Goal: Task Accomplishment & Management: Complete application form

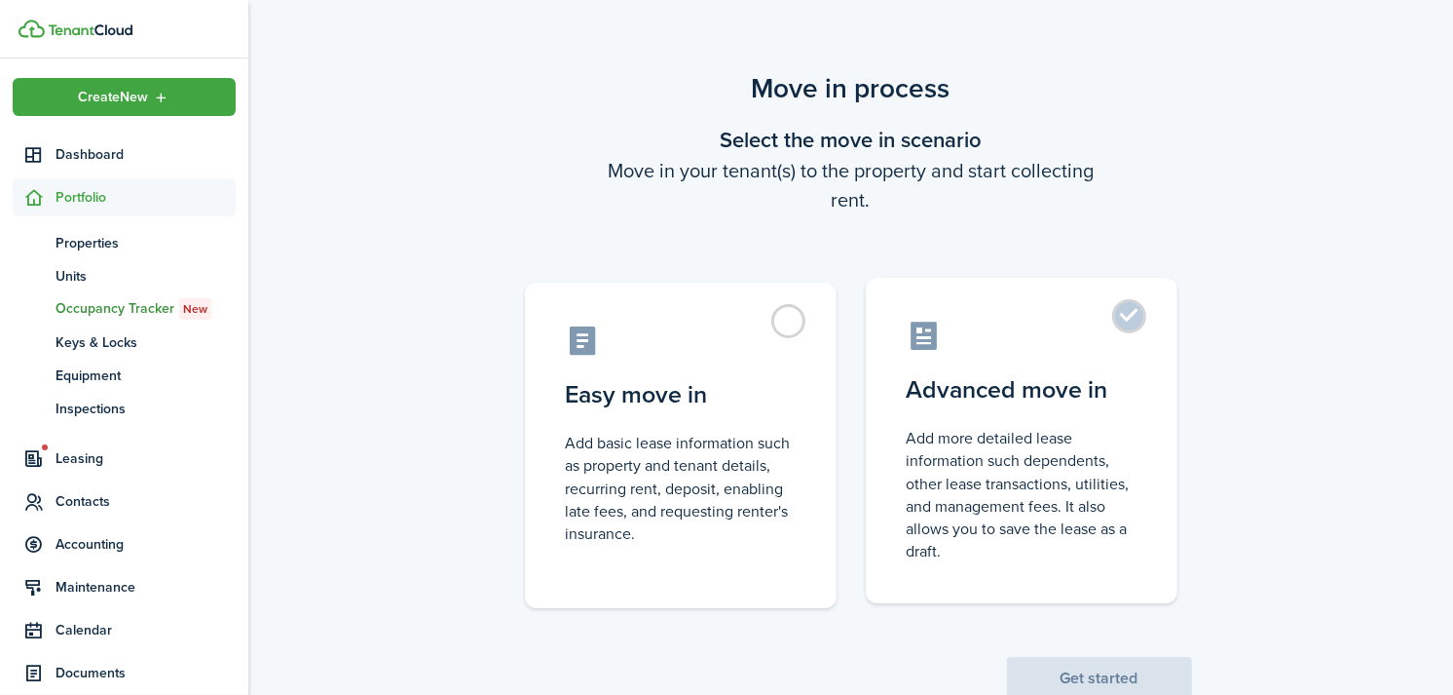
click at [1106, 355] on label "Advanced move in Add more detailed lease information such dependents, other lea…" at bounding box center [1022, 440] width 312 height 325
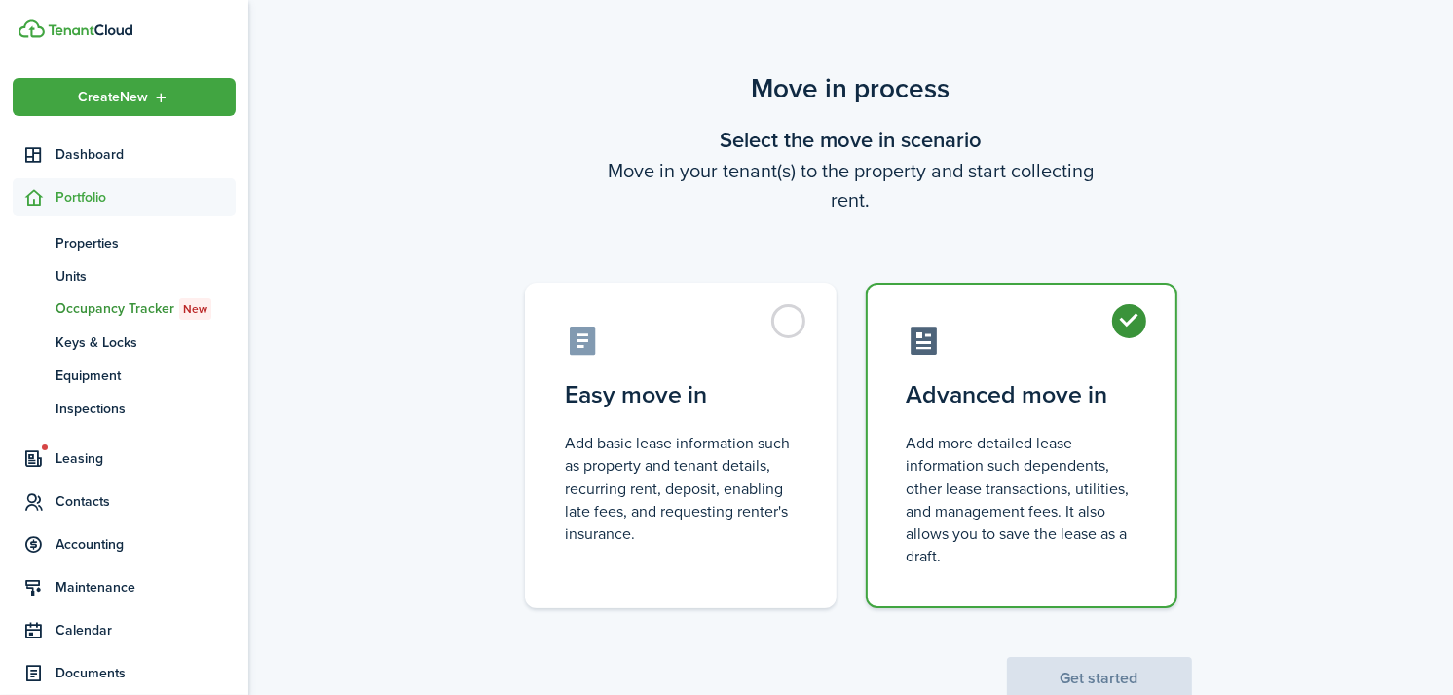
radio input "true"
click at [1098, 674] on button "Get started" at bounding box center [1099, 678] width 185 height 43
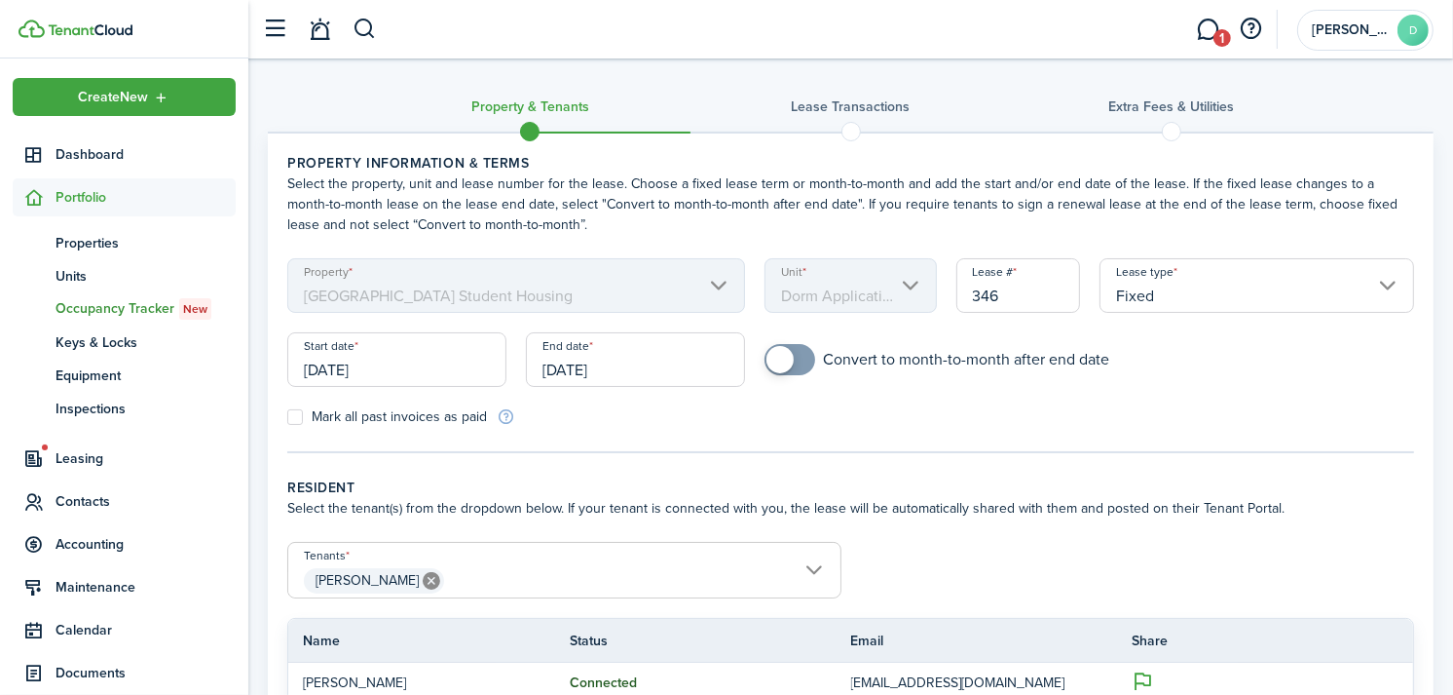
click at [627, 371] on input "[DATE]" at bounding box center [635, 359] width 219 height 55
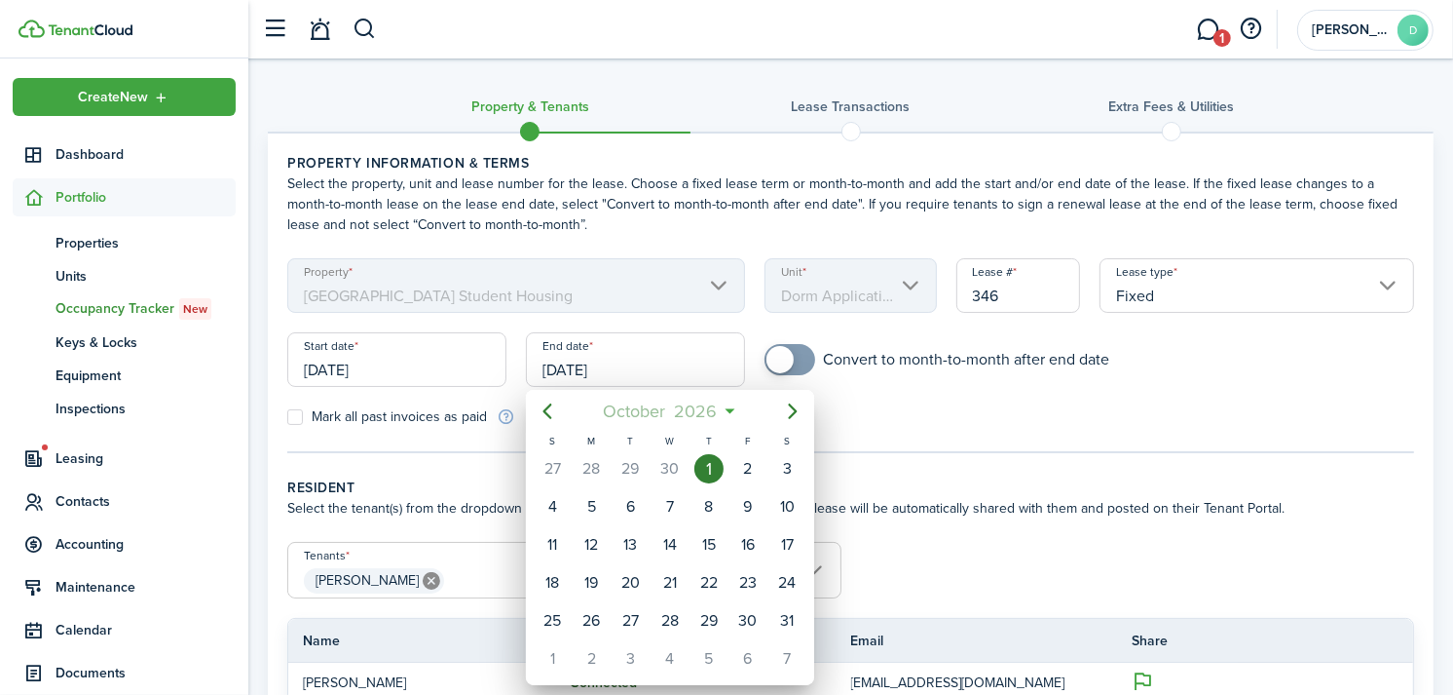
click at [707, 400] on span "2026" at bounding box center [696, 411] width 52 height 35
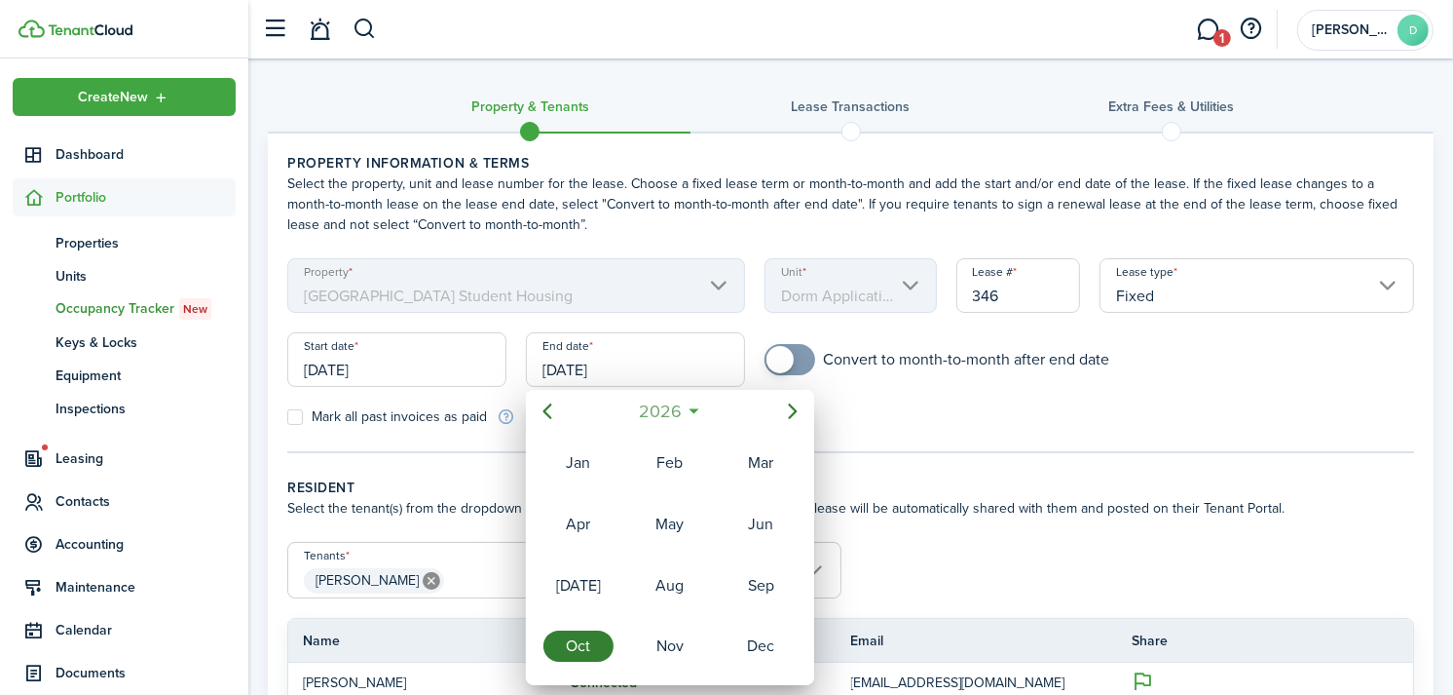
click at [686, 400] on mbsc-button "2026" at bounding box center [659, 411] width 67 height 35
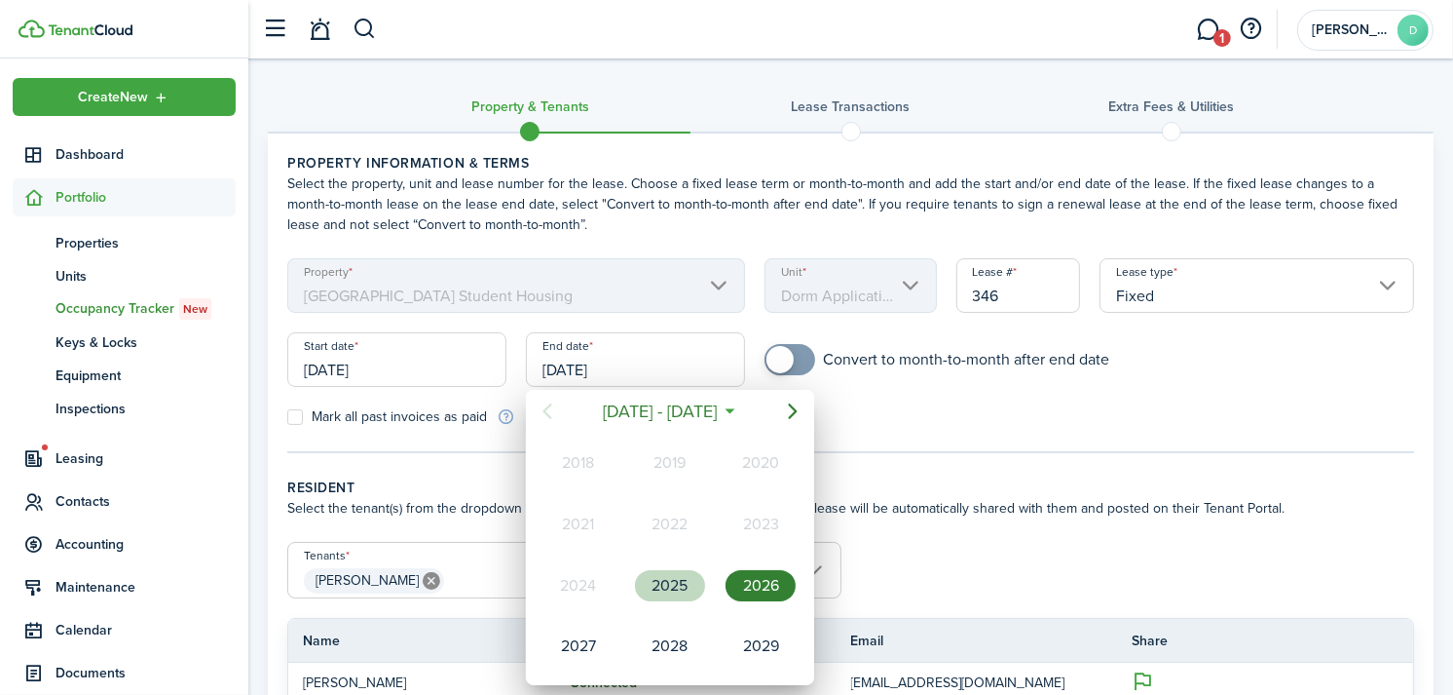
click at [672, 580] on div "2025" at bounding box center [670, 585] width 70 height 31
click at [586, 647] on div "Oct" at bounding box center [579, 645] width 70 height 31
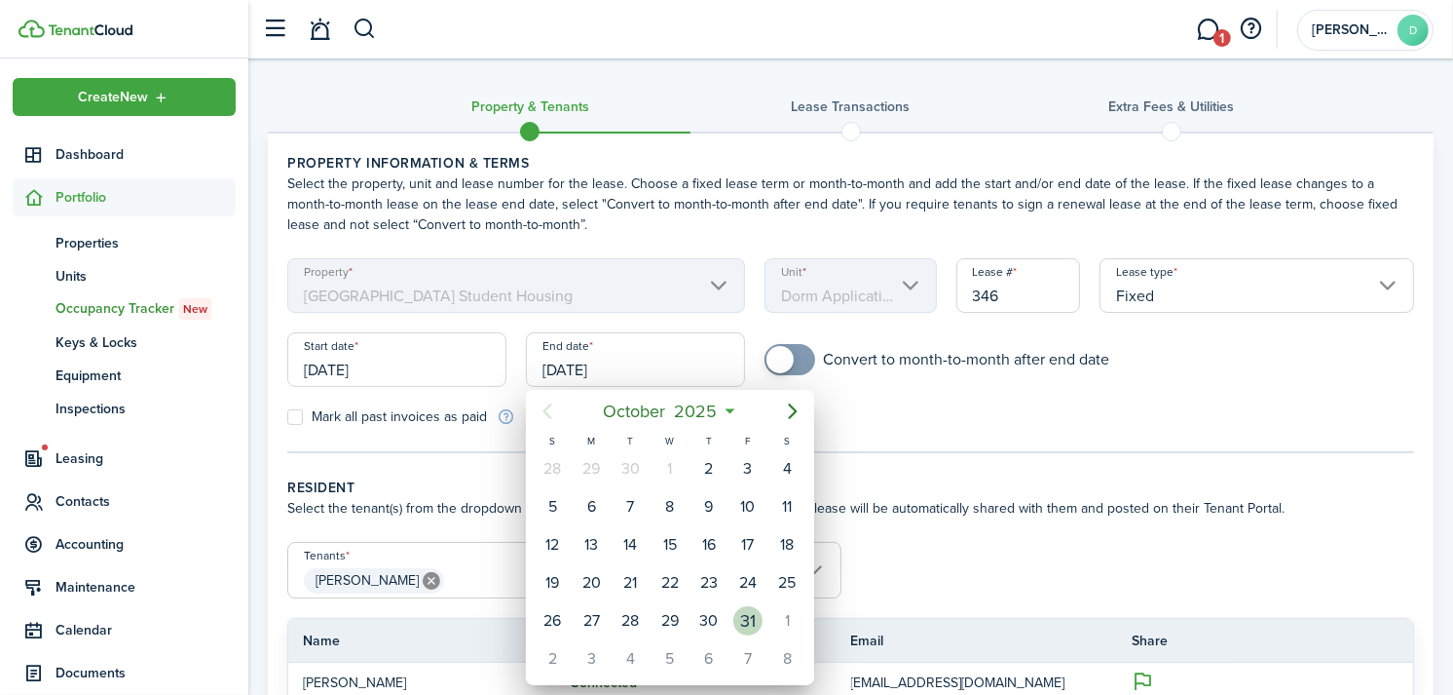
click at [753, 616] on div "31" at bounding box center [748, 620] width 29 height 29
type input "[DATE]"
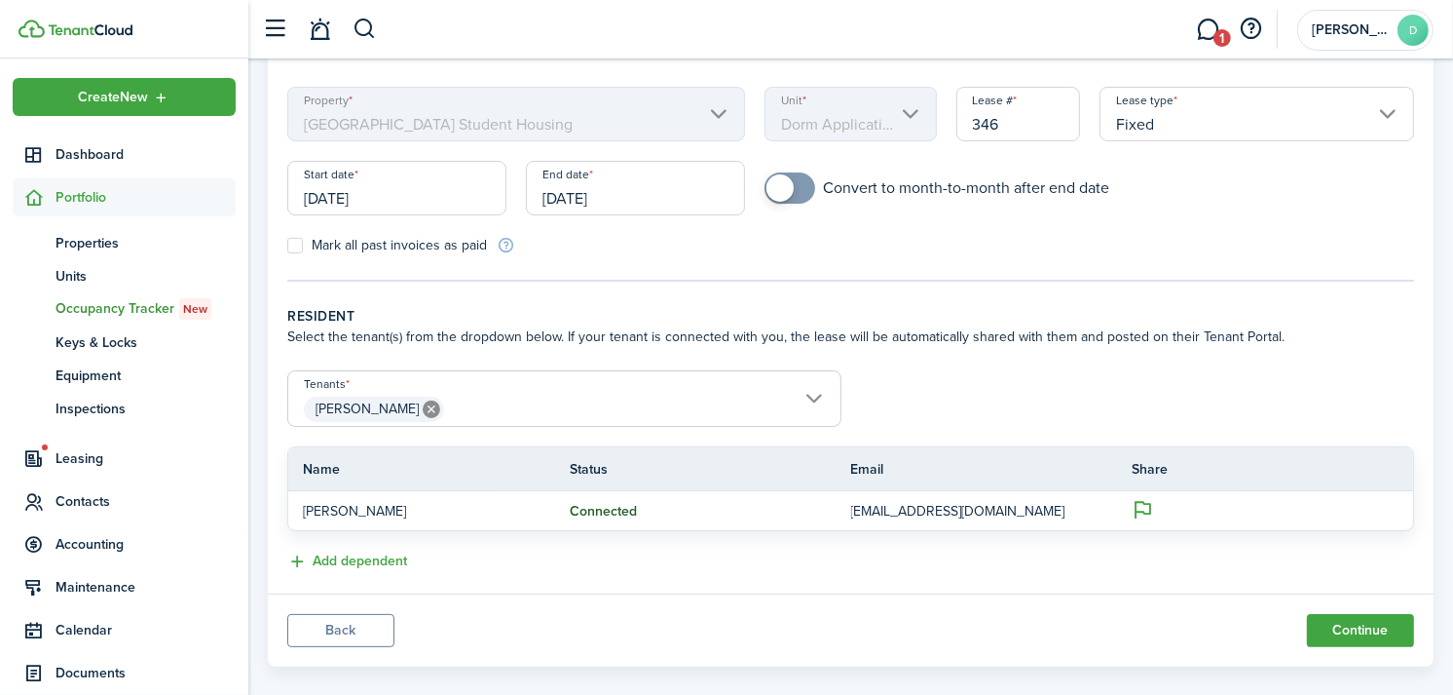
scroll to position [196, 0]
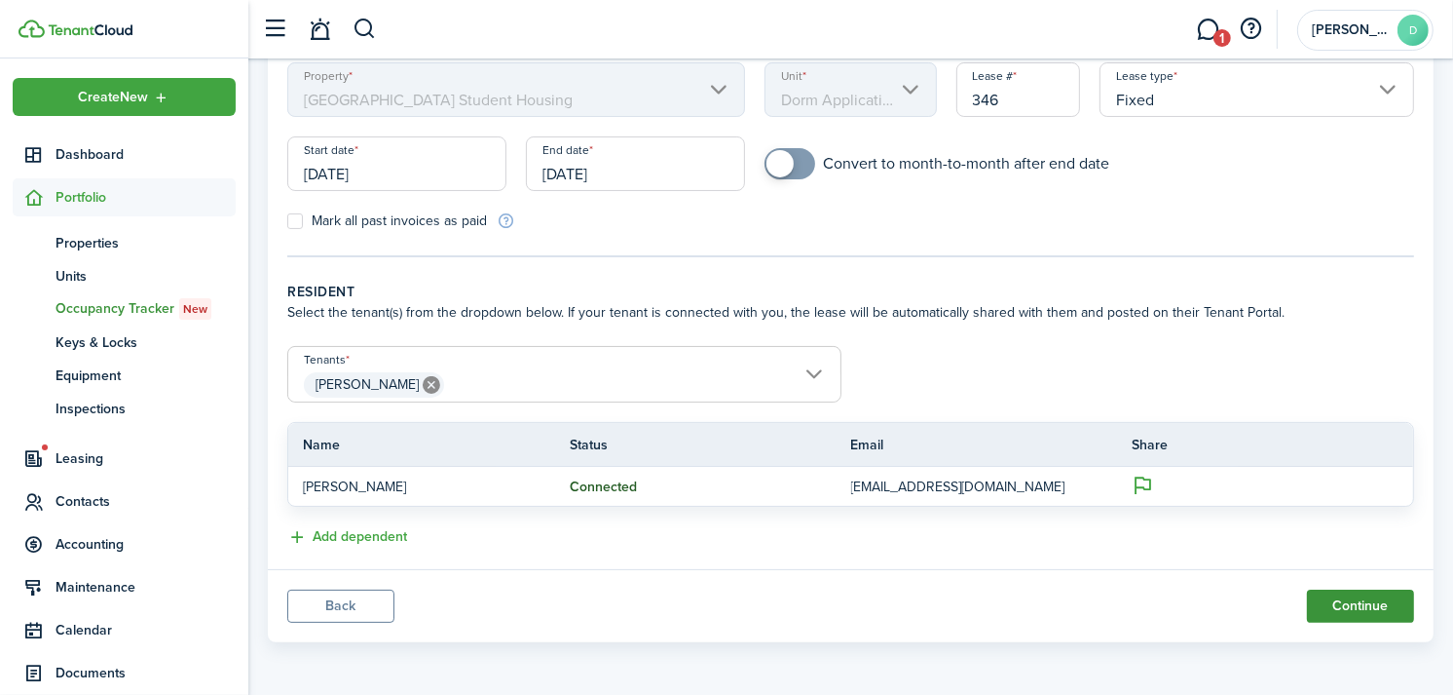
click at [1360, 604] on button "Continue" at bounding box center [1360, 605] width 107 height 33
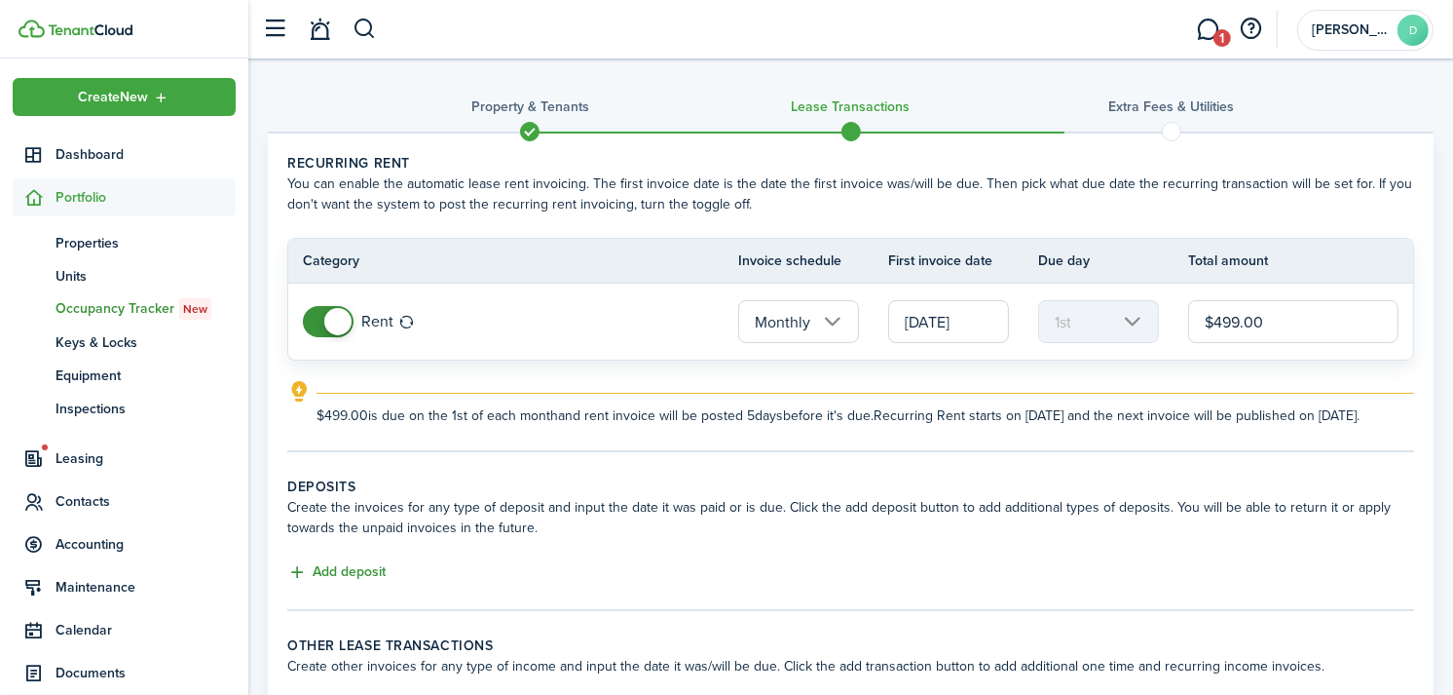
click at [352, 584] on button "Add deposit" at bounding box center [336, 572] width 98 height 22
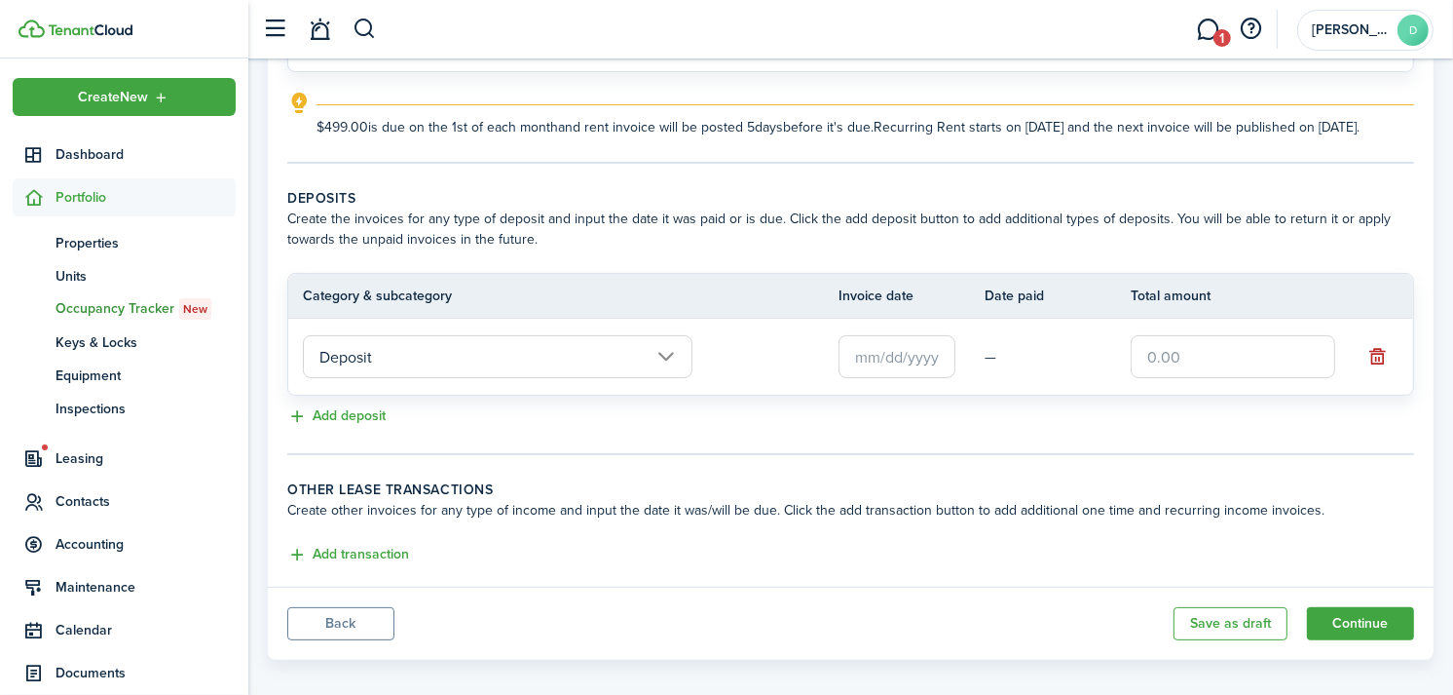
scroll to position [300, 0]
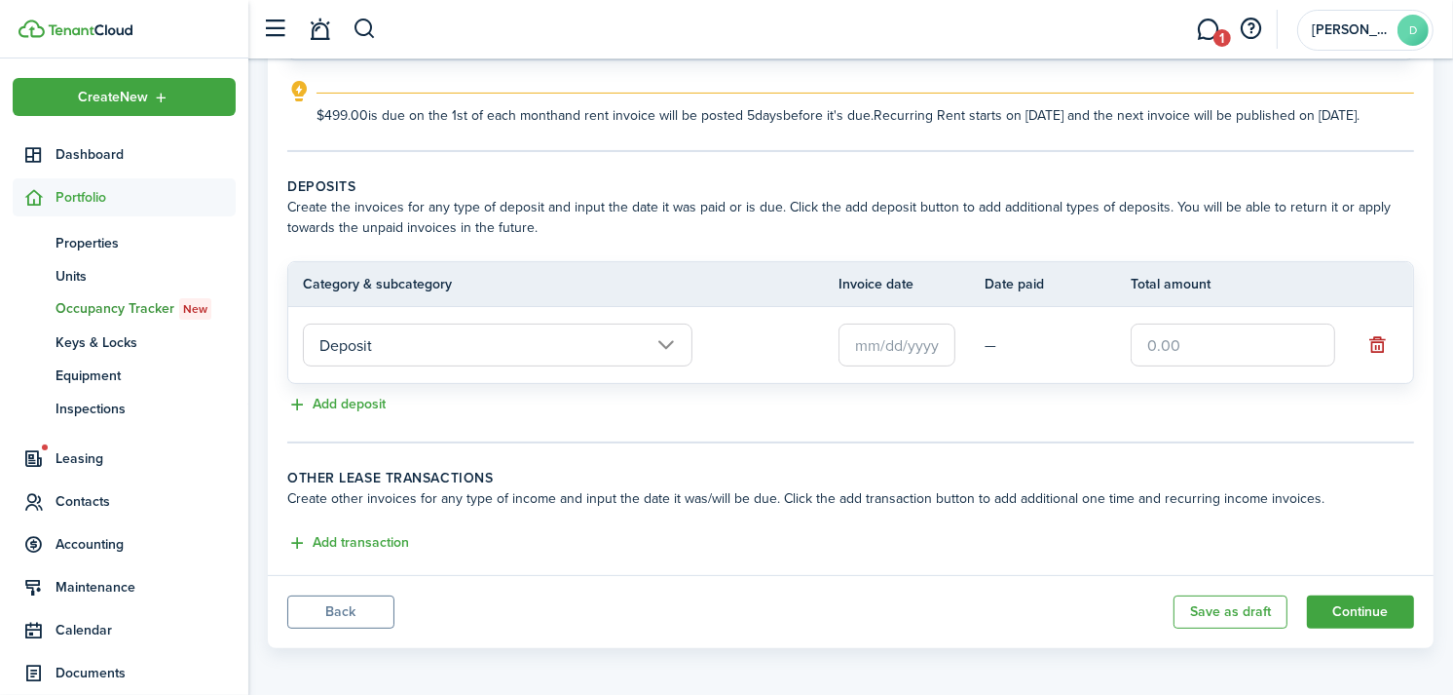
click at [894, 366] on input "text" at bounding box center [897, 344] width 117 height 43
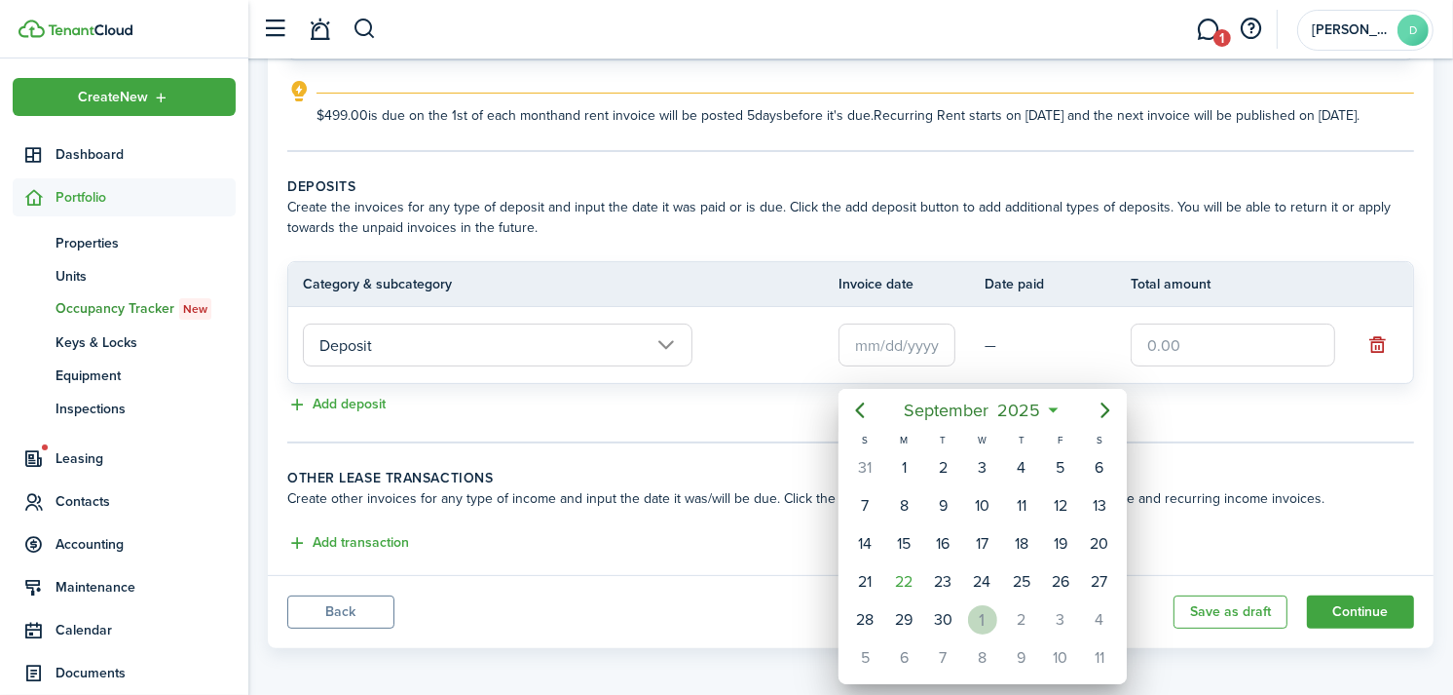
click at [980, 611] on div "1" at bounding box center [982, 619] width 29 height 29
type input "[DATE]"
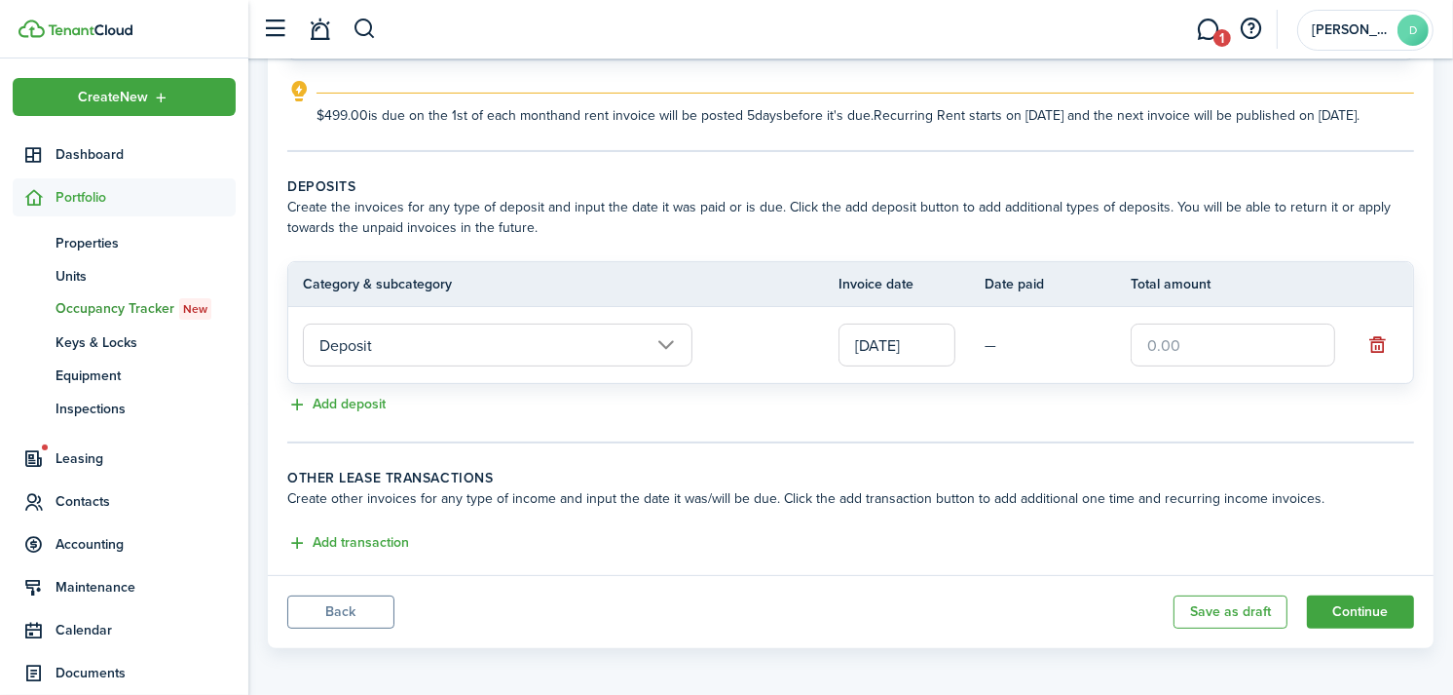
scroll to position [0, 0]
click at [1189, 366] on input "text" at bounding box center [1233, 344] width 205 height 43
type input "$499.00"
click at [356, 413] on button "Add deposit" at bounding box center [336, 405] width 98 height 22
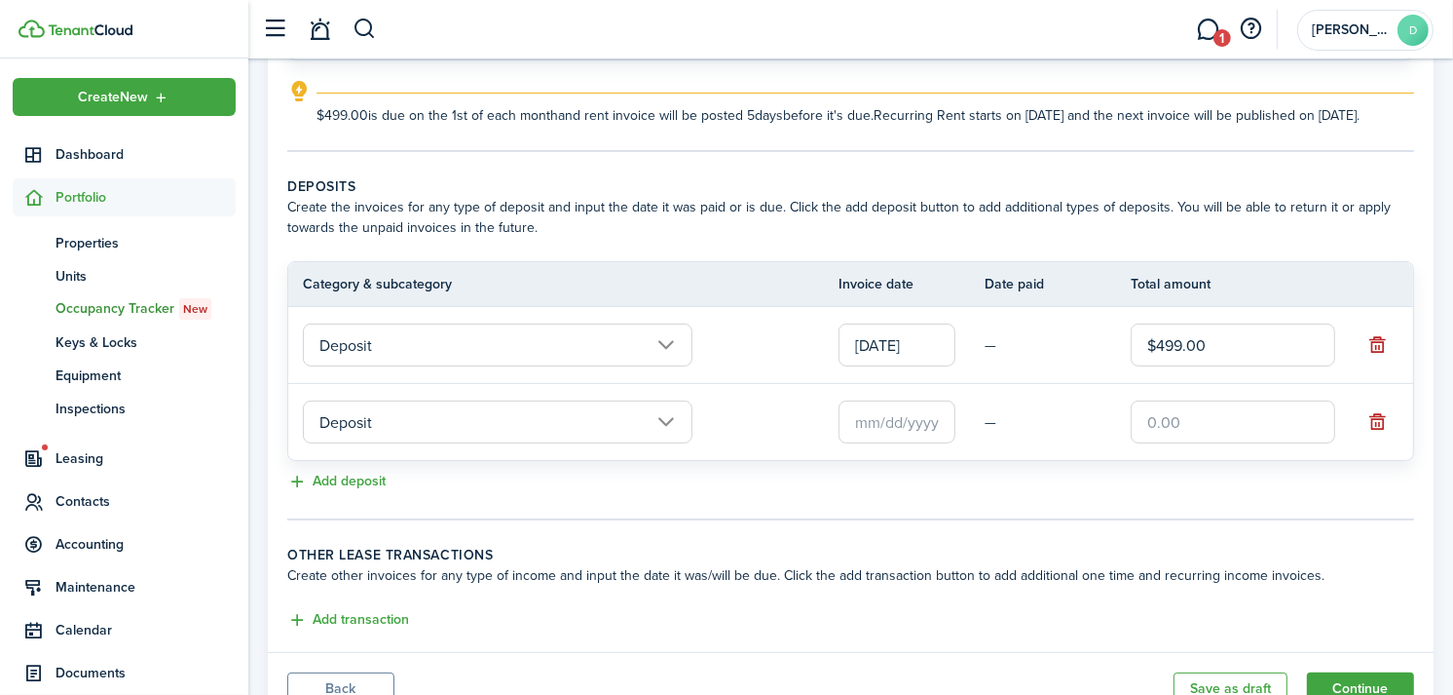
click at [406, 443] on input "Deposit" at bounding box center [498, 421] width 390 height 43
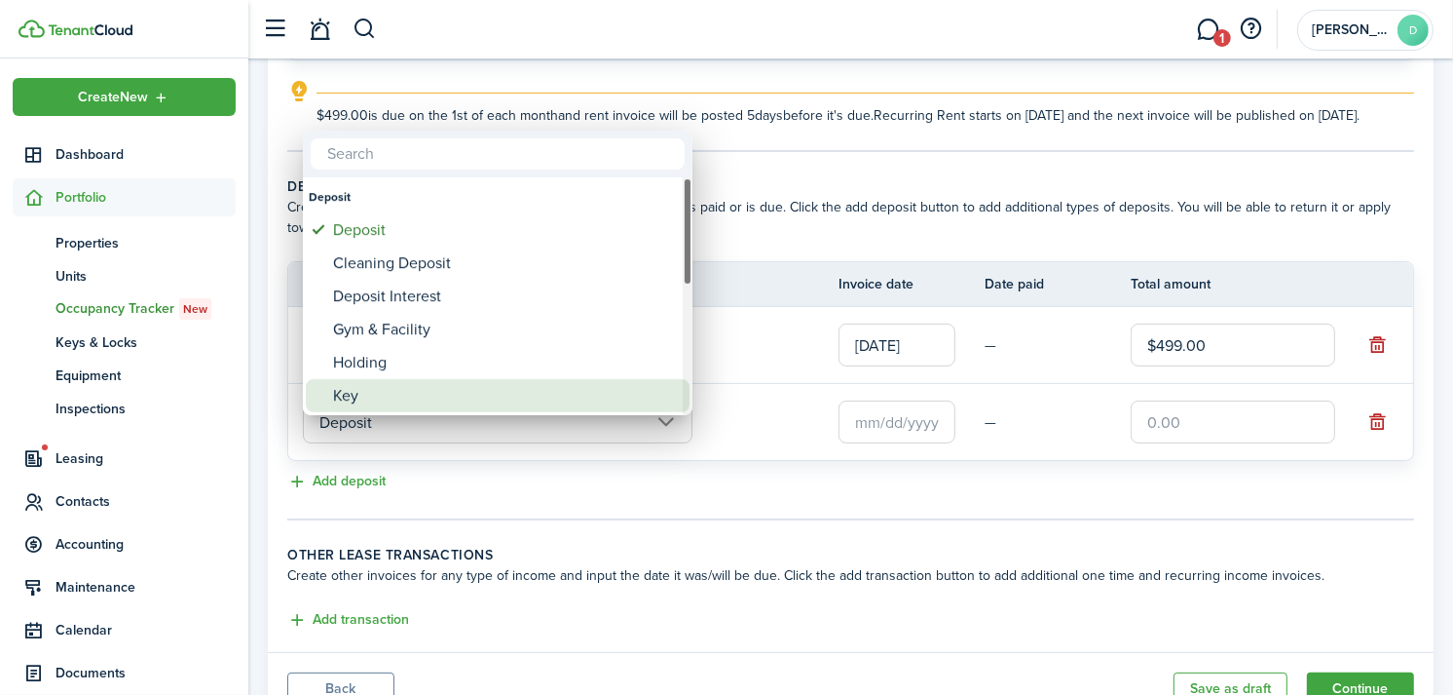
click at [384, 392] on div "Key" at bounding box center [505, 395] width 345 height 33
type input "Deposit / Key"
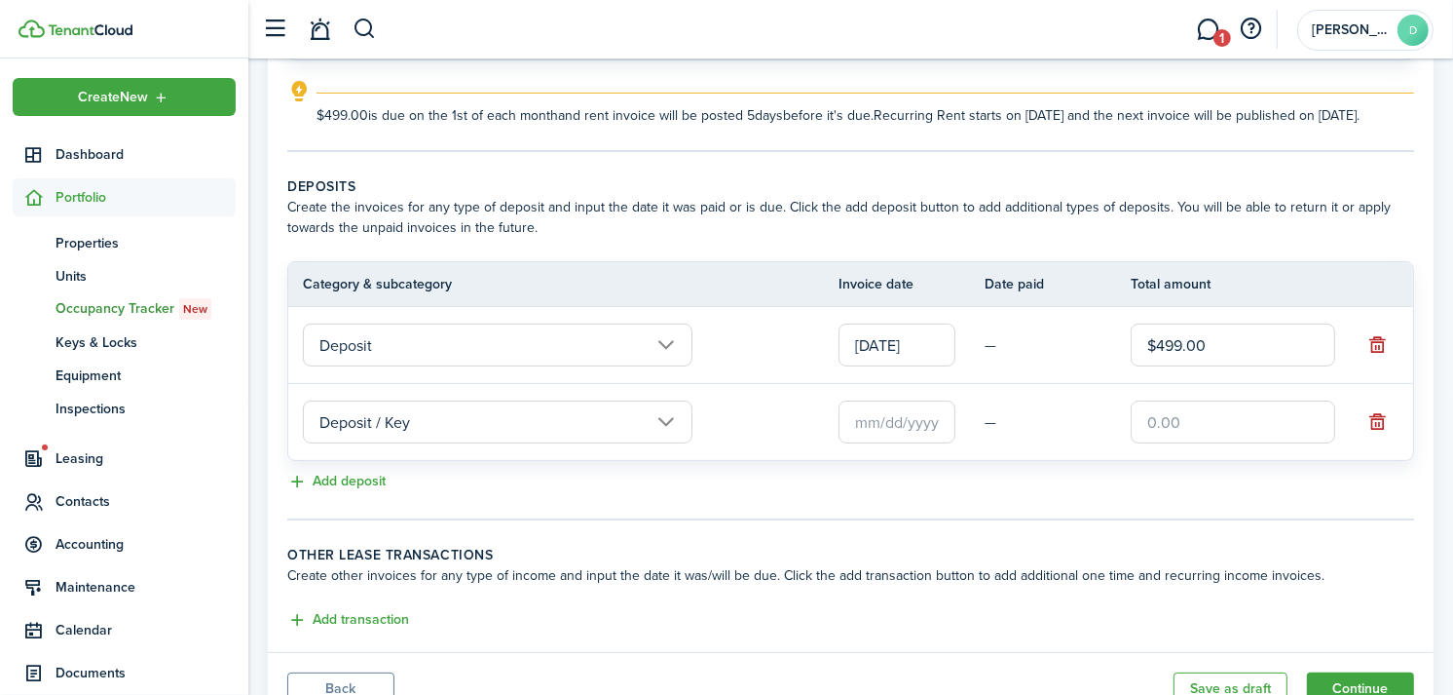
click at [405, 366] on input "Deposit" at bounding box center [498, 344] width 390 height 43
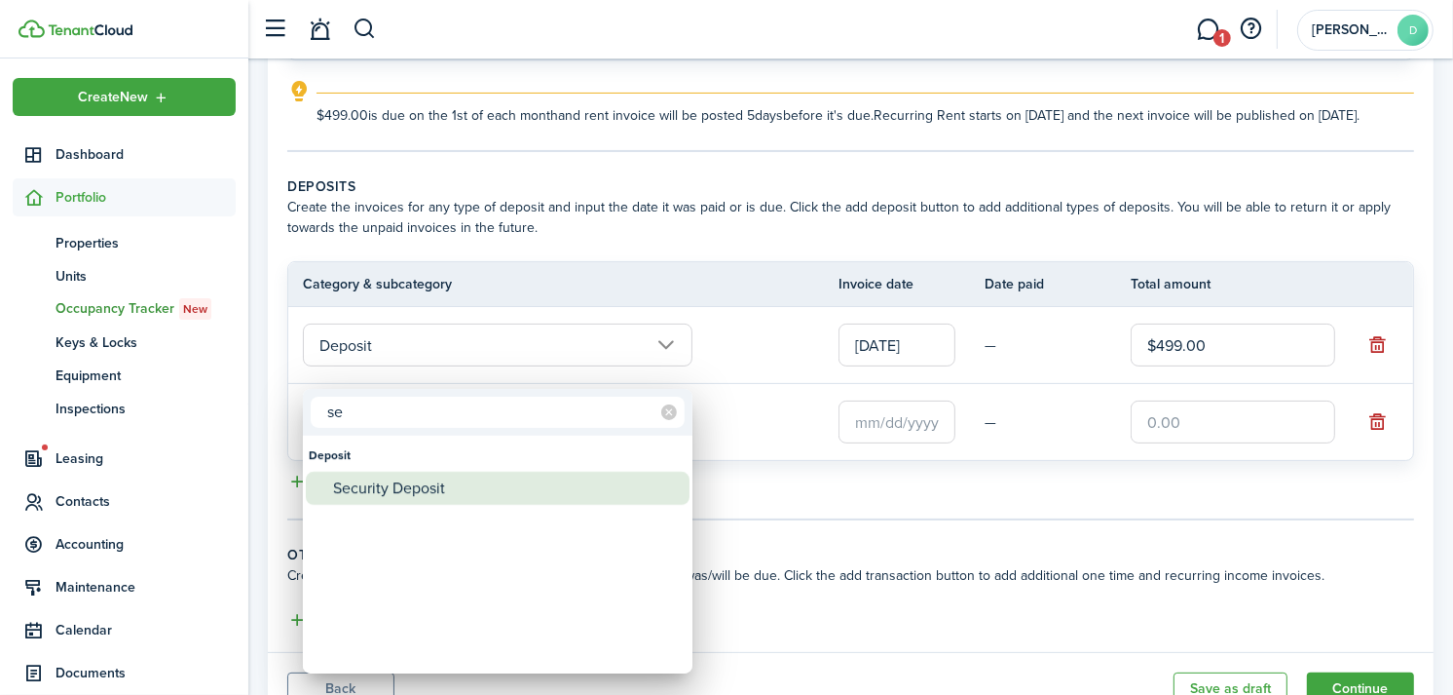
type input "se"
click at [390, 489] on div "Security Deposit" at bounding box center [505, 487] width 345 height 33
type input "Deposit / Security Deposit"
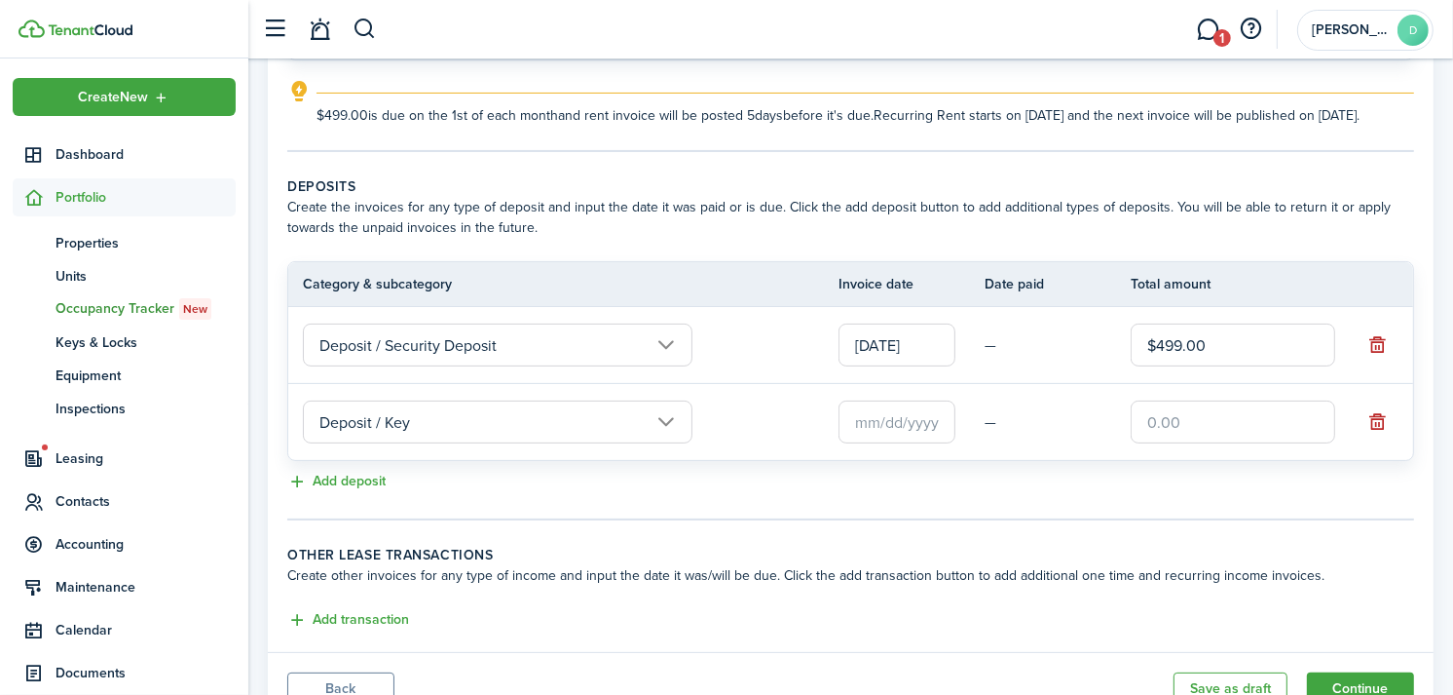
click at [894, 441] on input "text" at bounding box center [897, 421] width 117 height 43
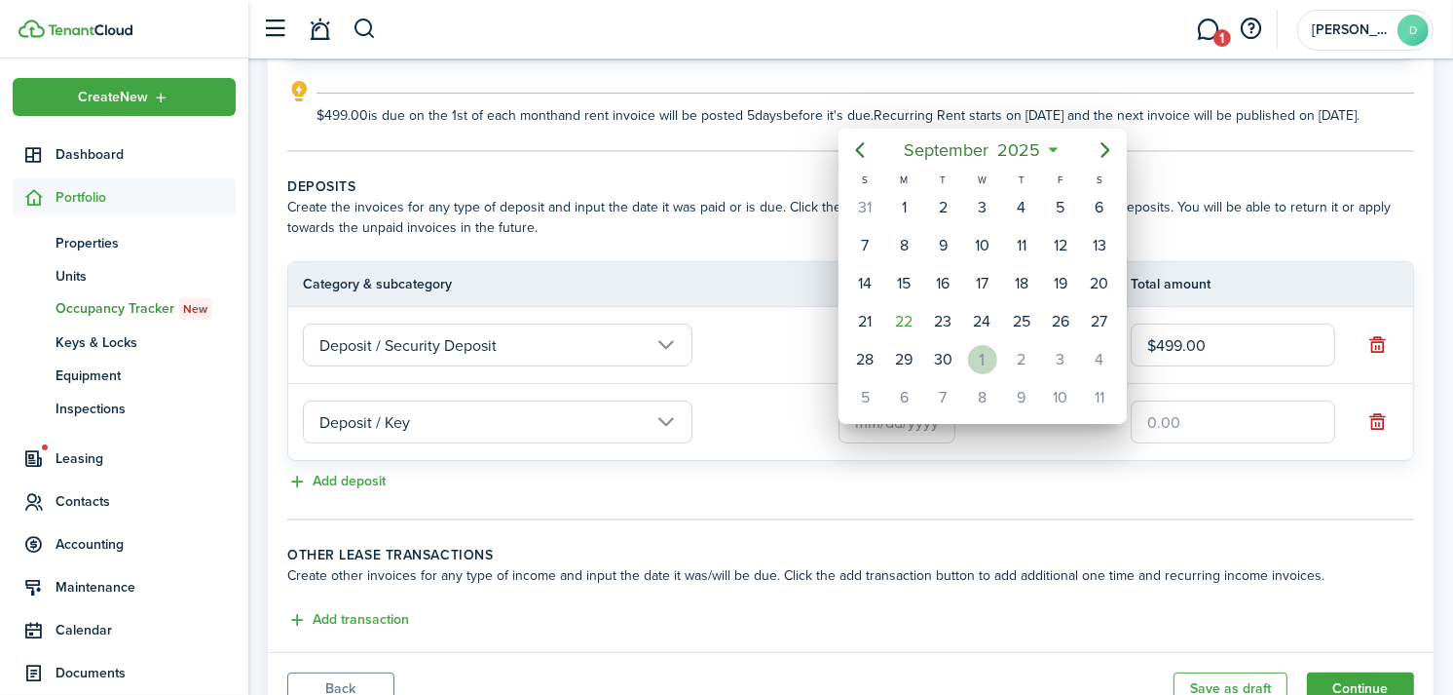
click at [980, 349] on div "1" at bounding box center [982, 359] width 29 height 29
type input "[DATE]"
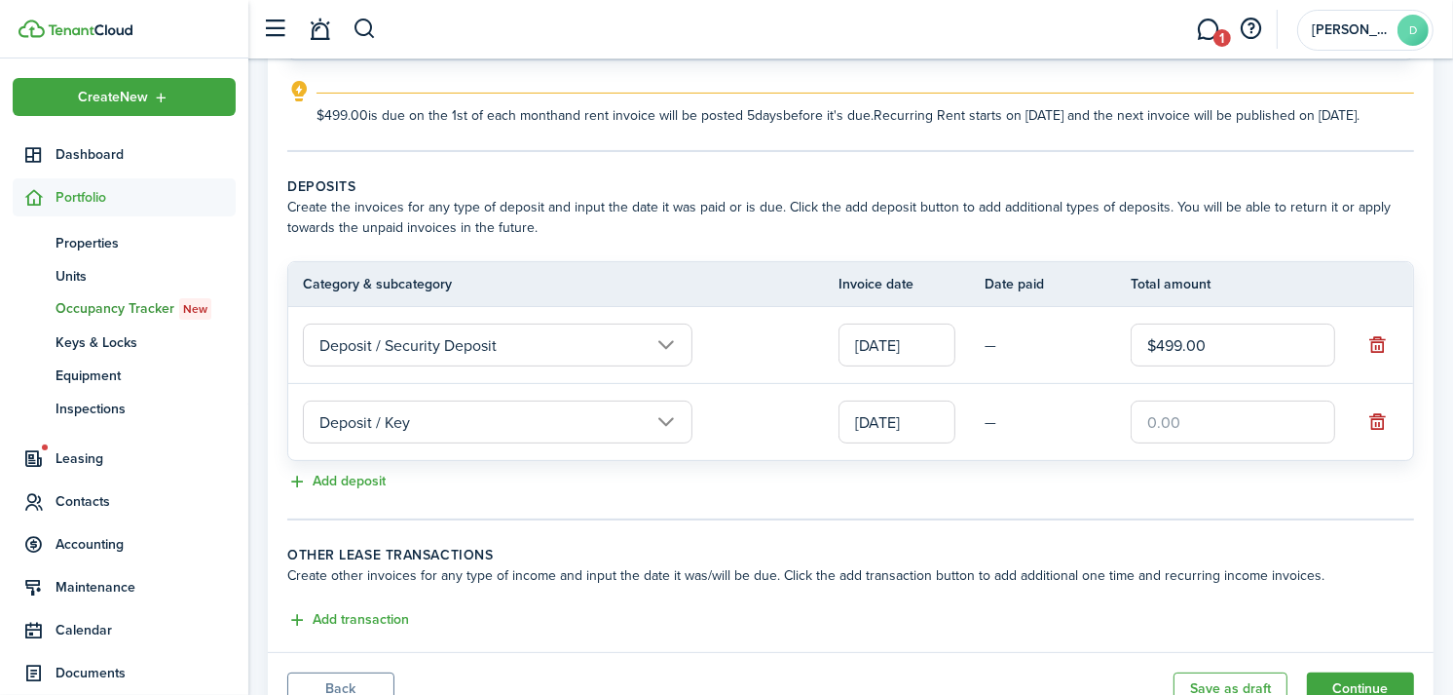
click at [1167, 439] on input "text" at bounding box center [1233, 421] width 205 height 43
type input "$20.00"
click at [1243, 354] on input "$499.00" at bounding box center [1233, 344] width 205 height 43
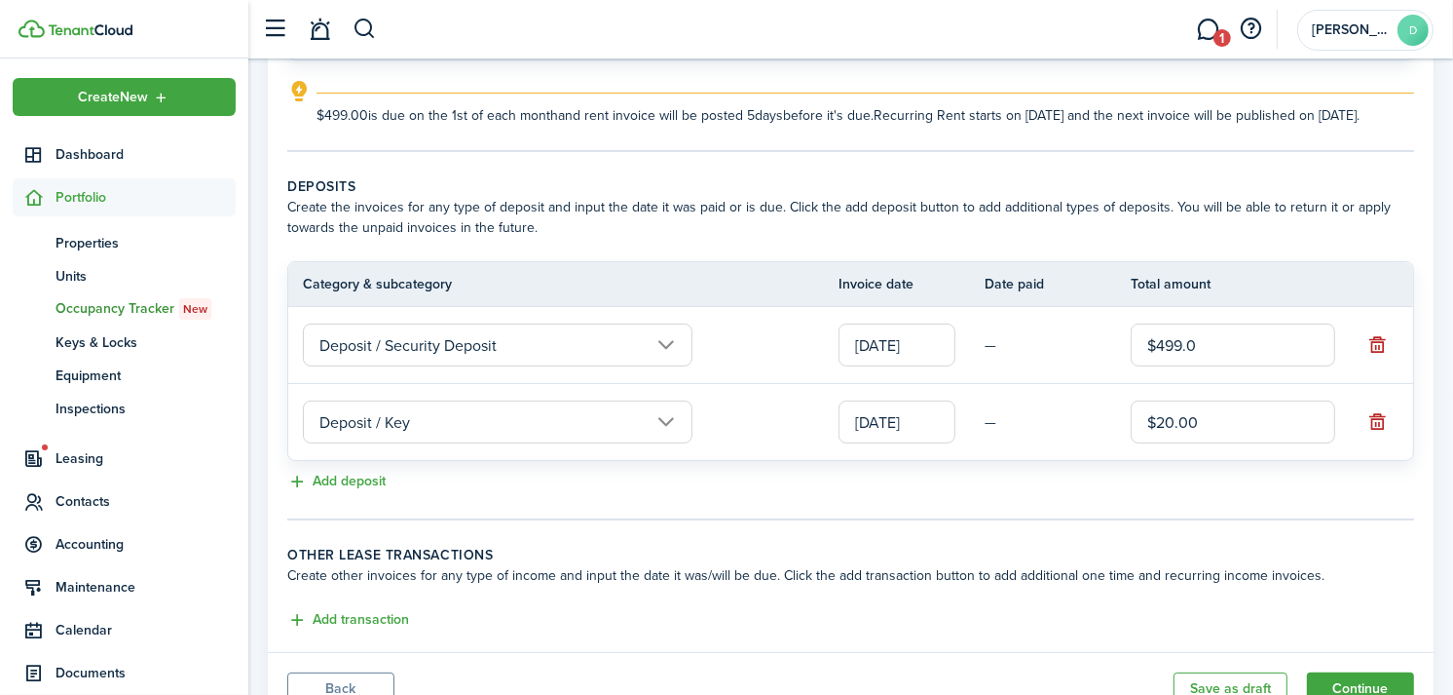
type input "$499.00"
click at [1234, 539] on panel-main-body "Recurring rent You can enable the automatic lease rent invoicing. The first inv…" at bounding box center [851, 242] width 1166 height 818
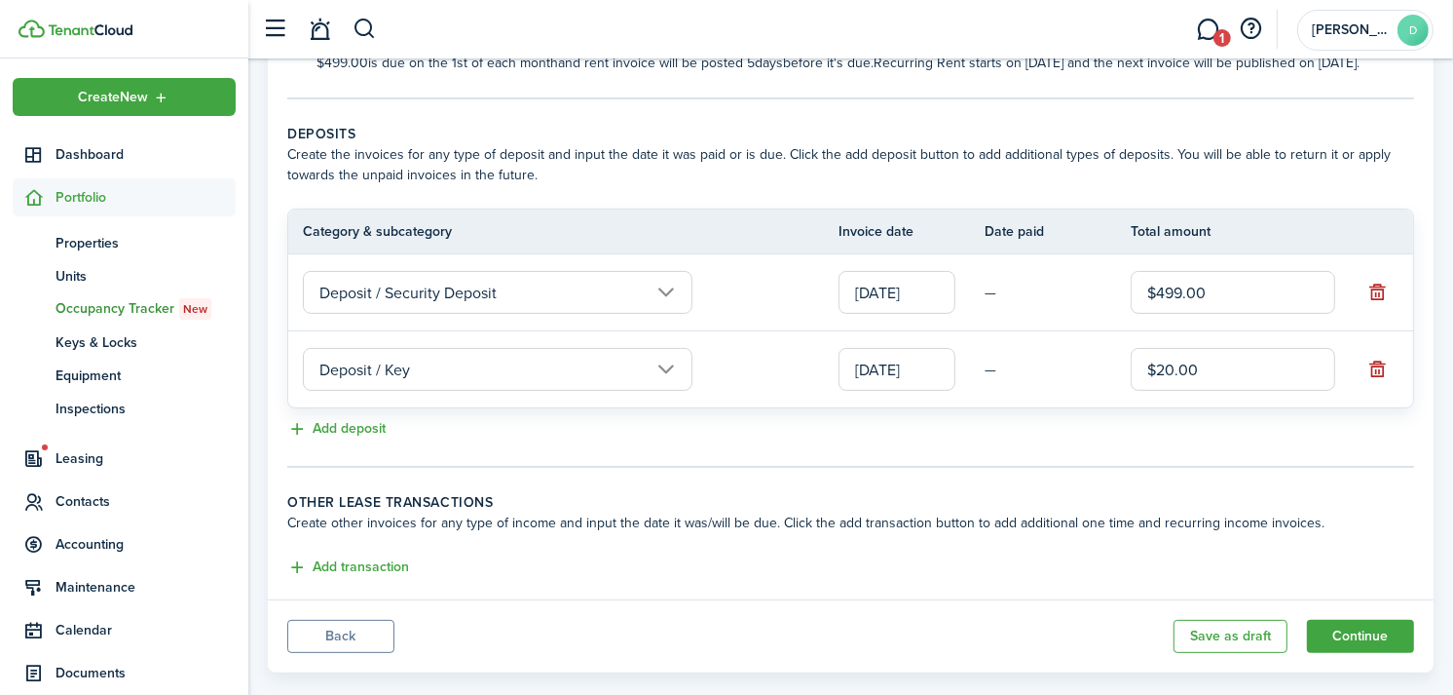
scroll to position [402, 0]
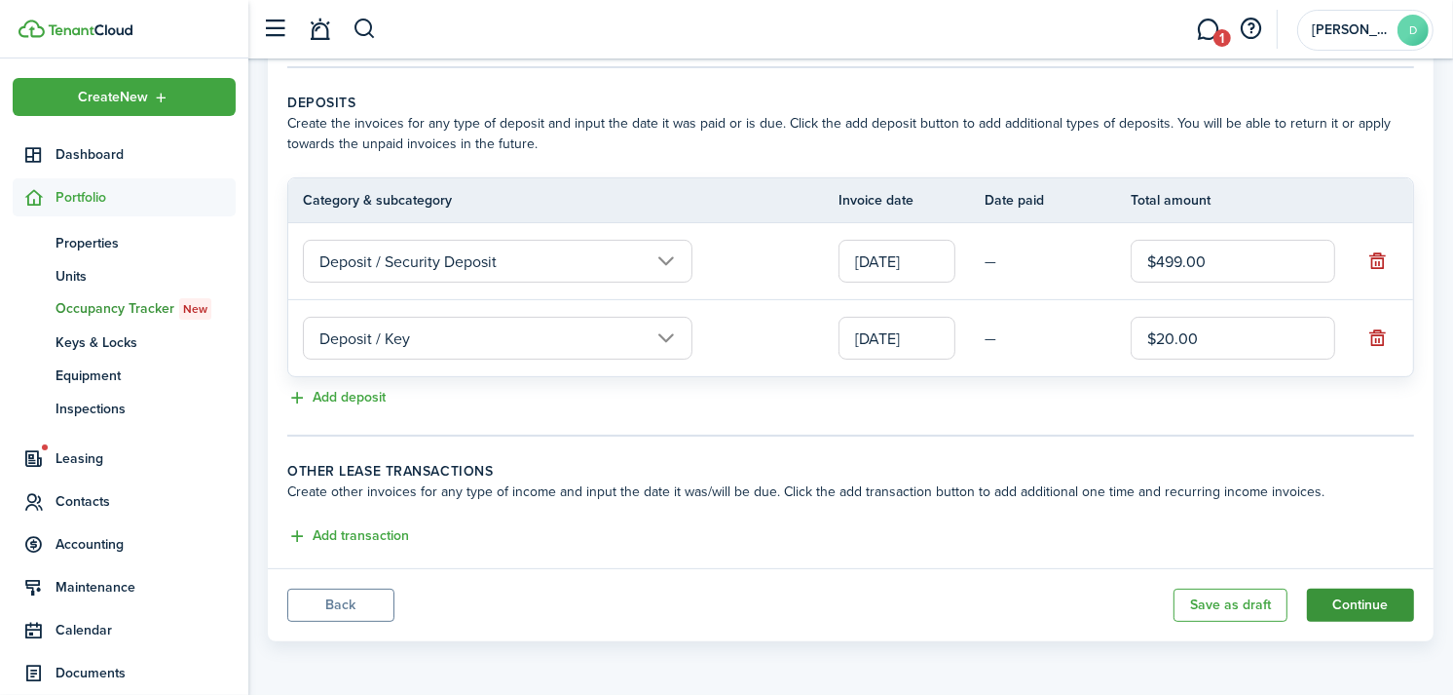
click at [1347, 599] on button "Continue" at bounding box center [1360, 604] width 107 height 33
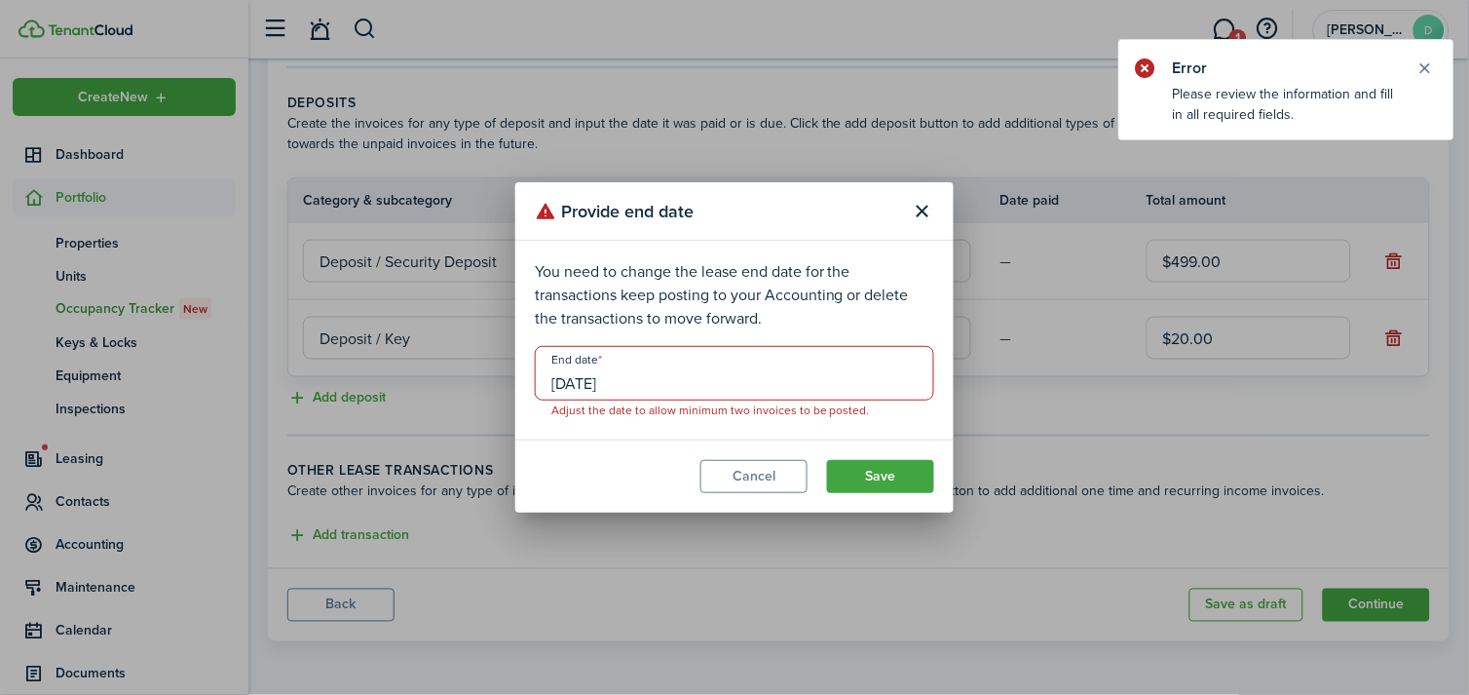
click at [696, 370] on input "[DATE]" at bounding box center [734, 373] width 399 height 55
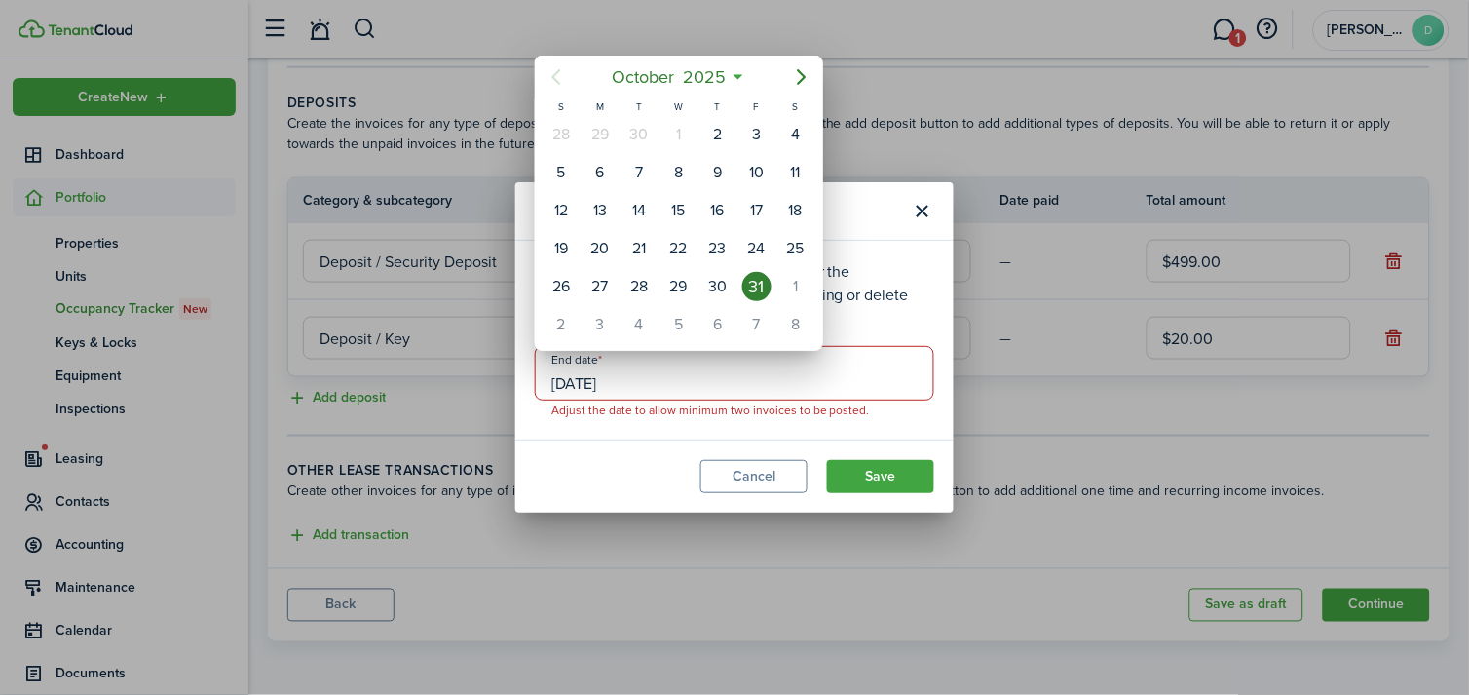
click at [753, 475] on div at bounding box center [734, 347] width 1781 height 1006
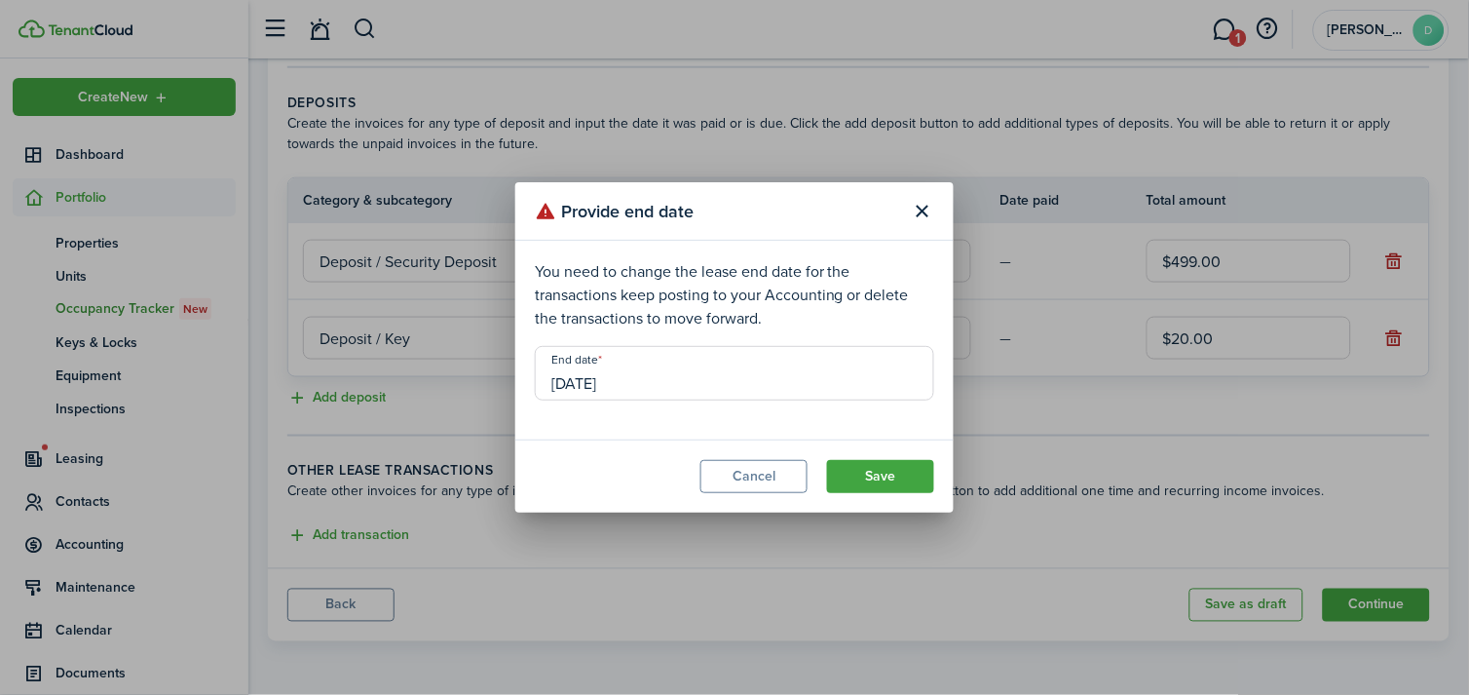
click at [753, 475] on button "Cancel" at bounding box center [753, 476] width 107 height 33
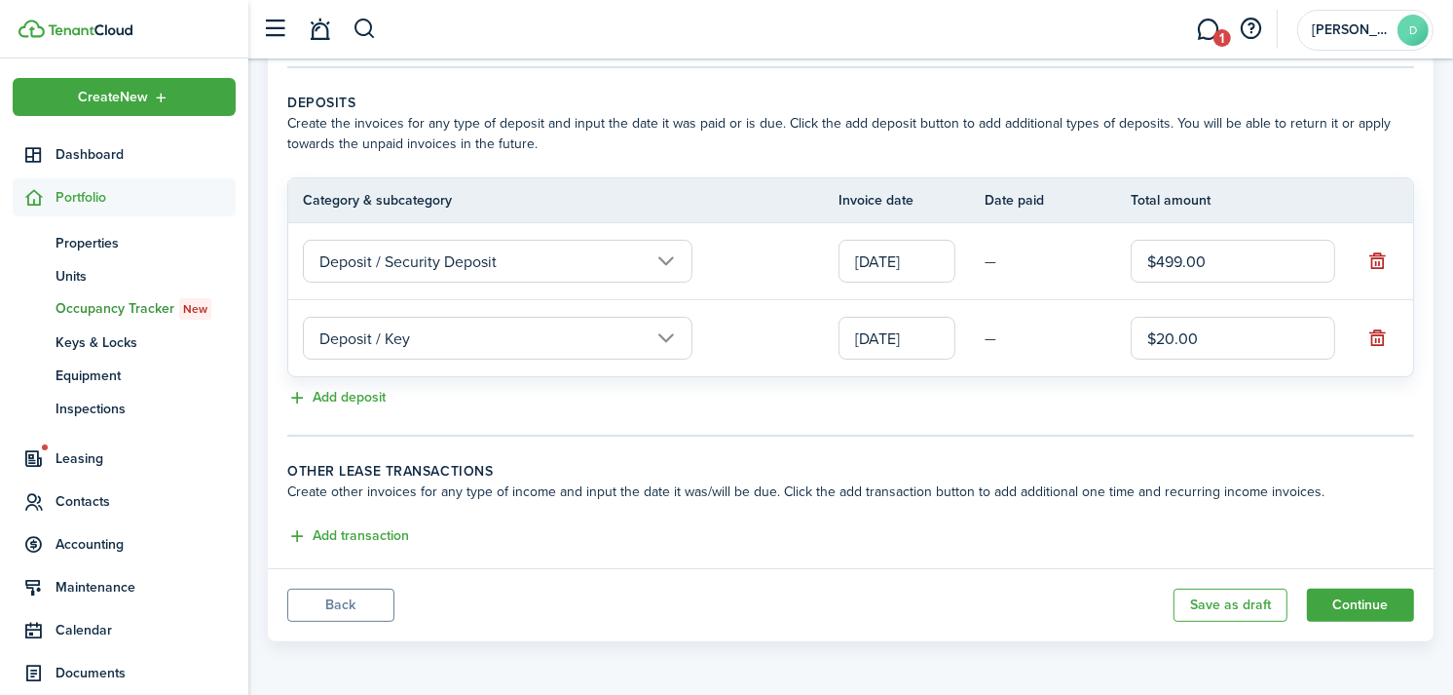
click at [312, 597] on button "Back" at bounding box center [340, 604] width 107 height 33
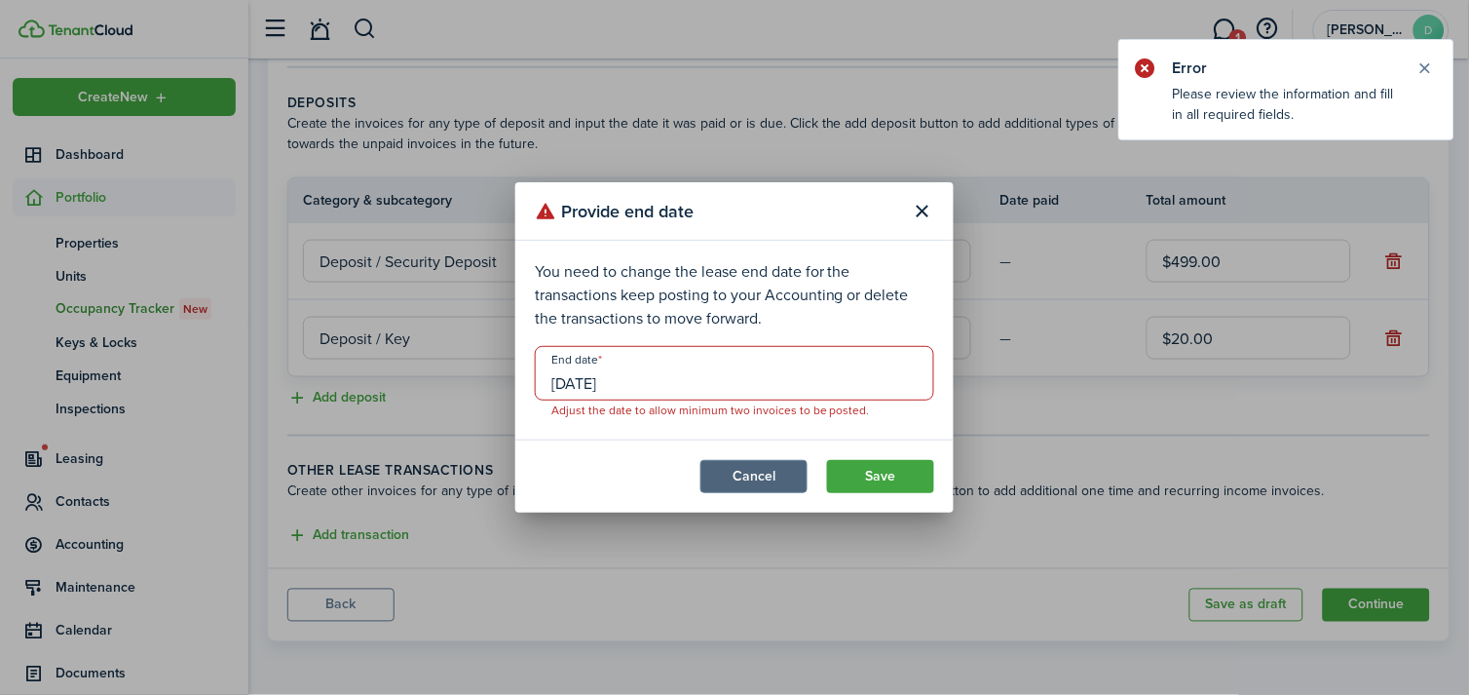
click at [743, 488] on button "Cancel" at bounding box center [753, 476] width 107 height 33
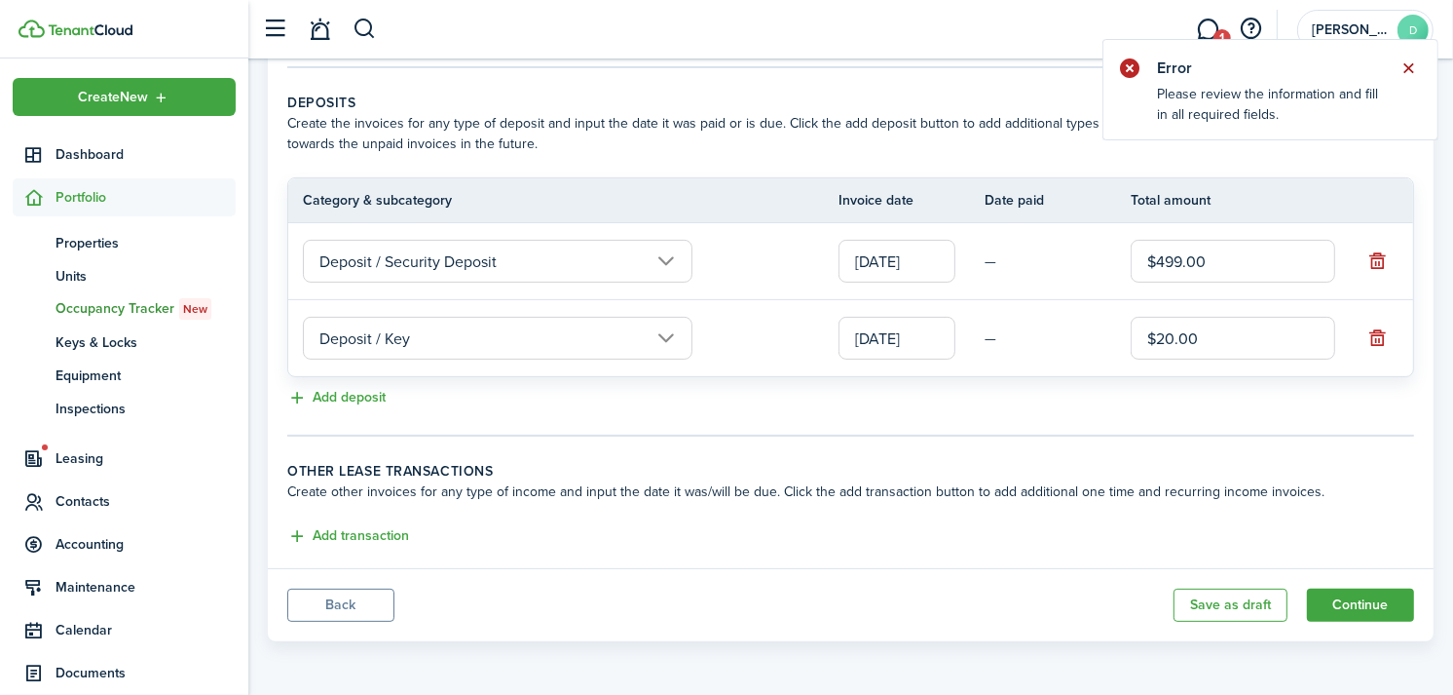
click at [1404, 65] on button "Close notify" at bounding box center [1409, 68] width 27 height 27
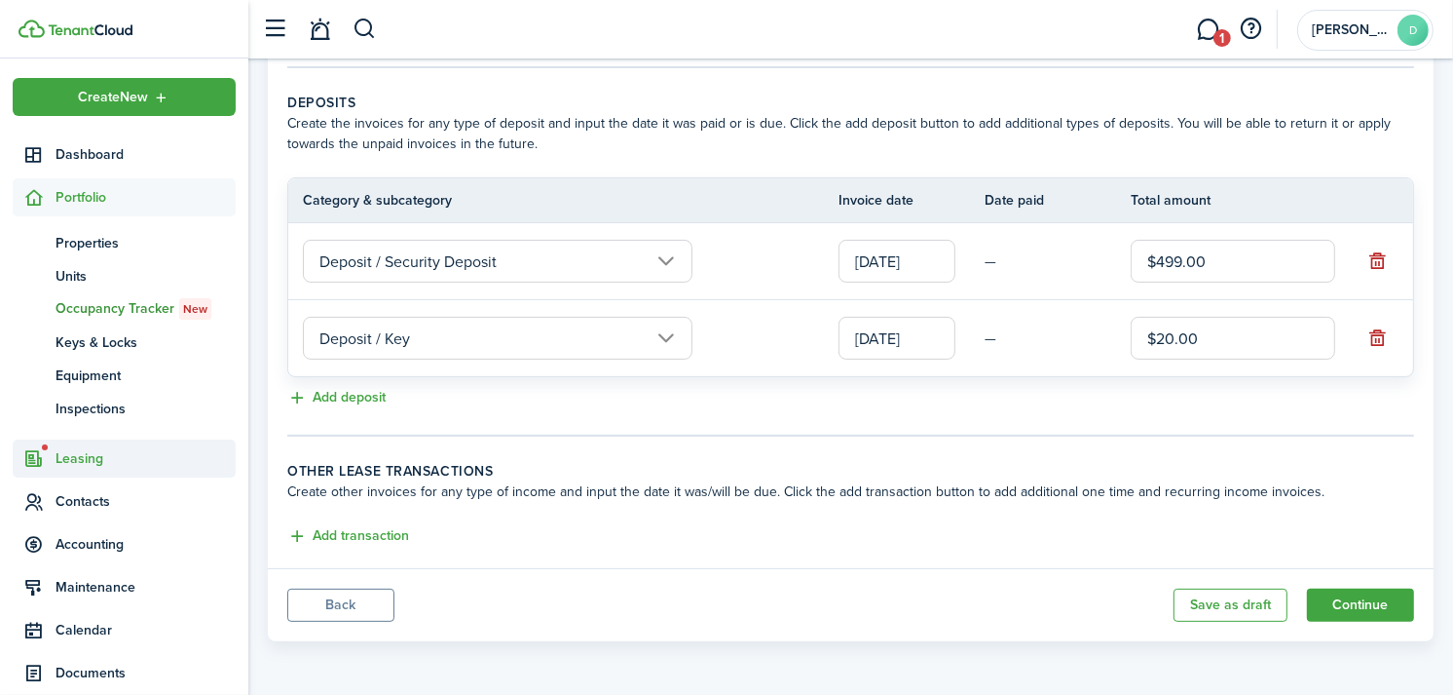
click at [88, 452] on span "Leasing" at bounding box center [146, 458] width 180 height 20
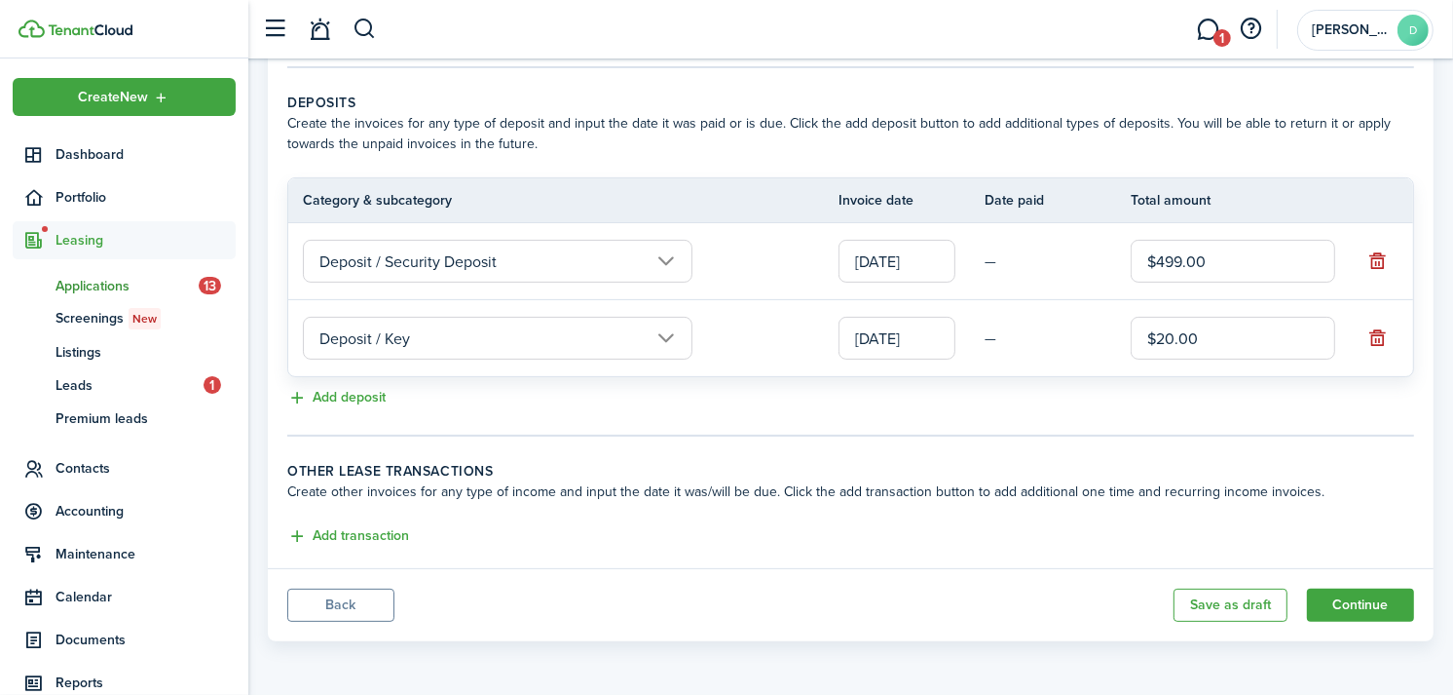
click at [107, 280] on span "Applications" at bounding box center [127, 286] width 143 height 20
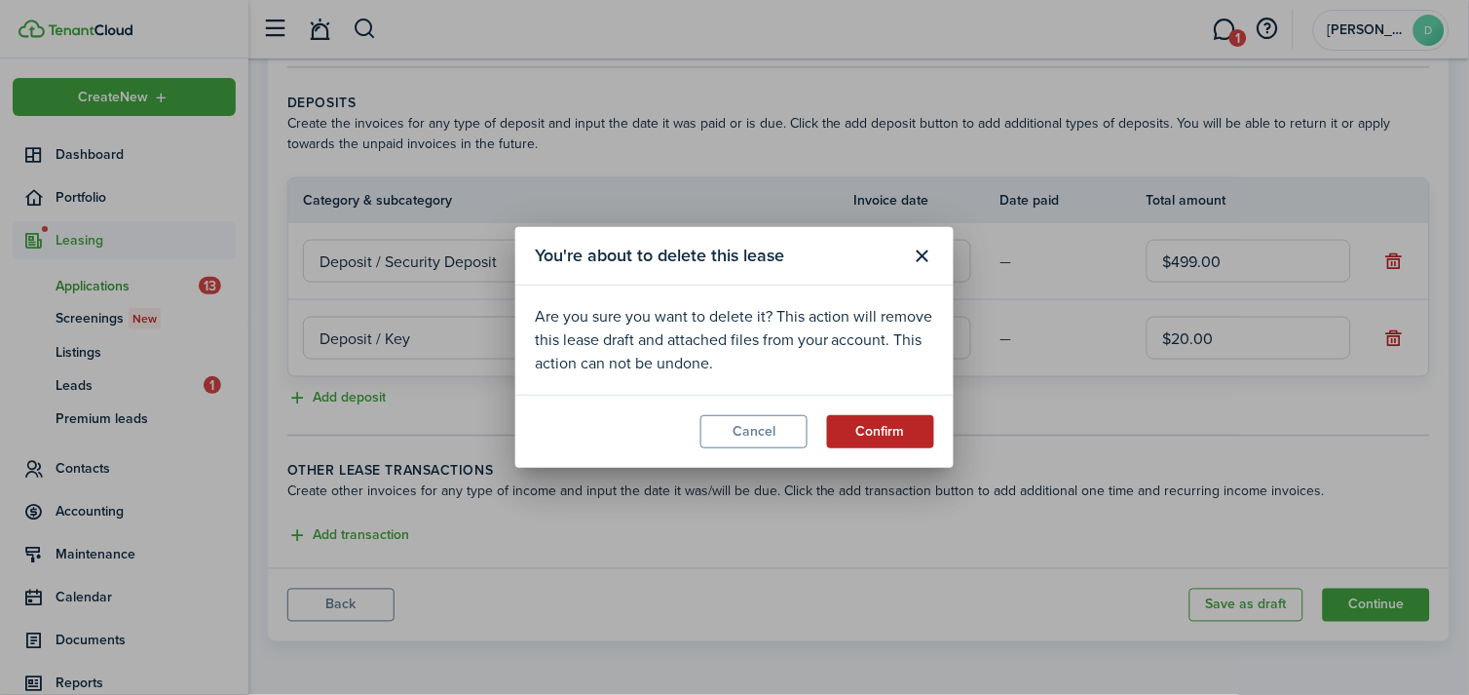
click at [909, 426] on button "Confirm" at bounding box center [880, 431] width 107 height 33
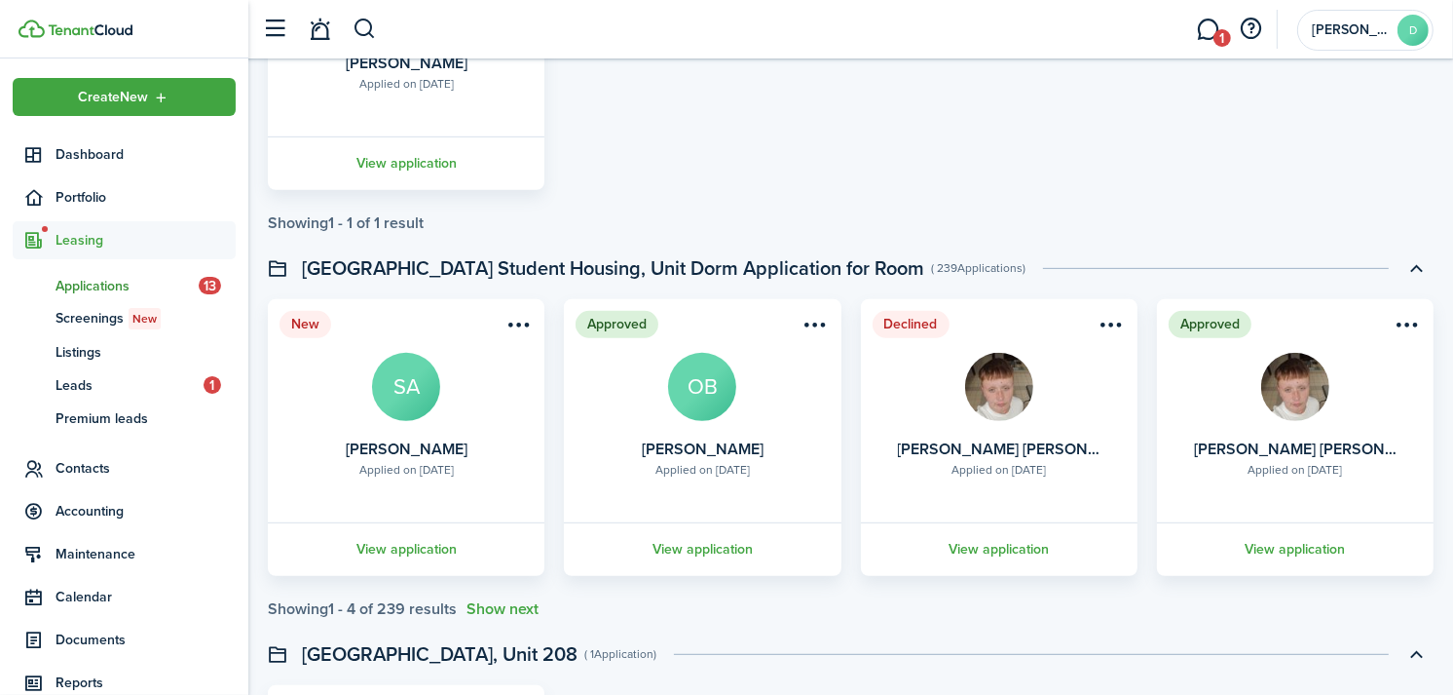
scroll to position [760, 0]
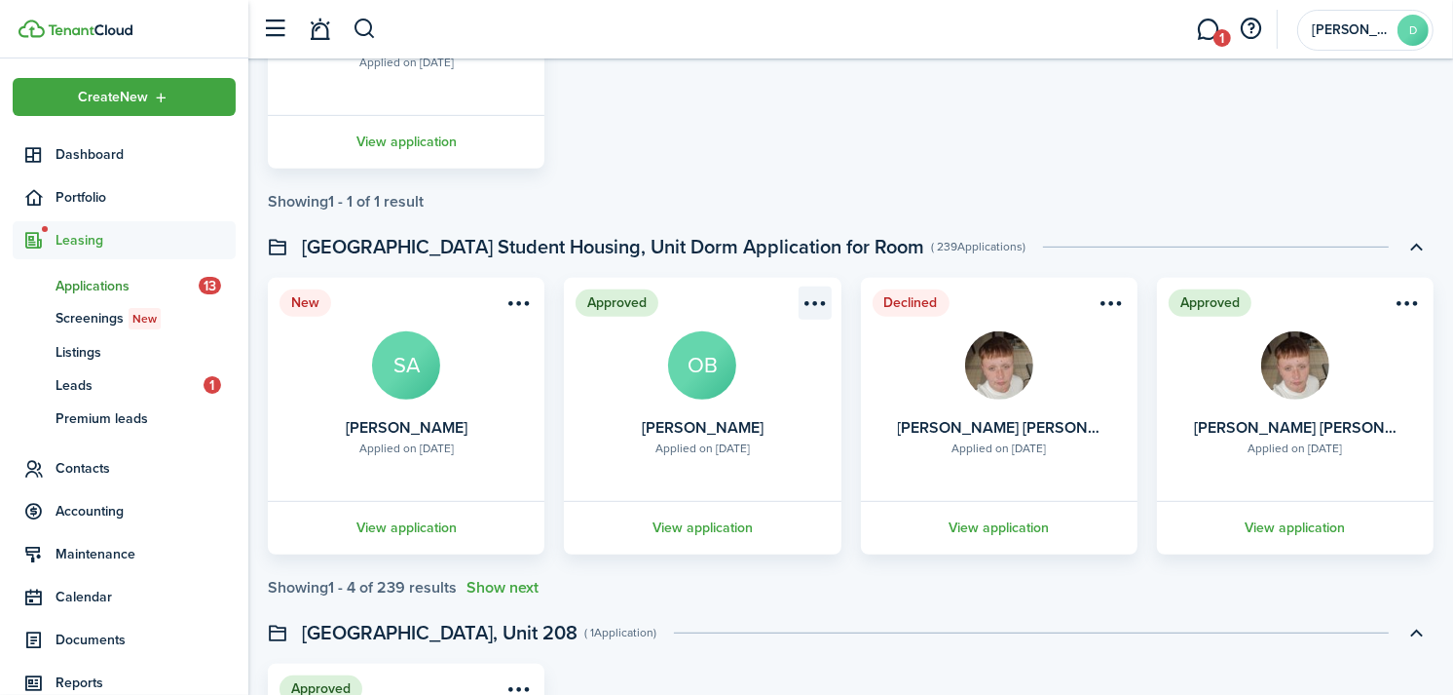
click at [811, 296] on menu-btn-icon "Open menu" at bounding box center [815, 302] width 33 height 33
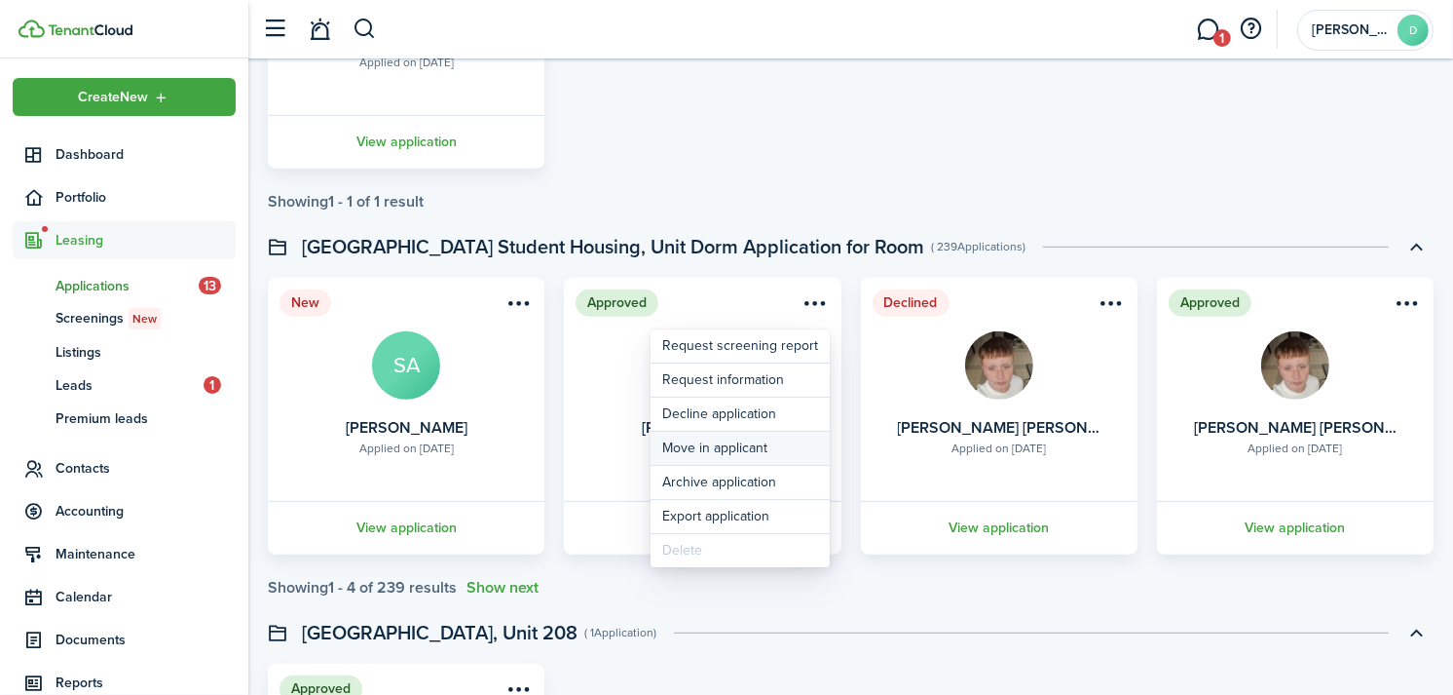
click at [719, 453] on button "Move in applicant" at bounding box center [740, 448] width 179 height 33
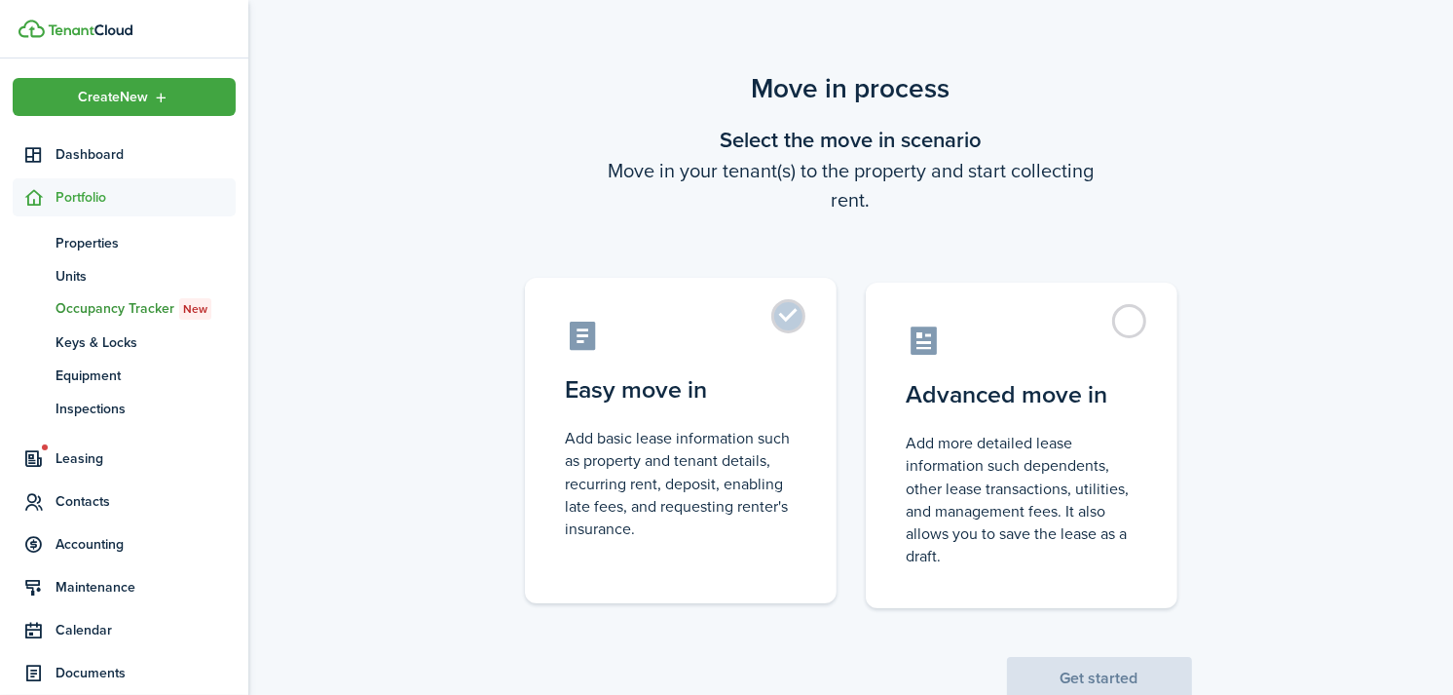
click at [646, 362] on label "Easy move in Add basic lease information such as property and tenant details, r…" at bounding box center [681, 440] width 312 height 325
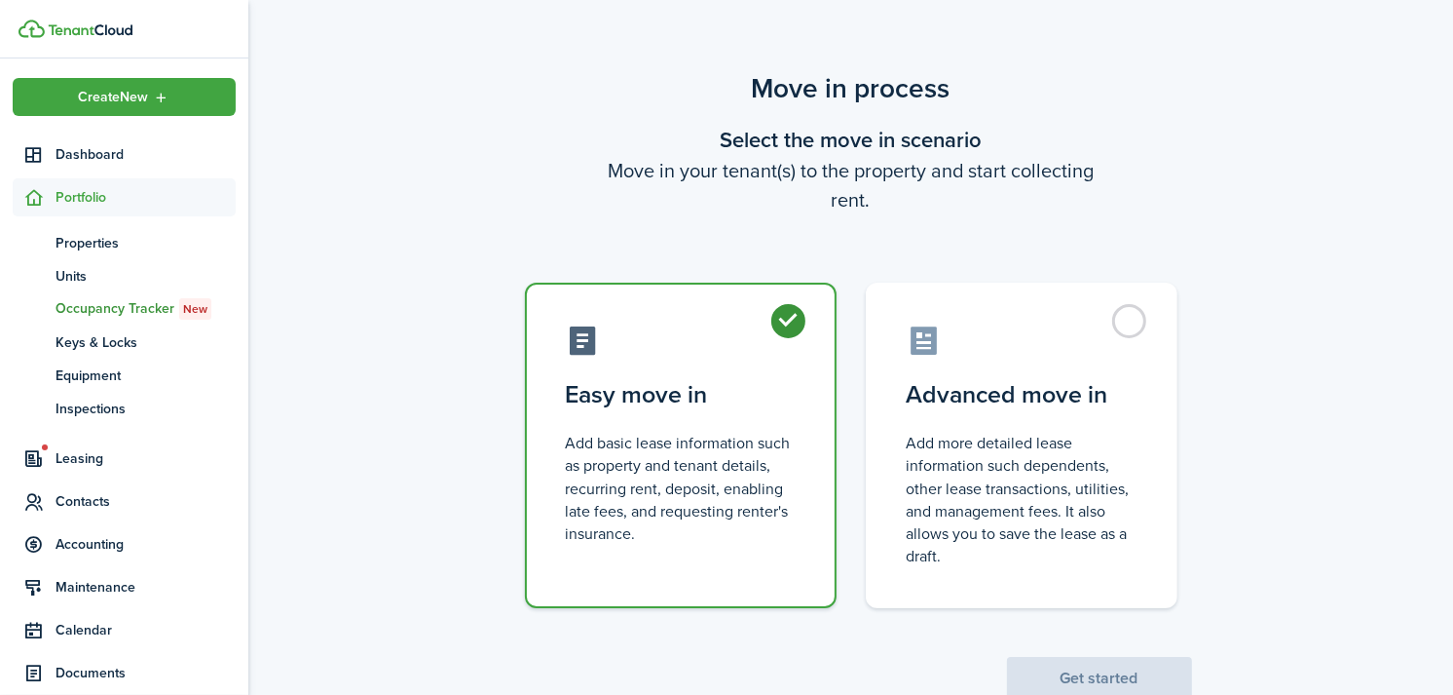
radio input "true"
click at [1049, 674] on button "Get started" at bounding box center [1099, 678] width 185 height 43
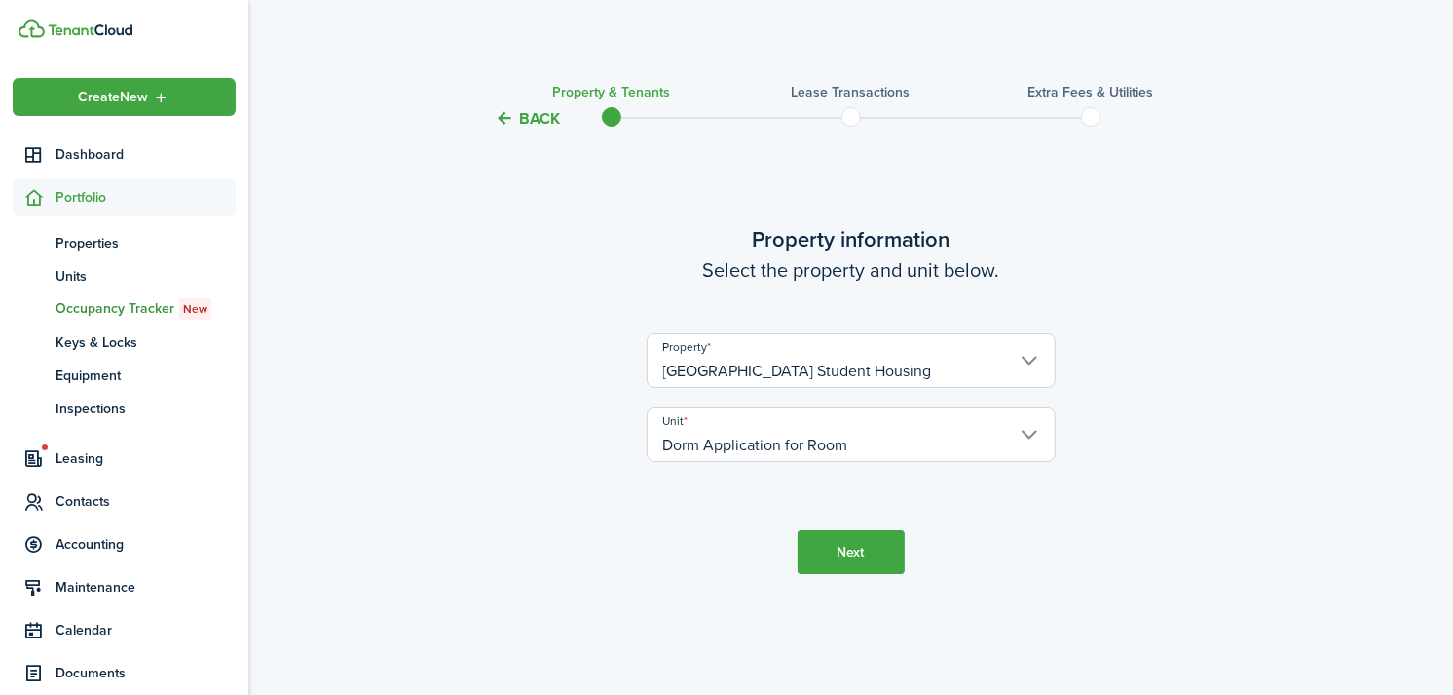
click at [845, 556] on button "Next" at bounding box center [851, 552] width 107 height 44
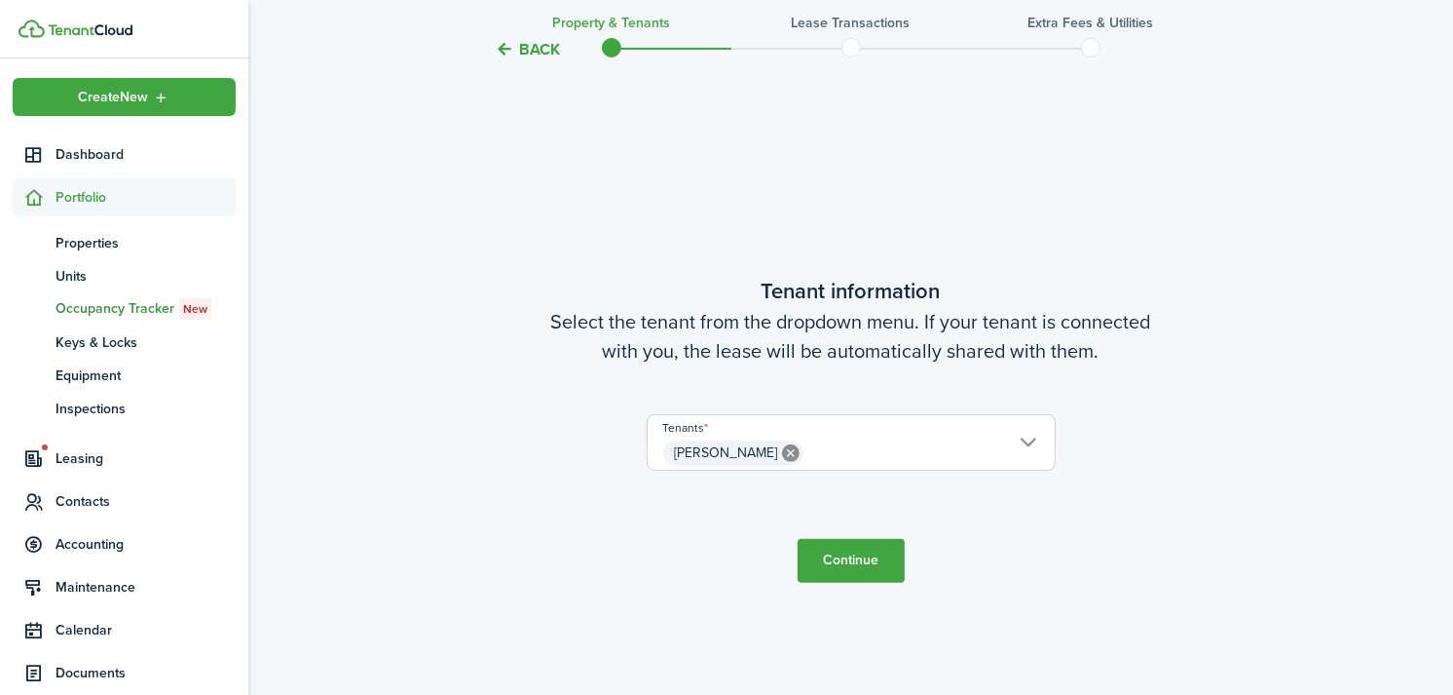
scroll to position [563, 0]
click at [843, 543] on button "Continue" at bounding box center [851, 558] width 107 height 44
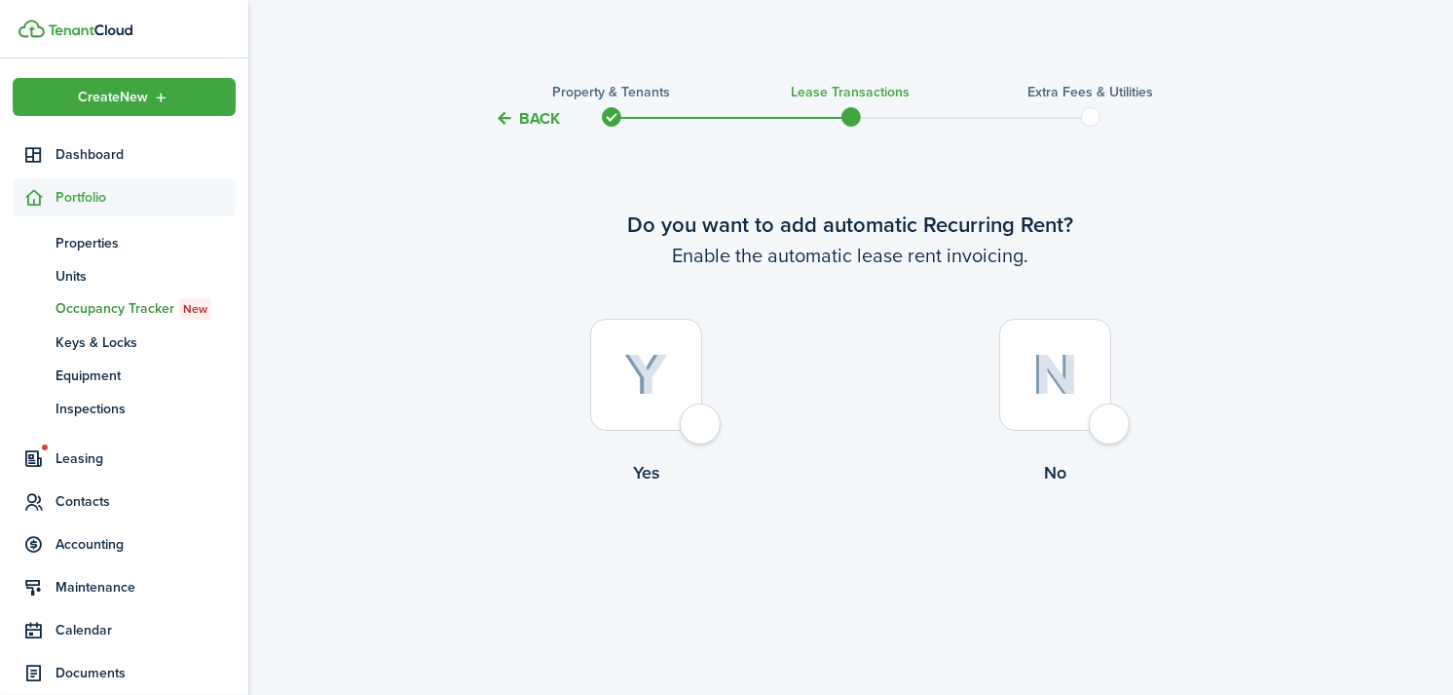
click at [653, 364] on img at bounding box center [646, 375] width 44 height 43
radio input "true"
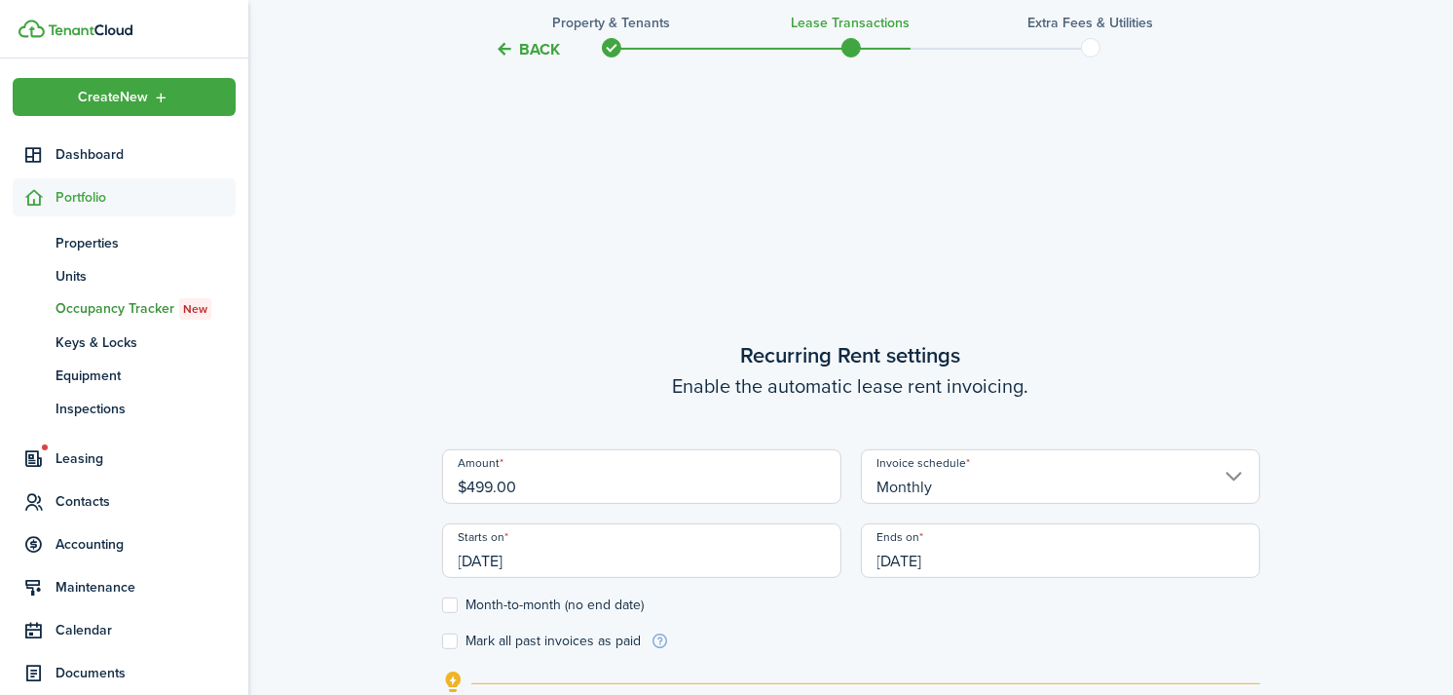
scroll to position [563, 0]
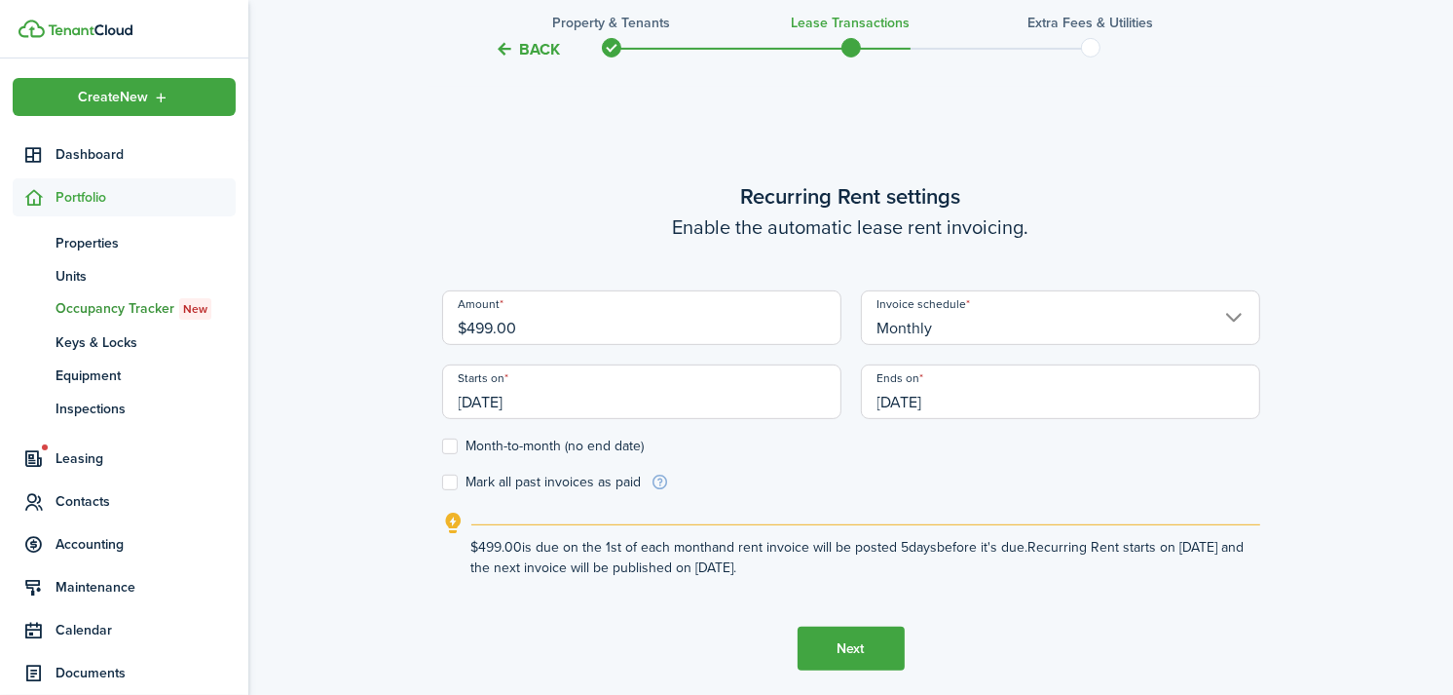
click at [964, 395] on input "[DATE]" at bounding box center [1060, 391] width 399 height 55
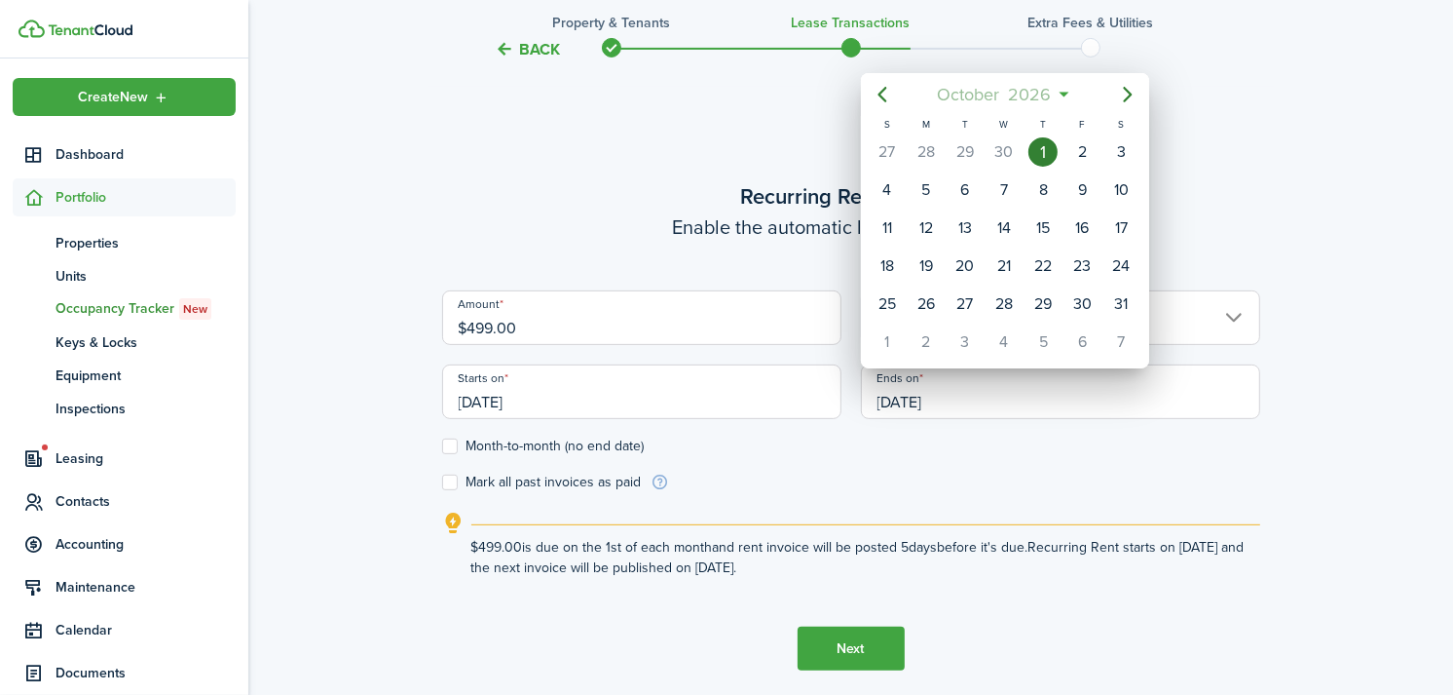
click at [1058, 94] on mbsc-button "[DATE]" at bounding box center [994, 94] width 138 height 35
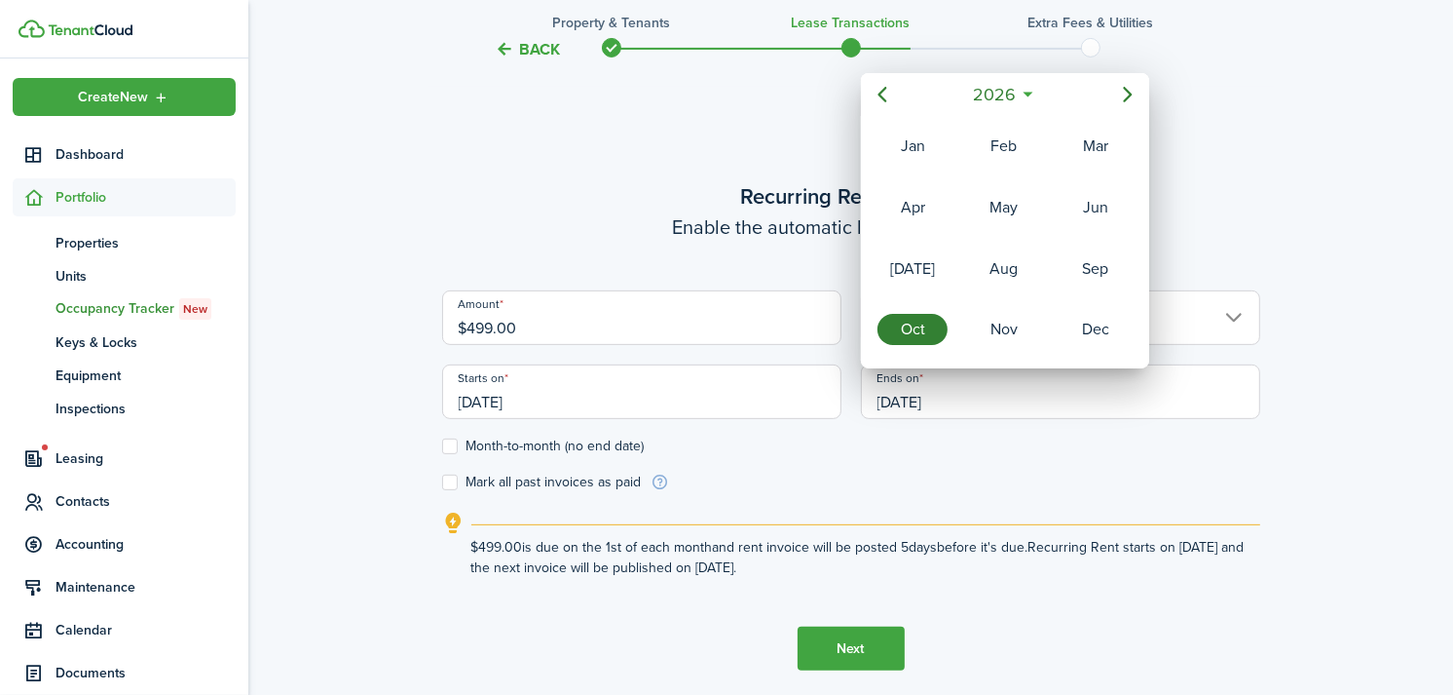
click at [1058, 94] on div "2026" at bounding box center [1005, 94] width 207 height 35
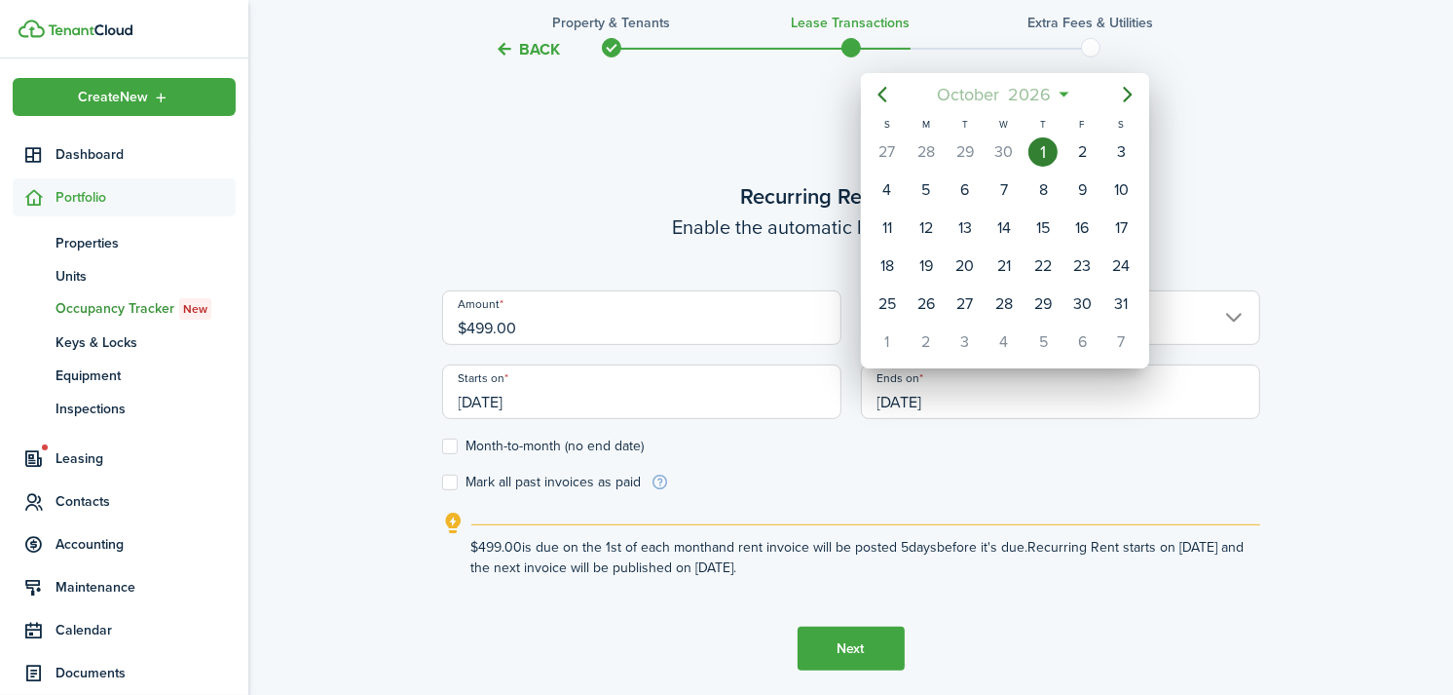
click at [1028, 81] on span "2026" at bounding box center [1030, 94] width 52 height 35
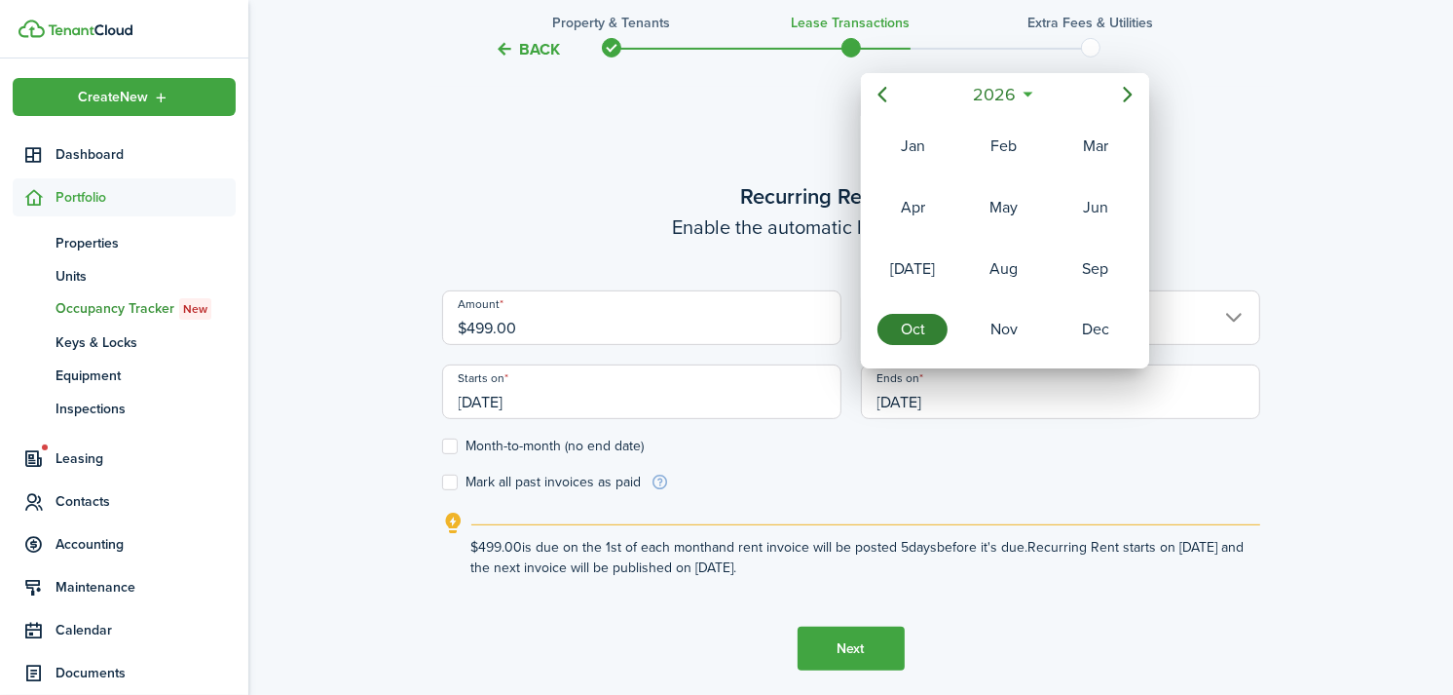
click at [1035, 98] on icon at bounding box center [1029, 94] width 20 height 19
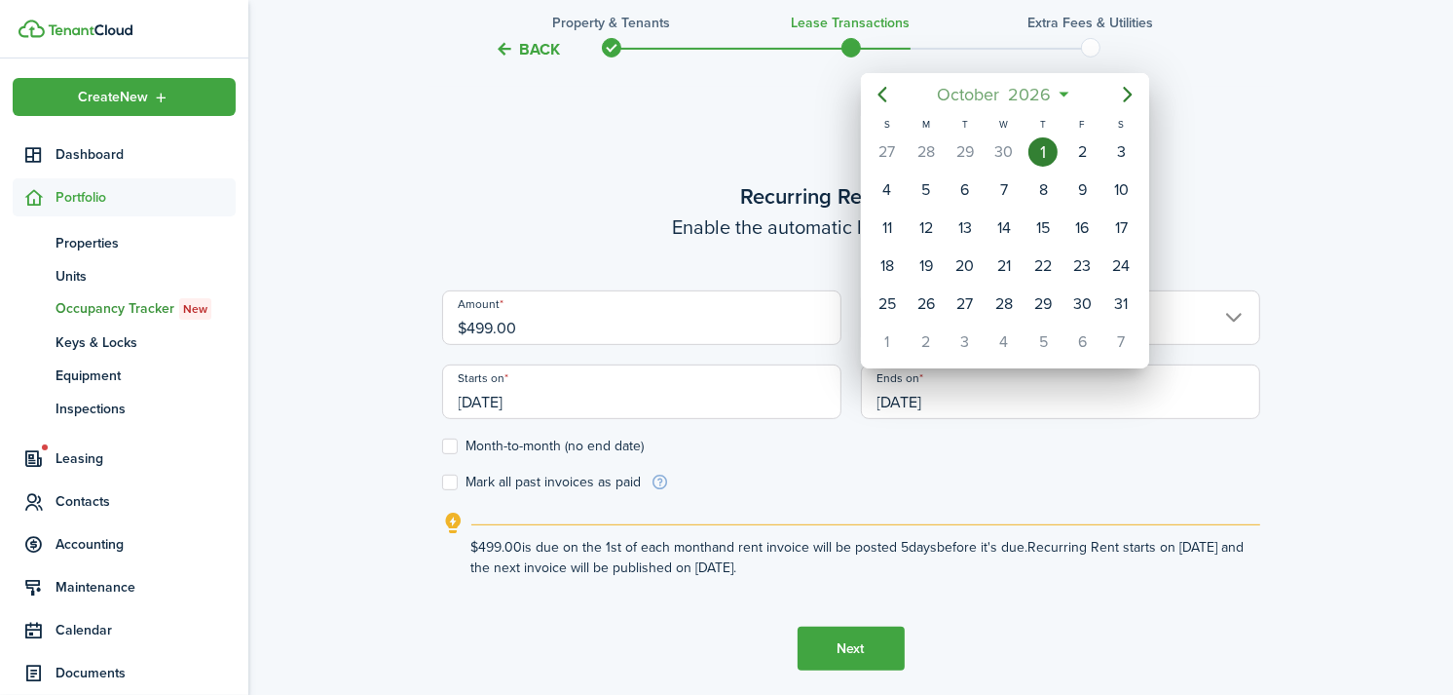
click at [1049, 79] on span "2026" at bounding box center [1030, 94] width 52 height 35
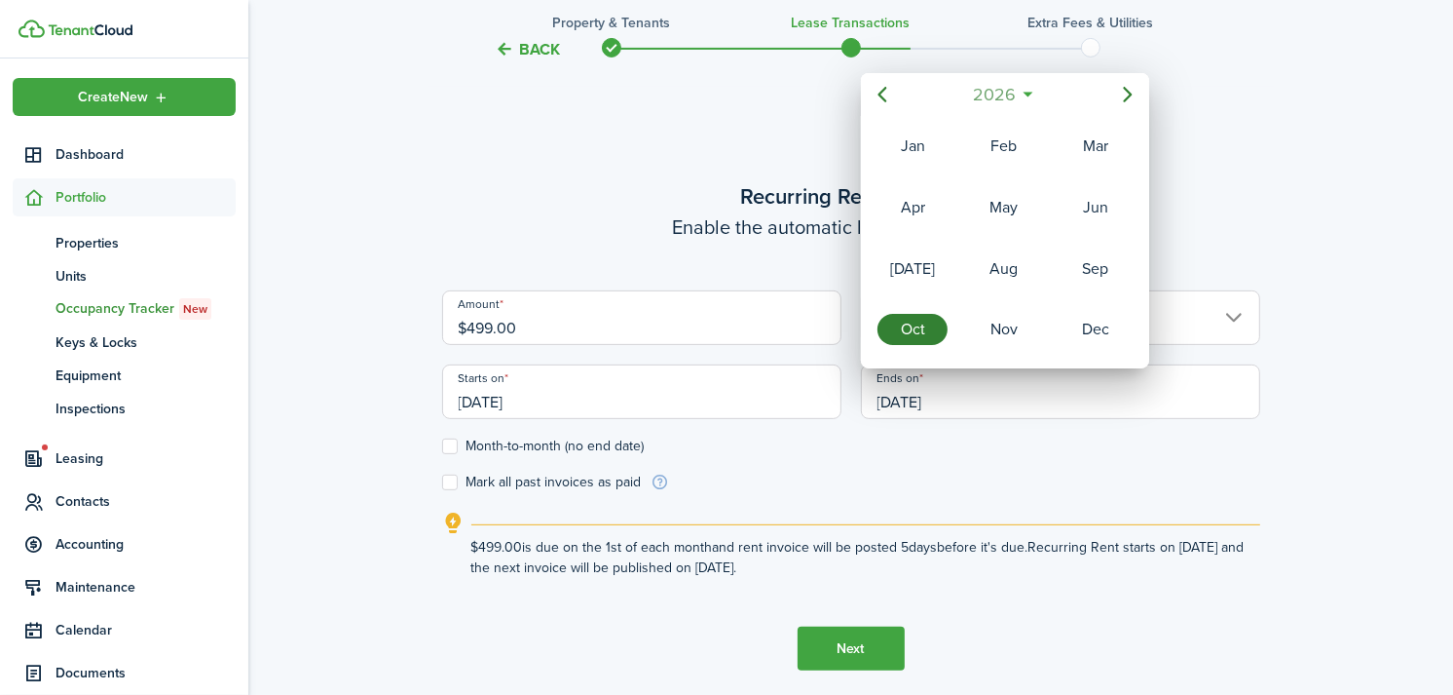
click at [1003, 98] on span "2026" at bounding box center [995, 94] width 52 height 35
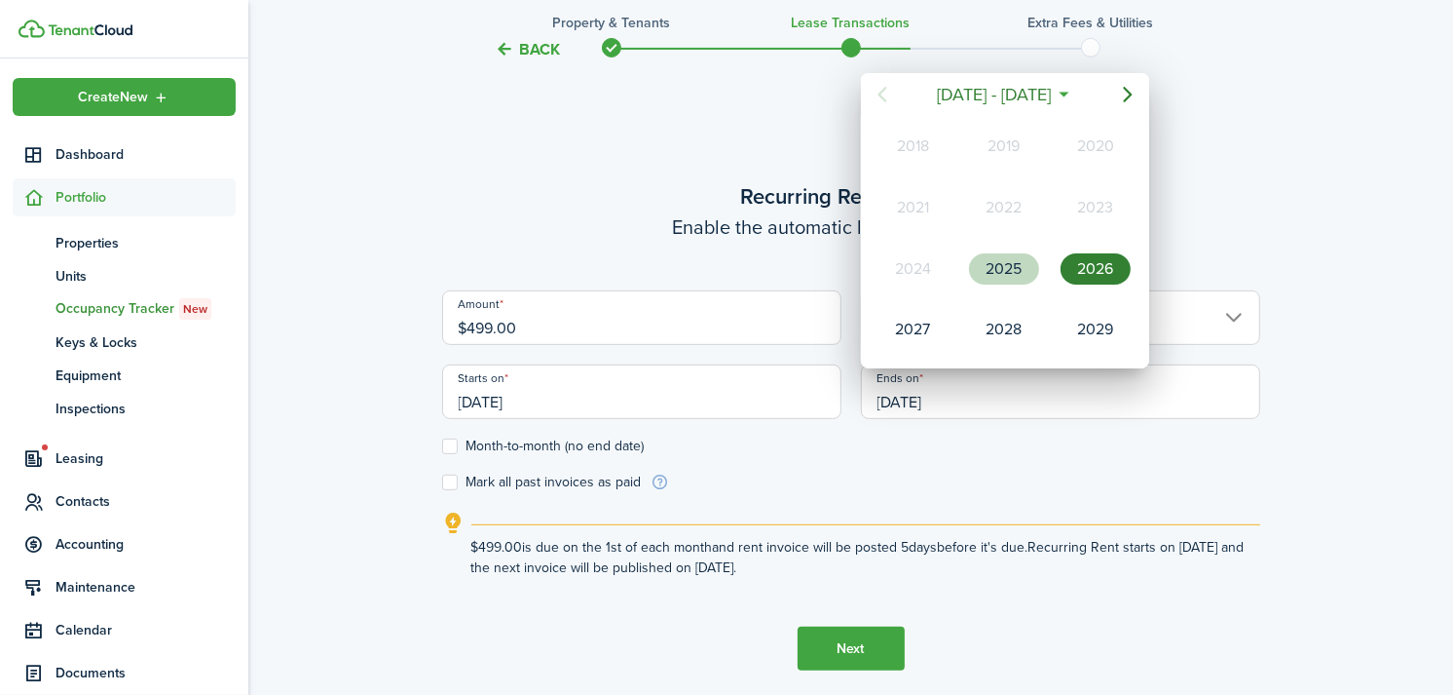
click at [1007, 283] on div "2025" at bounding box center [1004, 269] width 78 height 58
click at [914, 325] on div "Oct" at bounding box center [913, 329] width 70 height 31
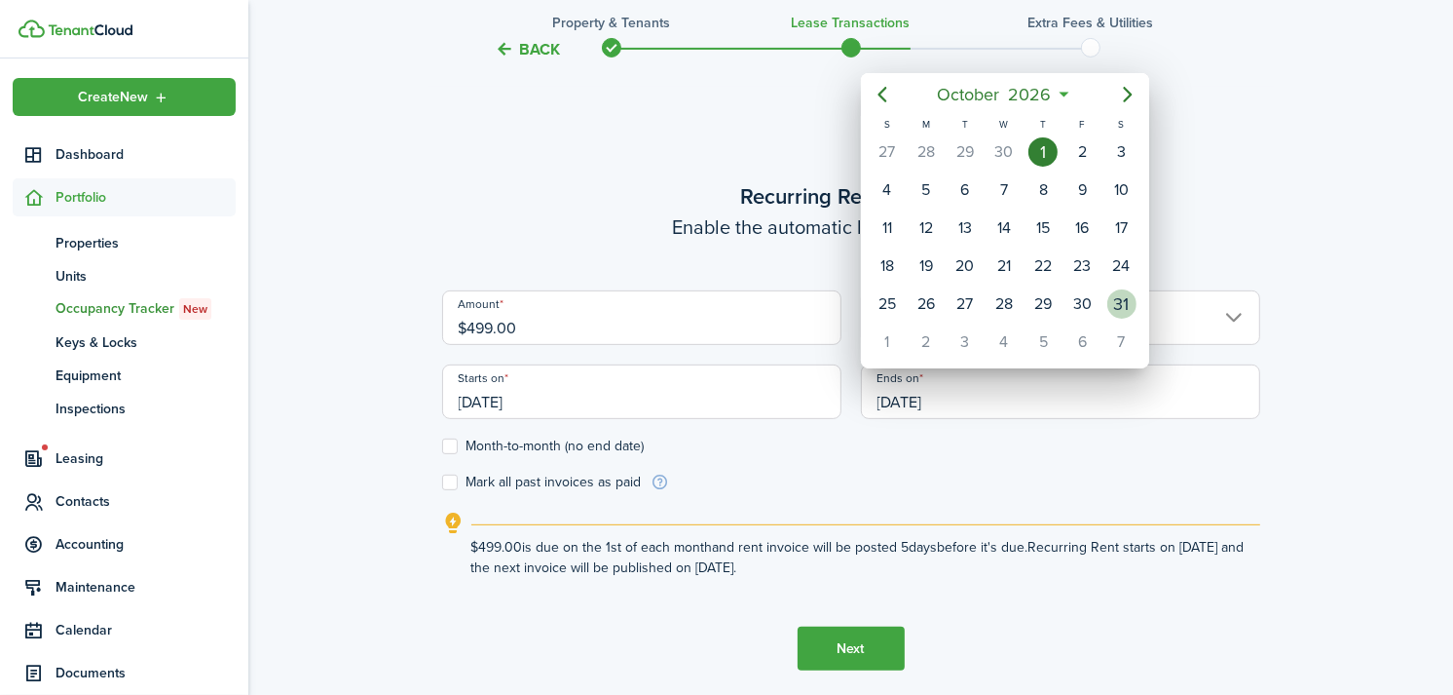
click at [1121, 295] on div "31" at bounding box center [1122, 303] width 29 height 29
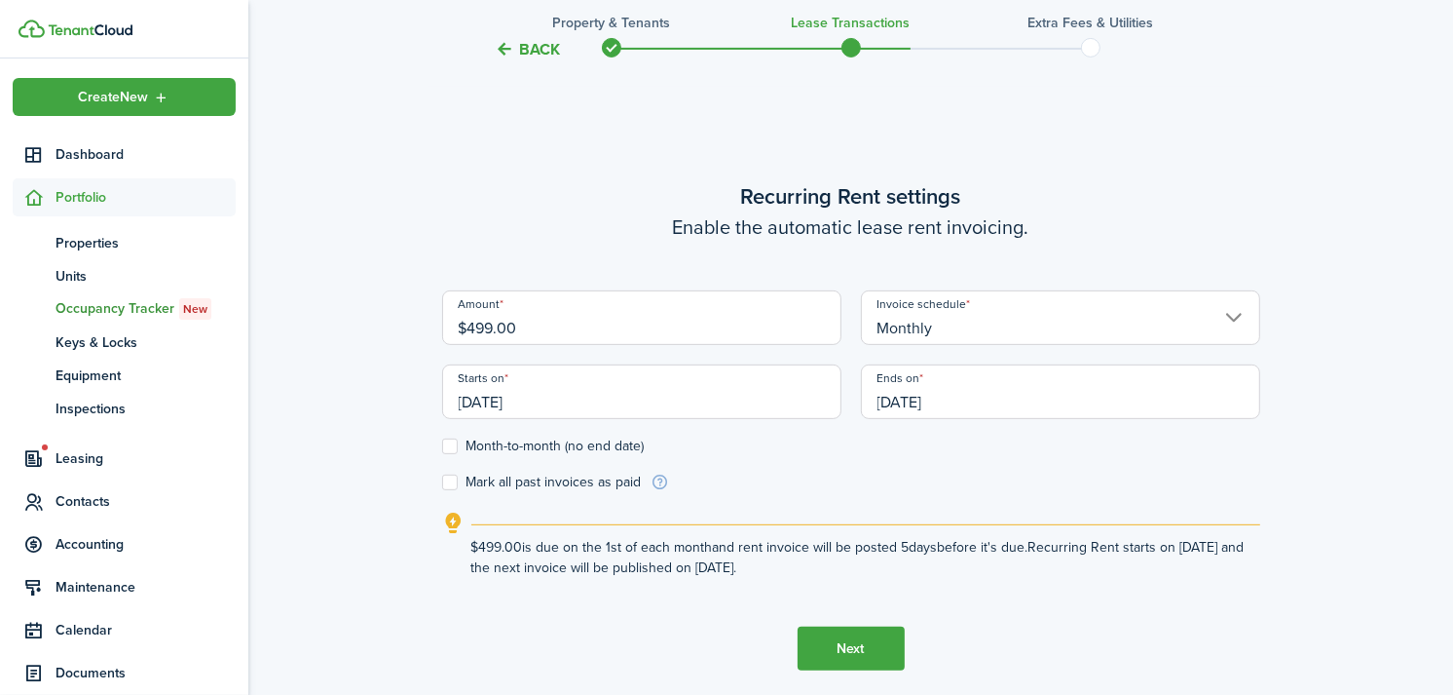
click at [964, 391] on input "[DATE]" at bounding box center [1060, 391] width 399 height 55
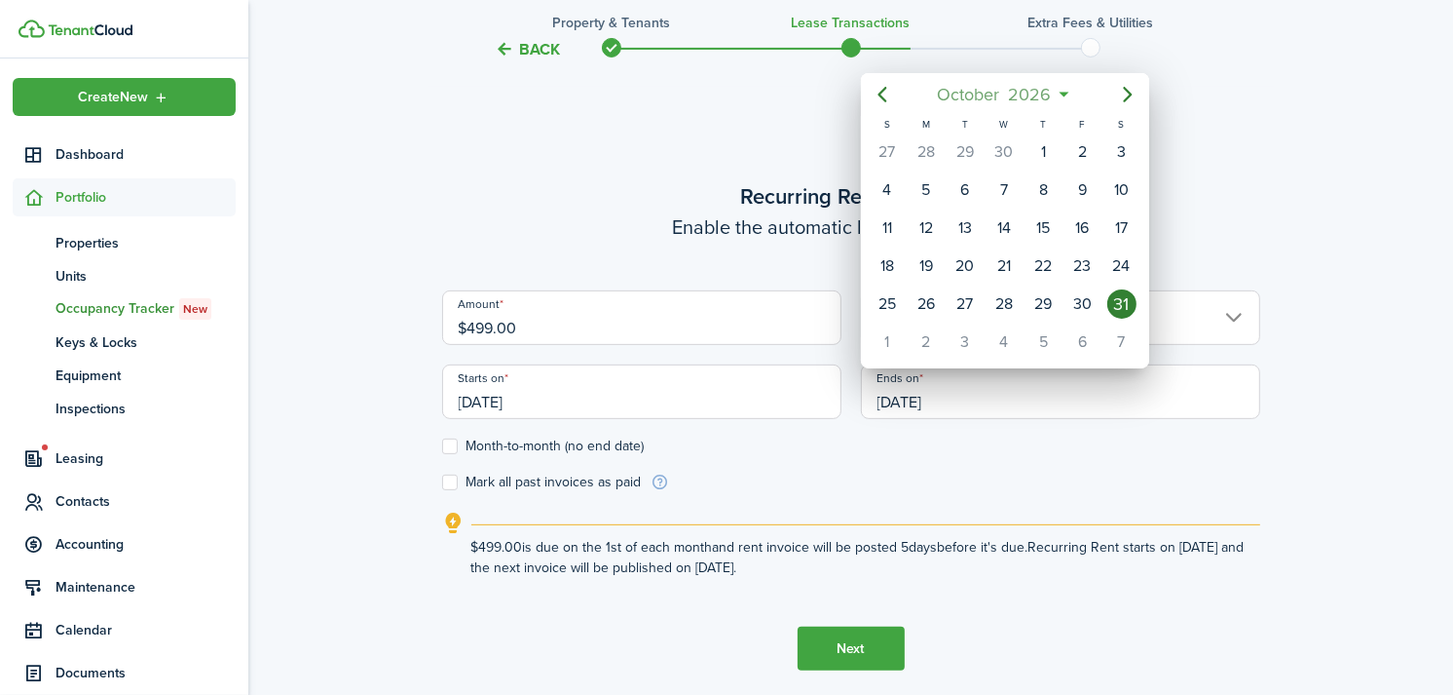
click at [1035, 89] on span "2026" at bounding box center [1030, 94] width 52 height 35
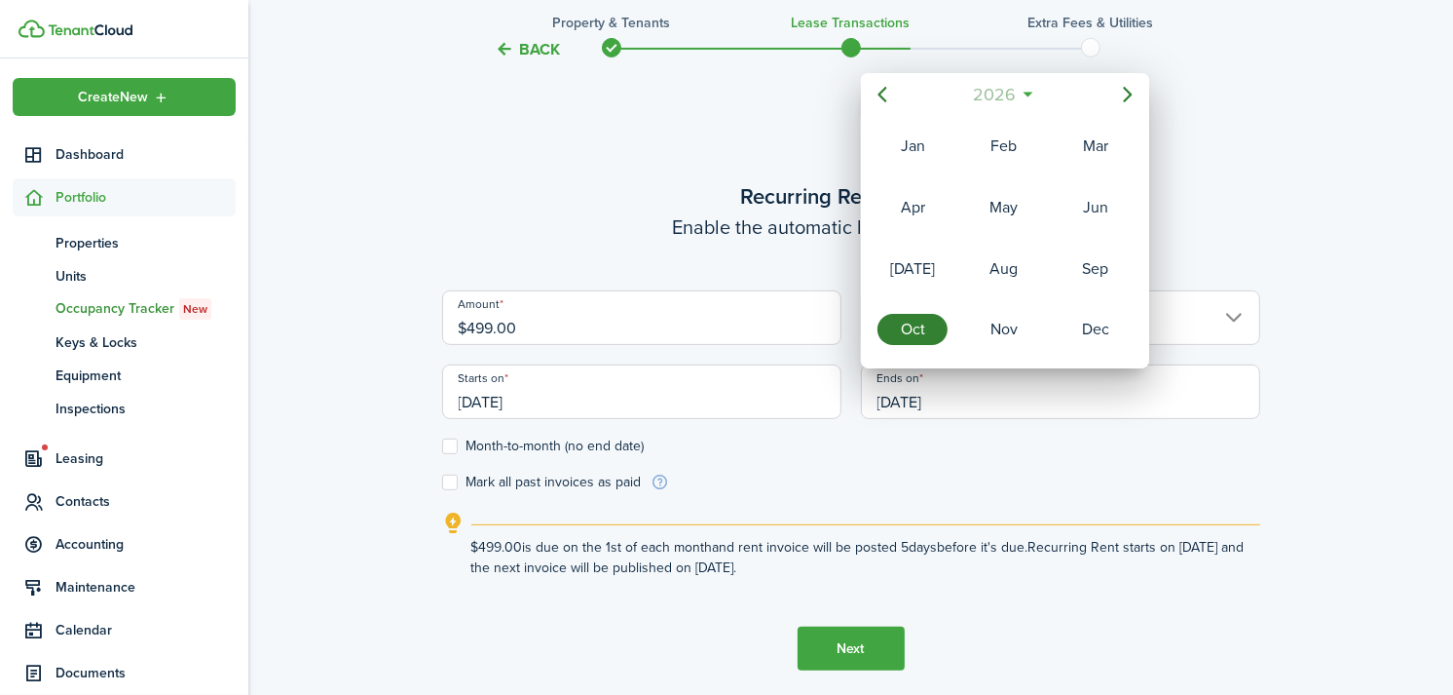
click at [1020, 89] on mbsc-button "2026" at bounding box center [995, 94] width 67 height 35
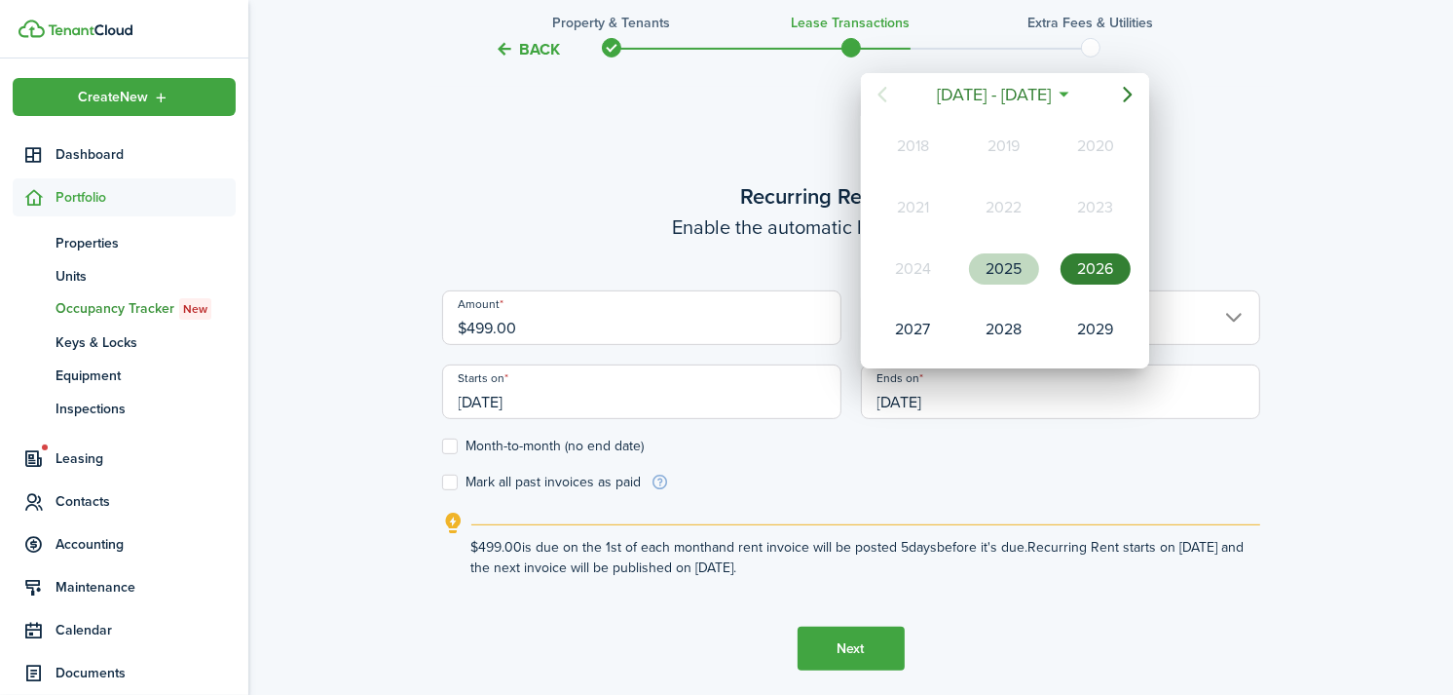
click at [1003, 270] on div "2025" at bounding box center [1004, 268] width 70 height 31
click at [923, 344] on div "Oct" at bounding box center [913, 329] width 78 height 58
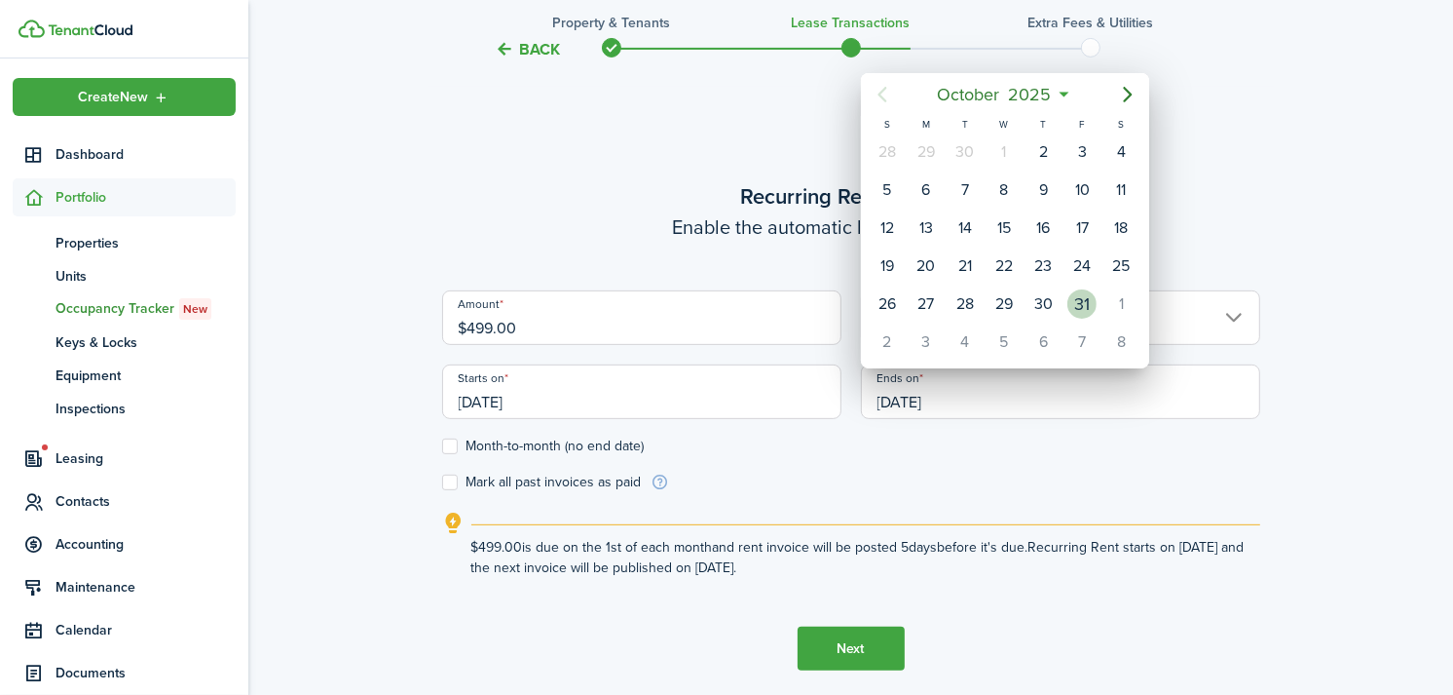
click at [1081, 299] on div "31" at bounding box center [1082, 303] width 29 height 29
type input "[DATE]"
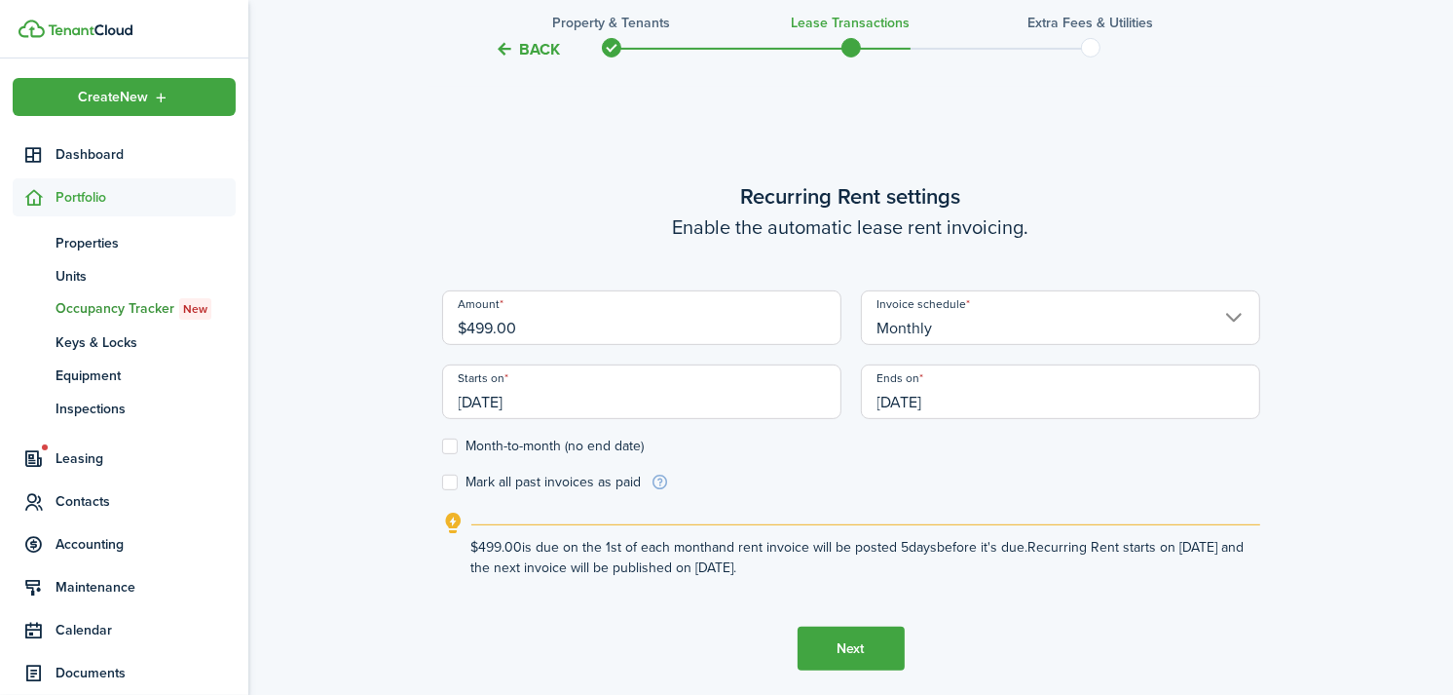
click at [848, 647] on button "Next" at bounding box center [851, 648] width 107 height 44
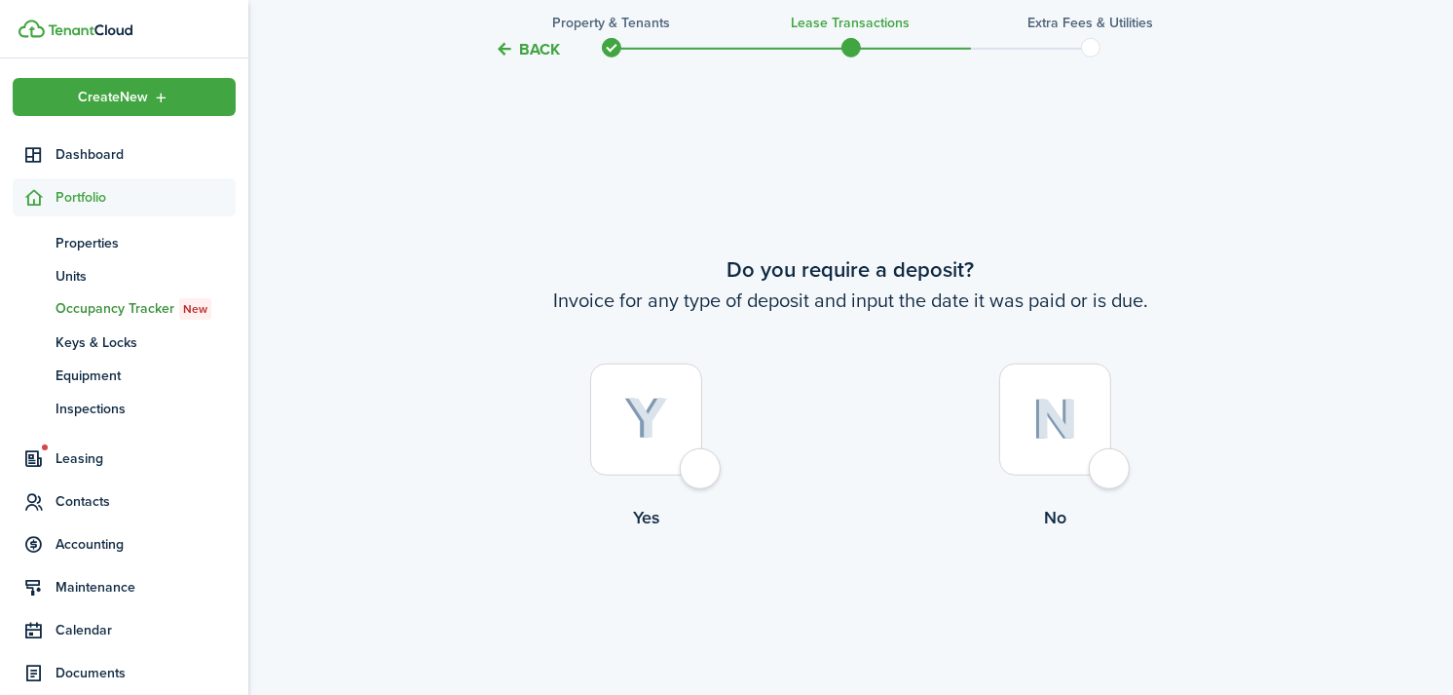
scroll to position [1259, 0]
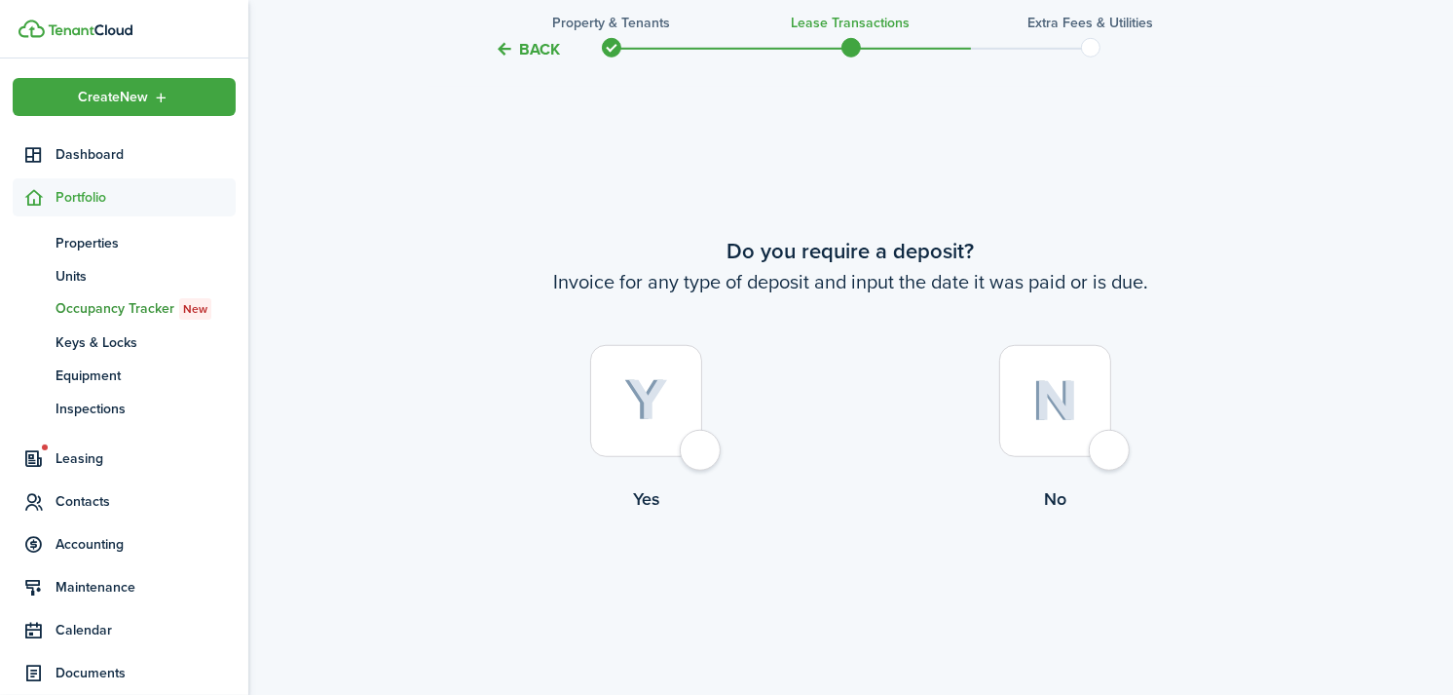
click at [698, 451] on div at bounding box center [646, 401] width 112 height 112
radio input "true"
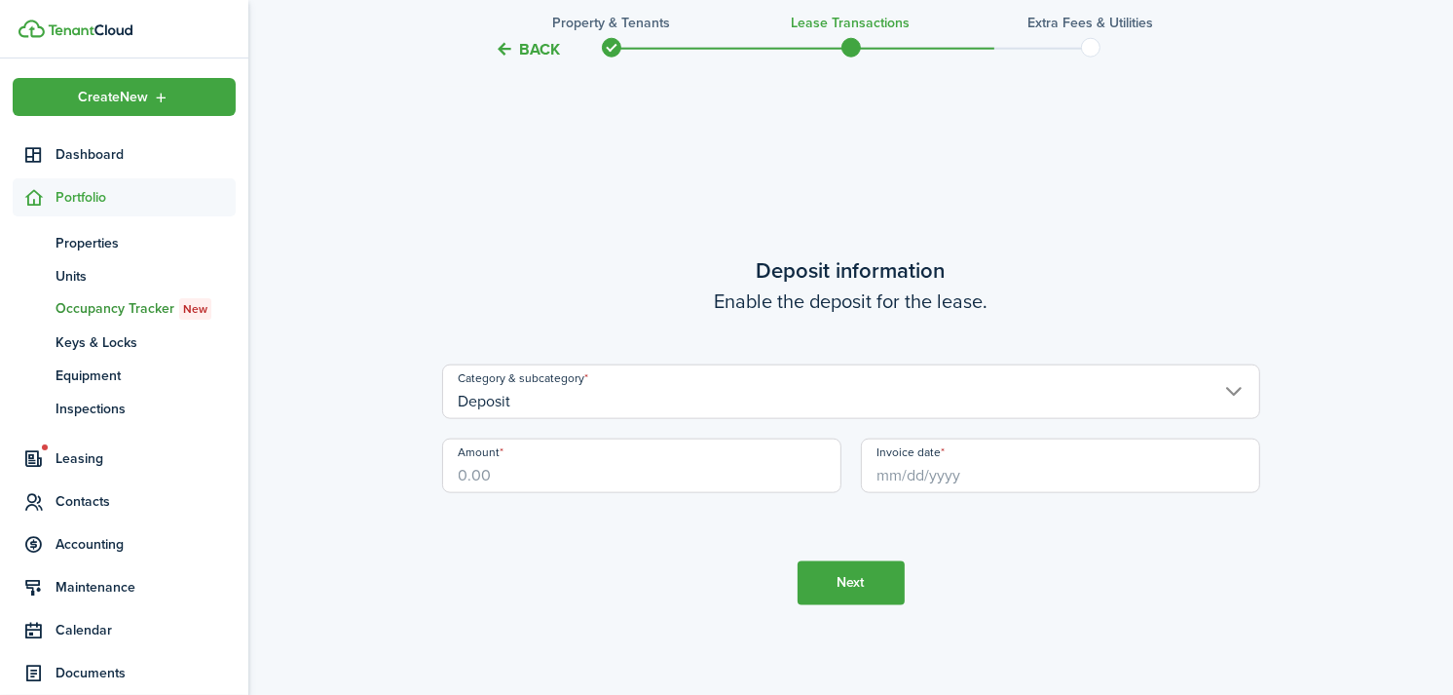
scroll to position [1953, 0]
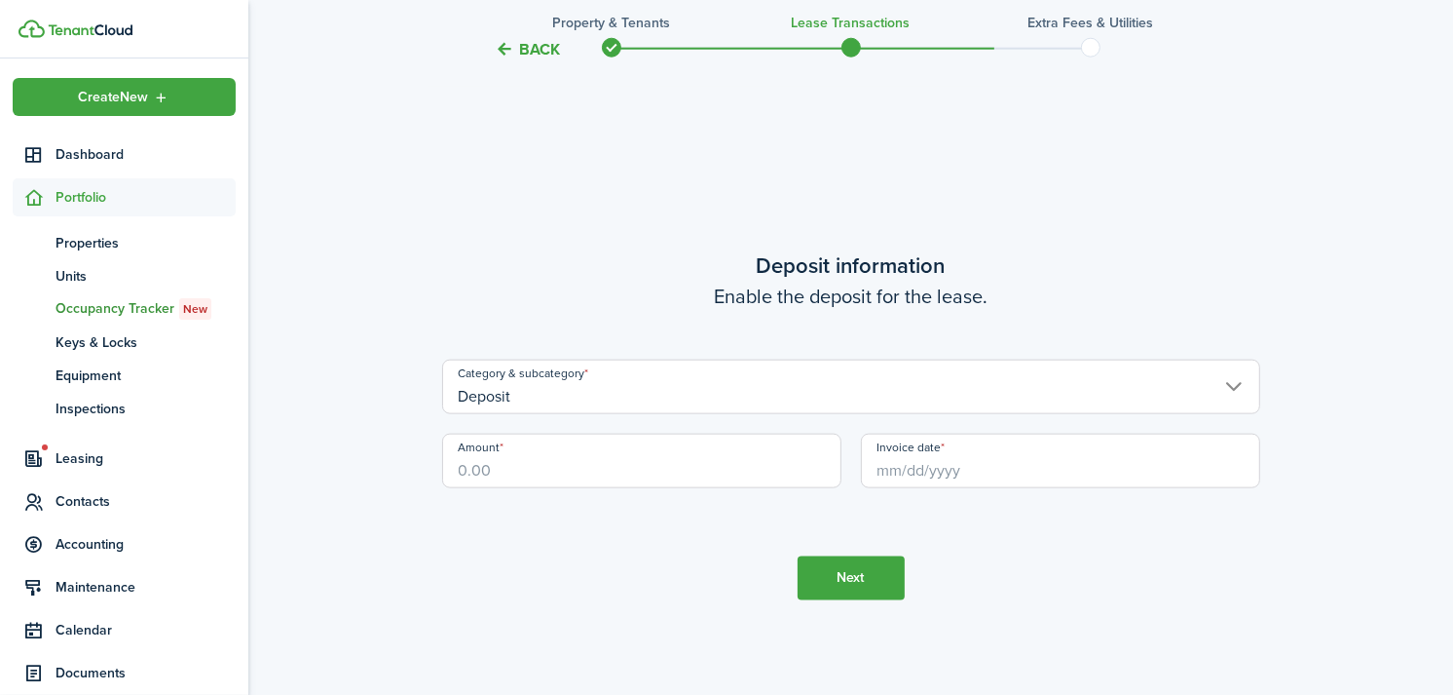
click at [643, 402] on input "Deposit" at bounding box center [851, 386] width 818 height 55
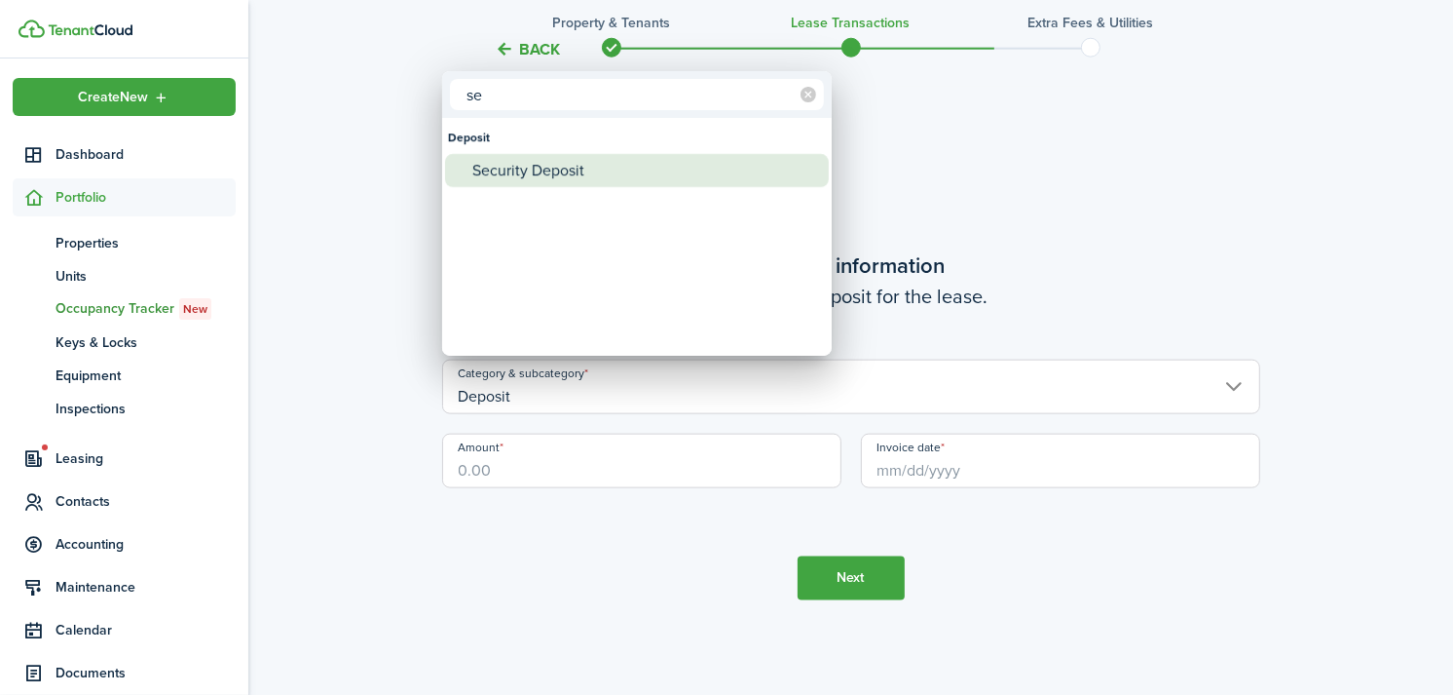
type input "se"
click at [570, 173] on div "Security Deposit" at bounding box center [644, 170] width 345 height 33
type input "Deposit / Security Deposit"
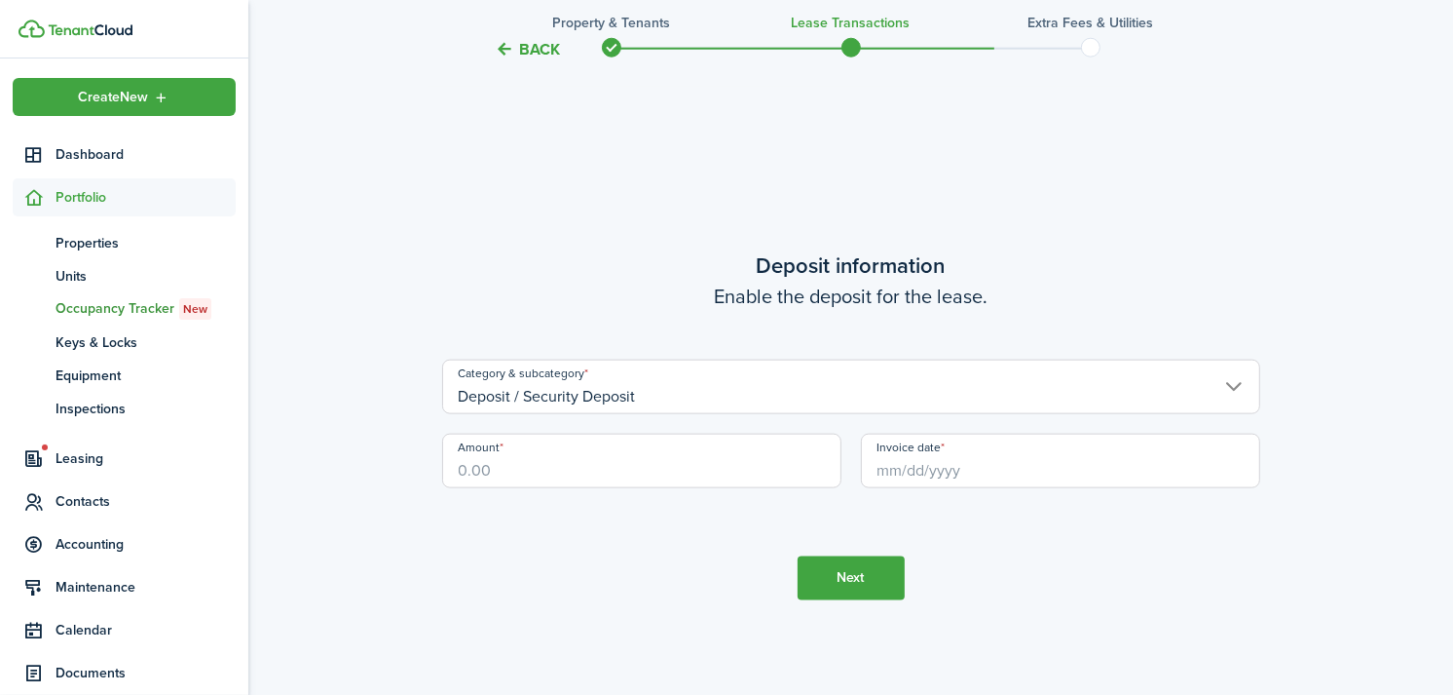
click at [565, 452] on input "Amount" at bounding box center [641, 461] width 399 height 55
click at [965, 477] on input "Invoice date" at bounding box center [1060, 461] width 399 height 55
type input "$499.00"
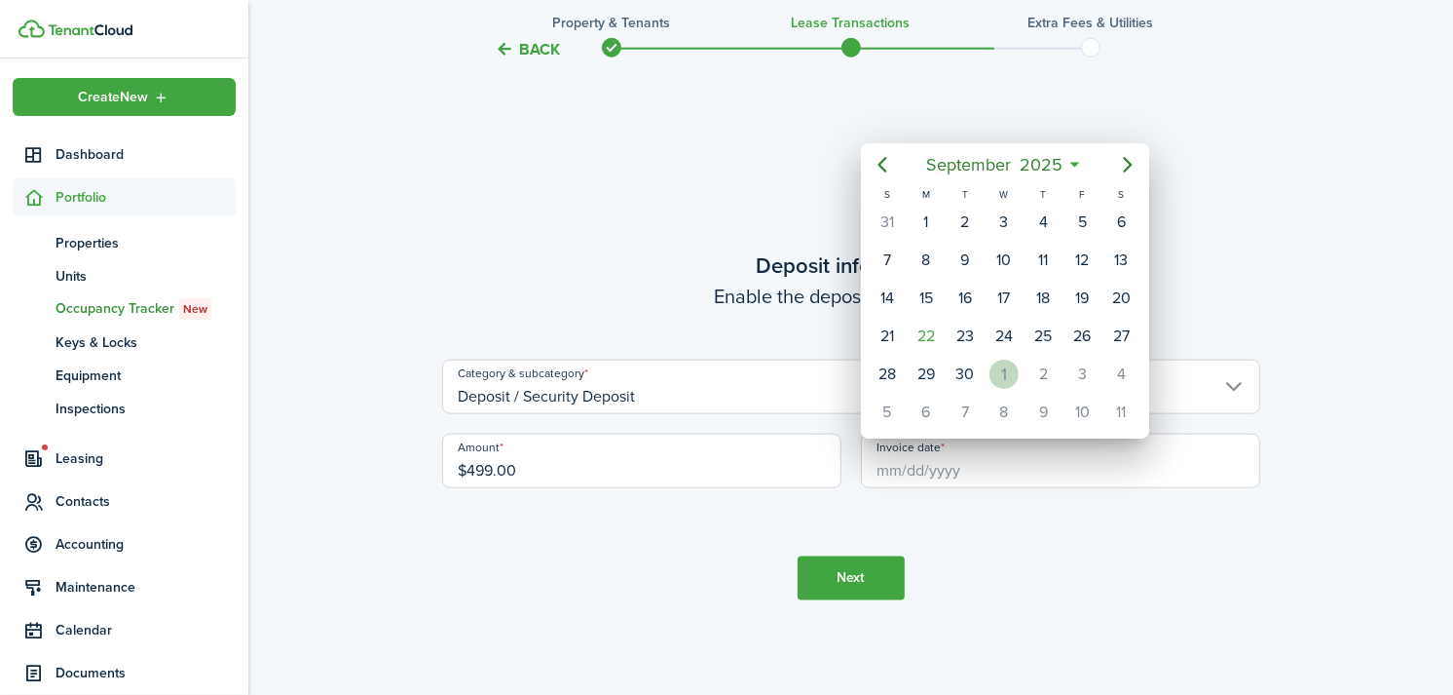
click at [1000, 367] on div "1" at bounding box center [1004, 373] width 29 height 29
type input "[DATE]"
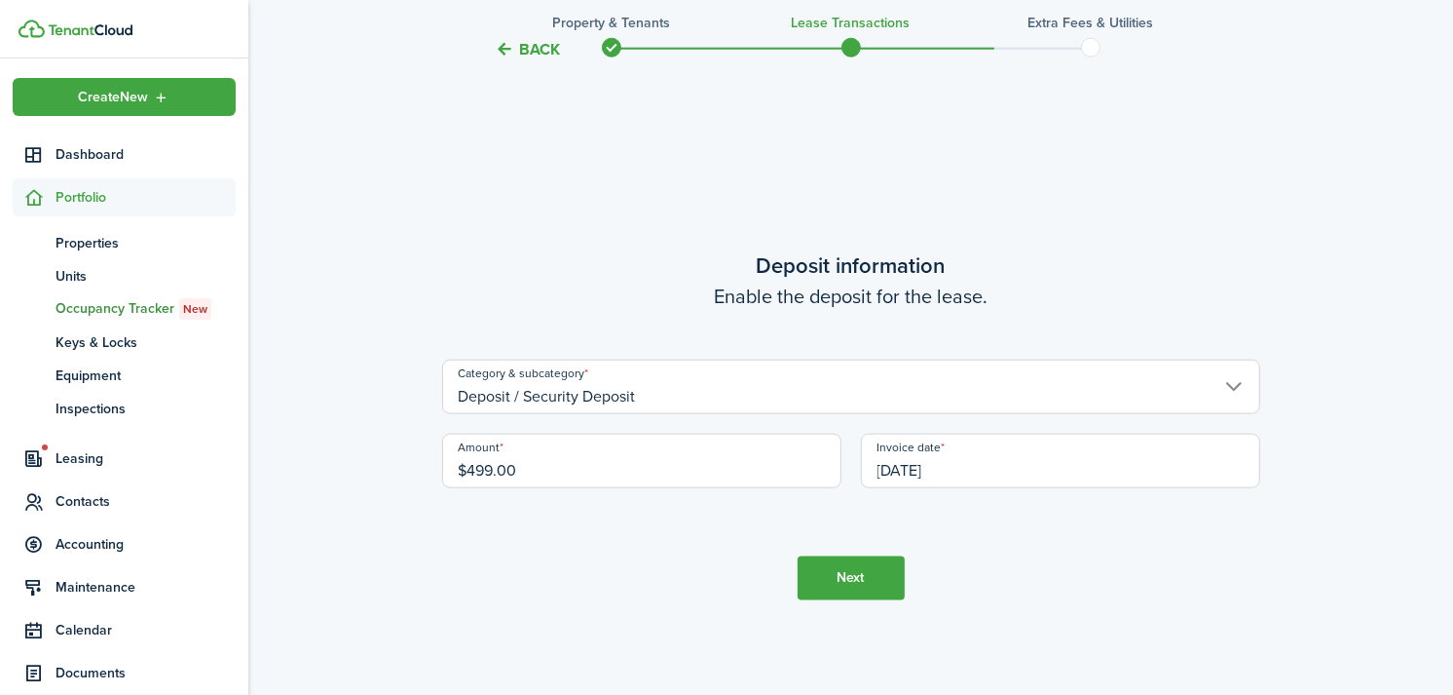
click at [860, 581] on button "Next" at bounding box center [851, 578] width 107 height 44
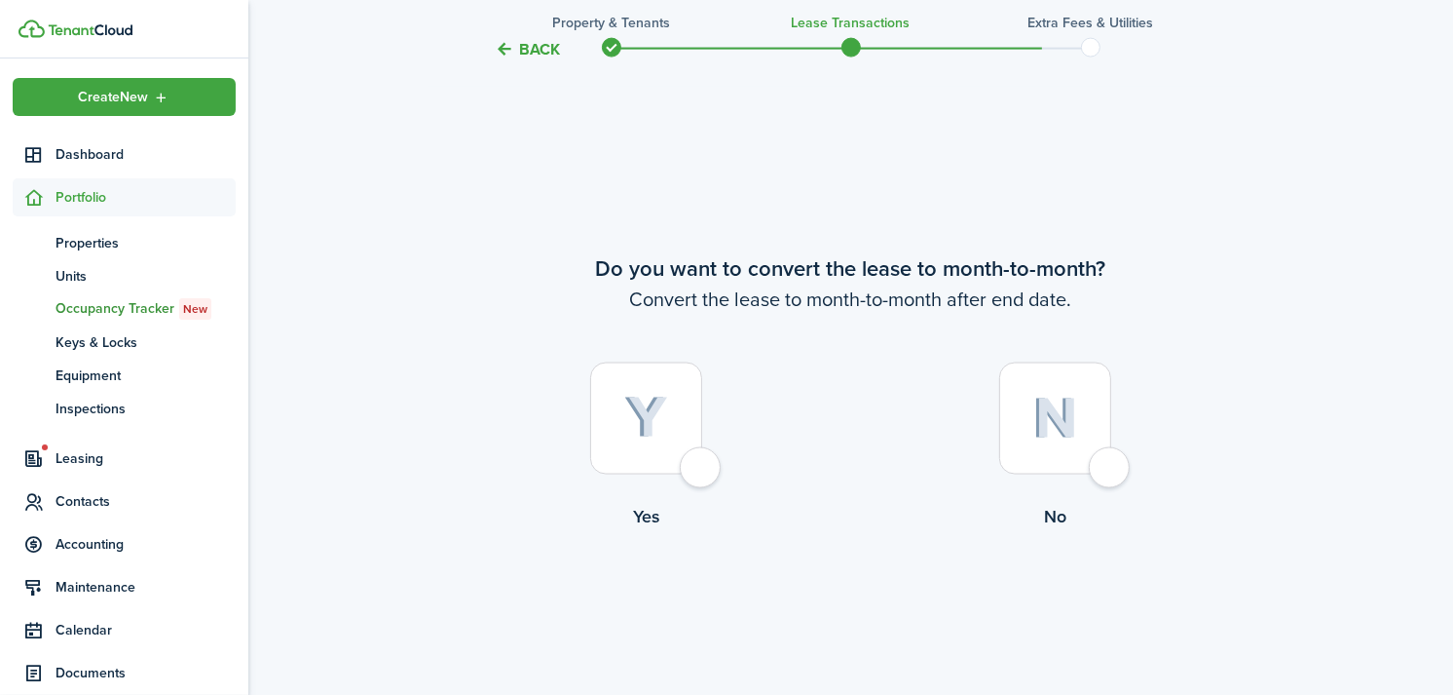
scroll to position [2648, 0]
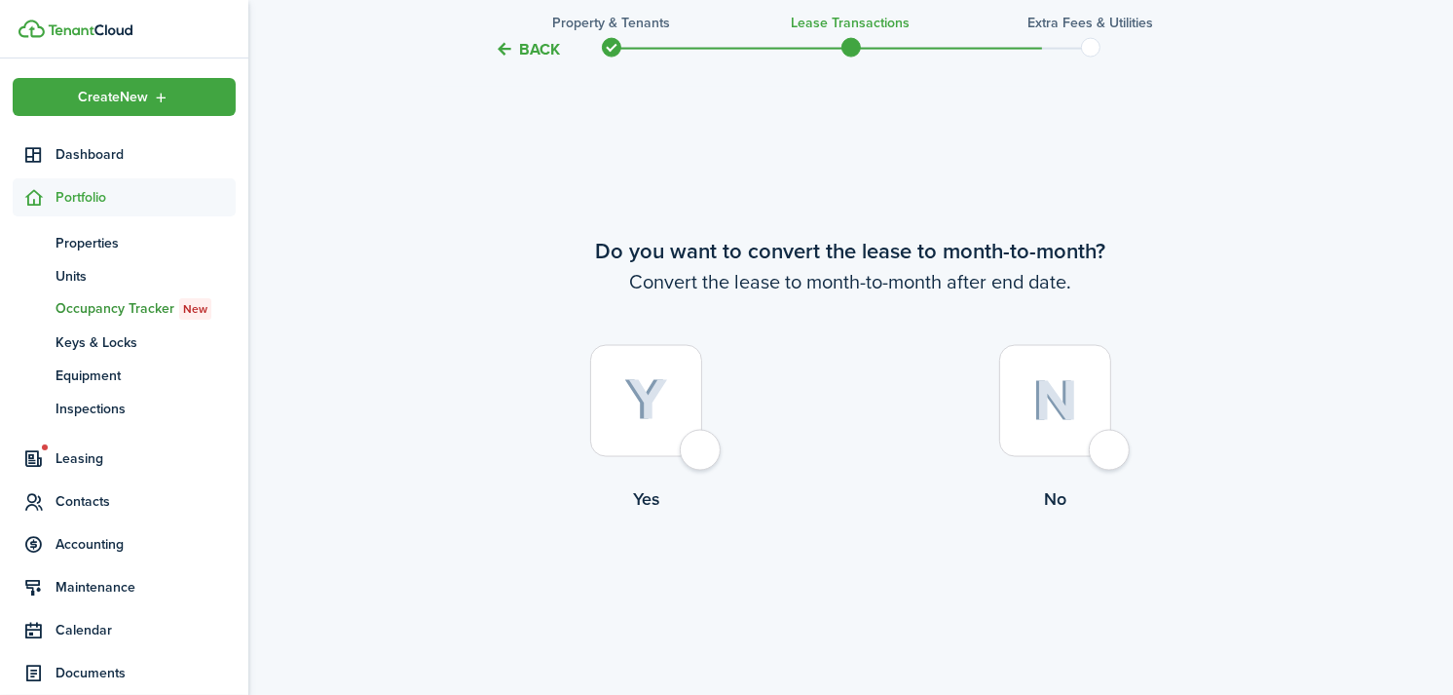
click at [533, 44] on button "Back" at bounding box center [528, 49] width 65 height 20
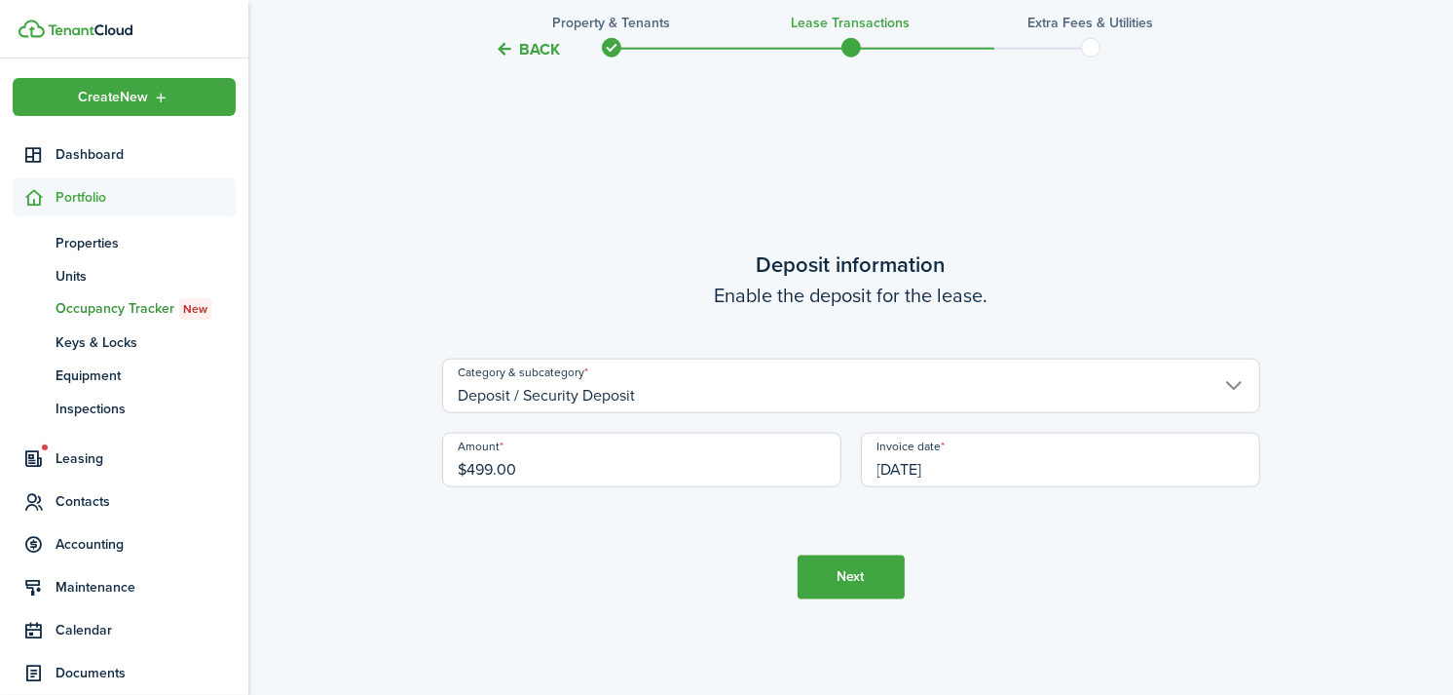
scroll to position [1953, 0]
click at [660, 397] on input "Deposit / Security Deposit" at bounding box center [851, 386] width 818 height 55
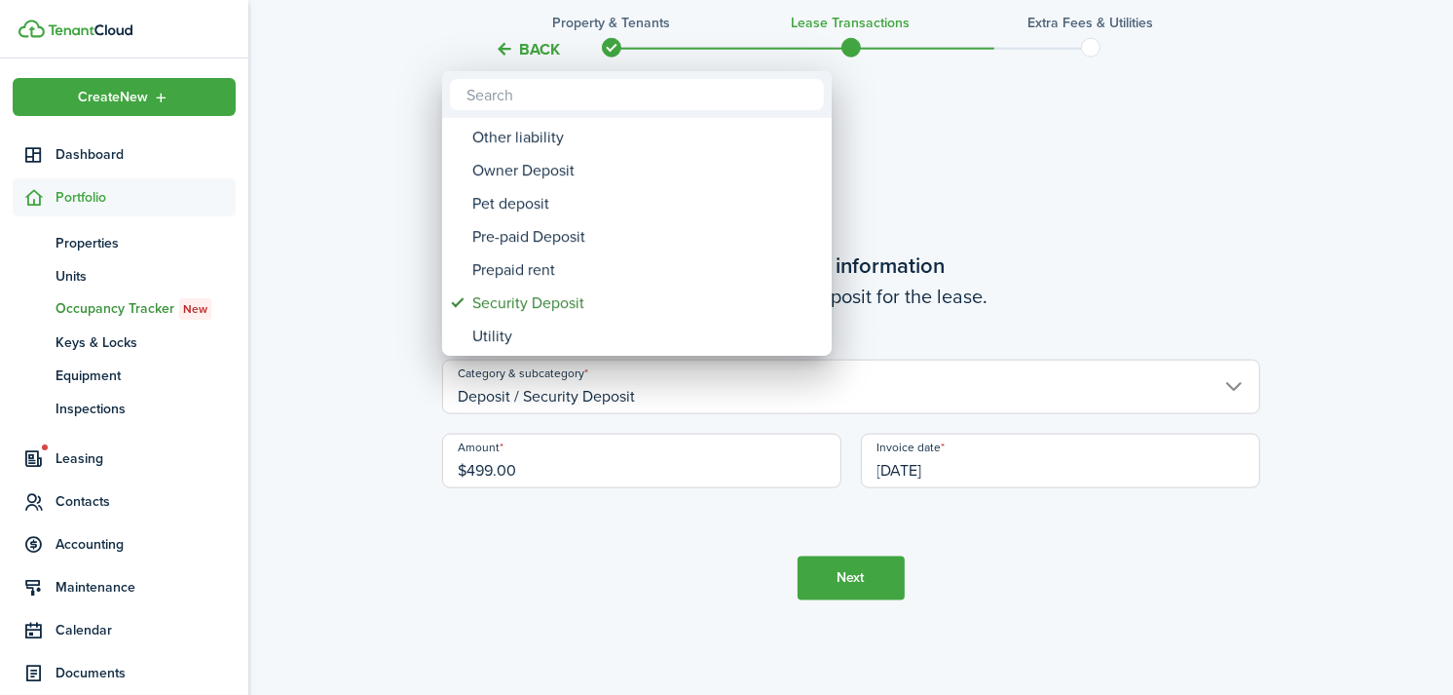
click at [677, 565] on div at bounding box center [726, 347] width 1765 height 1006
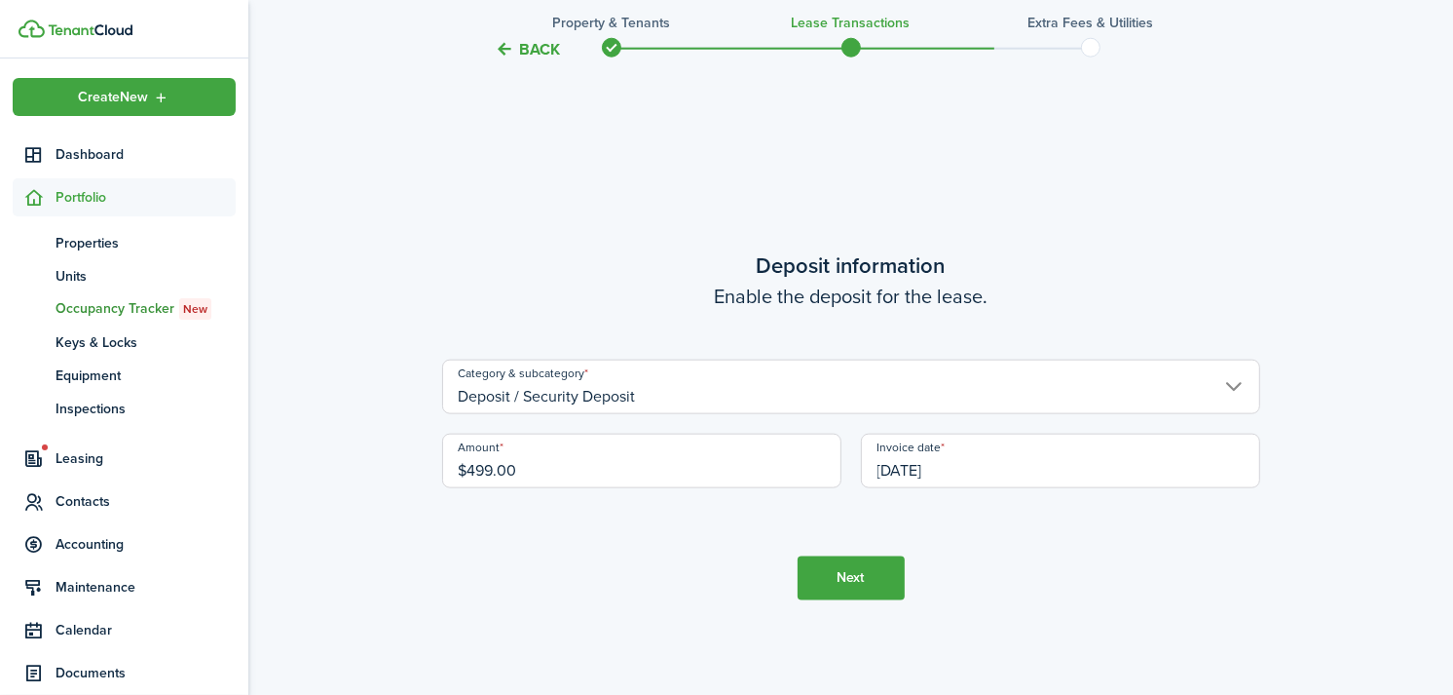
click at [857, 588] on button "Next" at bounding box center [851, 578] width 107 height 44
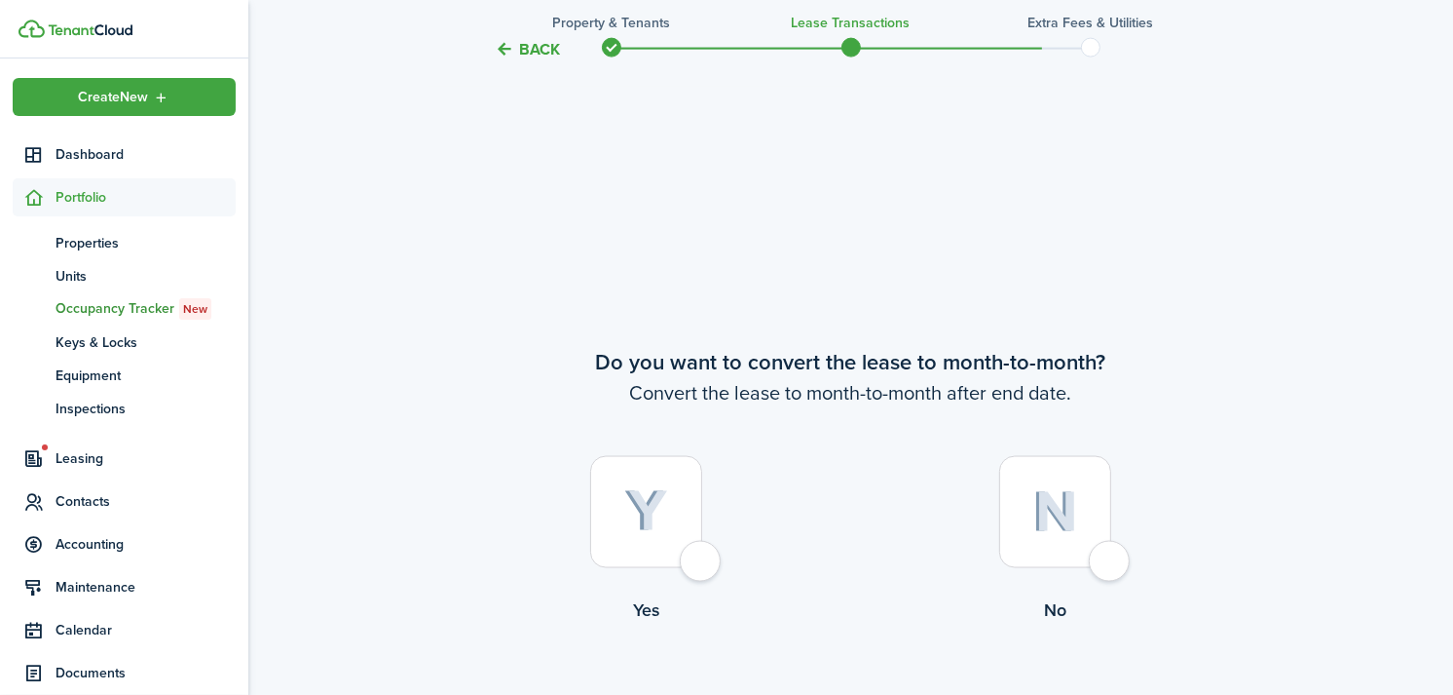
scroll to position [2648, 0]
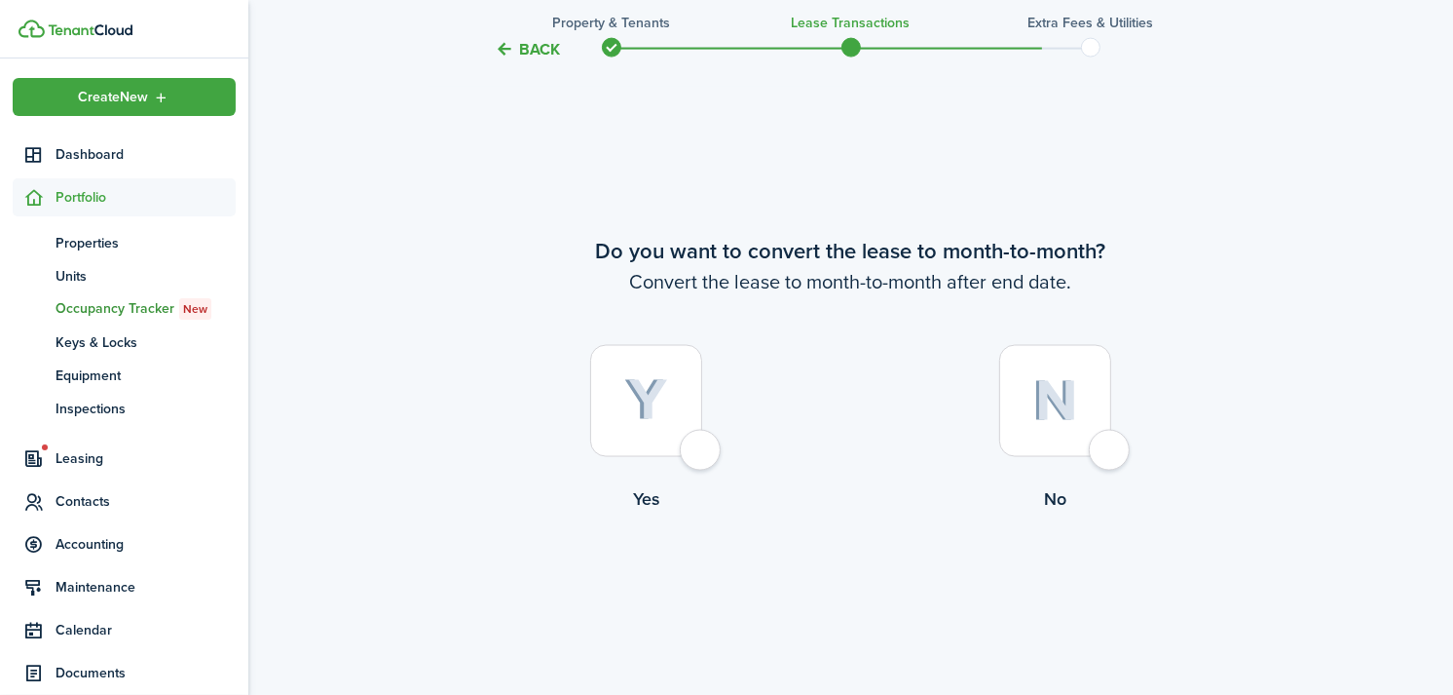
click at [1081, 409] on div at bounding box center [1055, 401] width 112 height 112
radio input "true"
click at [852, 586] on button "Continue" at bounding box center [851, 592] width 107 height 44
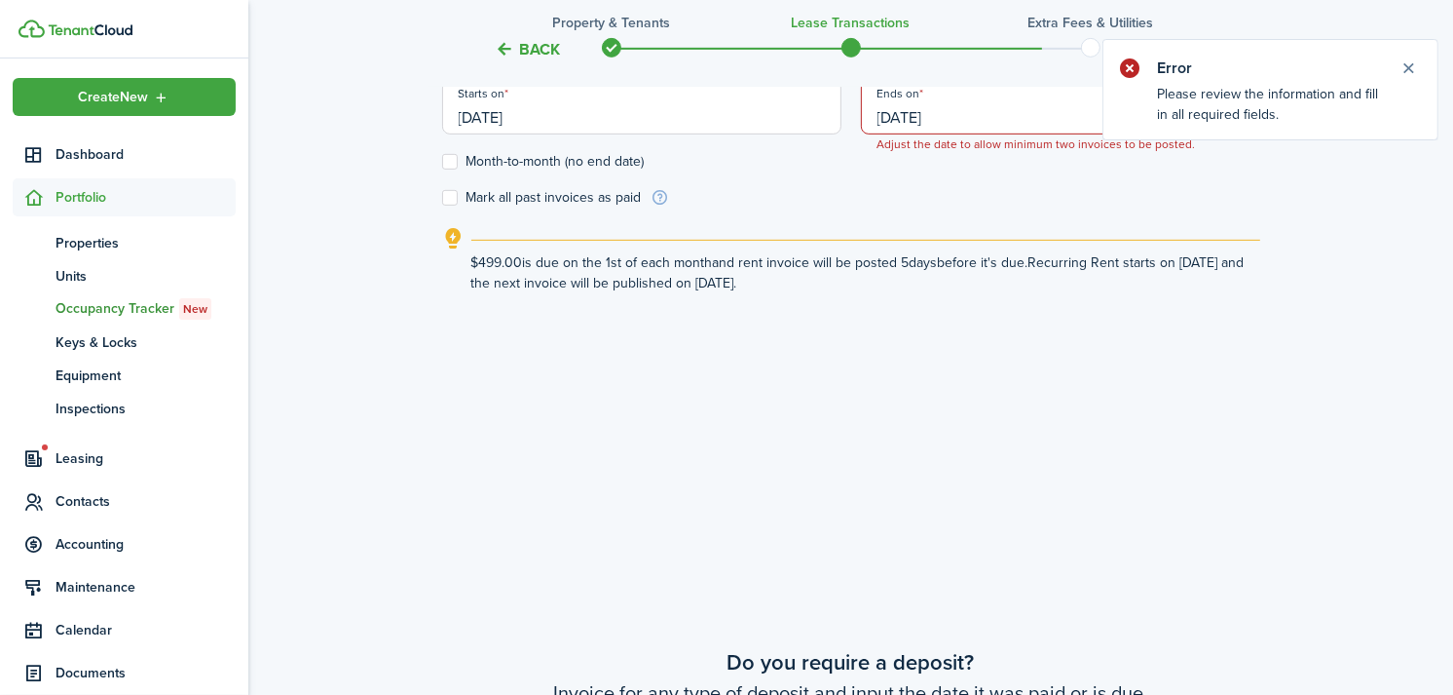
scroll to position [607, 0]
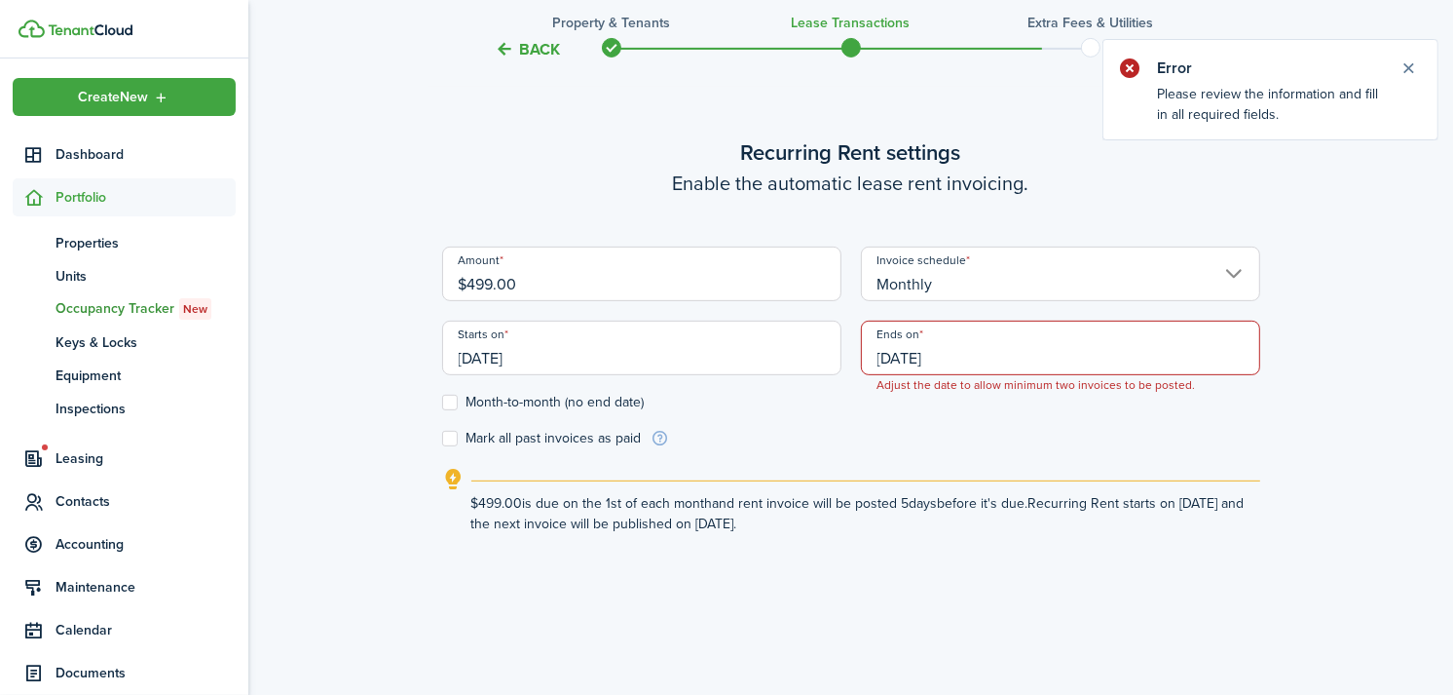
click at [852, 586] on tc-wizard-step "Recurring Rent settings Enable the automatic lease rent invoicing. Amount $499.…" at bounding box center [851, 381] width 818 height 695
click at [459, 402] on label "Month-to-month (no end date)" at bounding box center [543, 403] width 203 height 16
click at [442, 402] on input "Month-to-month (no end date)" at bounding box center [441, 402] width 1 height 1
checkbox input "true"
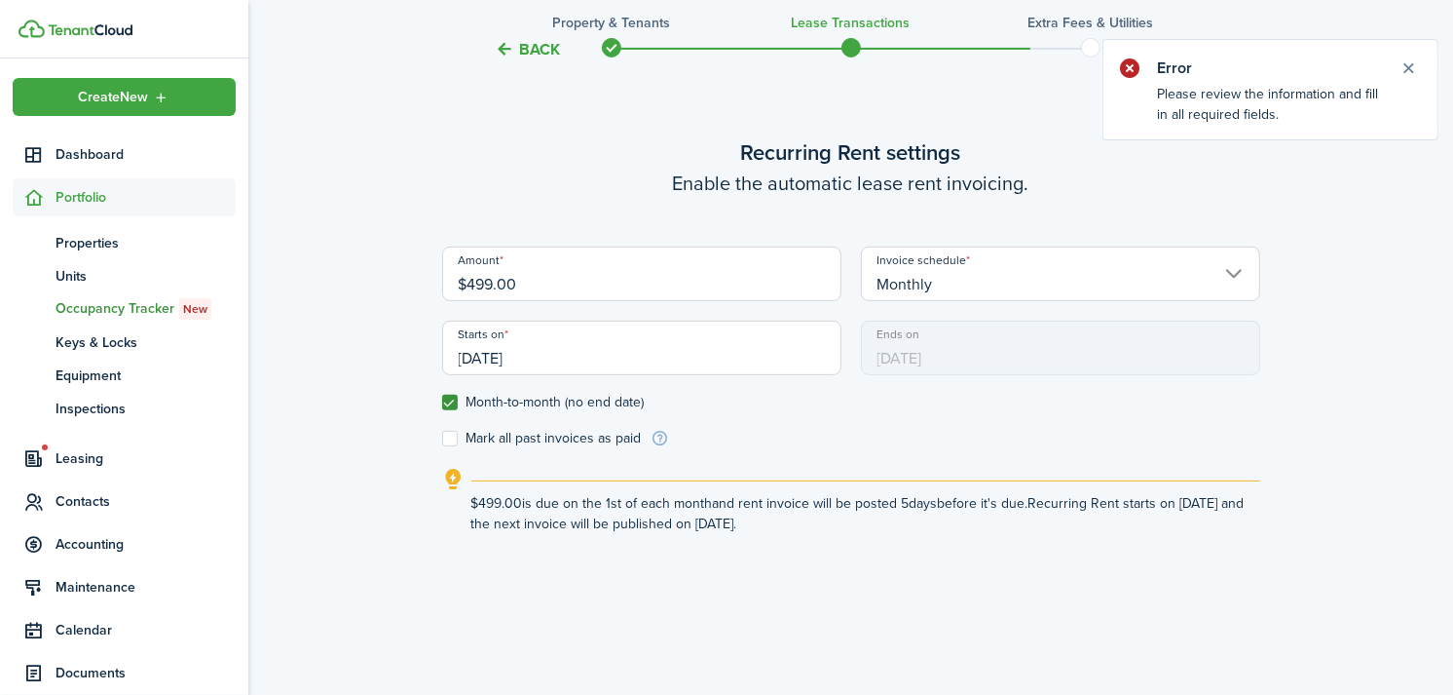
scroll to position [1953, 0]
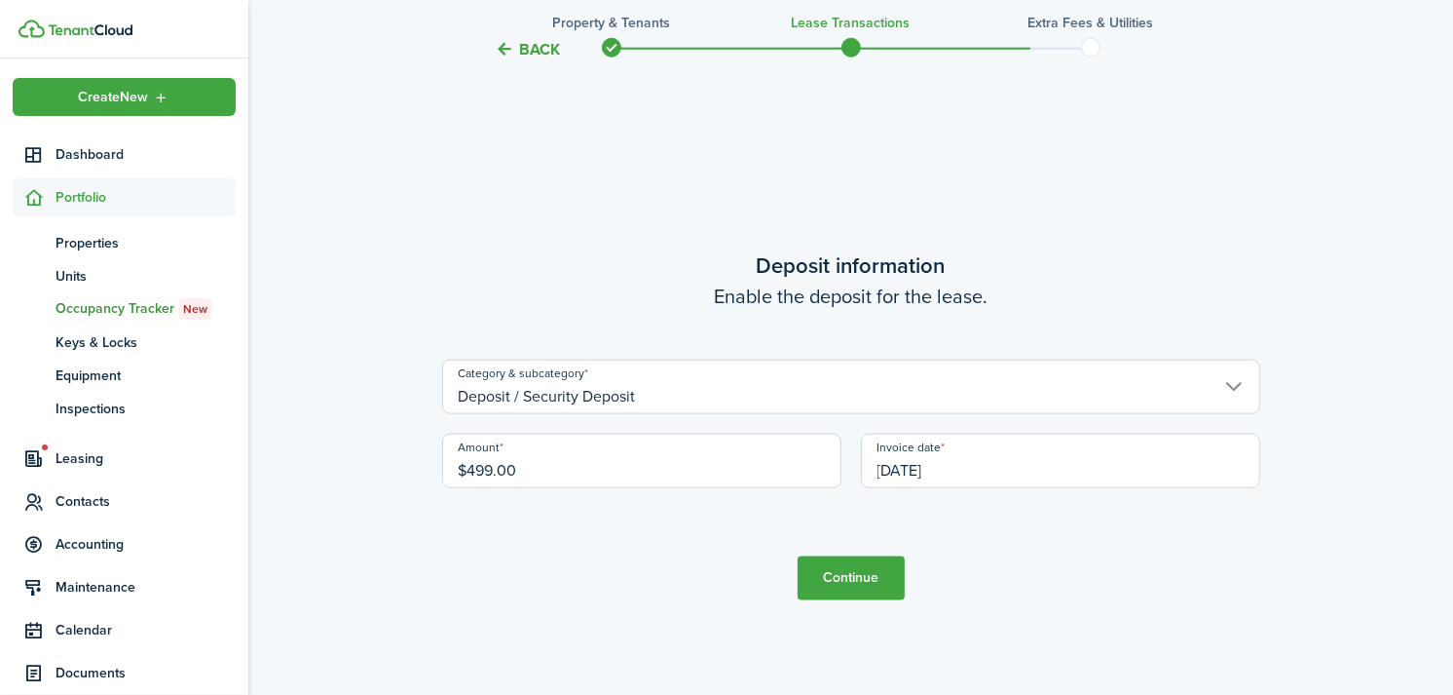
click at [867, 582] on button "Continue" at bounding box center [851, 578] width 107 height 44
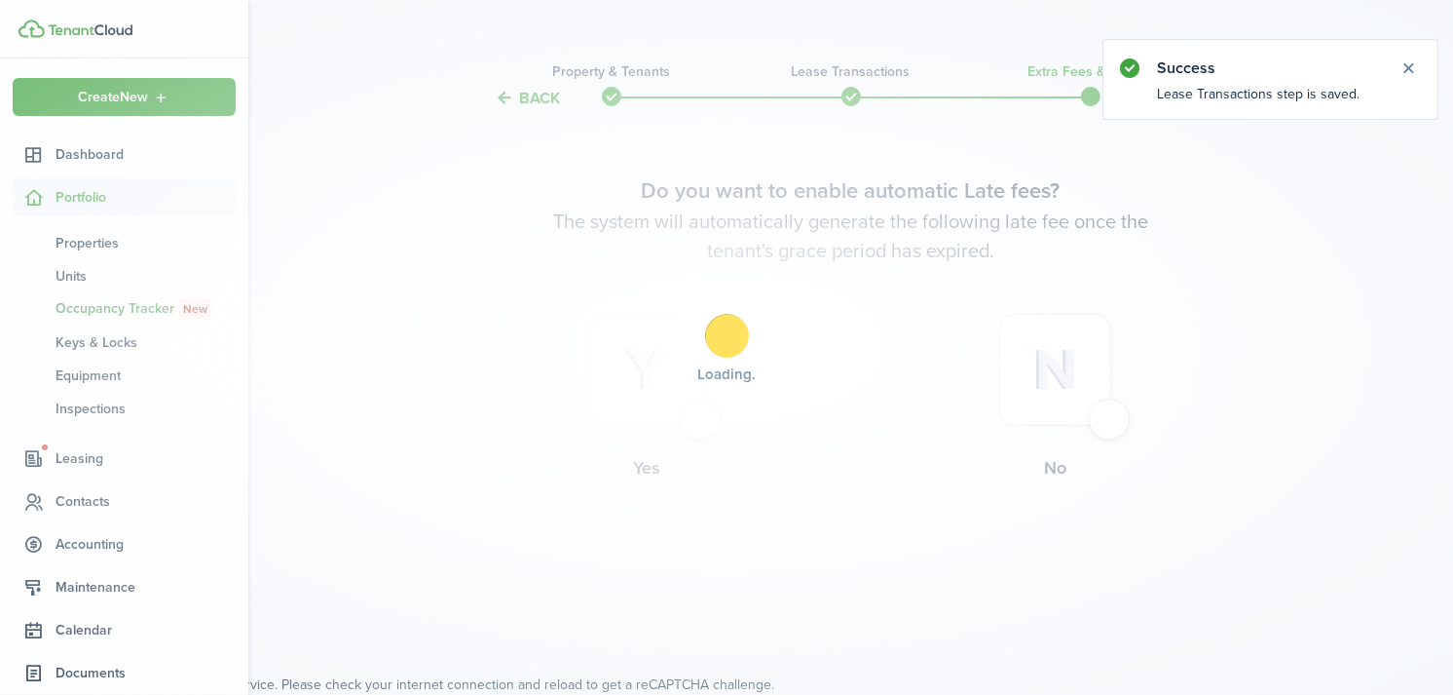
scroll to position [0, 0]
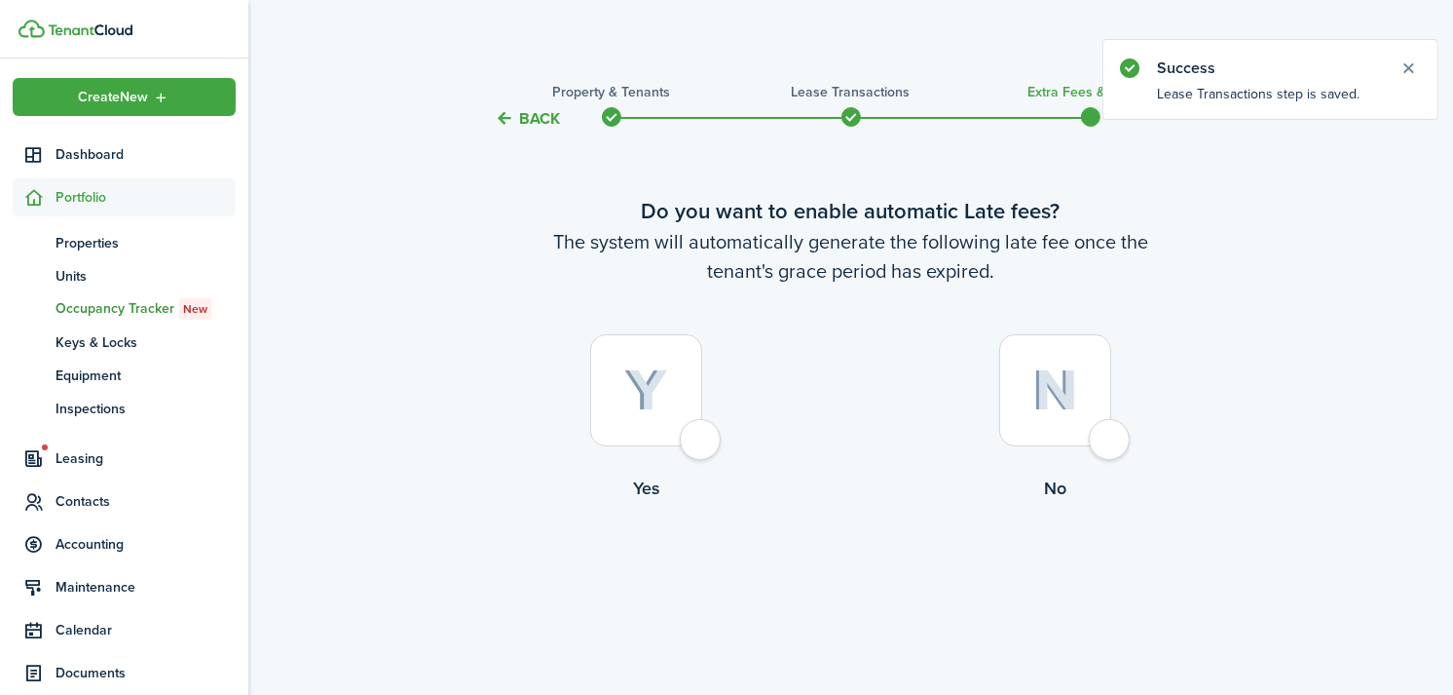
click at [716, 425] on label "Yes" at bounding box center [646, 422] width 409 height 176
radio input "true"
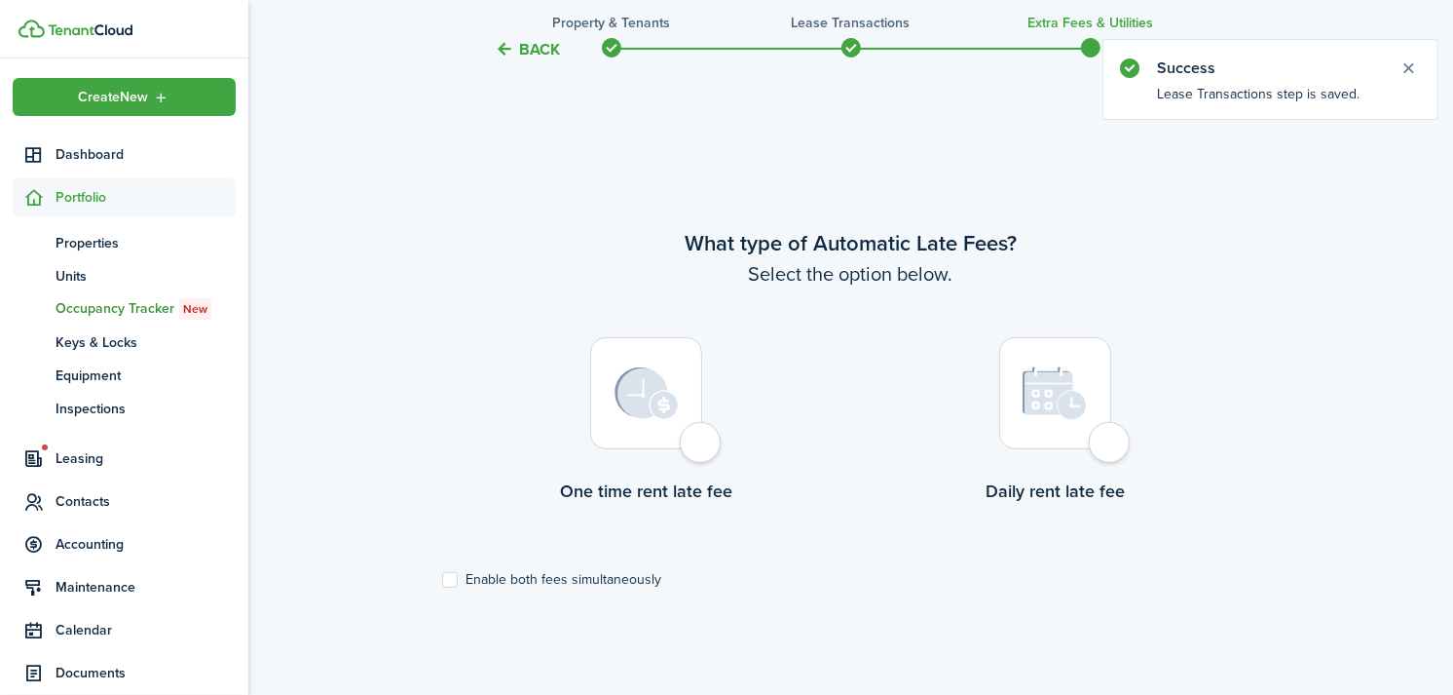
scroll to position [565, 0]
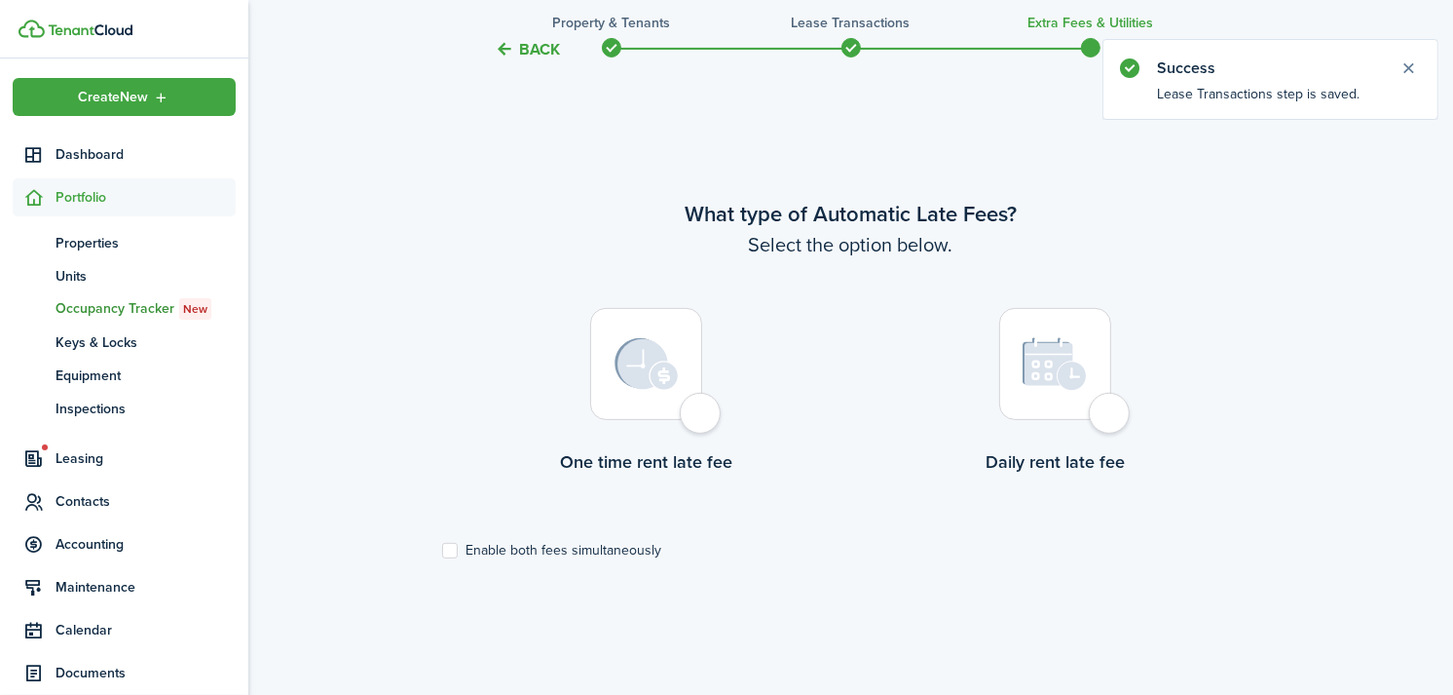
click at [702, 410] on div at bounding box center [646, 364] width 112 height 112
radio input "true"
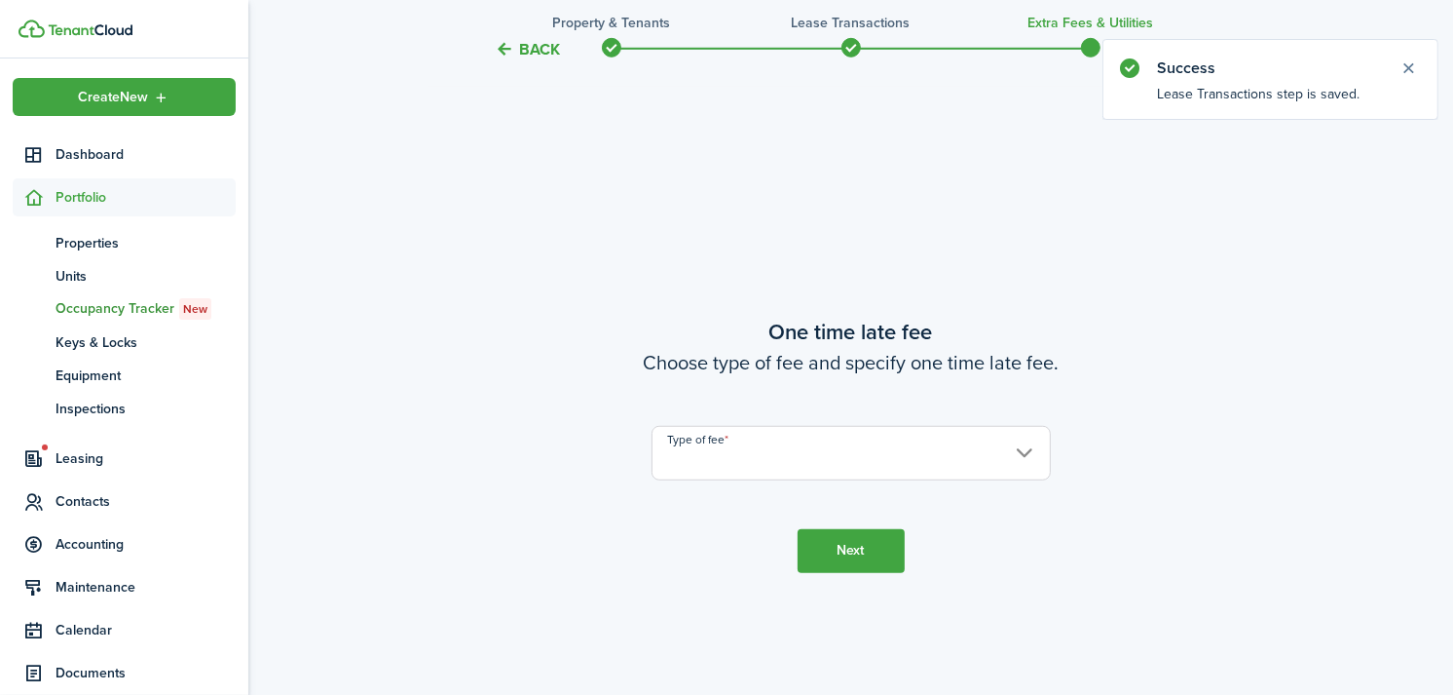
scroll to position [1260, 0]
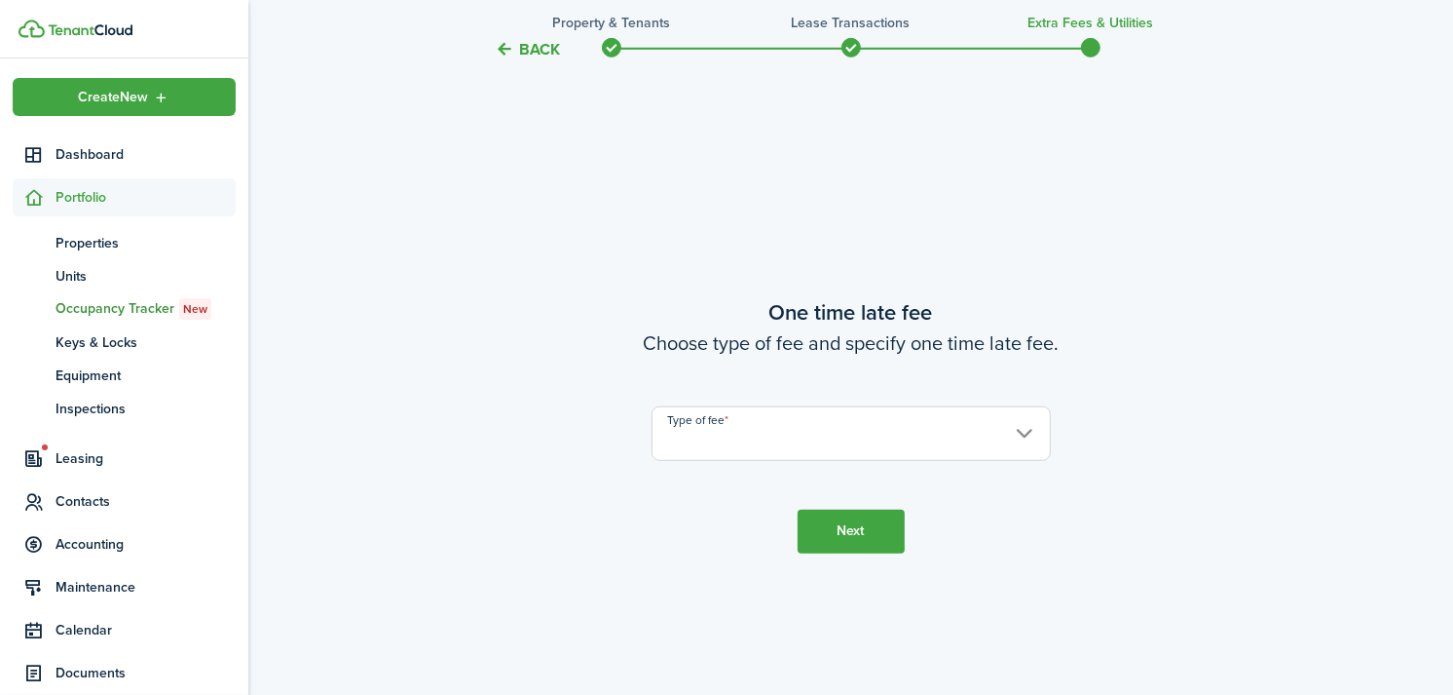
click at [706, 434] on input "Type of fee" at bounding box center [851, 433] width 399 height 55
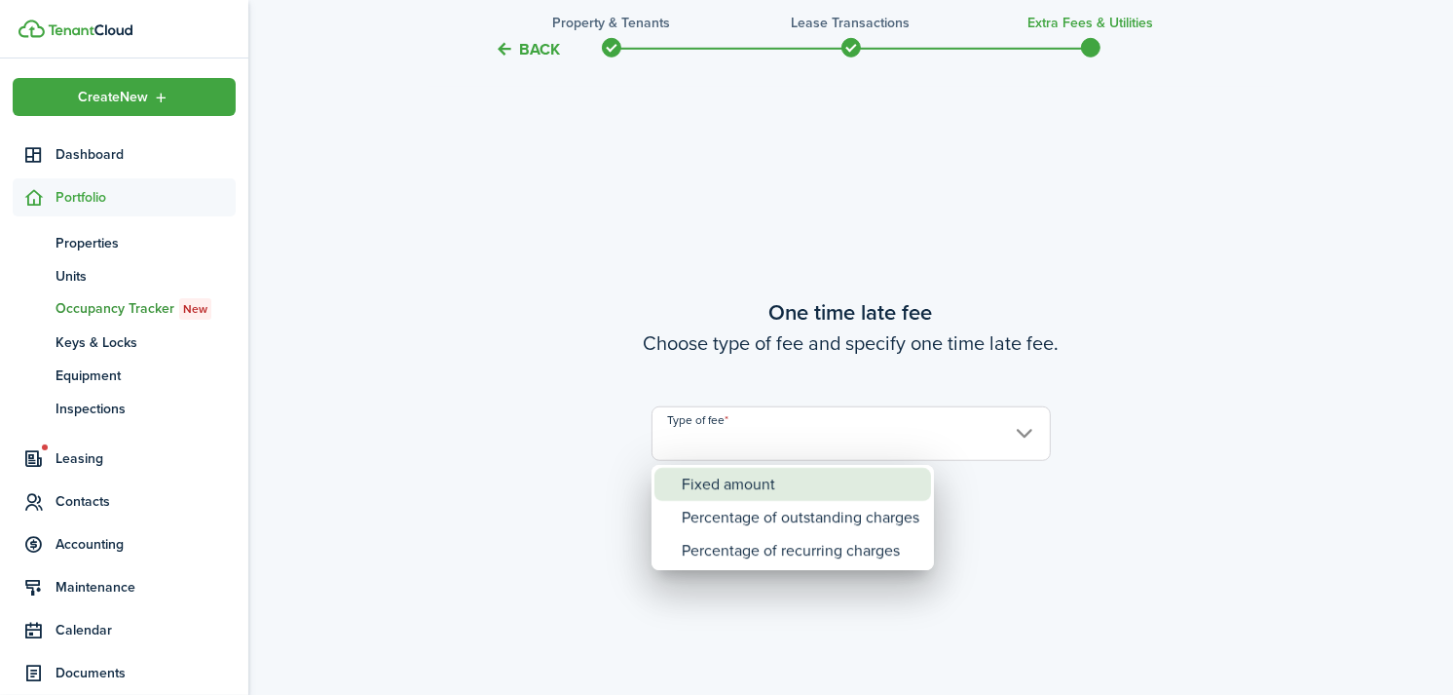
click at [714, 490] on div "Fixed amount" at bounding box center [801, 484] width 238 height 33
type input "Fixed amount"
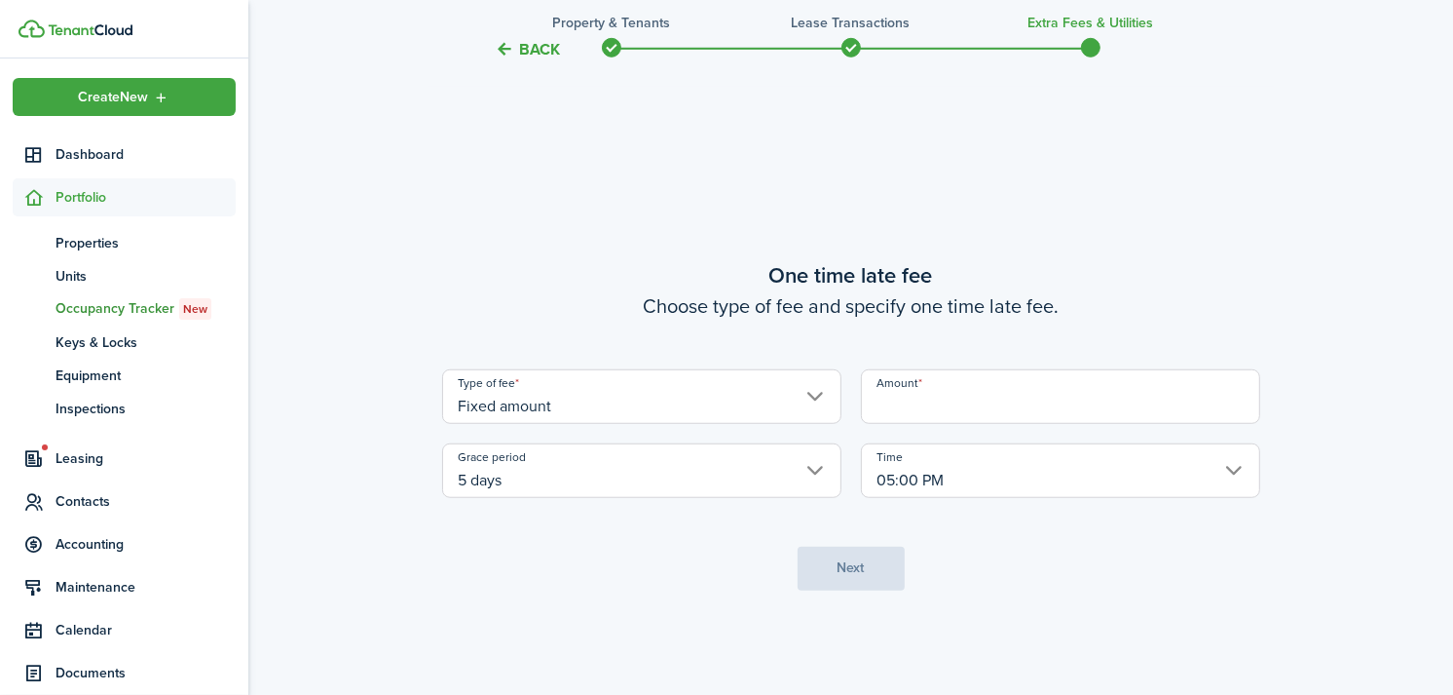
click at [945, 395] on input "Amount" at bounding box center [1060, 396] width 399 height 55
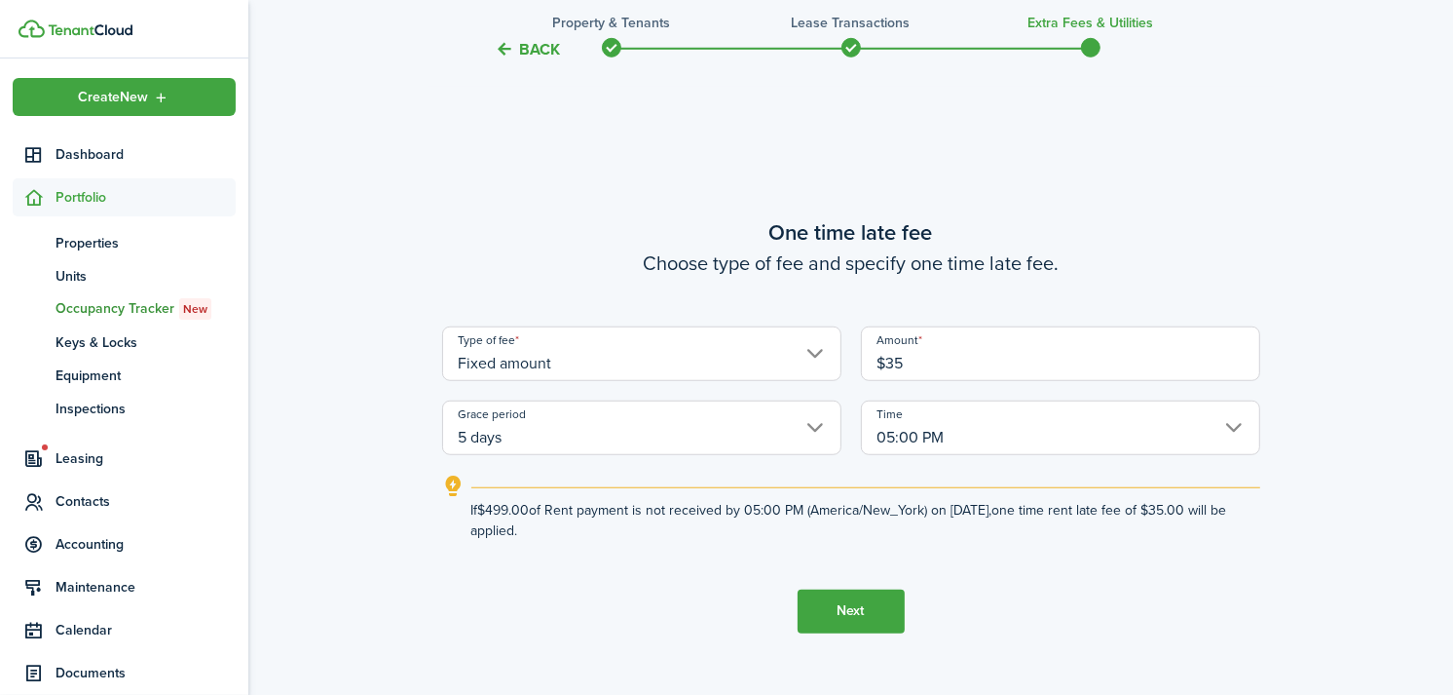
type input "$35.00"
click at [716, 664] on tc-wizard-step "One time late fee Choose type of fee and specify one time late fee. Type of fee…" at bounding box center [851, 424] width 818 height 695
click at [831, 622] on button "Next" at bounding box center [851, 611] width 107 height 44
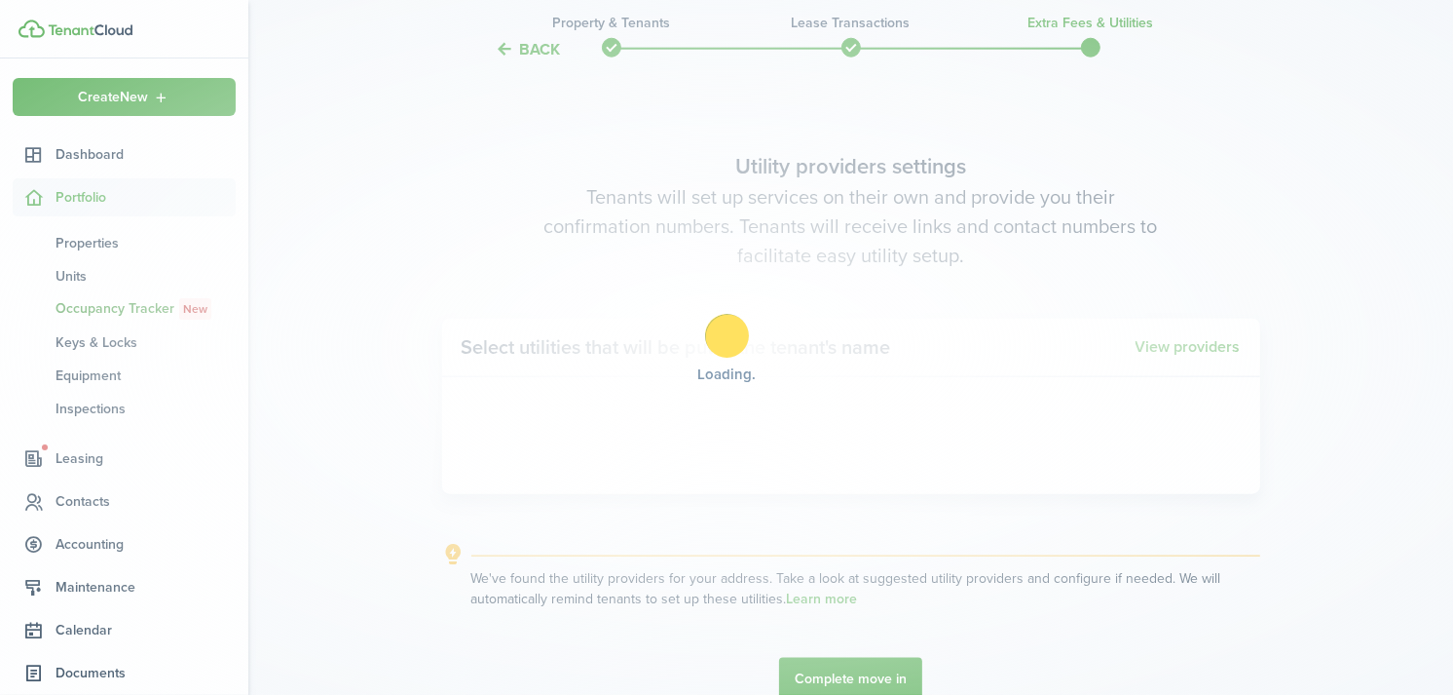
scroll to position [1954, 0]
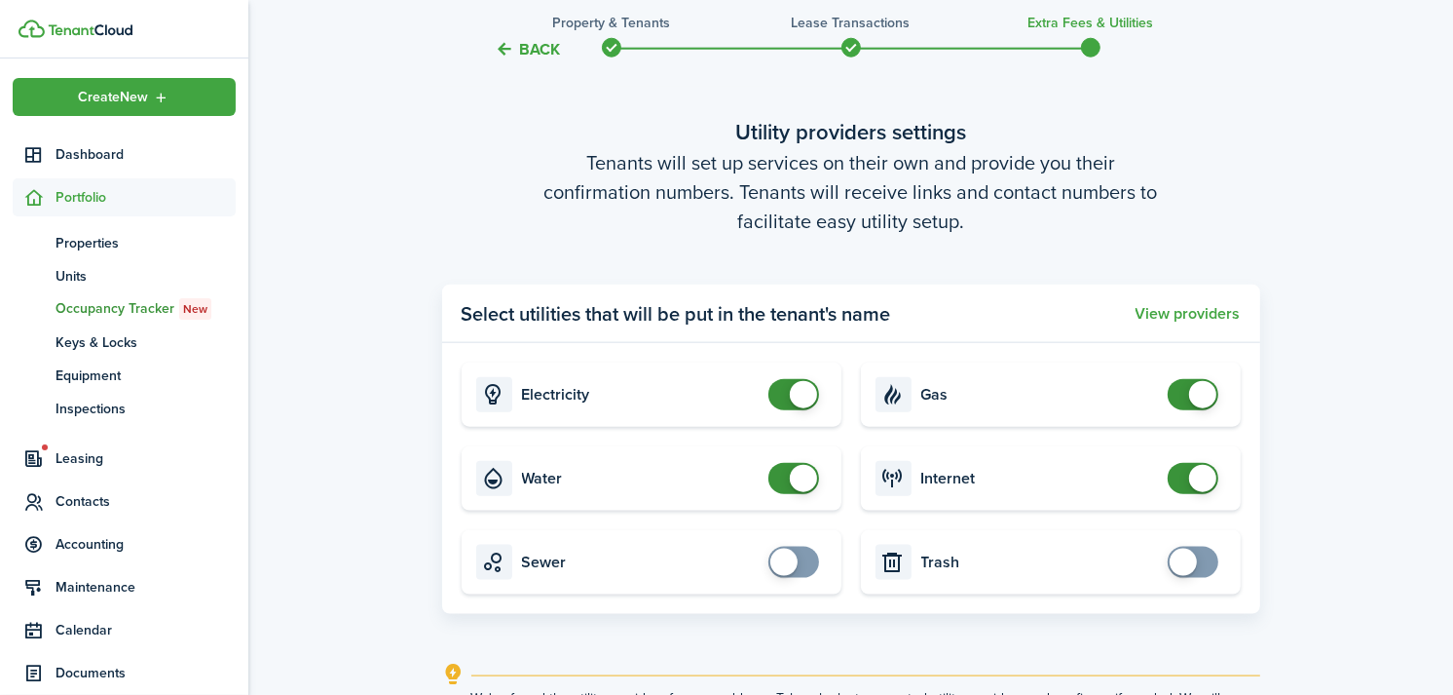
checkbox input "false"
click at [803, 399] on span at bounding box center [803, 394] width 27 height 27
checkbox input "false"
click at [1200, 387] on span at bounding box center [1202, 394] width 27 height 27
checkbox input "false"
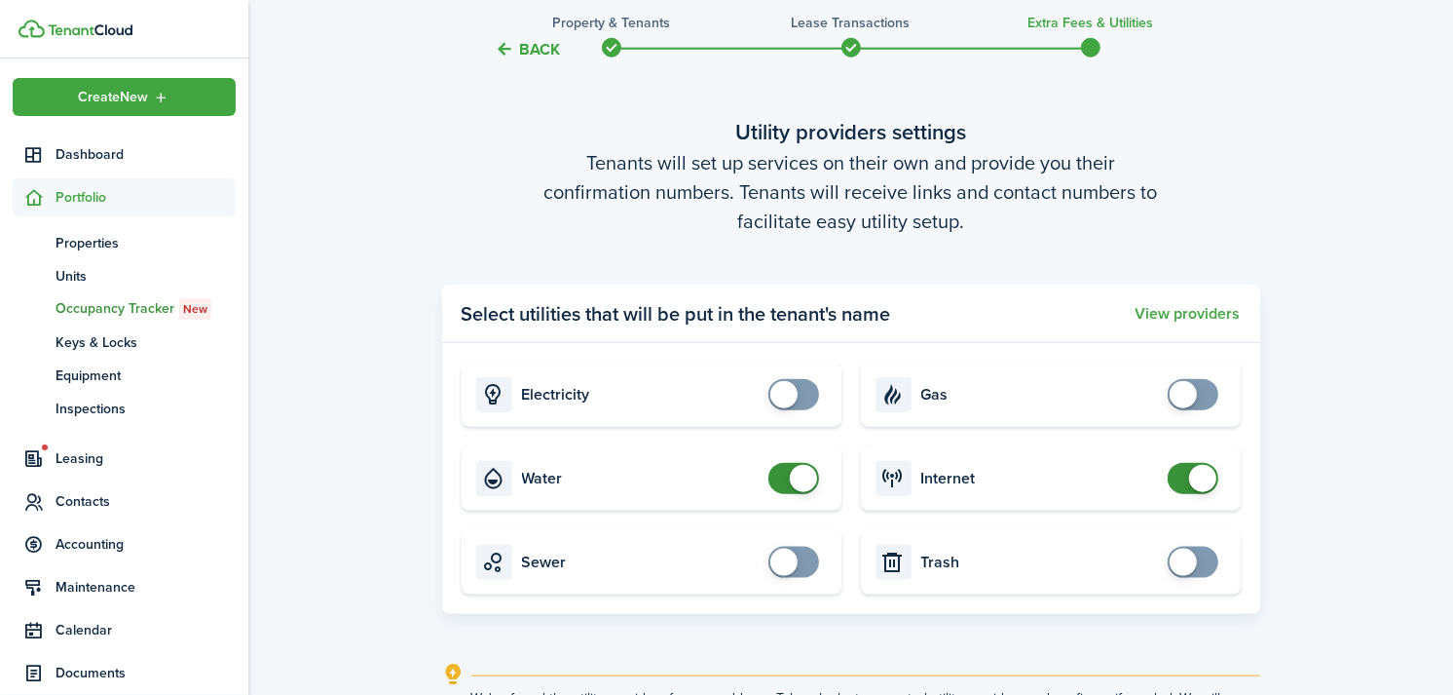
click at [1203, 482] on span at bounding box center [1202, 478] width 27 height 27
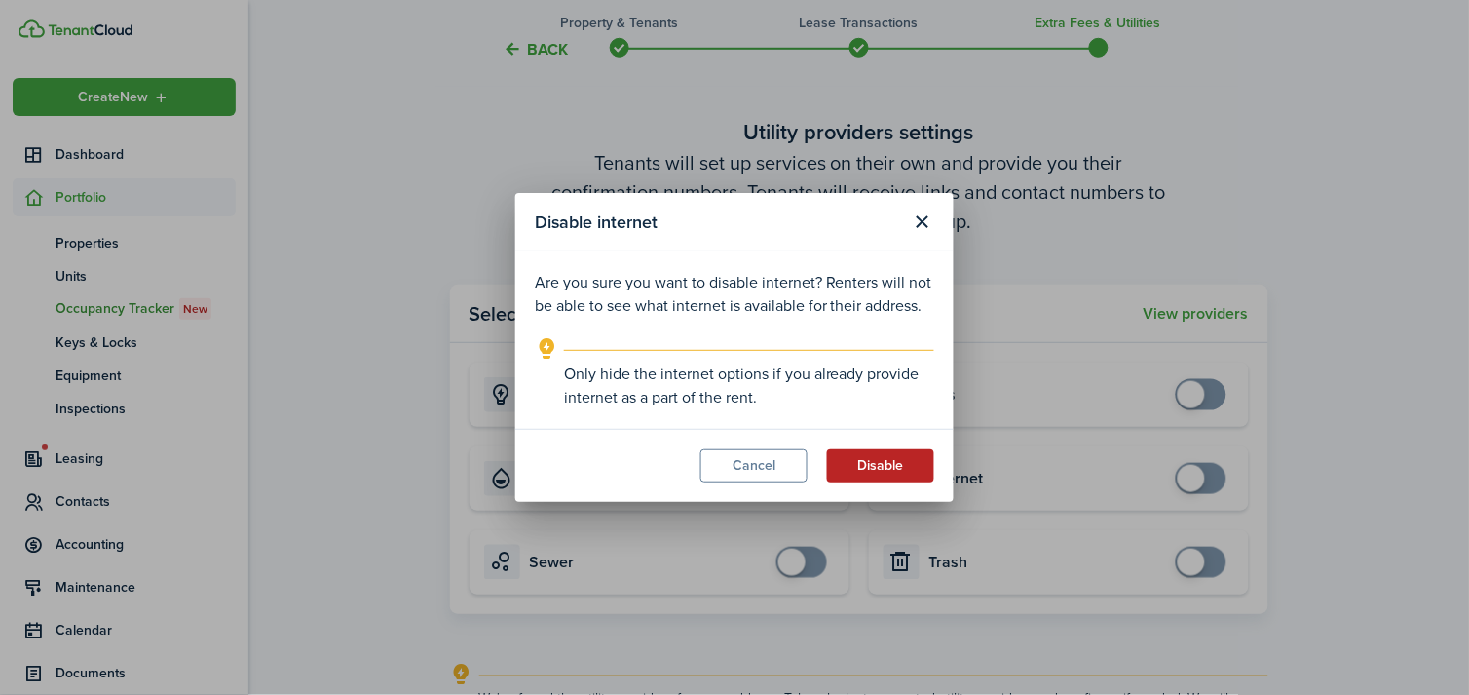
click at [859, 464] on button "Disable" at bounding box center [880, 465] width 107 height 33
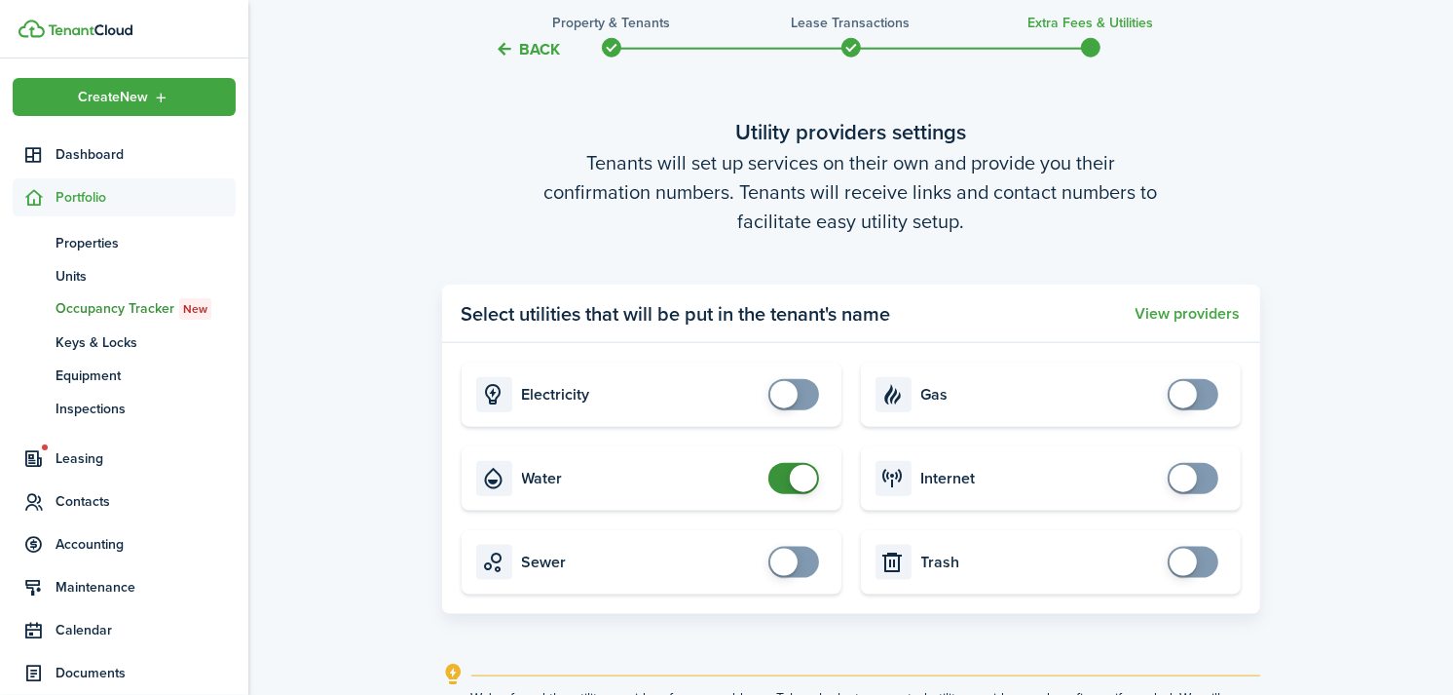
checkbox input "false"
click at [795, 479] on span at bounding box center [803, 478] width 27 height 27
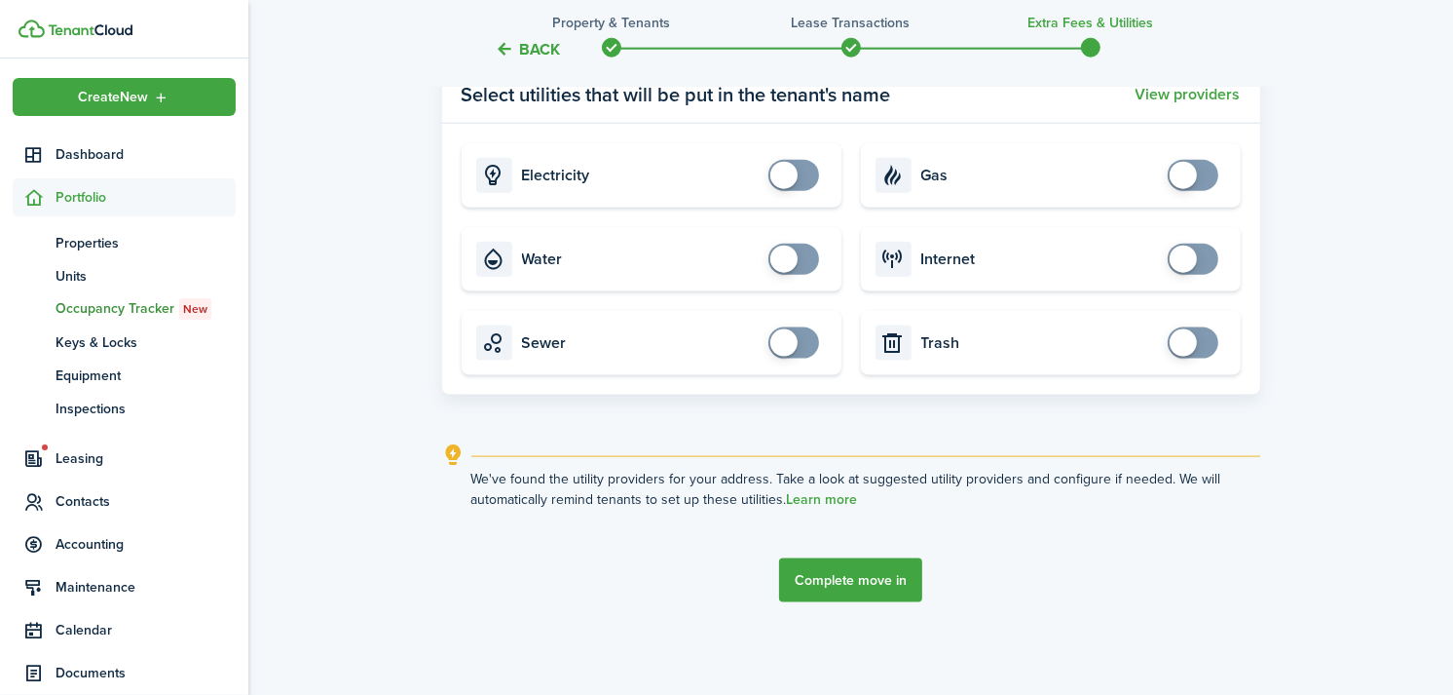
click at [846, 596] on button "Complete move in" at bounding box center [850, 580] width 143 height 44
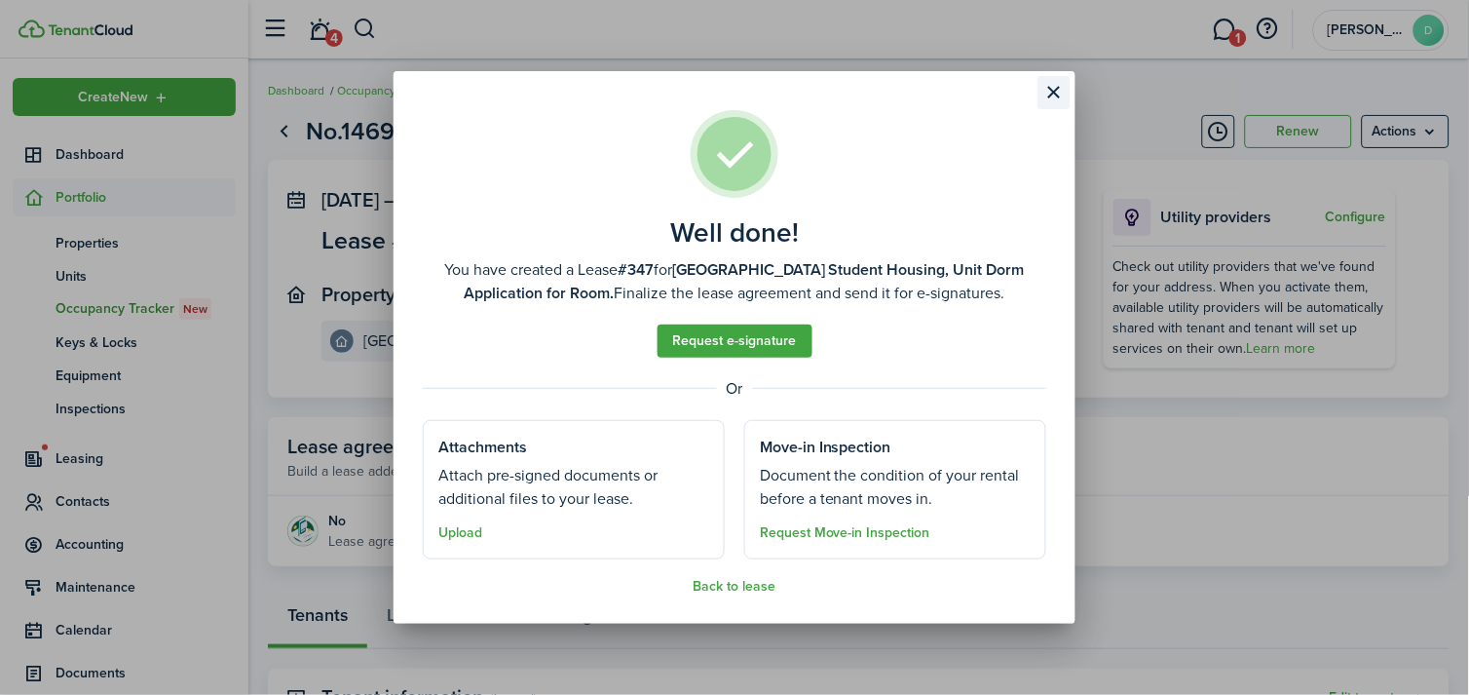
click at [1052, 95] on button "Close modal" at bounding box center [1053, 92] width 33 height 33
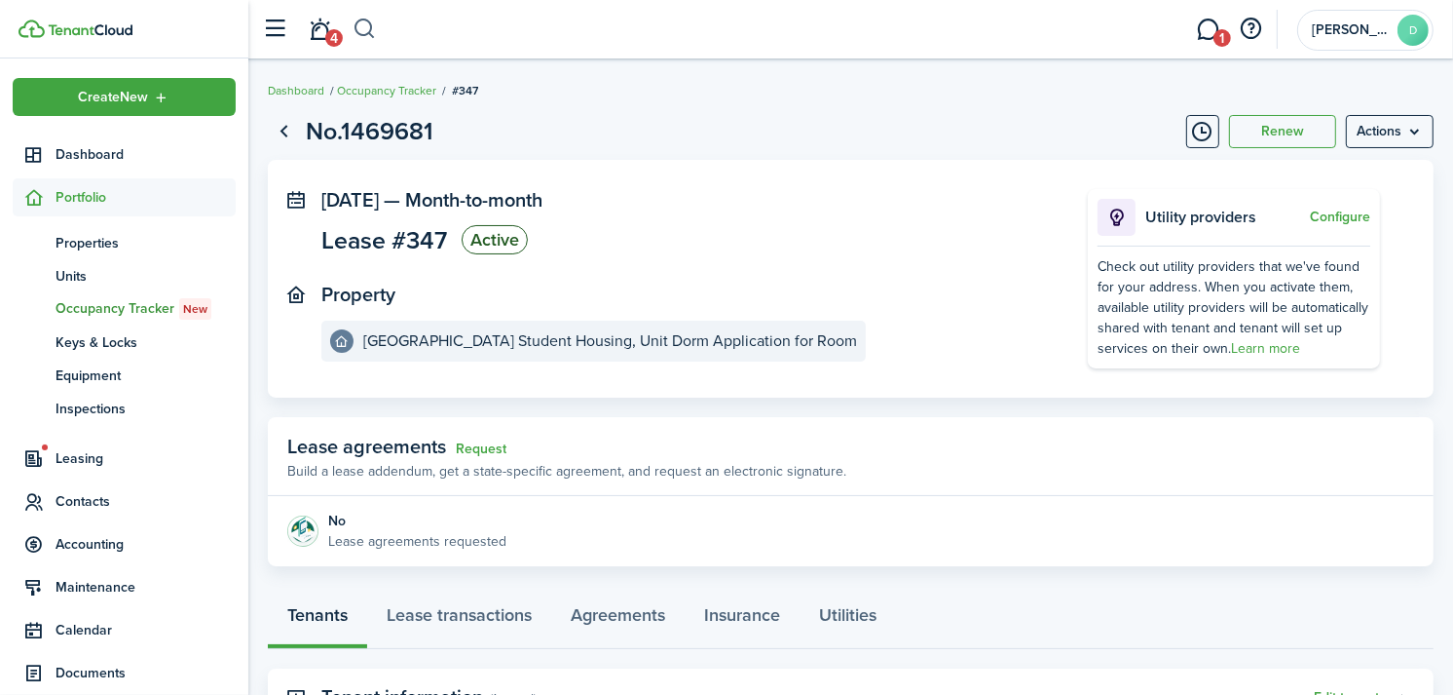
click at [367, 26] on button "button" at bounding box center [365, 29] width 24 height 33
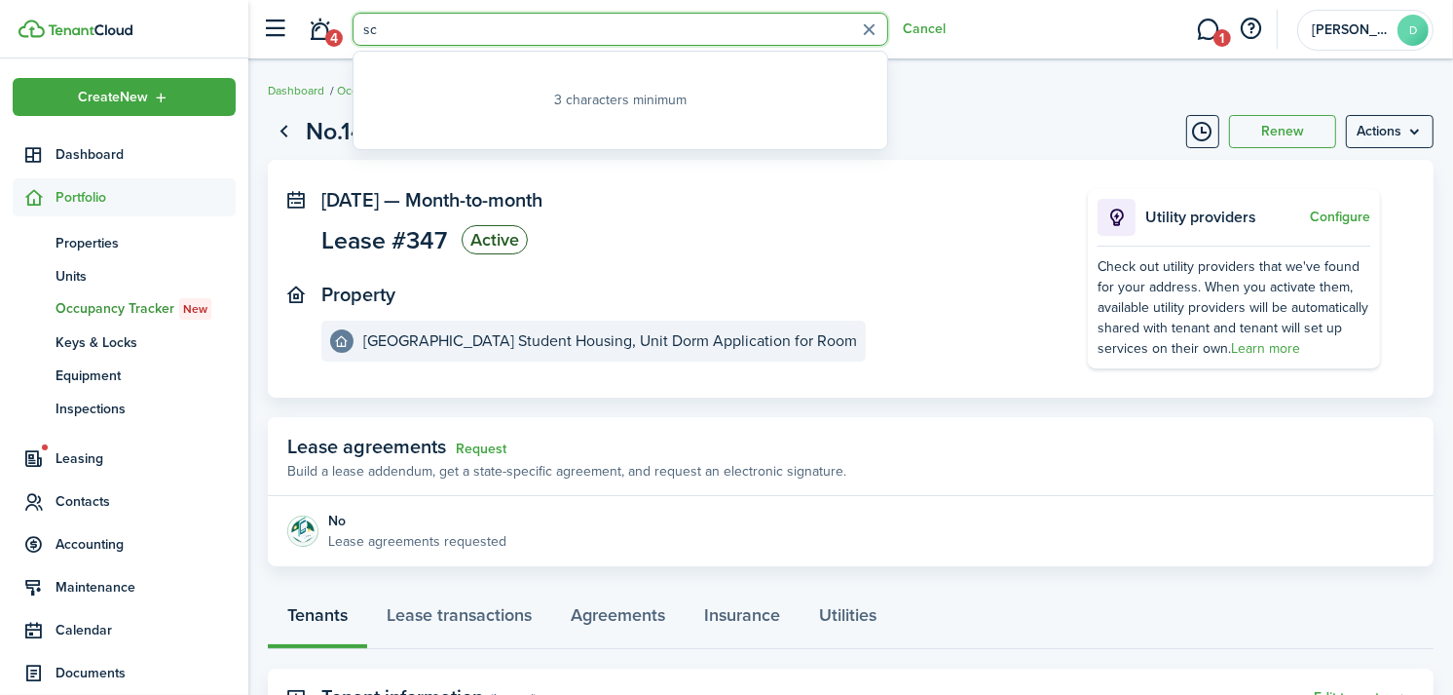
type input "s"
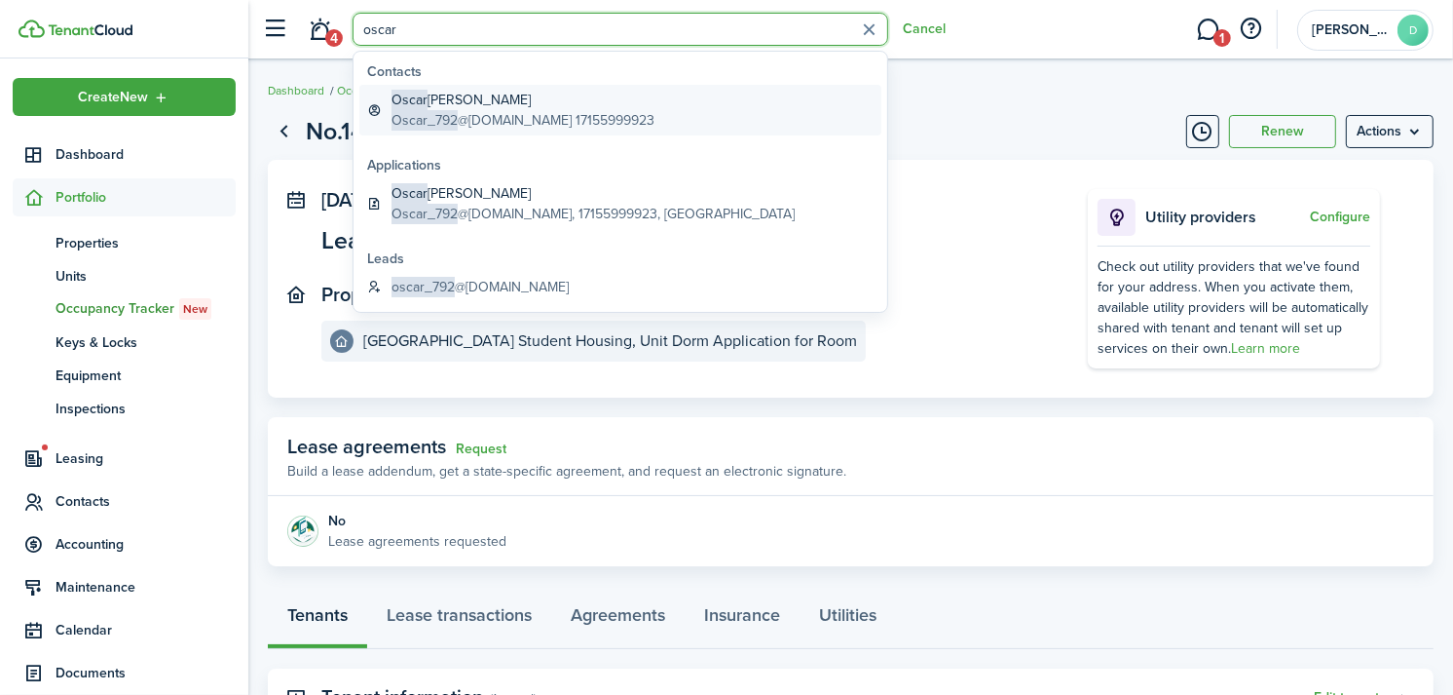
type input "oscar"
click at [471, 118] on global-search-item-description "Oscar_792 @[DOMAIN_NAME] 17155999923" at bounding box center [523, 120] width 263 height 20
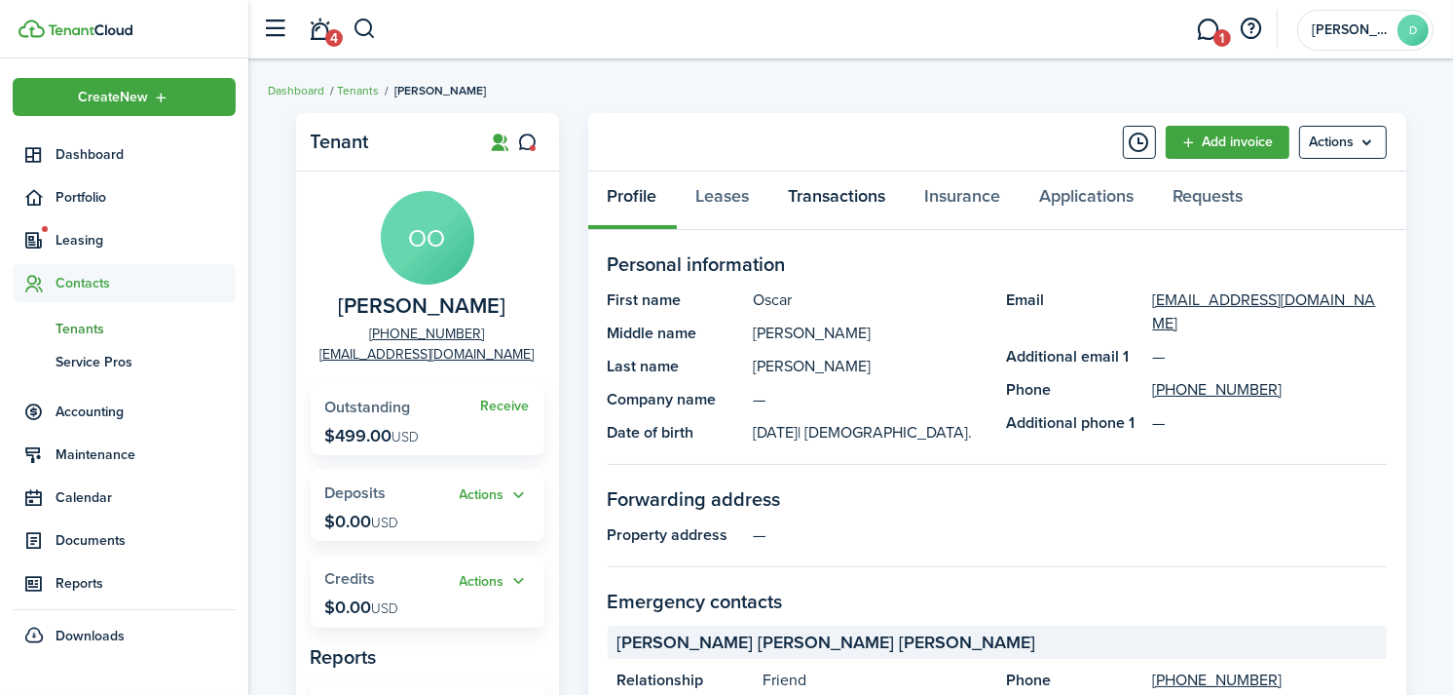
click at [860, 182] on link "Transactions" at bounding box center [838, 200] width 136 height 58
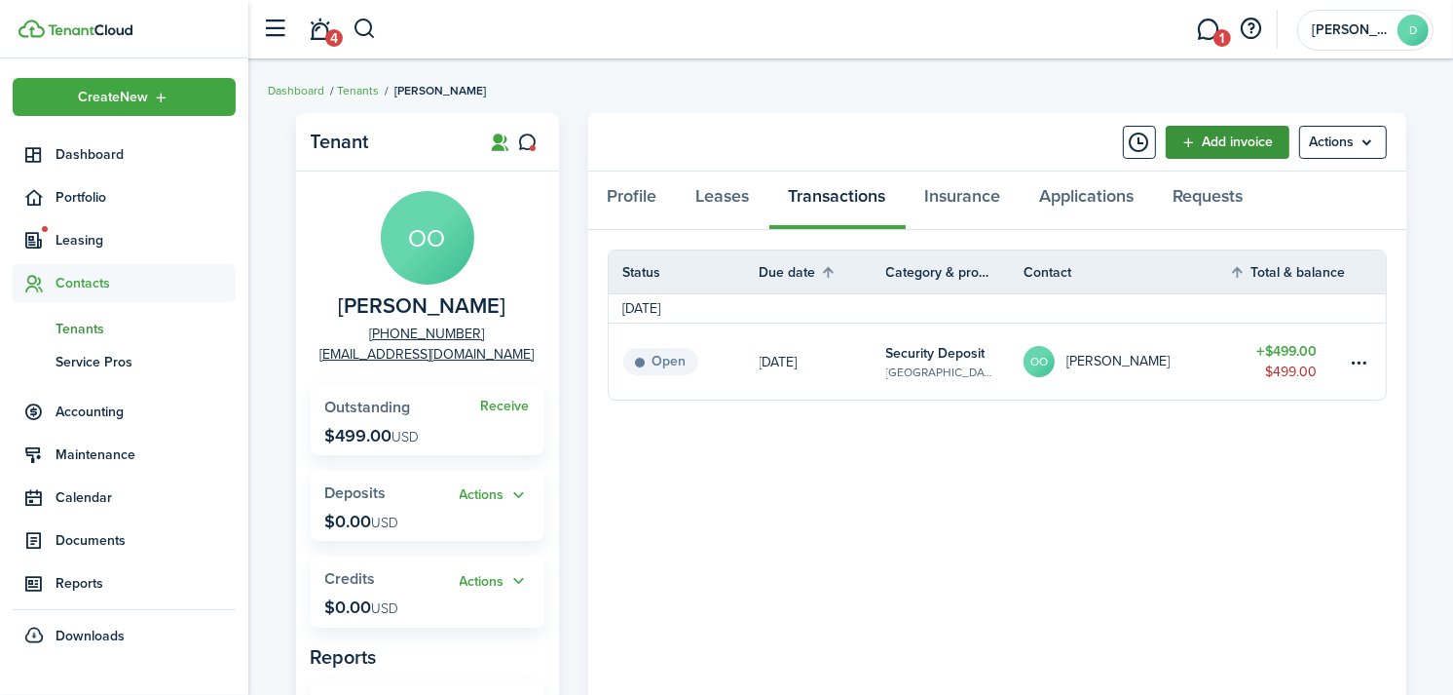
click at [1183, 153] on link "Add invoice" at bounding box center [1228, 142] width 124 height 33
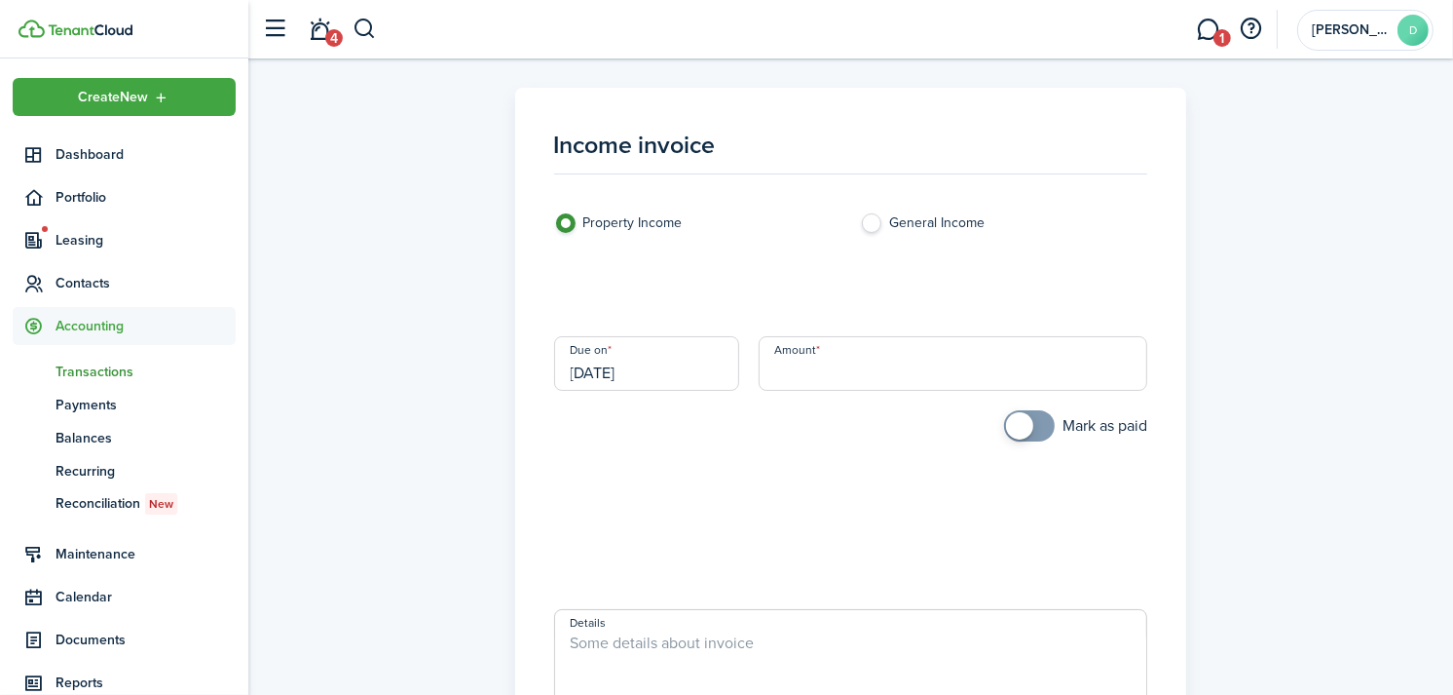
click at [795, 292] on loading-skeleton at bounding box center [851, 289] width 594 height 55
click at [794, 286] on input "Category & subcategory" at bounding box center [851, 289] width 594 height 55
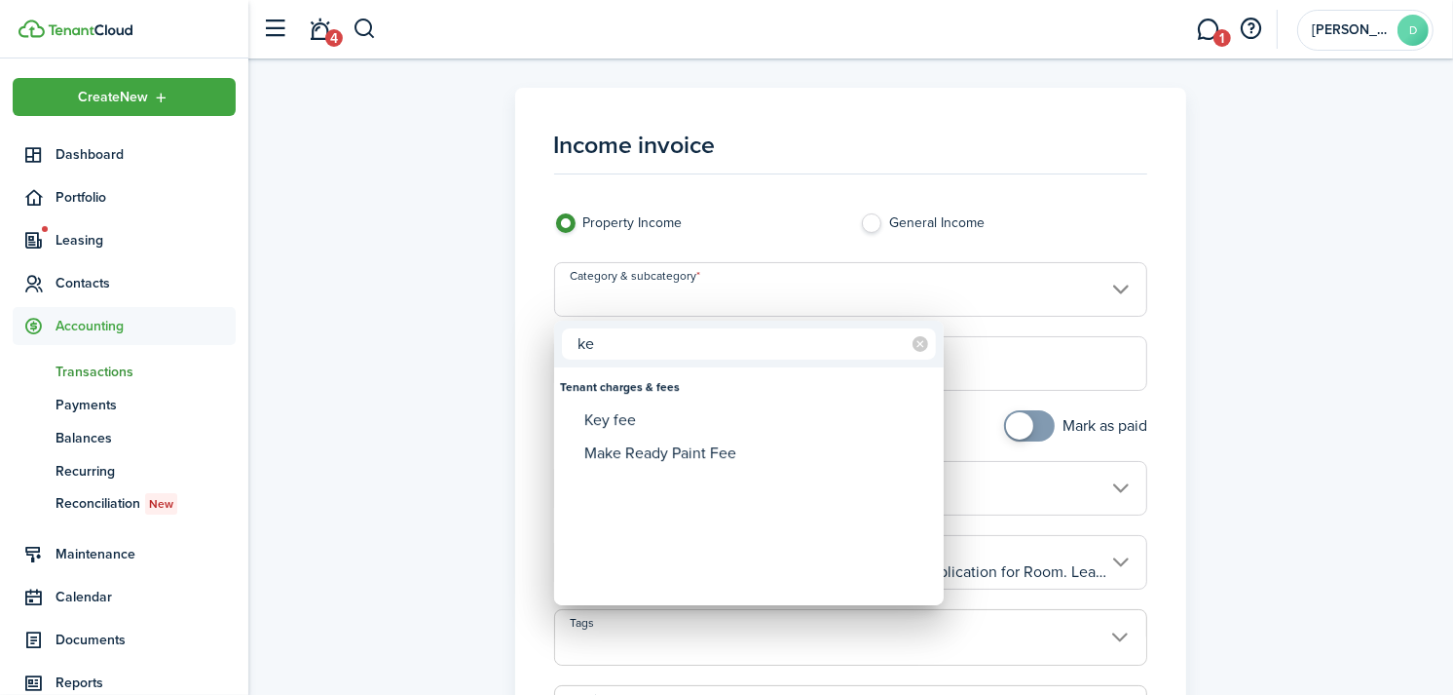
type input "k"
type input "d"
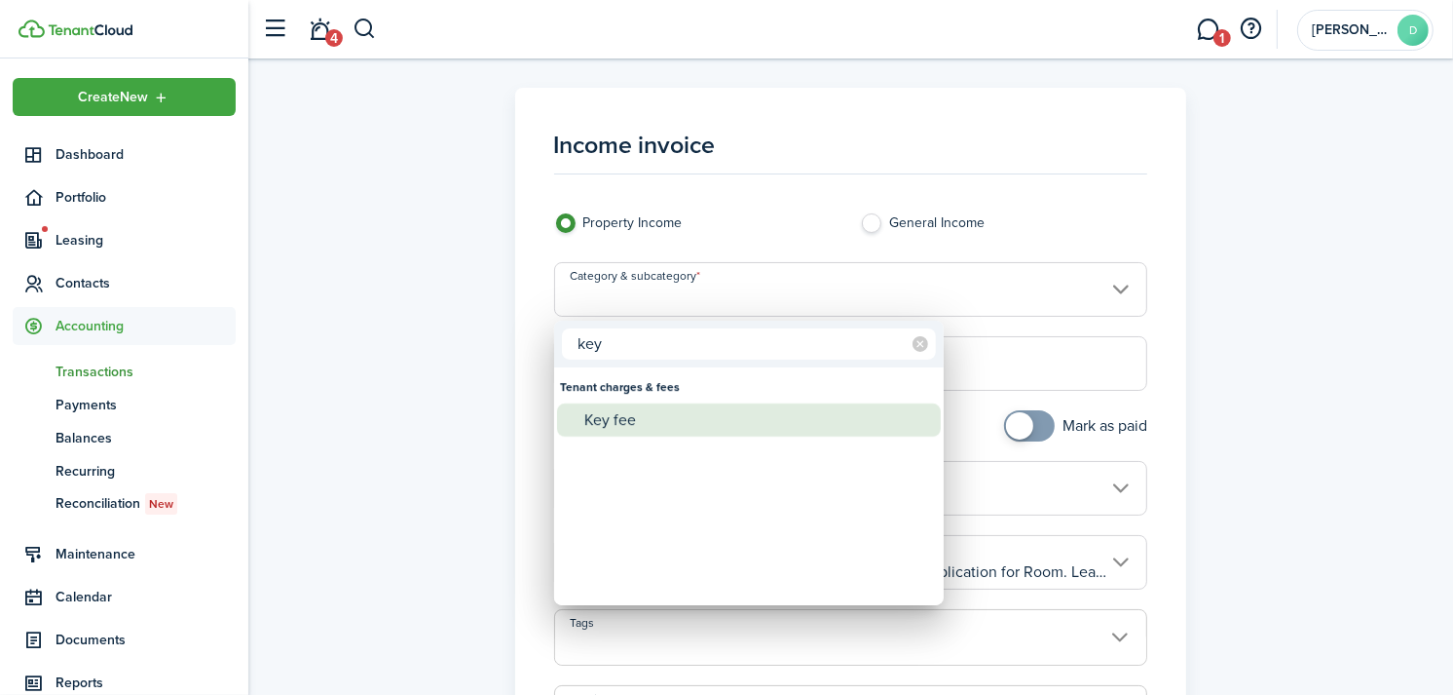
type input "key"
click at [735, 431] on div "Key fee" at bounding box center [757, 419] width 345 height 33
type input "Tenant charges & fees / Key fee"
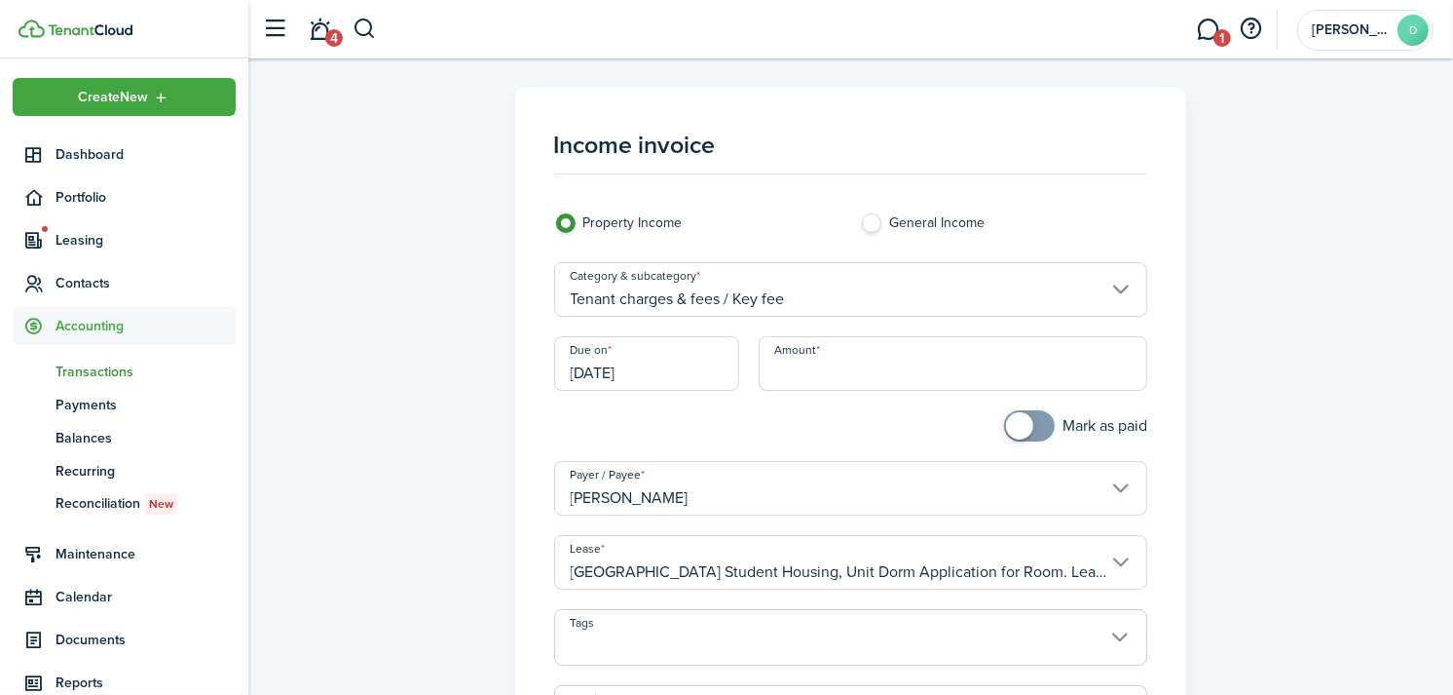
click at [674, 371] on input "[DATE]" at bounding box center [646, 363] width 185 height 55
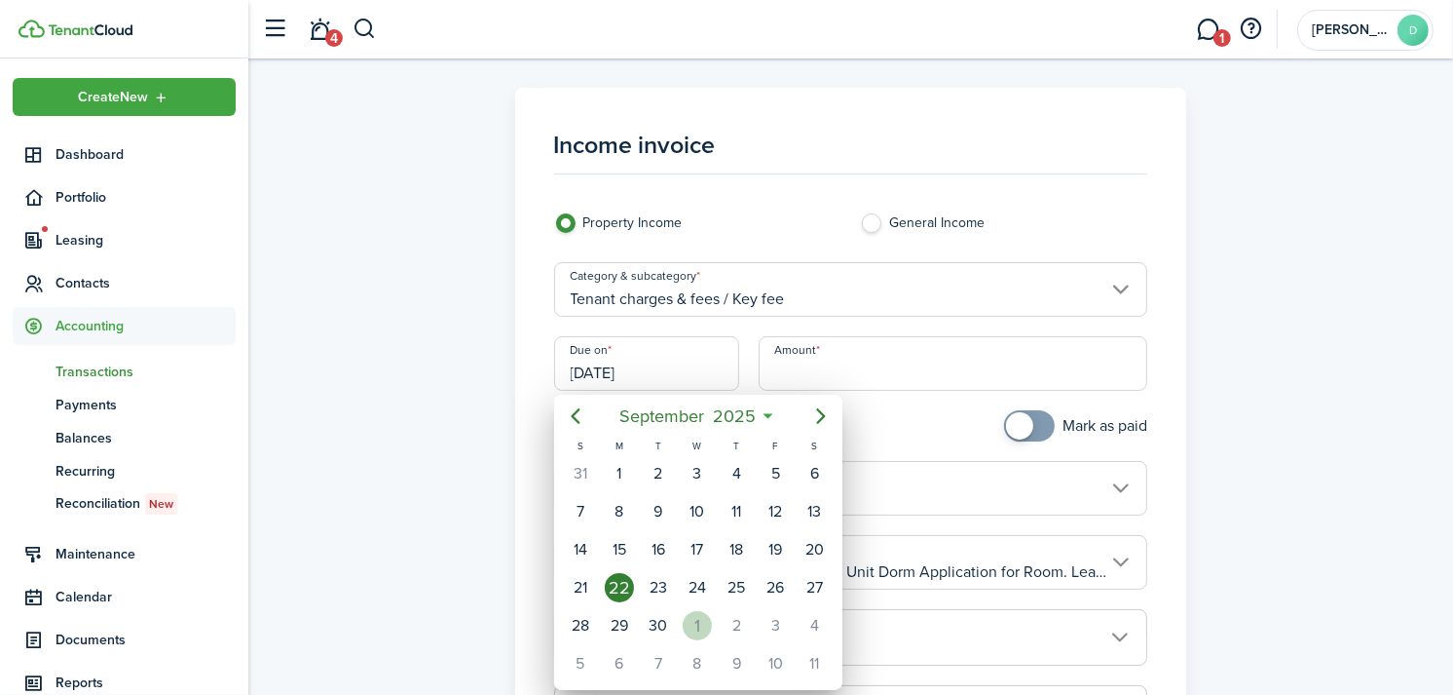
click at [702, 616] on div "1" at bounding box center [697, 625] width 29 height 29
type input "[DATE]"
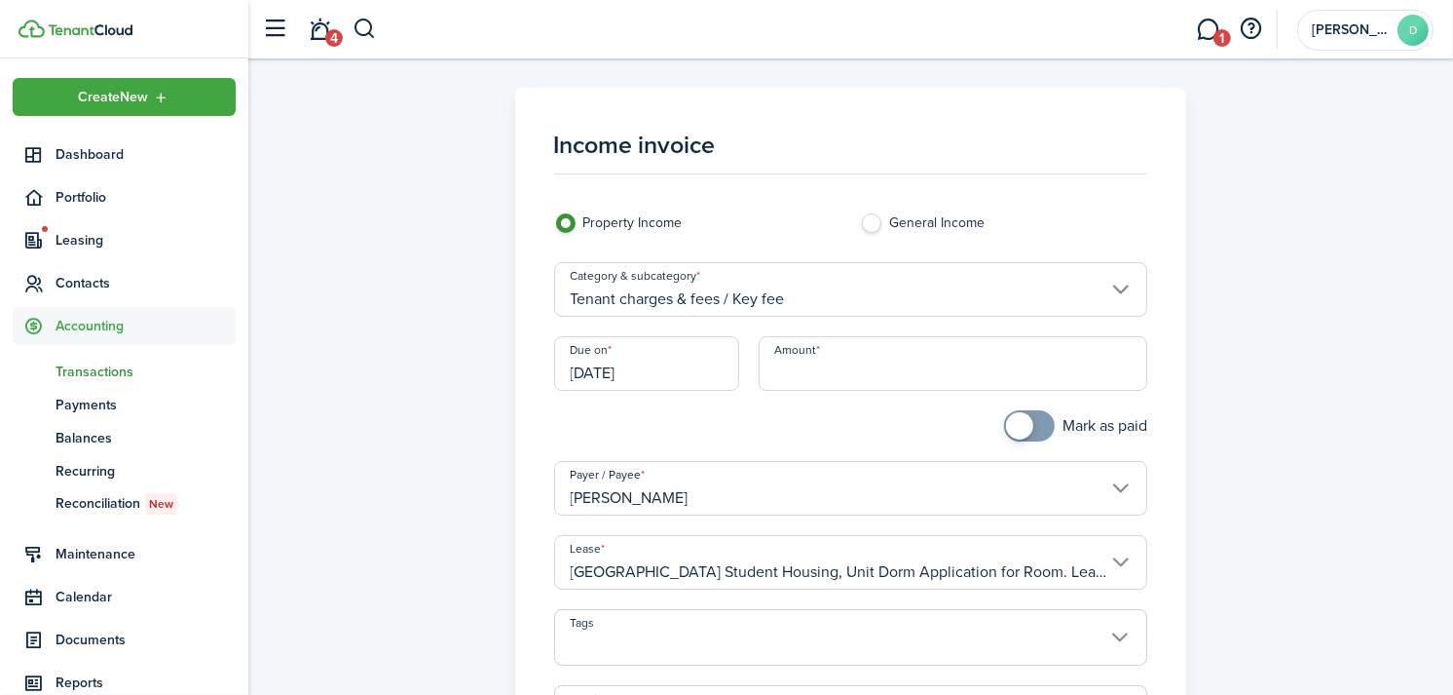
click at [888, 366] on input "Amount" at bounding box center [954, 363] width 390 height 55
type input "$20.00"
click at [1326, 240] on div "Income invoice Property Income General Income Category & subcategory Tenant cha…" at bounding box center [851, 553] width 1186 height 930
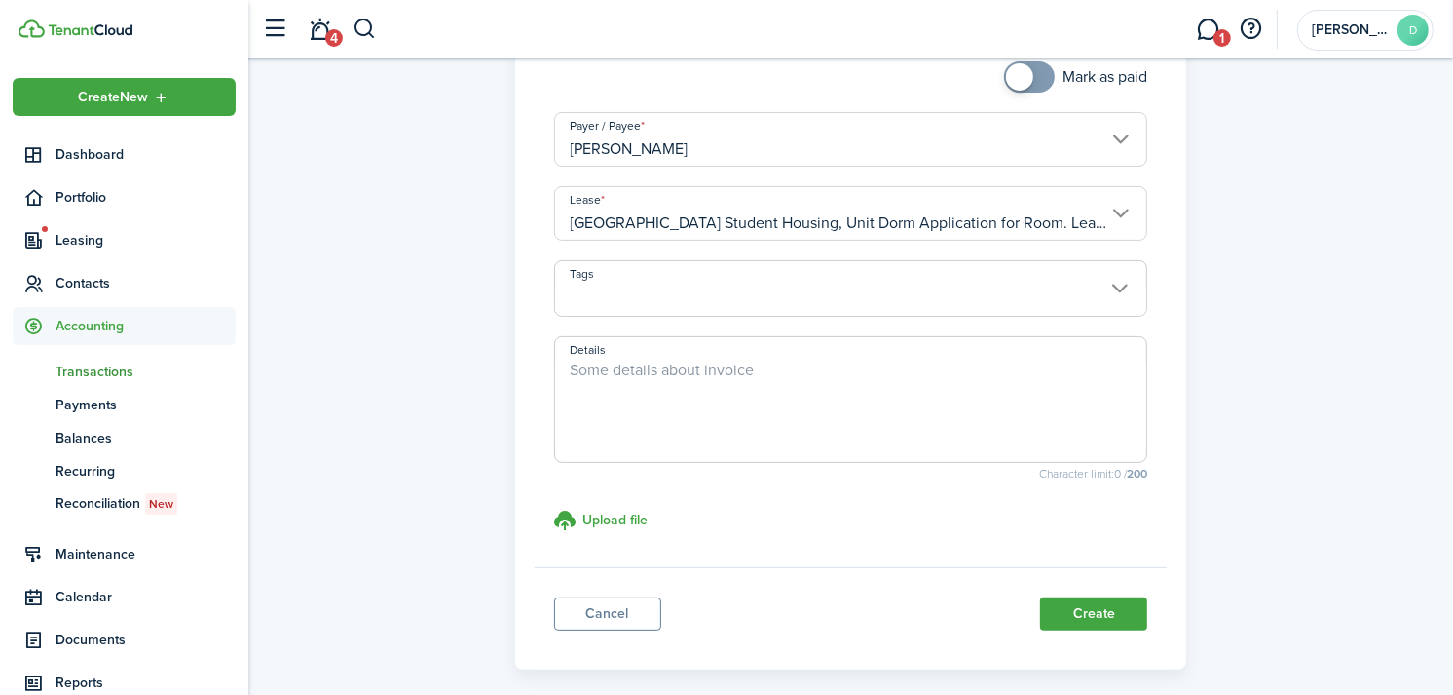
scroll to position [434, 0]
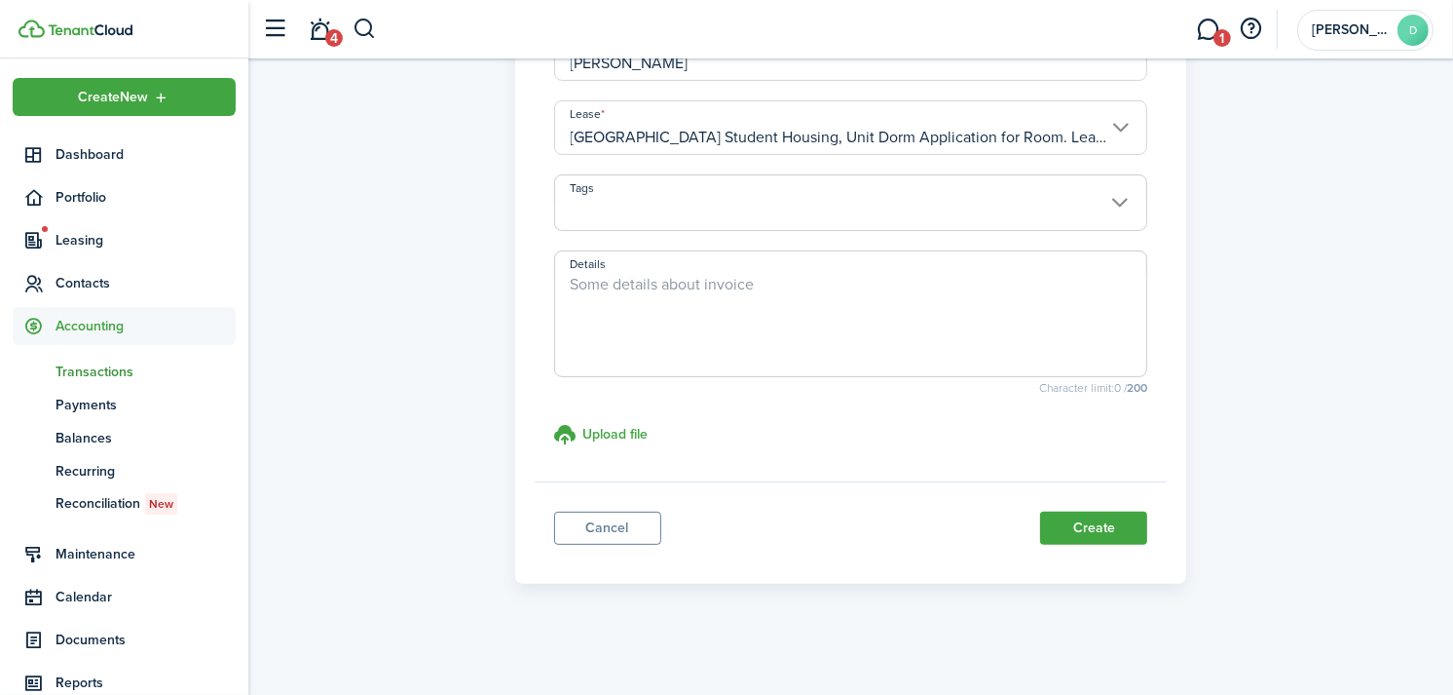
click at [888, 308] on textarea "Details" at bounding box center [851, 320] width 592 height 94
type textarea "O"
drag, startPoint x: 888, startPoint y: 308, endPoint x: 777, endPoint y: 276, distance: 115.6
click at [777, 276] on textarea "Friendly Village is paying one's rent, security deposit, and key deposit" at bounding box center [851, 320] width 592 height 94
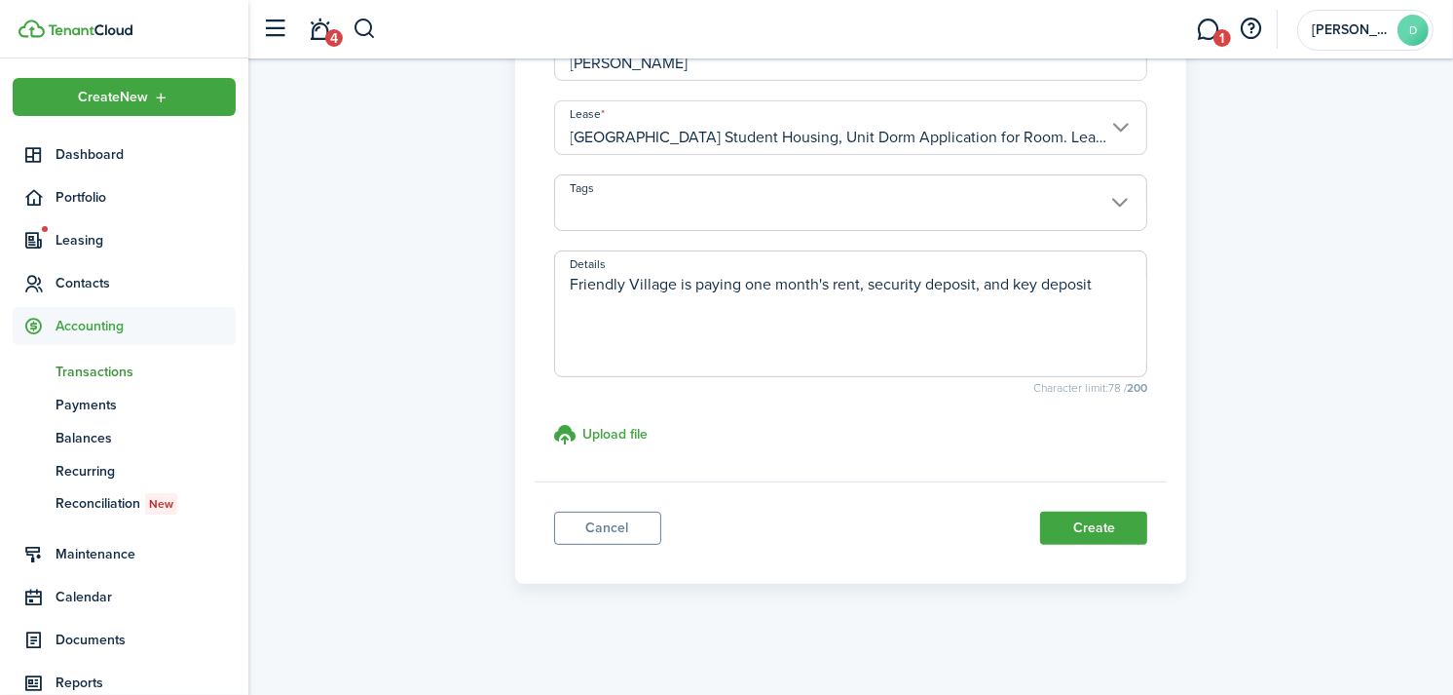
click at [1103, 286] on textarea "Friendly Village is paying one month's rent, security deposit, and key deposit" at bounding box center [851, 320] width 592 height 94
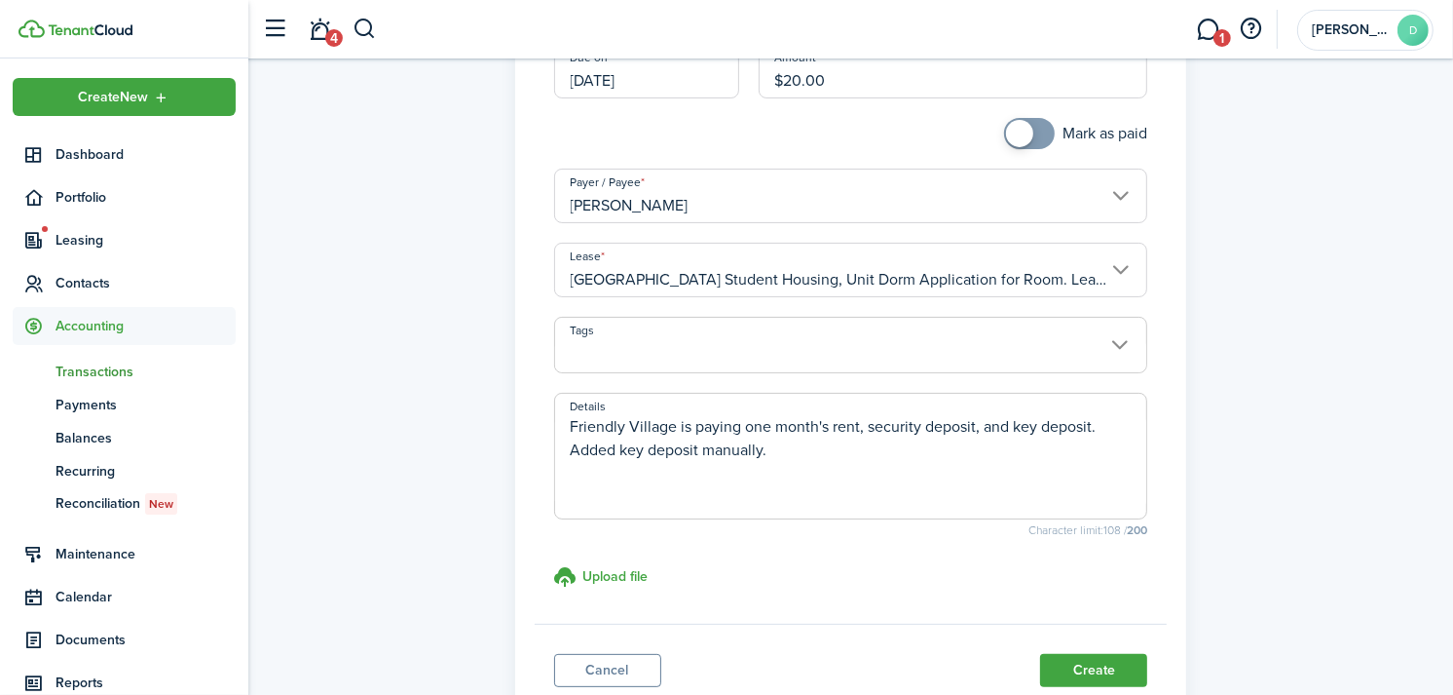
scroll to position [299, 0]
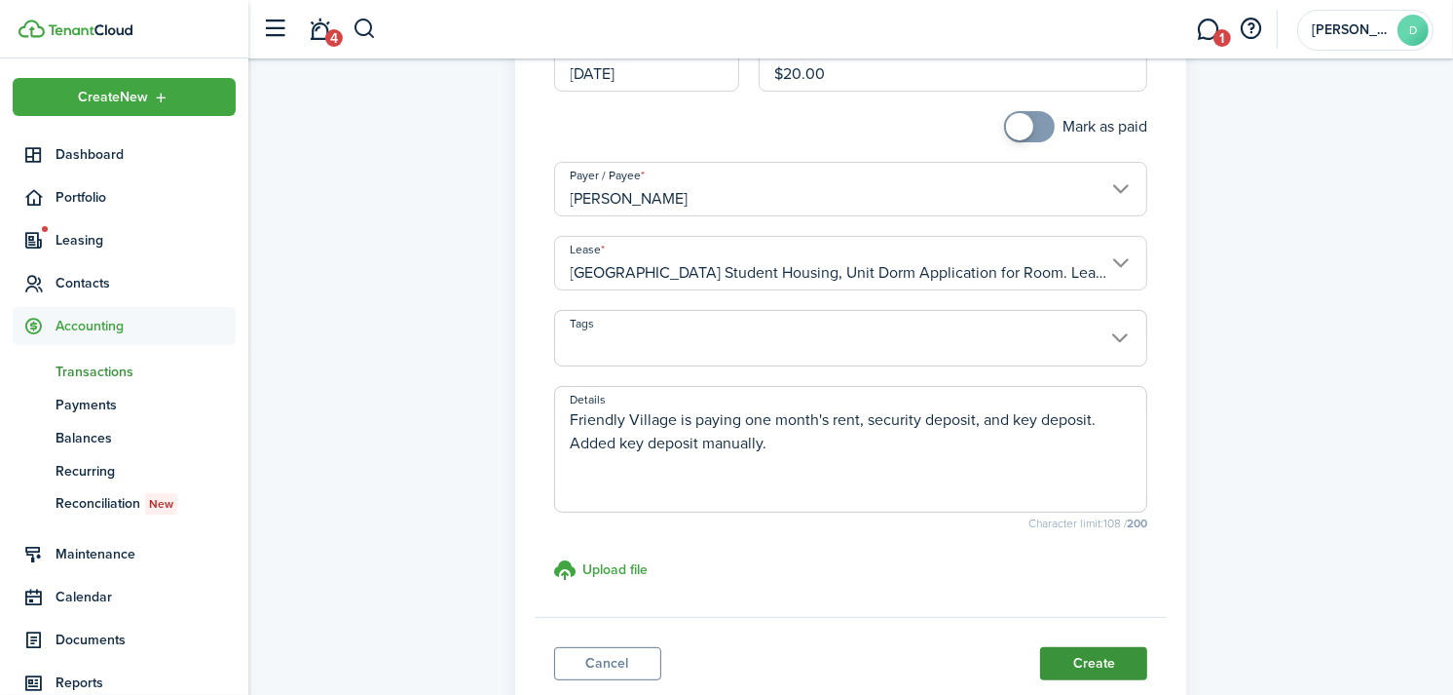
type textarea "Friendly Village is paying one month's rent, security deposit, and key deposit.…"
click at [1085, 663] on button "Create" at bounding box center [1093, 663] width 107 height 33
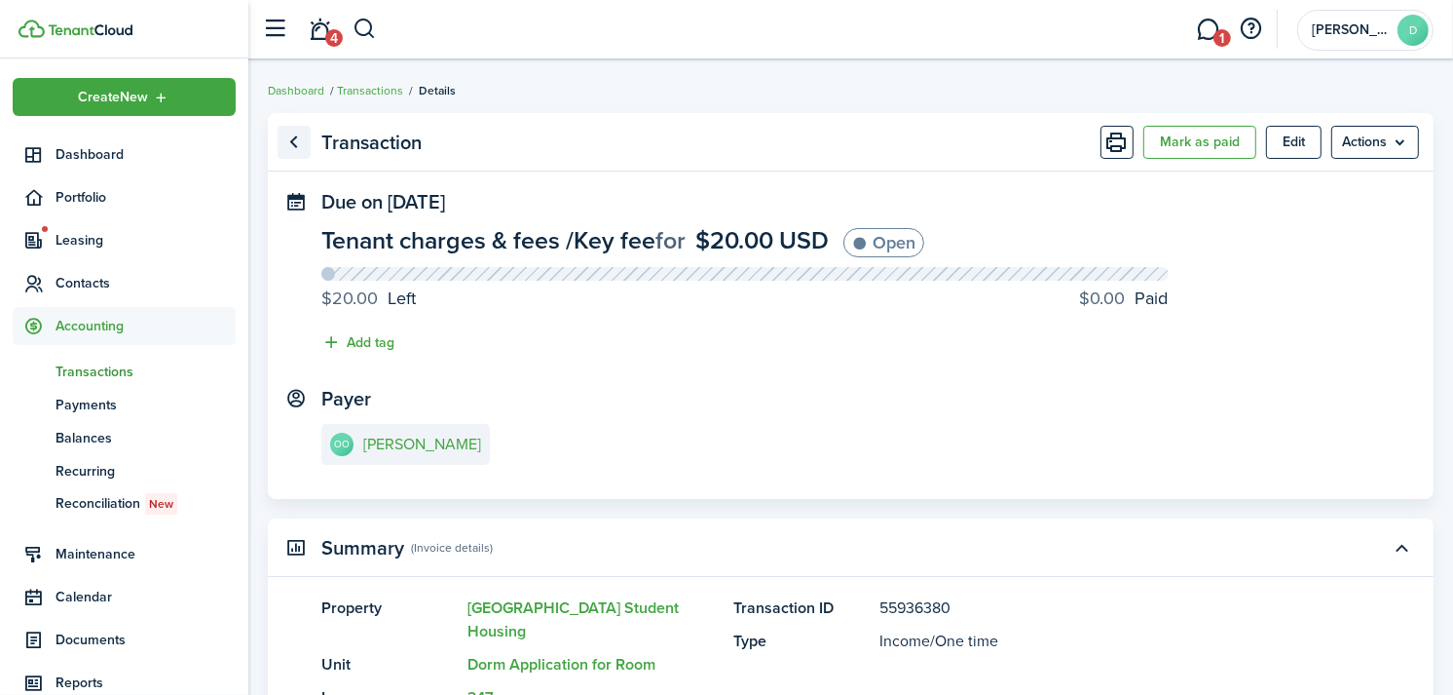
click at [295, 150] on link "Go back" at bounding box center [294, 142] width 33 height 33
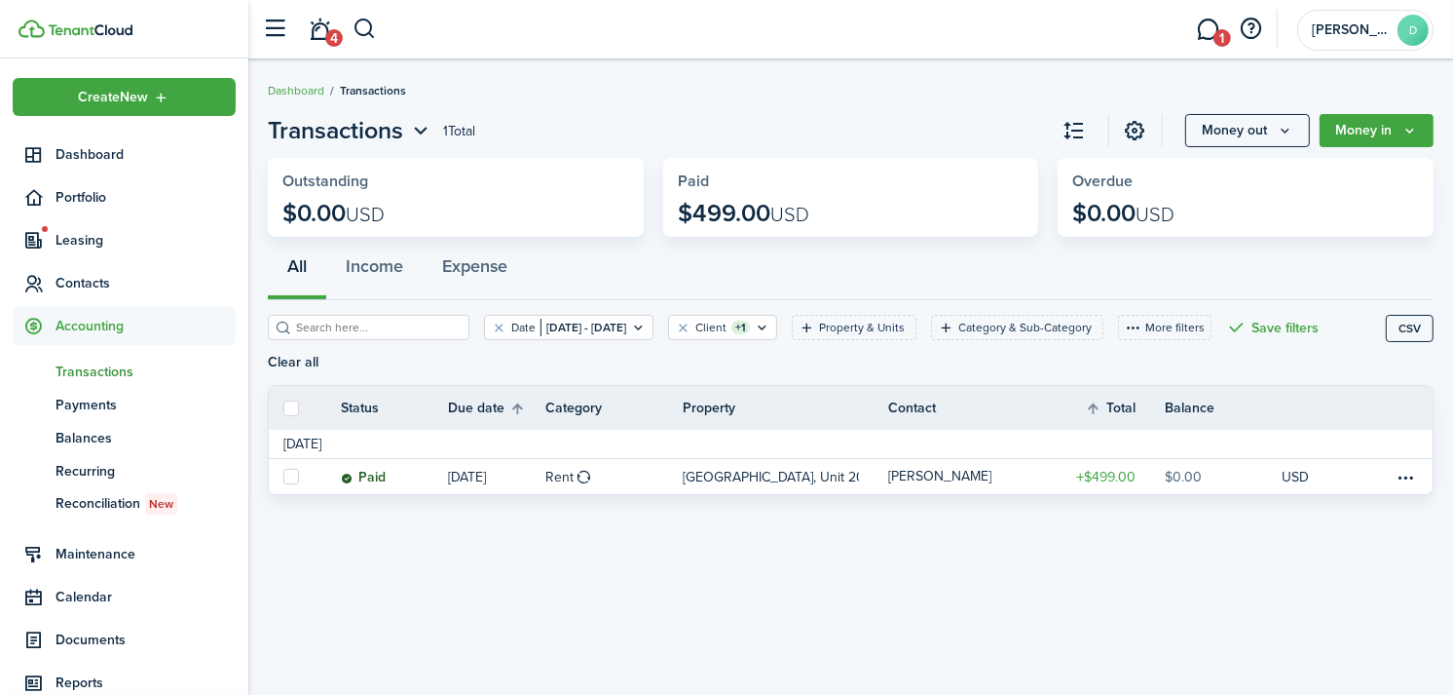
click at [361, 8] on header-control-items "4" at bounding box center [315, 30] width 124 height 50
click at [364, 25] on button "button" at bounding box center [365, 29] width 24 height 33
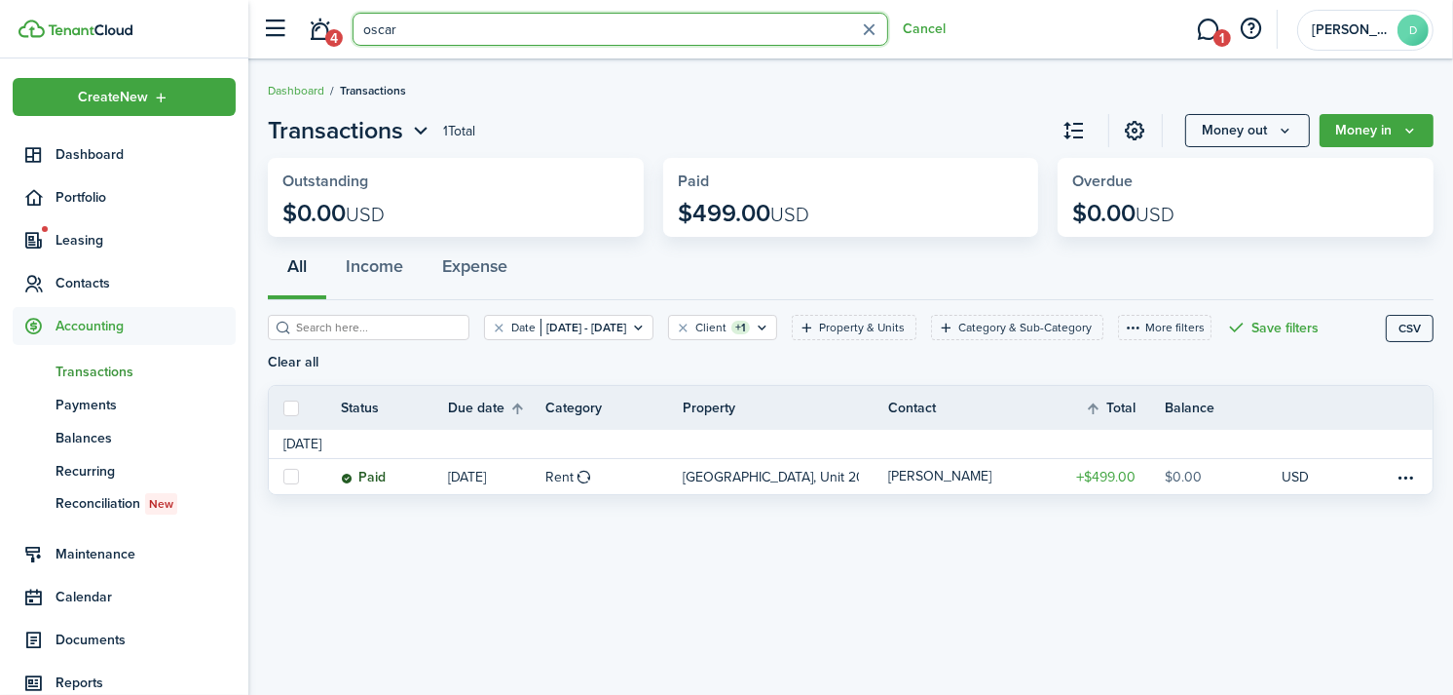
type input "oscar"
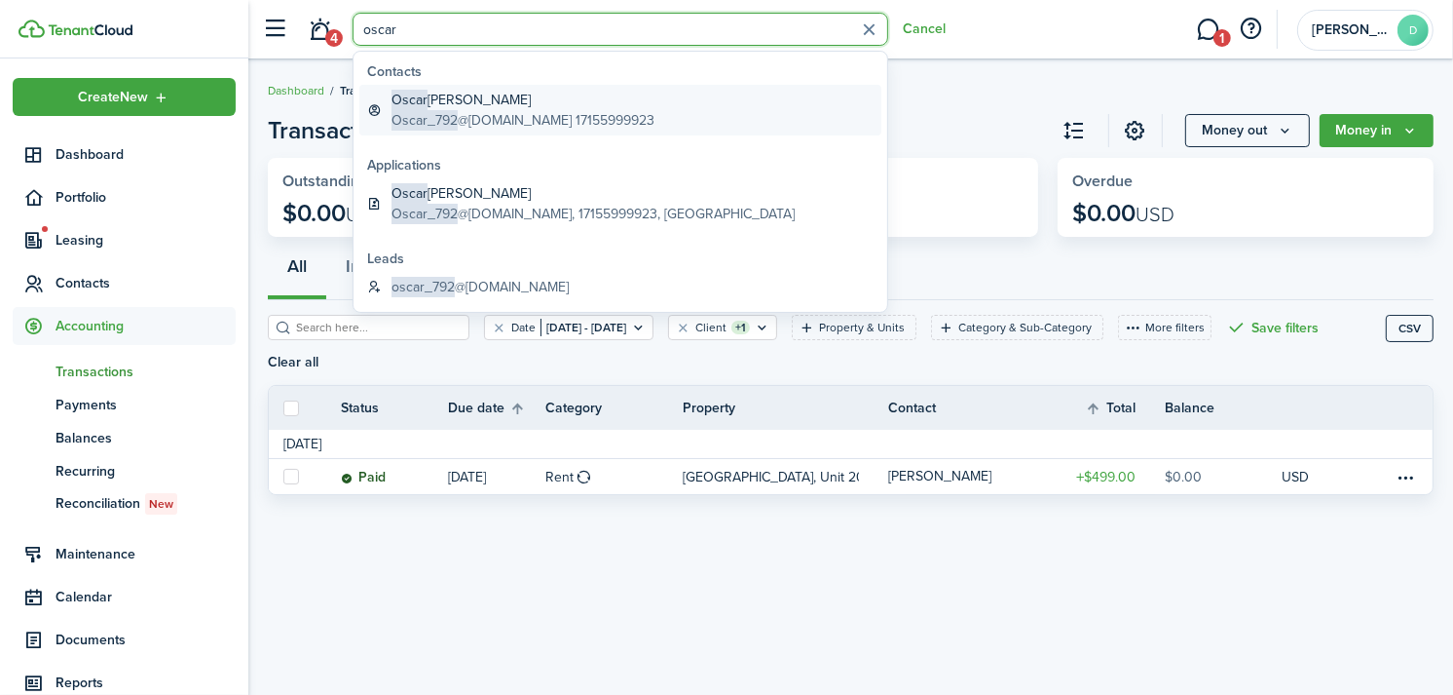
click at [449, 98] on global-search-item-title "[PERSON_NAME]" at bounding box center [523, 100] width 263 height 20
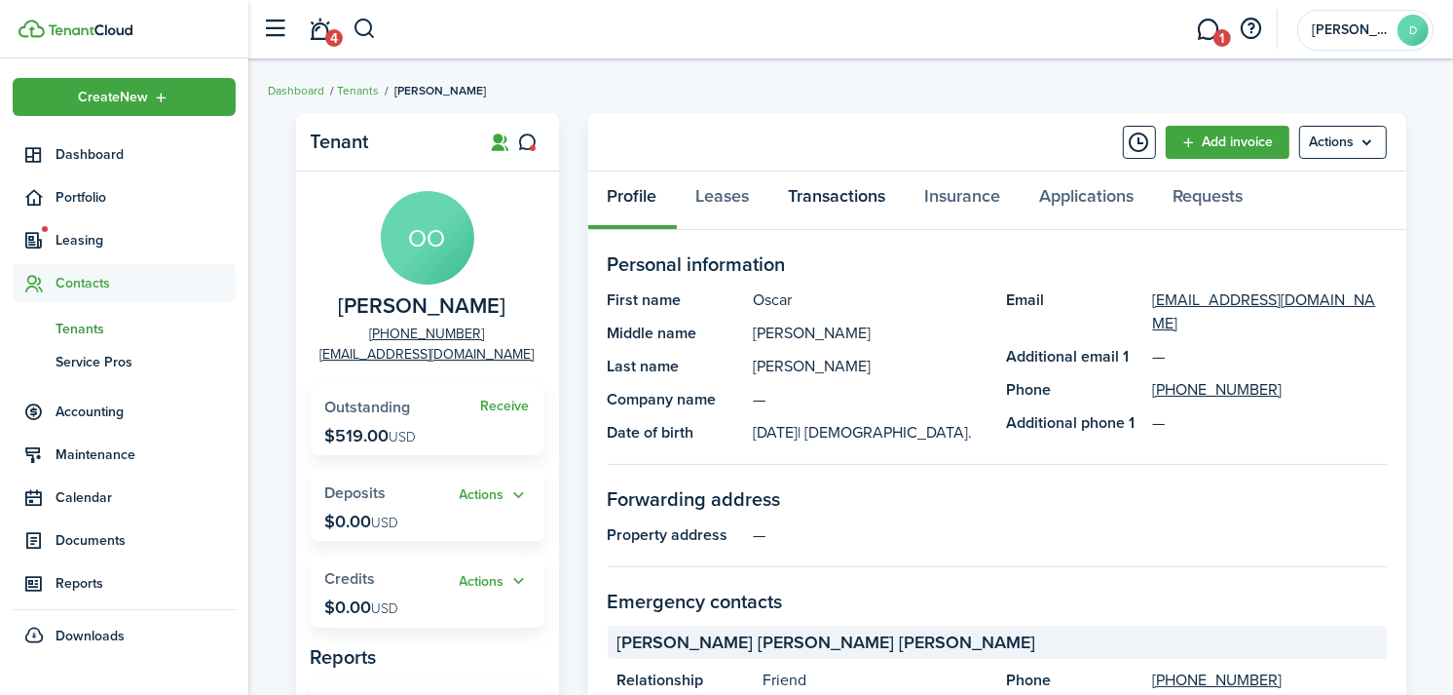
click at [796, 193] on link "Transactions" at bounding box center [838, 200] width 136 height 58
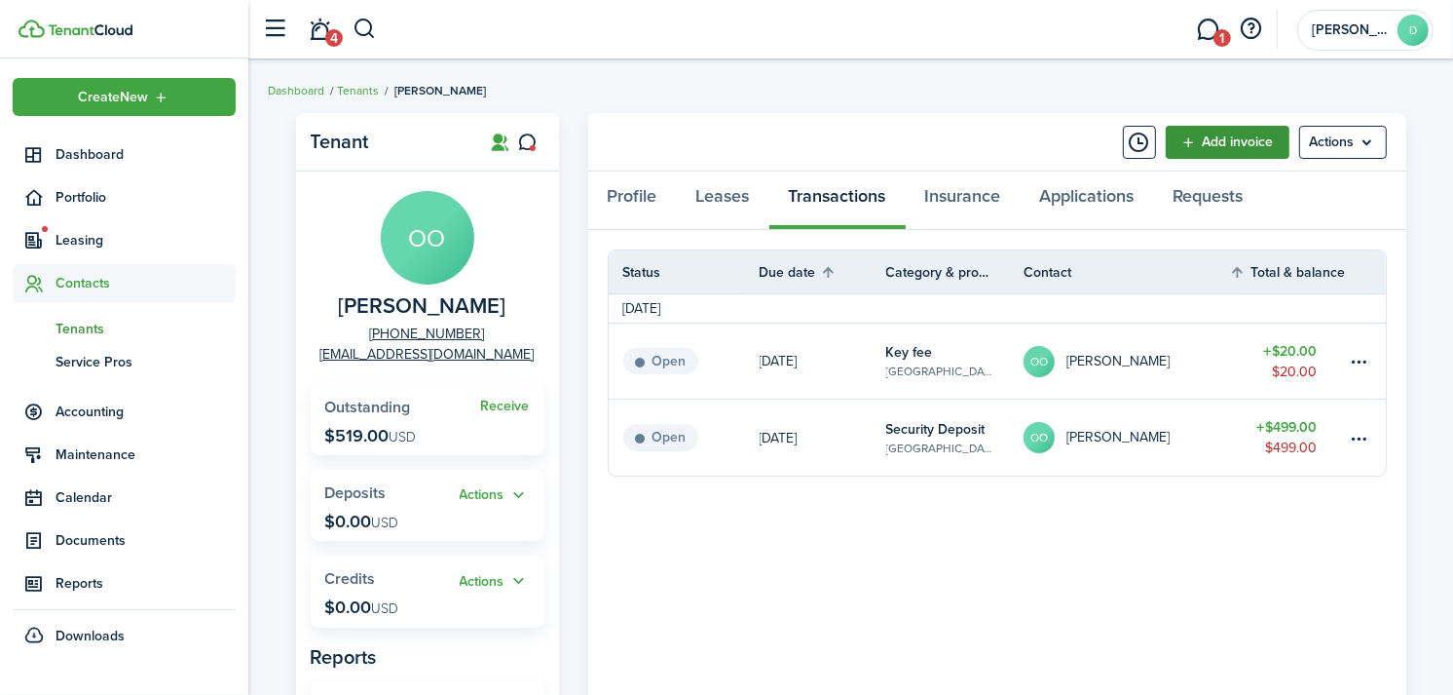
click at [1190, 137] on link "Add invoice" at bounding box center [1228, 142] width 124 height 33
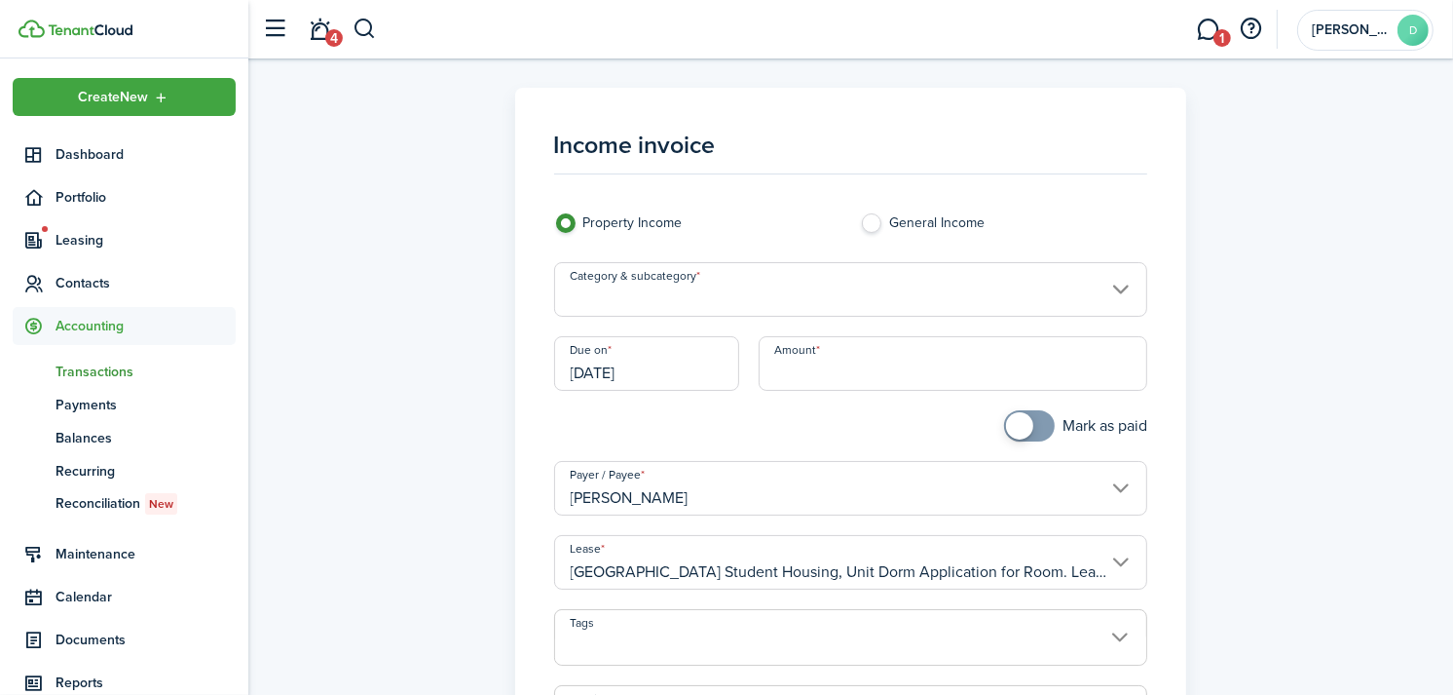
click at [826, 283] on input "Category & subcategory" at bounding box center [851, 289] width 594 height 55
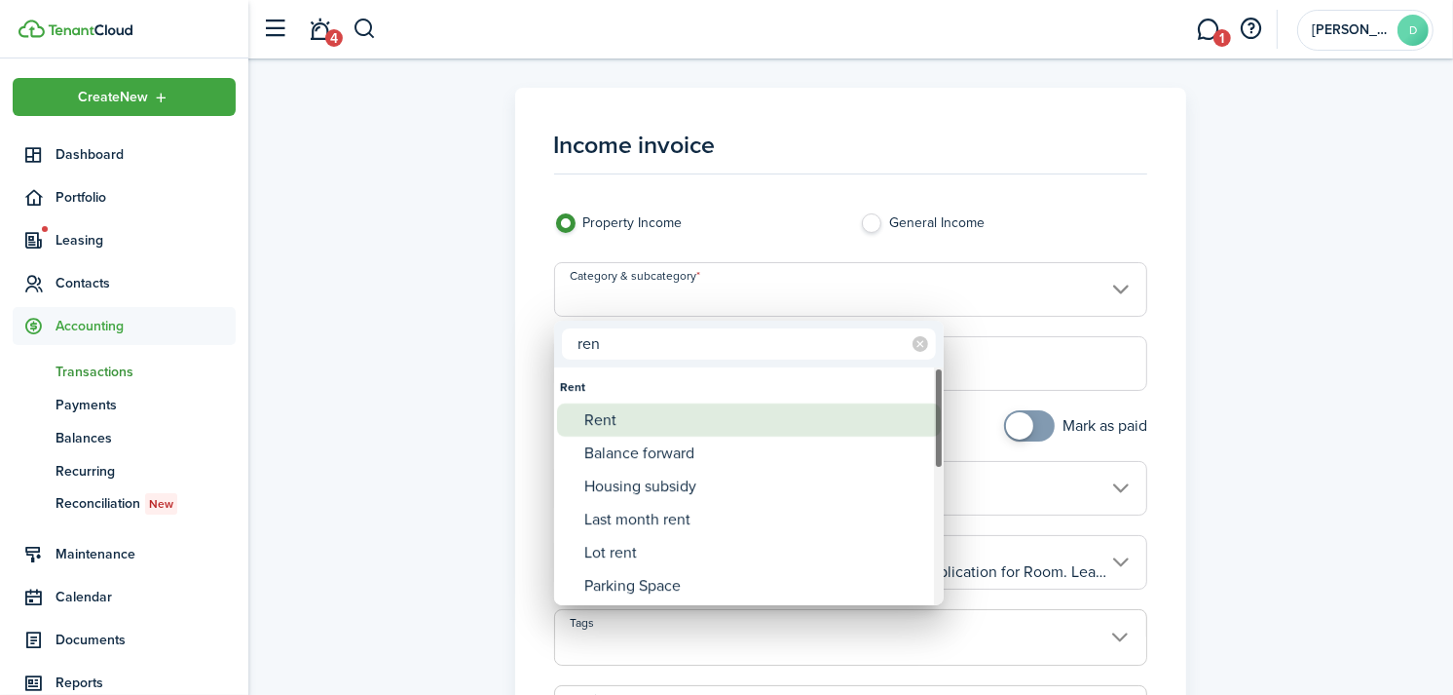
type input "ren"
click at [693, 419] on div "Rent" at bounding box center [757, 419] width 345 height 33
type input "Rent"
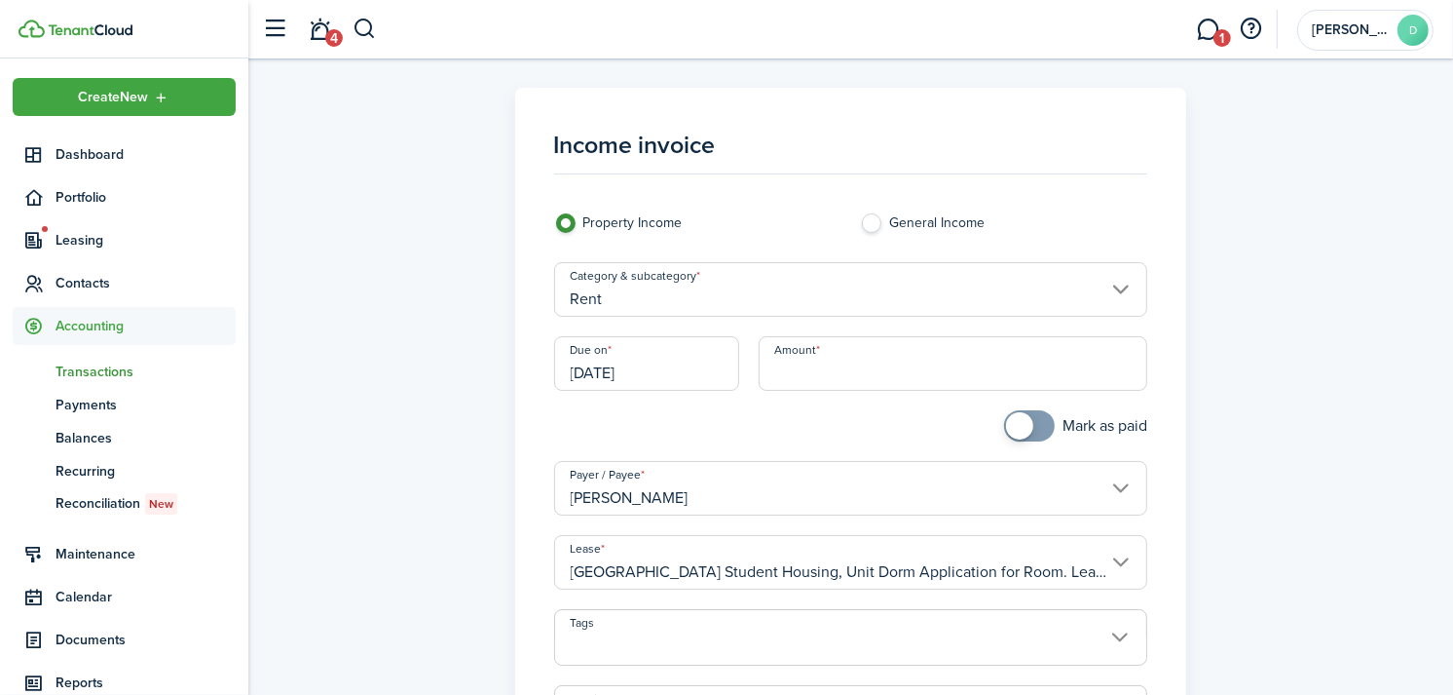
click at [620, 352] on input "[DATE]" at bounding box center [646, 363] width 185 height 55
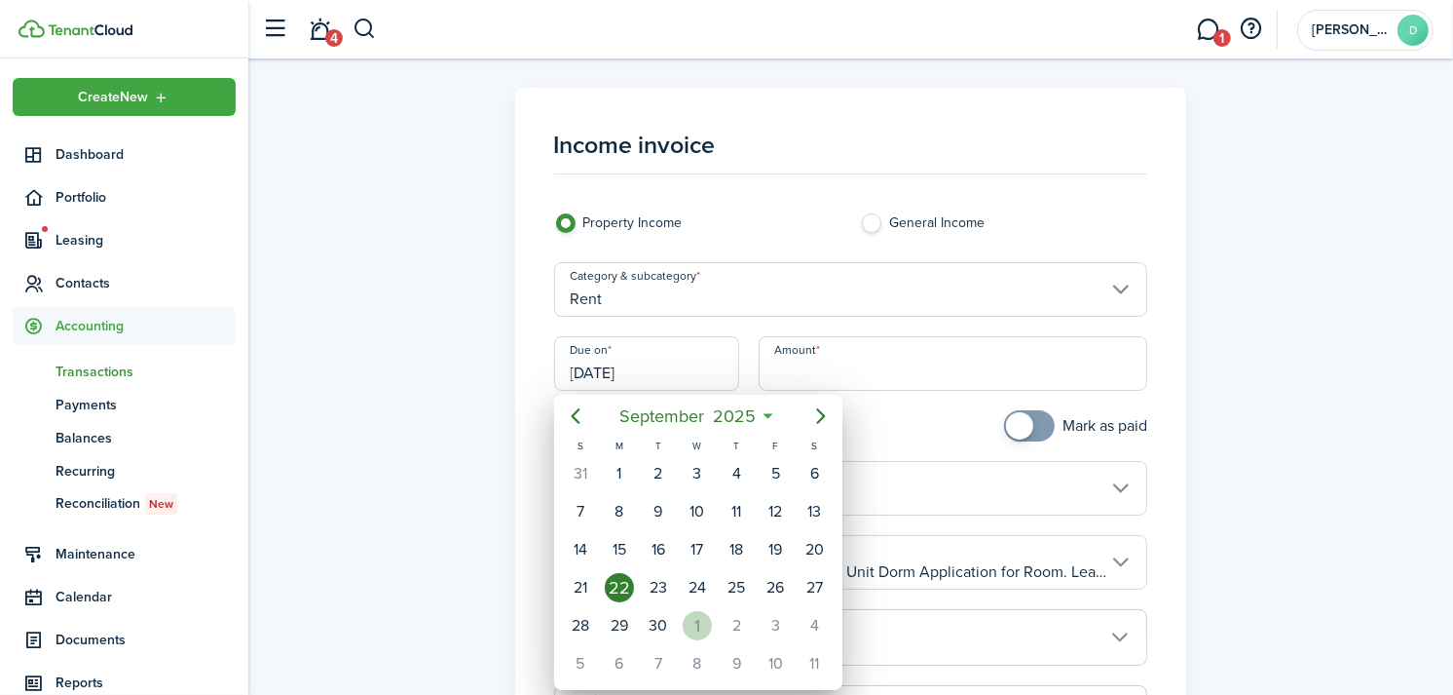
click at [701, 607] on div "[DATE]" at bounding box center [697, 625] width 39 height 37
type input "[DATE]"
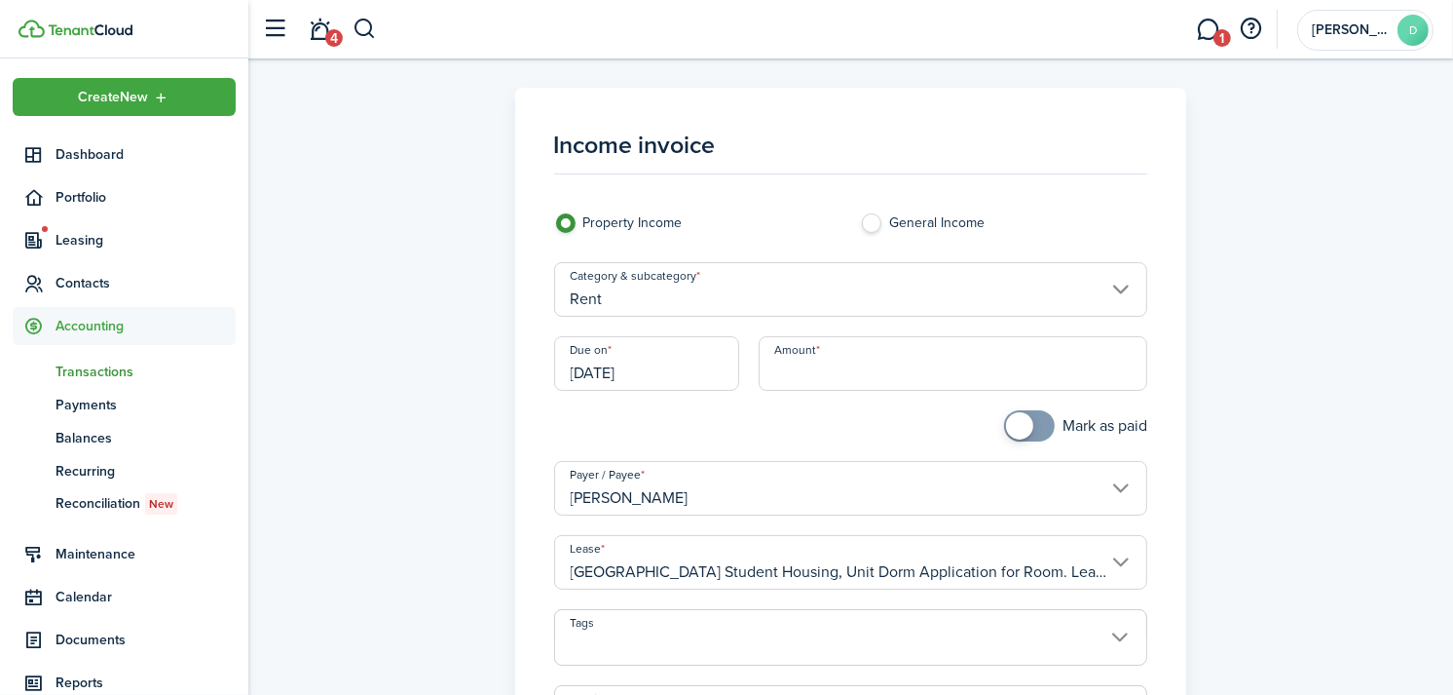
click at [826, 349] on input "Amount" at bounding box center [954, 363] width 390 height 55
type input "$499.00"
click at [1317, 424] on div "Income invoice Property Income General Income Category & subcategory Rent Due o…" at bounding box center [851, 553] width 1186 height 930
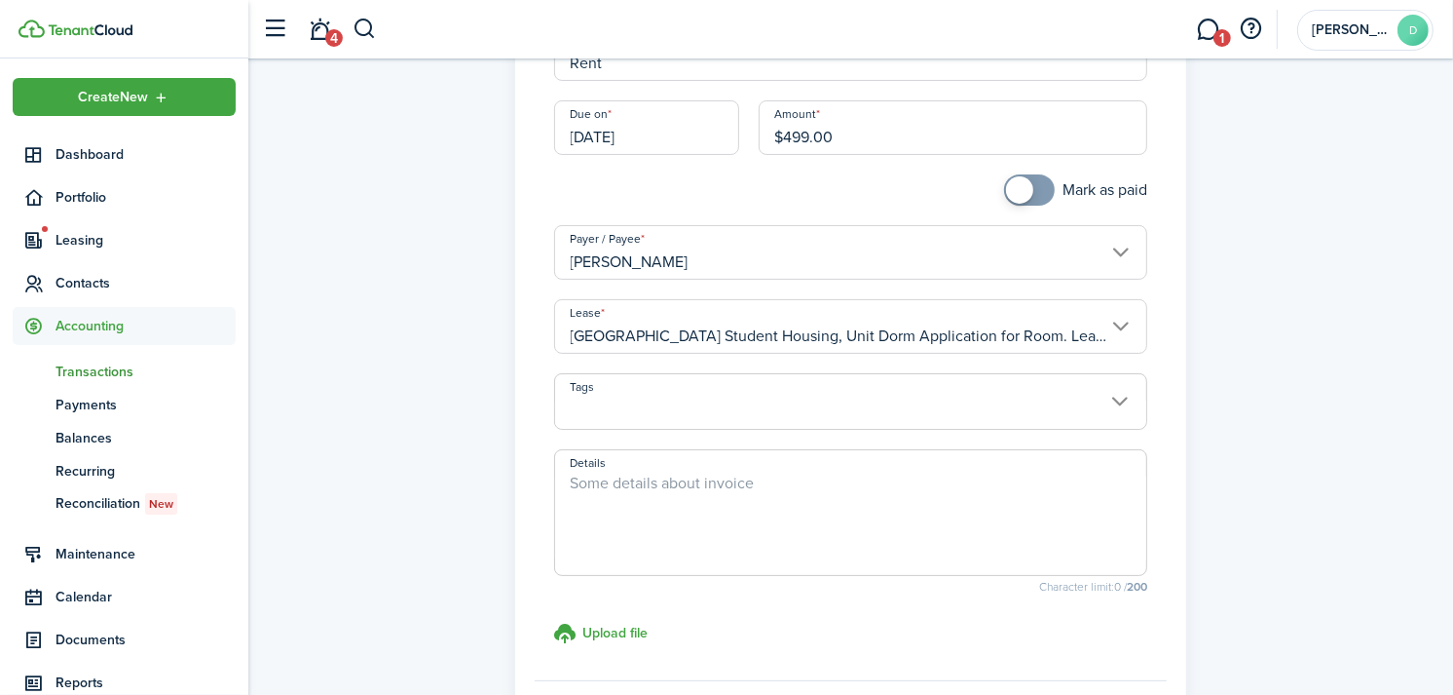
scroll to position [241, 0]
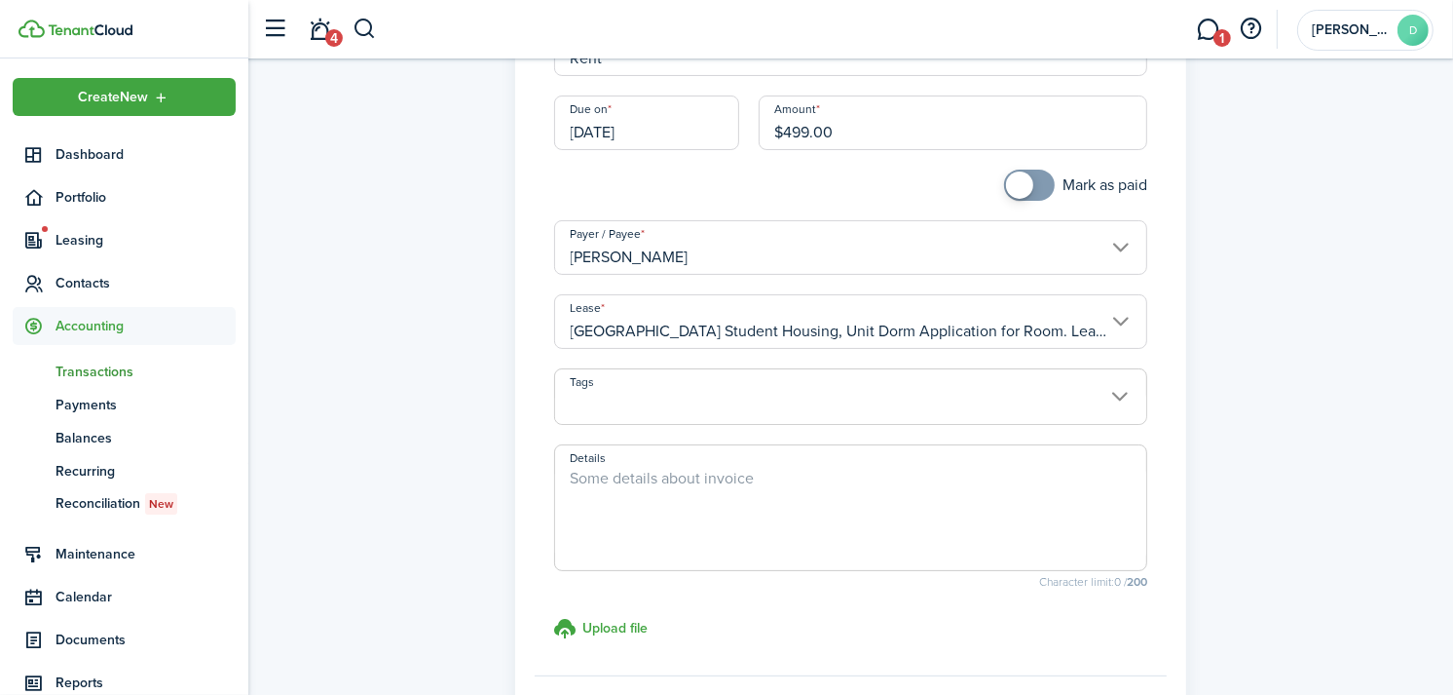
click at [998, 472] on textarea "Details" at bounding box center [851, 514] width 592 height 94
type textarea "F"
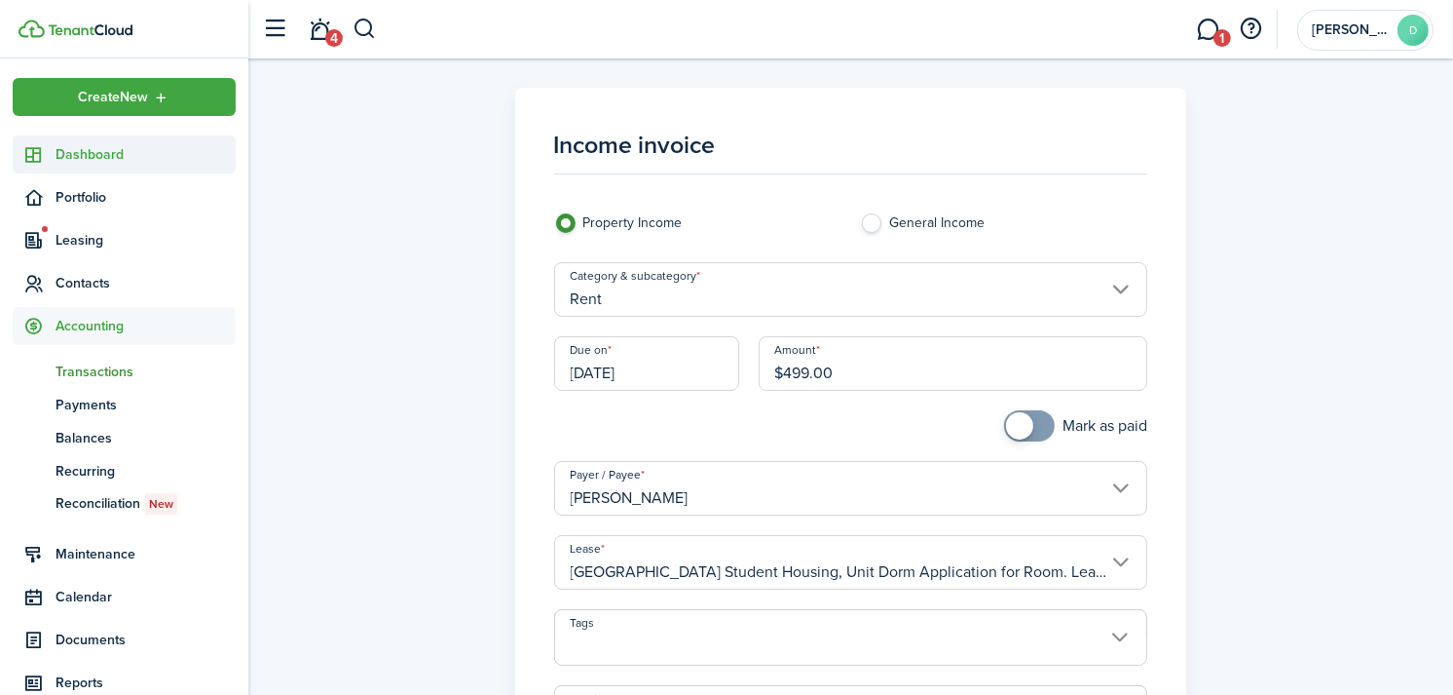
click at [84, 157] on span "Dashboard" at bounding box center [146, 154] width 180 height 20
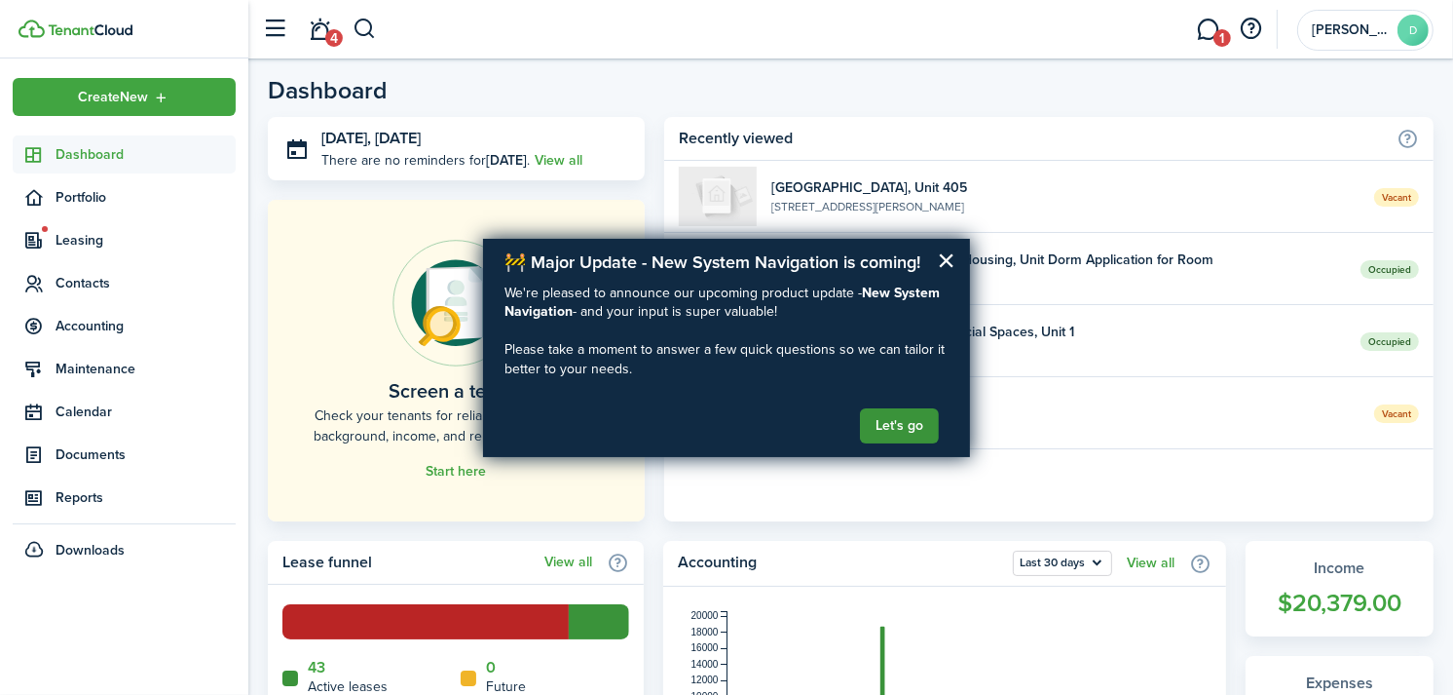
click at [906, 426] on button "Let's go" at bounding box center [899, 425] width 79 height 35
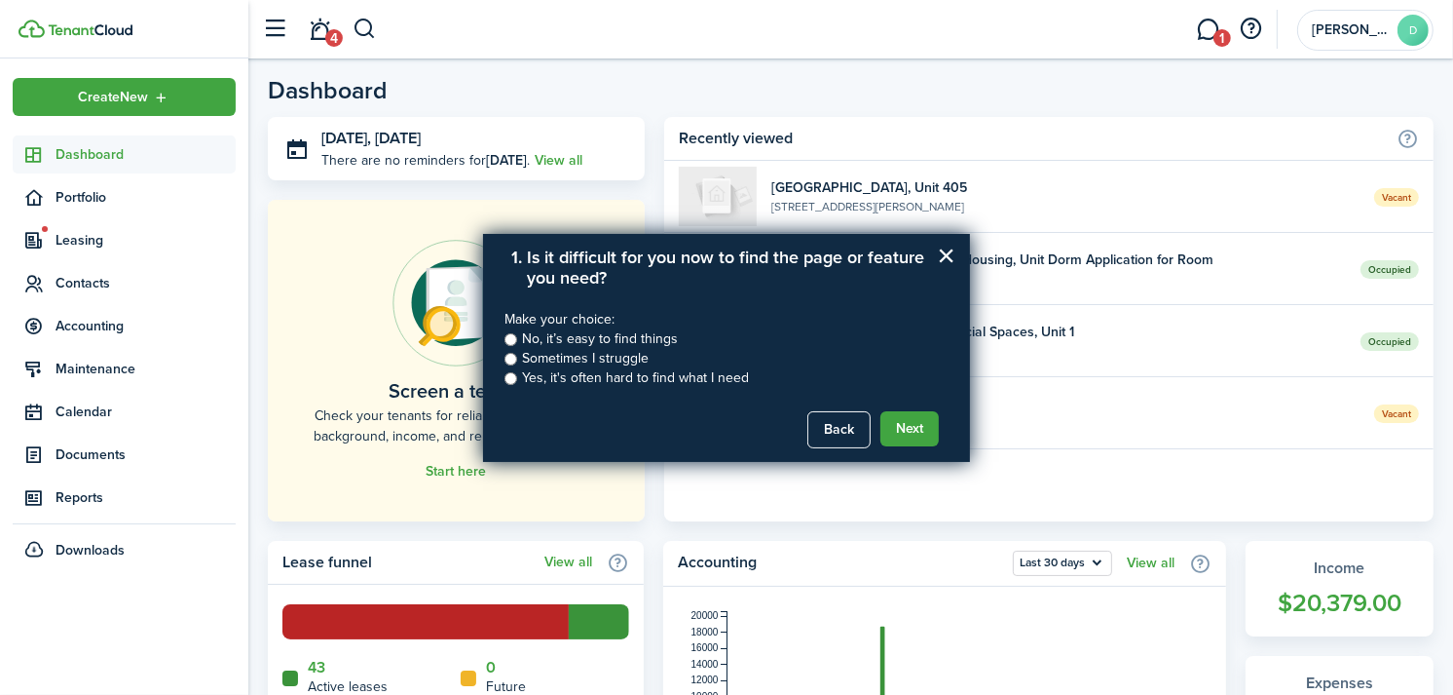
click at [557, 357] on label "Sometimes I struggle" at bounding box center [585, 358] width 127 height 19
click at [517, 357] on input "Sometimes I struggle" at bounding box center [511, 359] width 13 height 13
radio input "true"
click at [904, 426] on button "Next" at bounding box center [910, 428] width 58 height 35
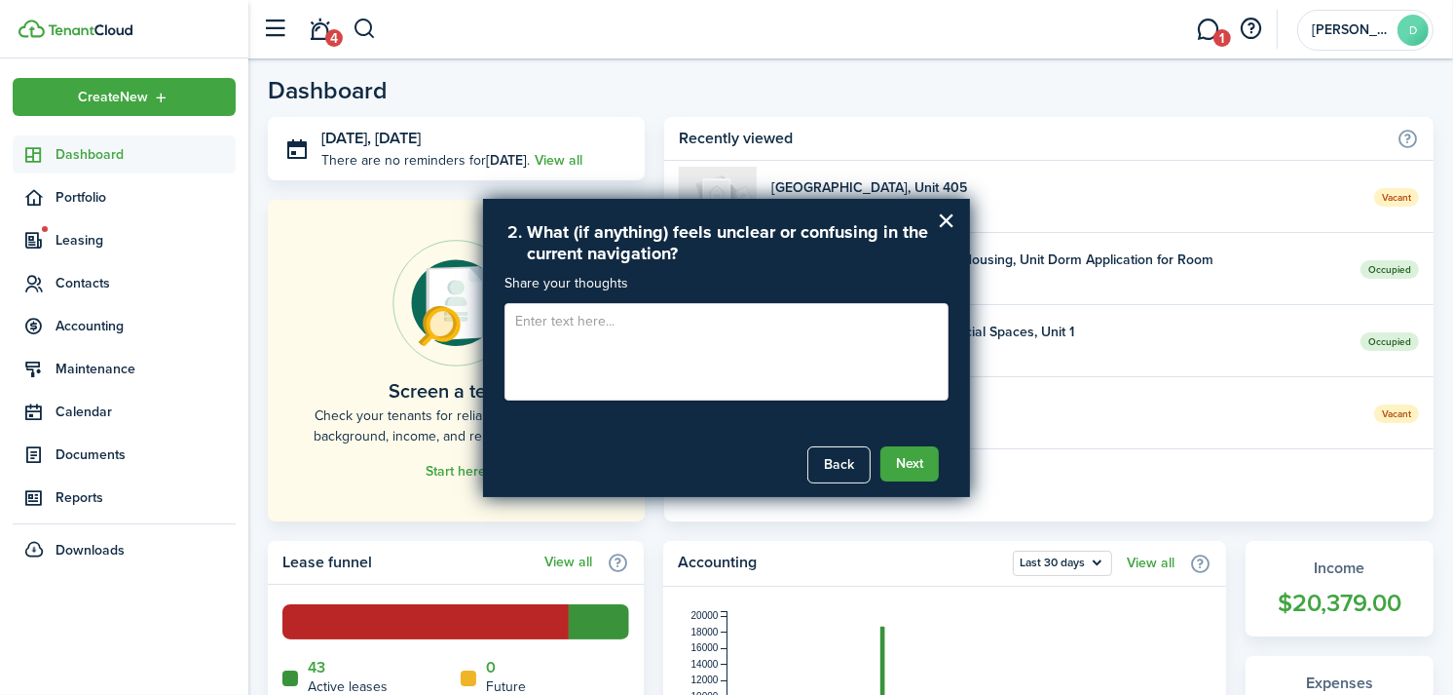
click at [820, 347] on textarea at bounding box center [727, 351] width 444 height 97
type textarea "N/A"
click at [903, 448] on button "Next" at bounding box center [910, 463] width 58 height 35
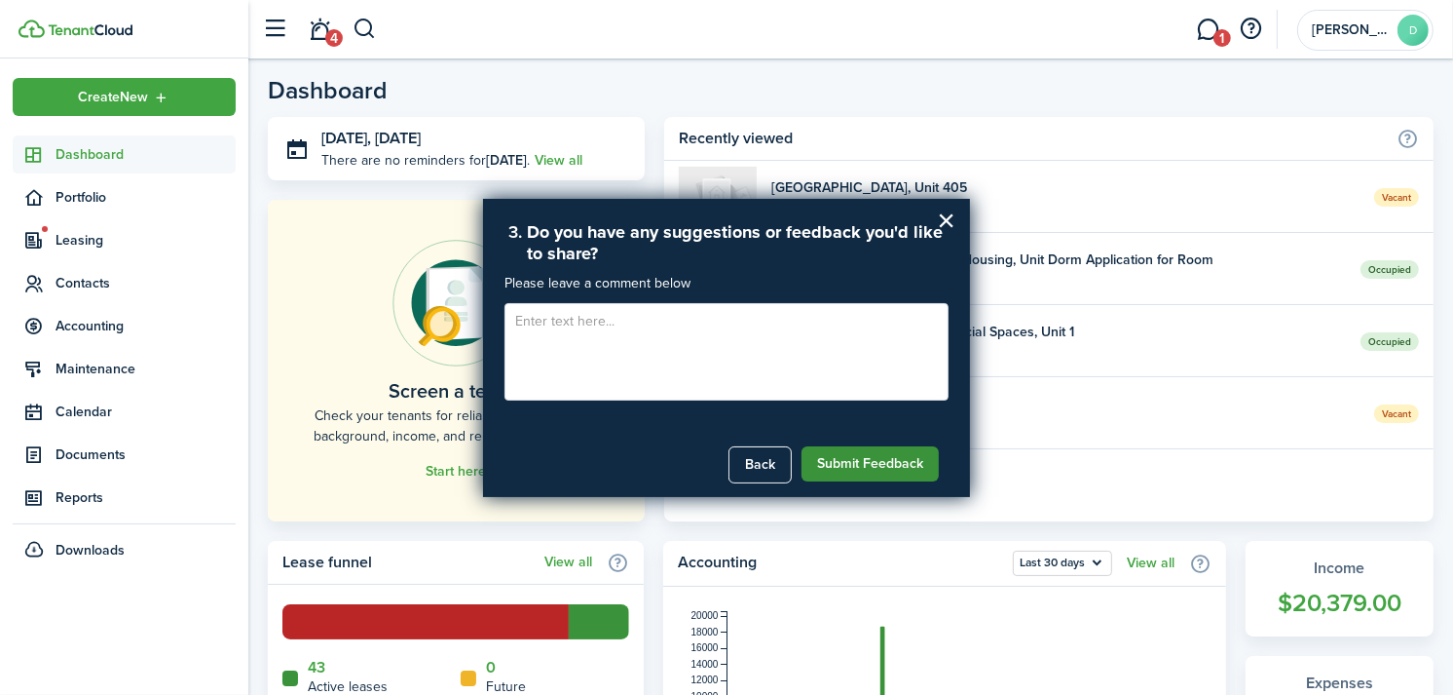
click at [841, 460] on button "Submit Feedback" at bounding box center [870, 463] width 137 height 35
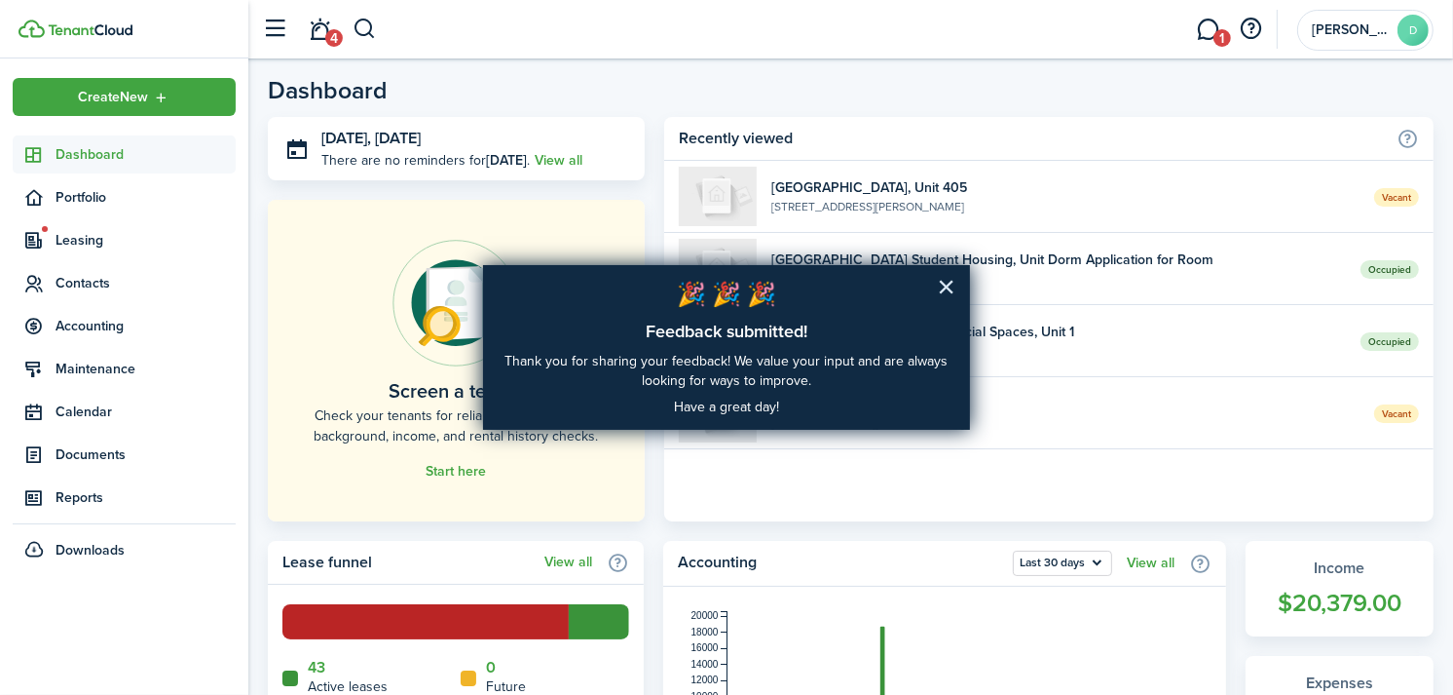
click at [946, 283] on button "×" at bounding box center [946, 286] width 19 height 31
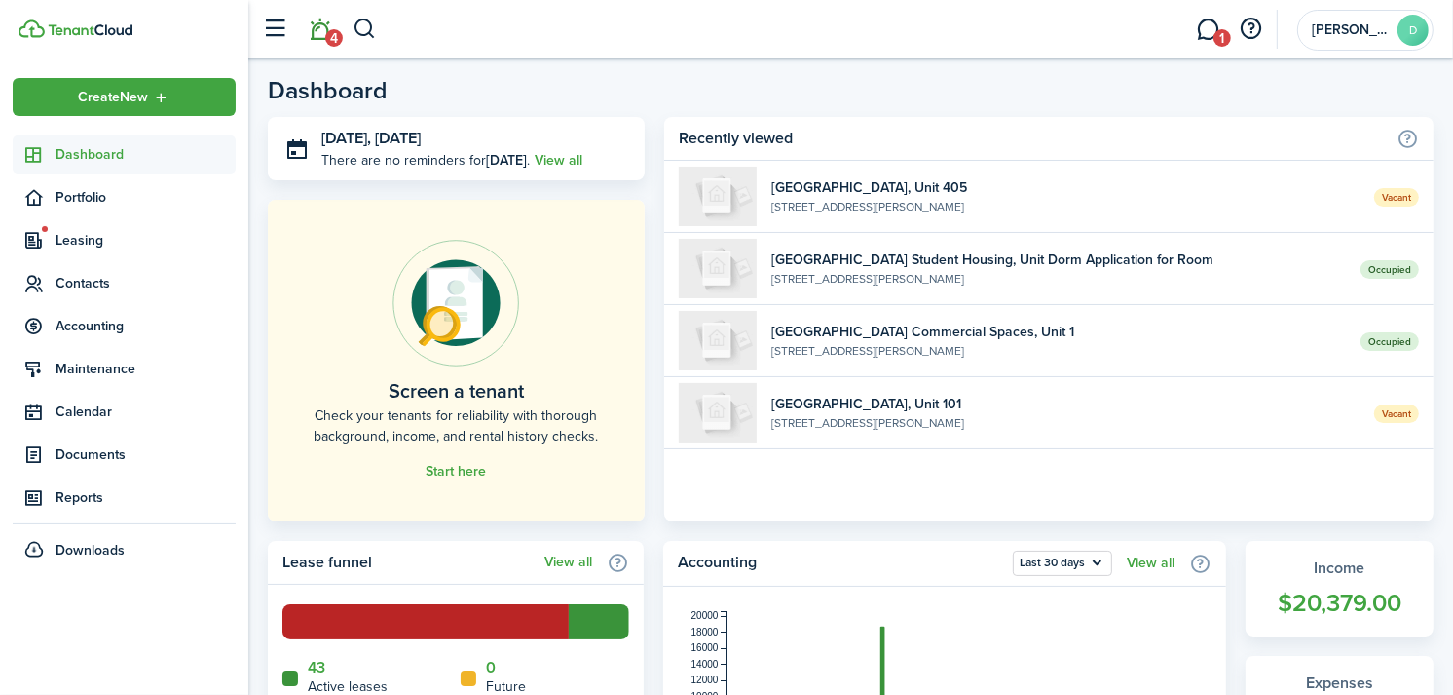
click at [335, 36] on span "4" at bounding box center [334, 38] width 18 height 18
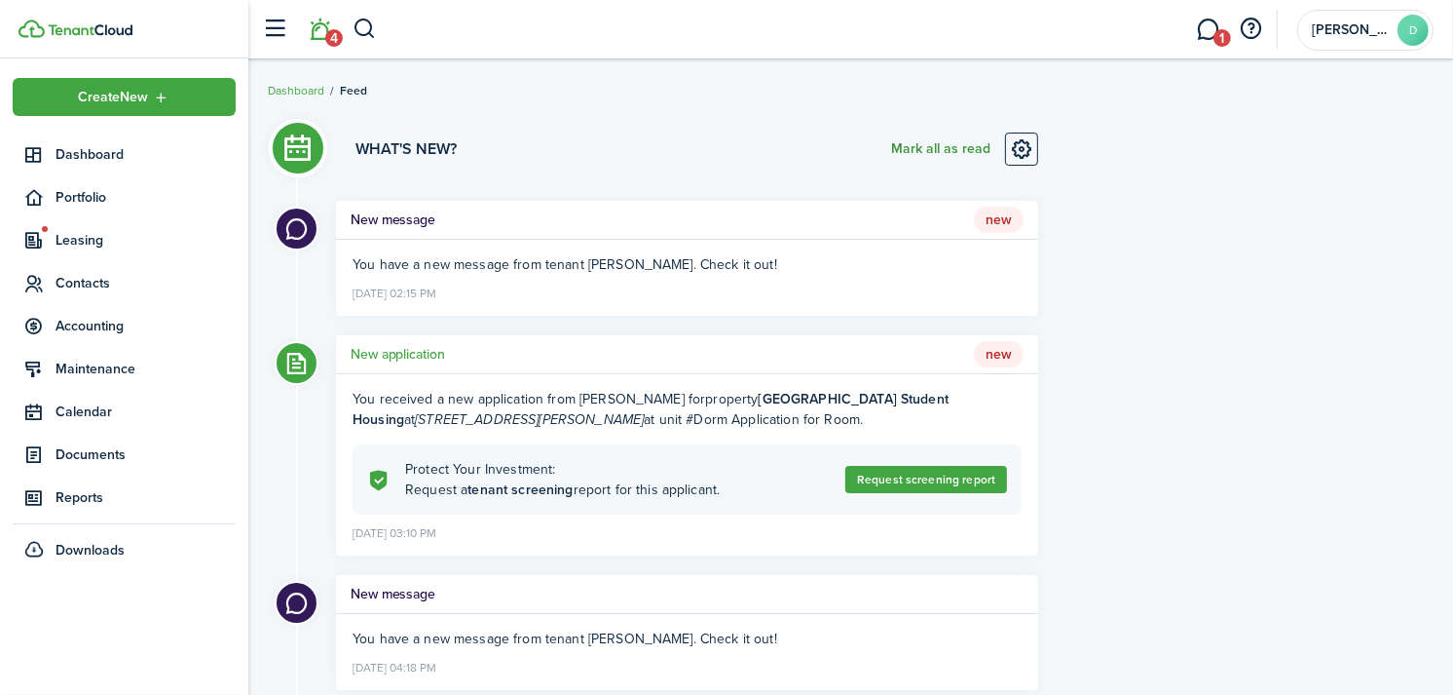
click at [936, 142] on button "Mark all as read" at bounding box center [940, 148] width 99 height 33
click at [1209, 31] on link "1" at bounding box center [1208, 30] width 37 height 50
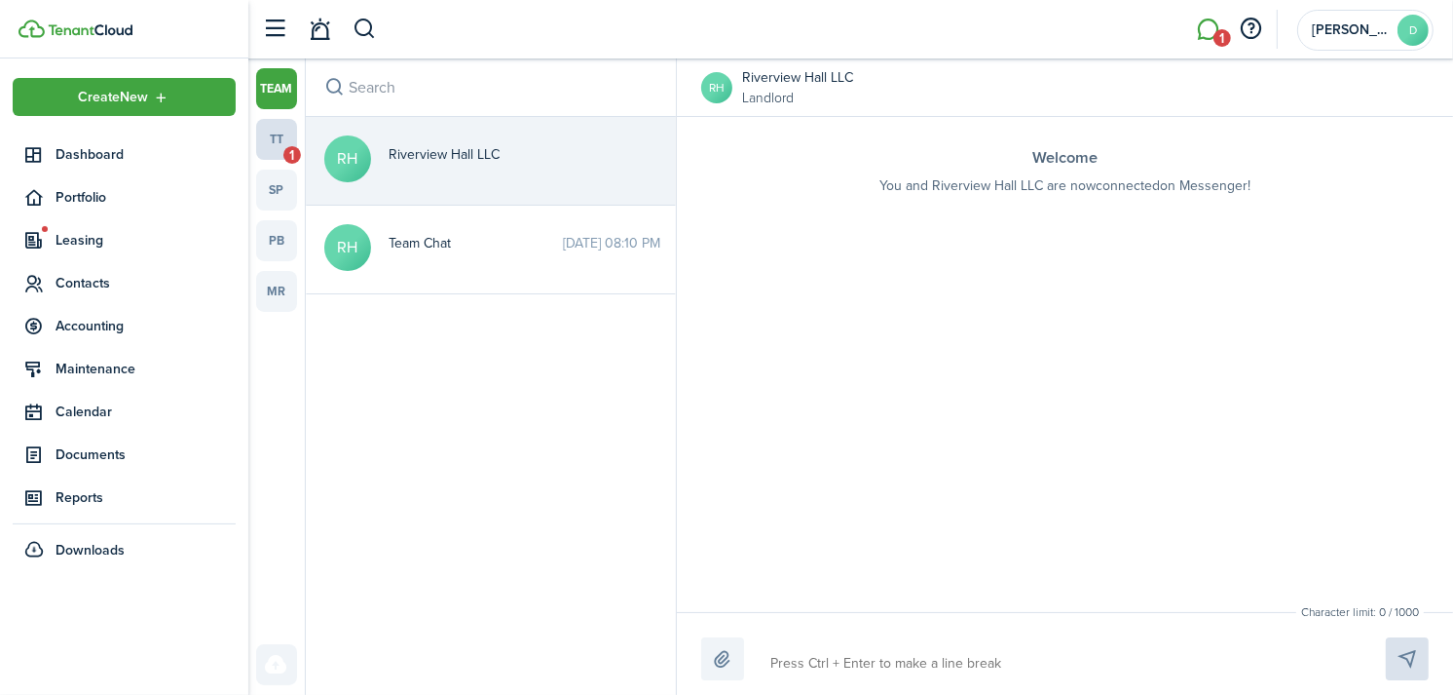
click at [286, 142] on link "tt 1" at bounding box center [276, 139] width 41 height 41
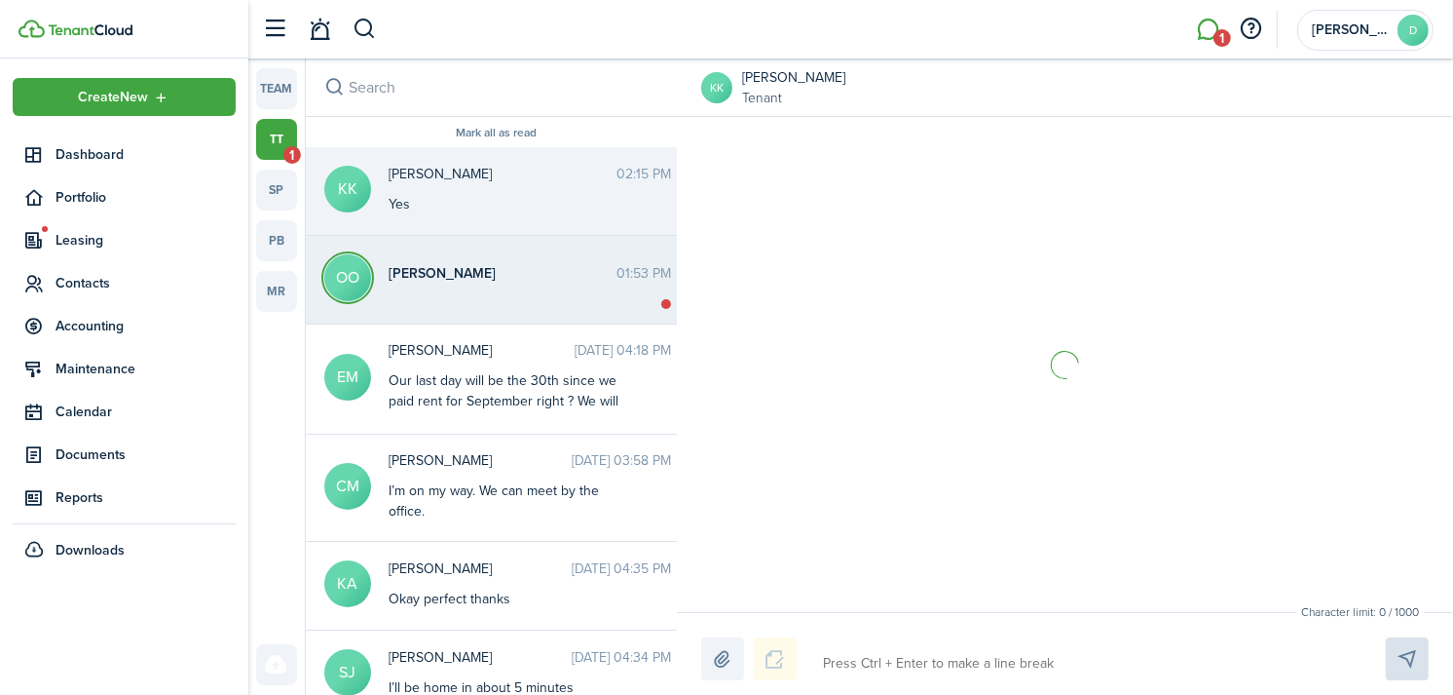
click at [459, 279] on span "[PERSON_NAME]" at bounding box center [503, 273] width 228 height 20
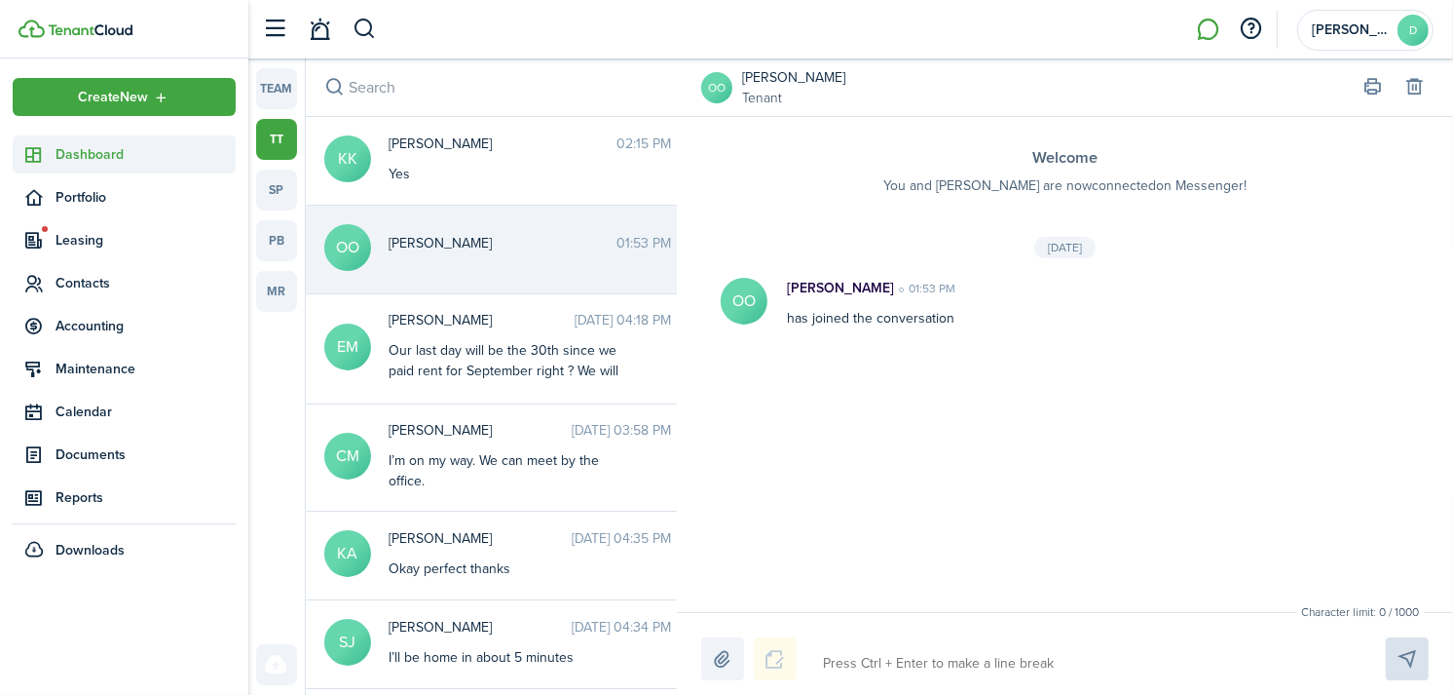
click at [124, 146] on span "Dashboard" at bounding box center [146, 154] width 180 height 20
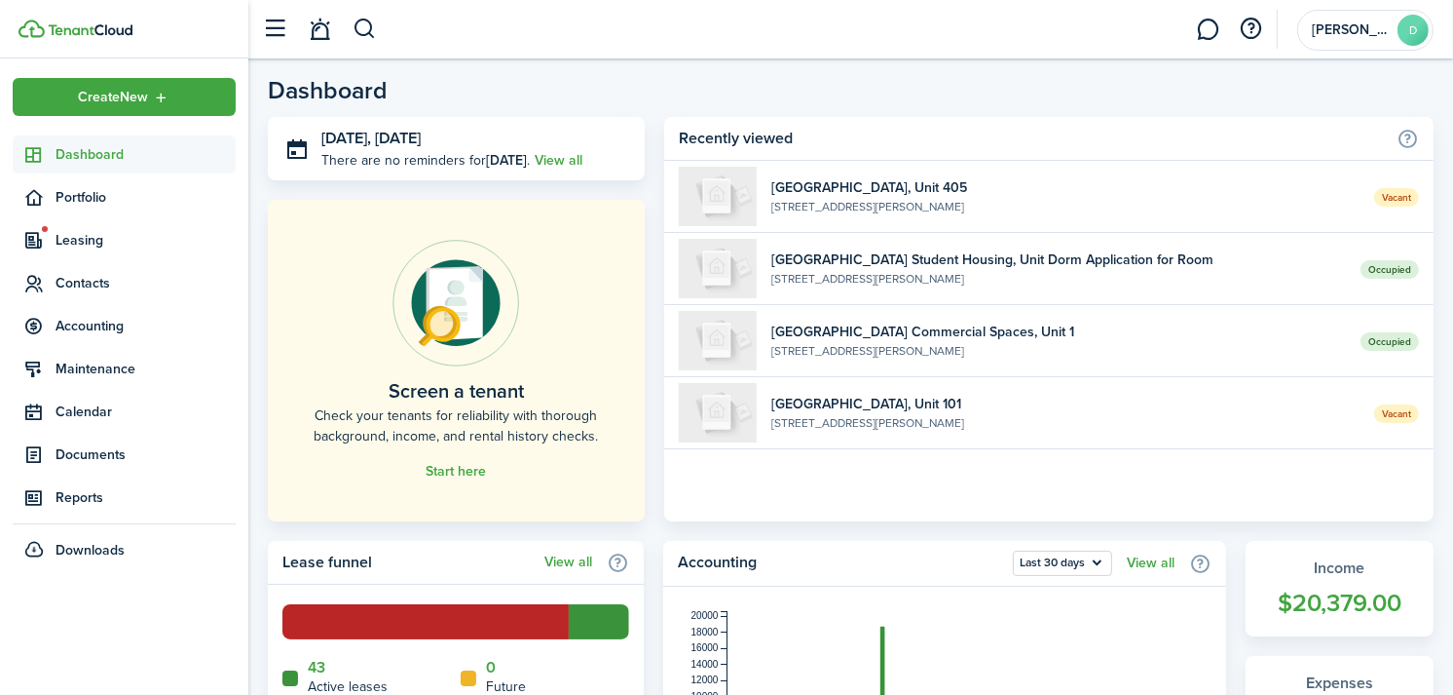
click at [82, 138] on link "Dashboard" at bounding box center [124, 154] width 223 height 38
click at [82, 247] on span "Leasing" at bounding box center [146, 240] width 180 height 20
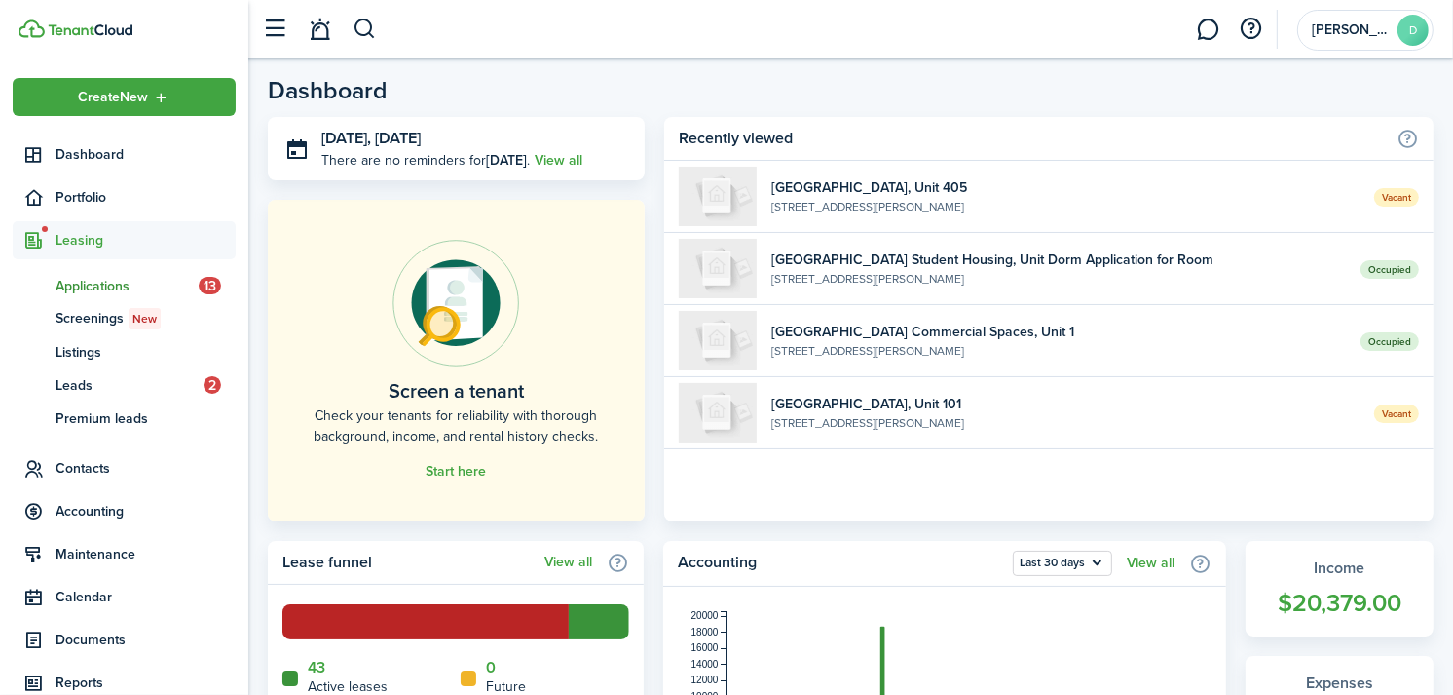
click at [93, 287] on span "Applications" at bounding box center [127, 286] width 143 height 20
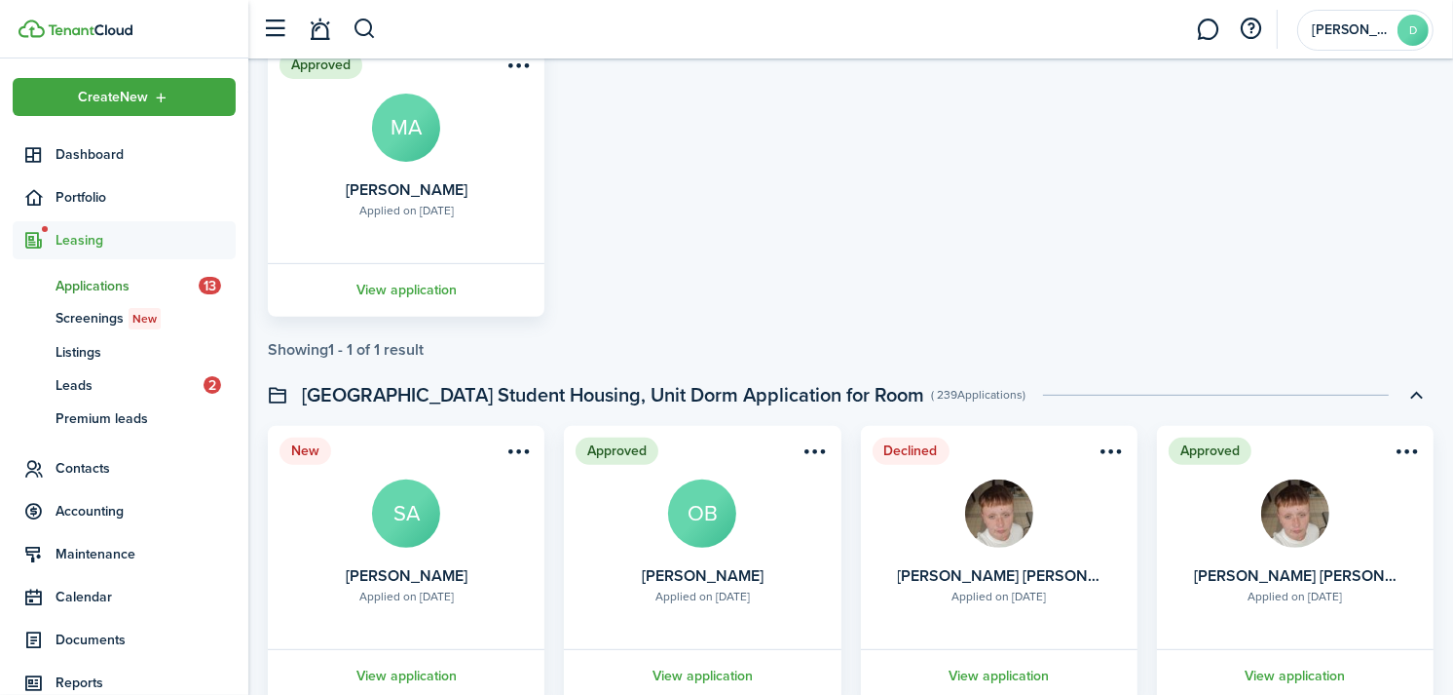
scroll to position [615, 0]
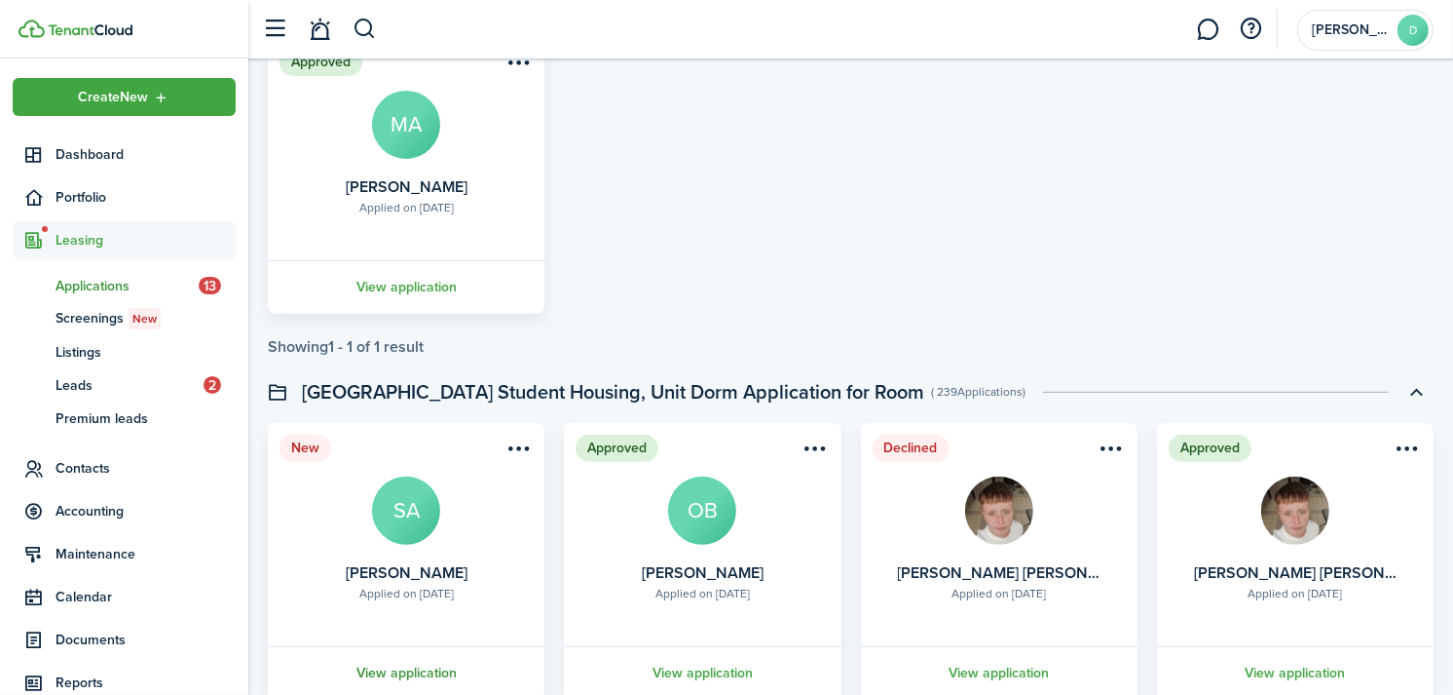
click at [407, 677] on link "View application" at bounding box center [406, 673] width 283 height 54
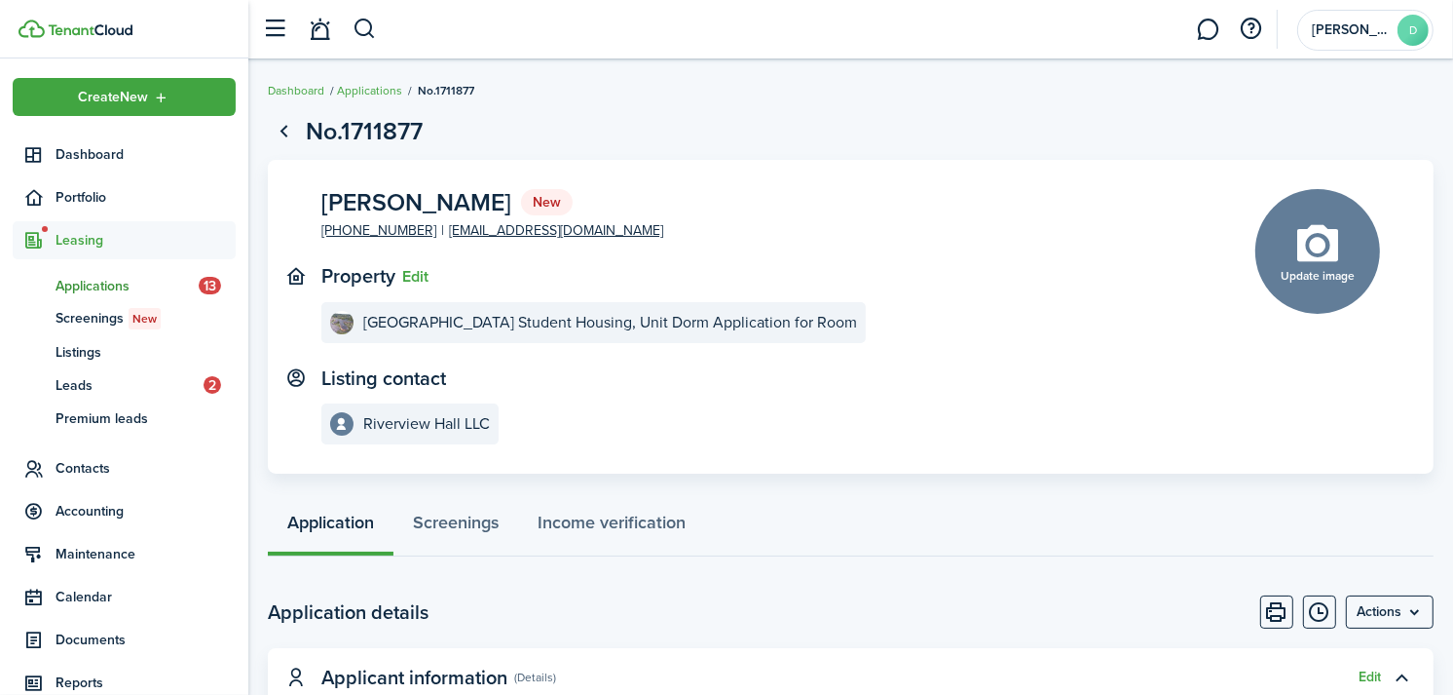
click at [95, 289] on span "Applications" at bounding box center [127, 286] width 143 height 20
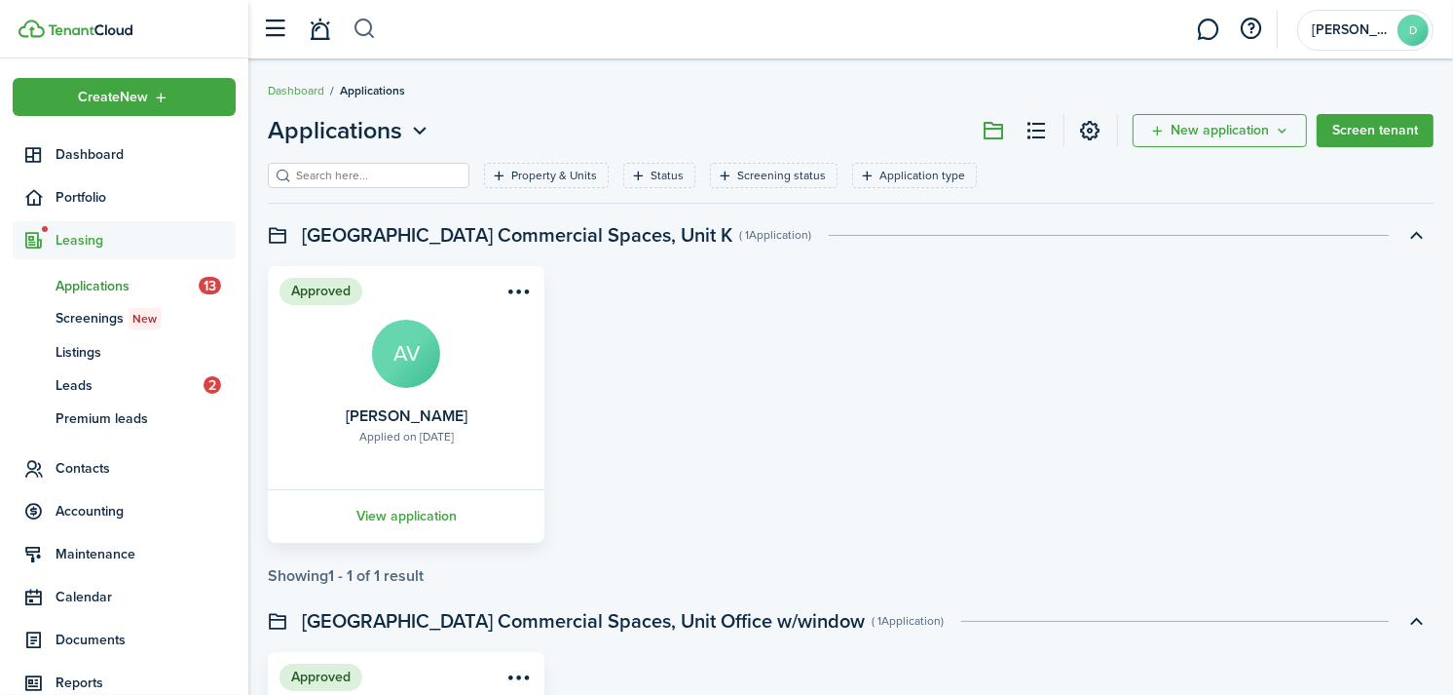
click at [366, 33] on button "button" at bounding box center [365, 29] width 24 height 33
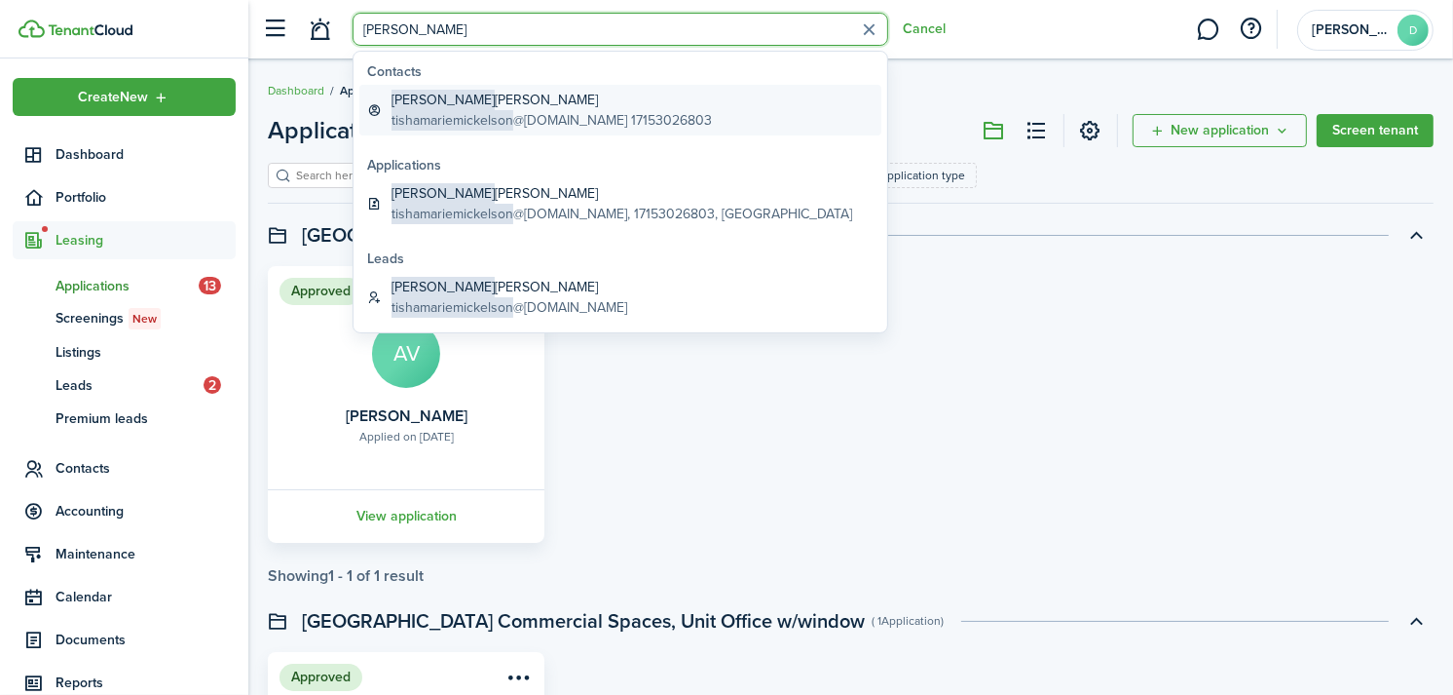
type input "[PERSON_NAME]"
click at [461, 110] on span "tishamariemickelson" at bounding box center [453, 120] width 122 height 20
